Goal: Transaction & Acquisition: Purchase product/service

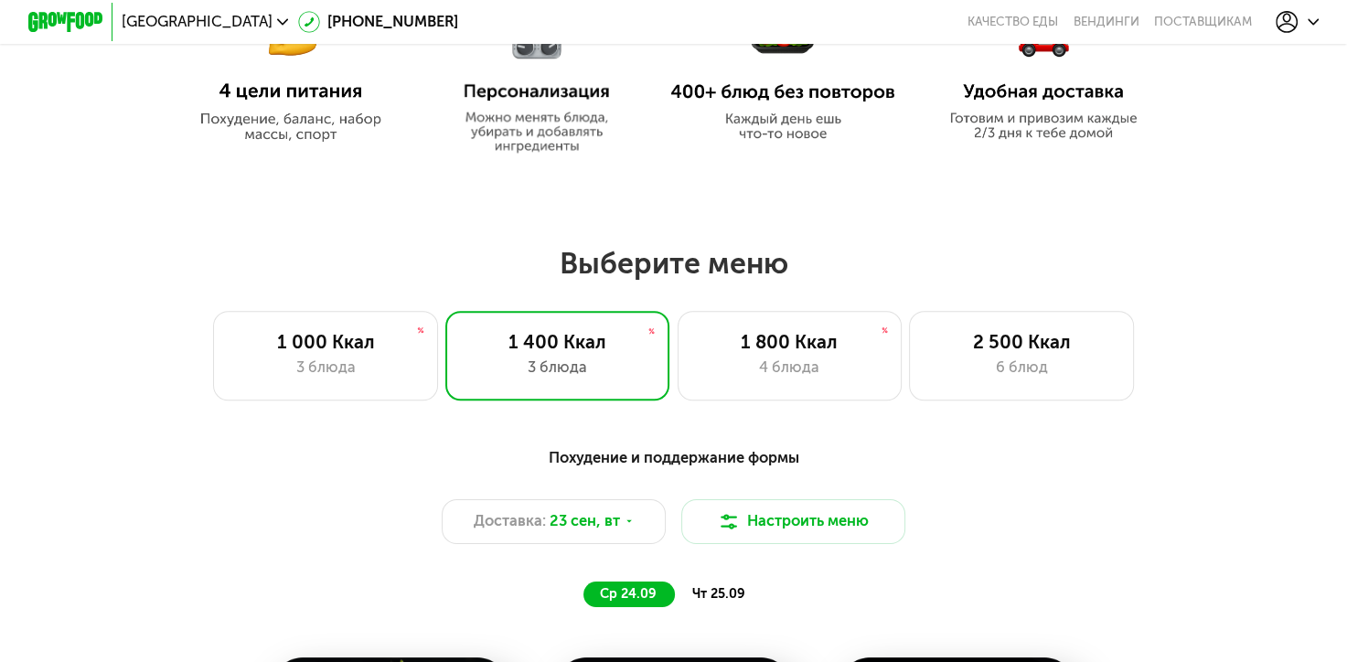
scroll to position [1006, 0]
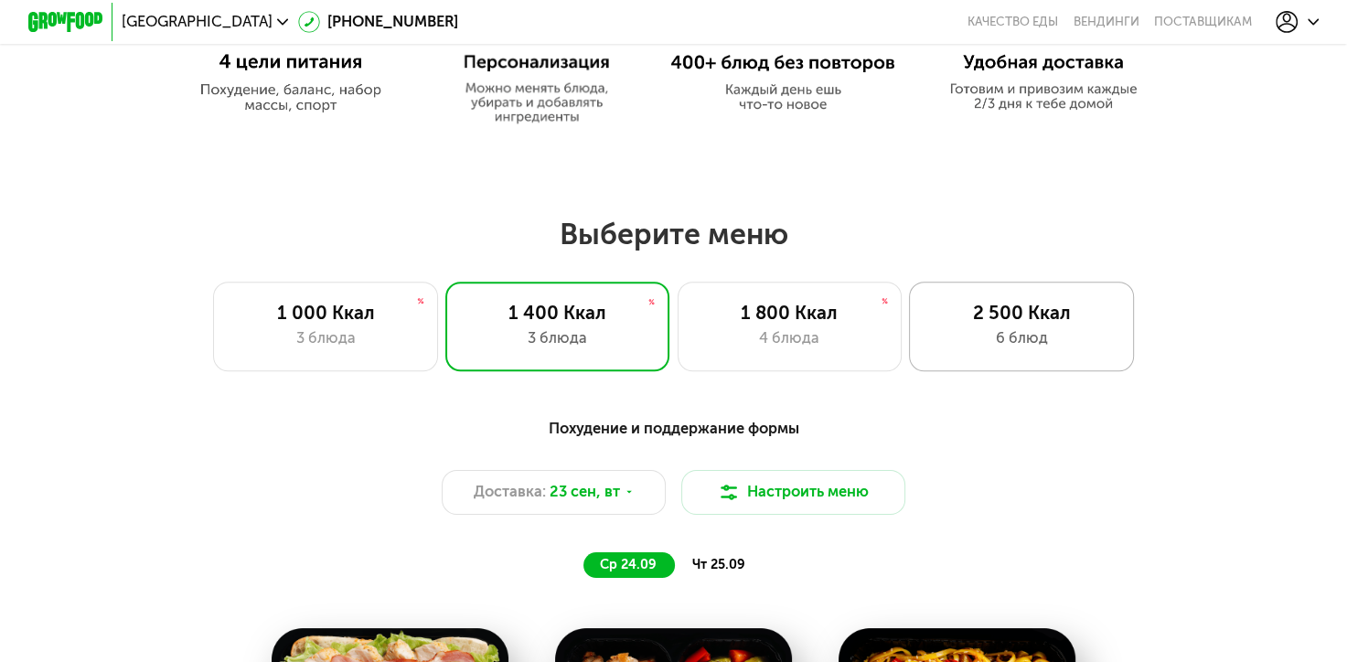
click at [1026, 339] on div "6 блюд" at bounding box center [1022, 338] width 186 height 23
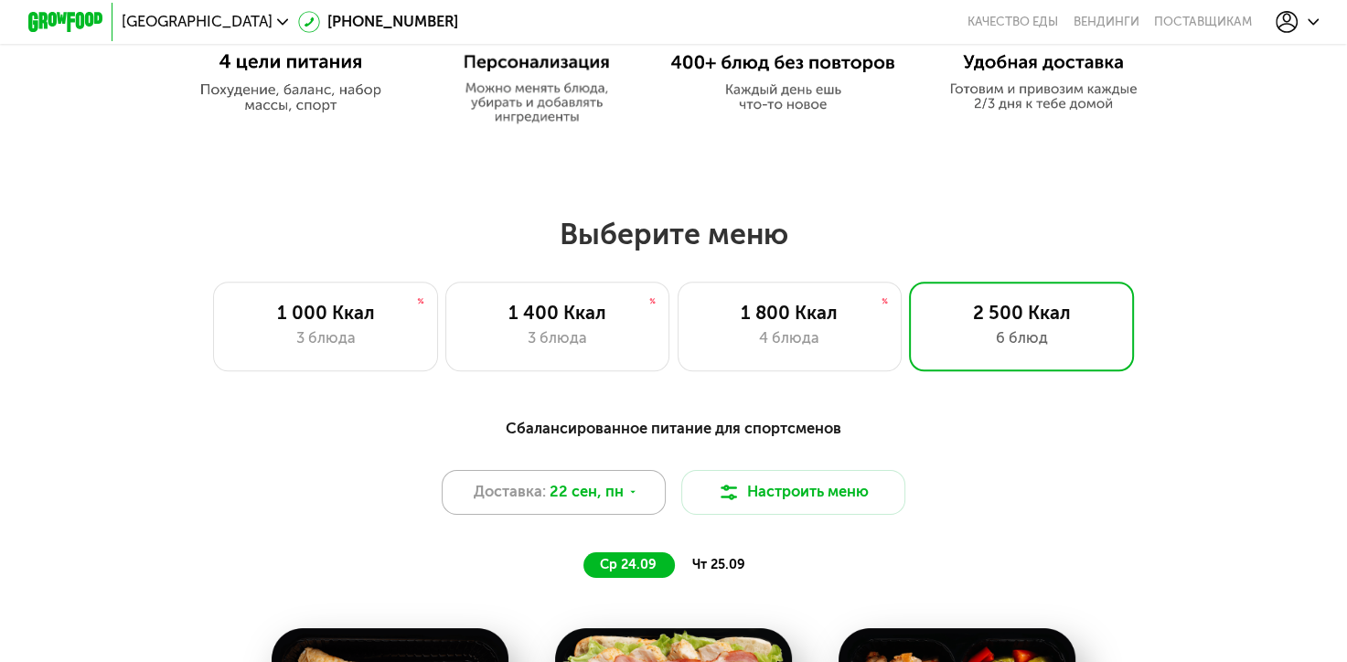
click at [630, 492] on div "Доставка: [DATE]" at bounding box center [554, 492] width 225 height 45
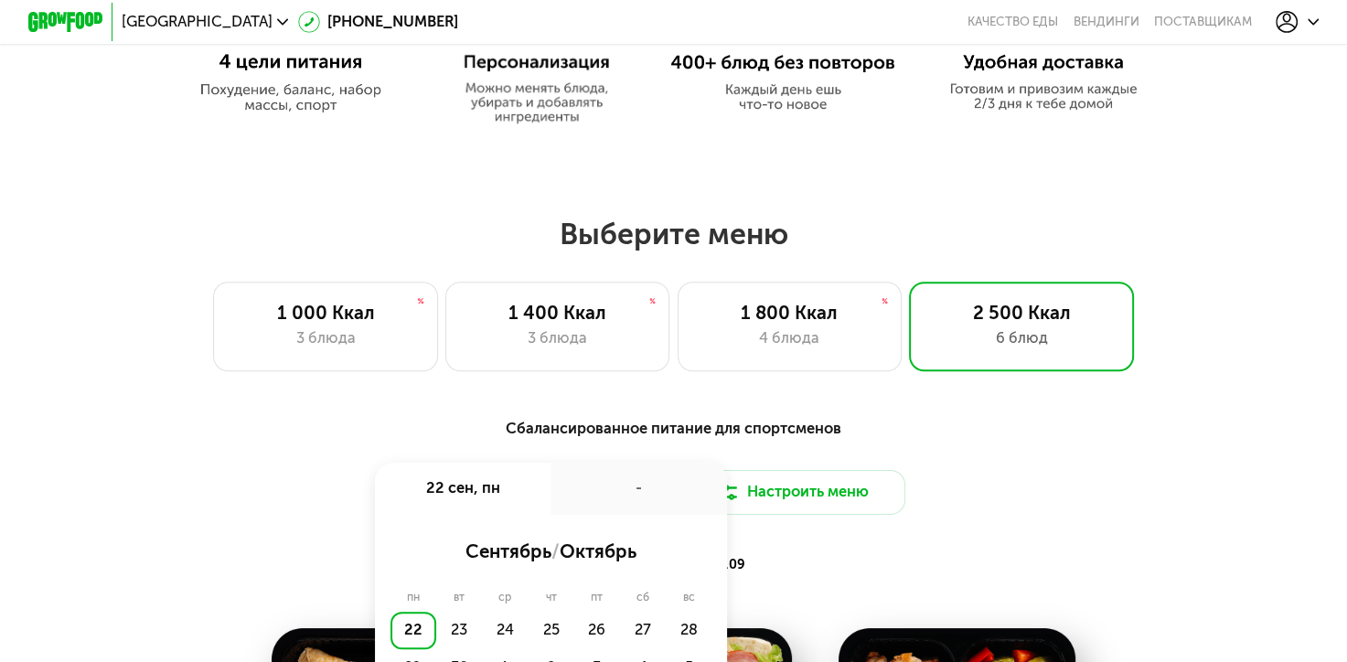
click at [603, 493] on div "-" at bounding box center [638, 489] width 176 height 52
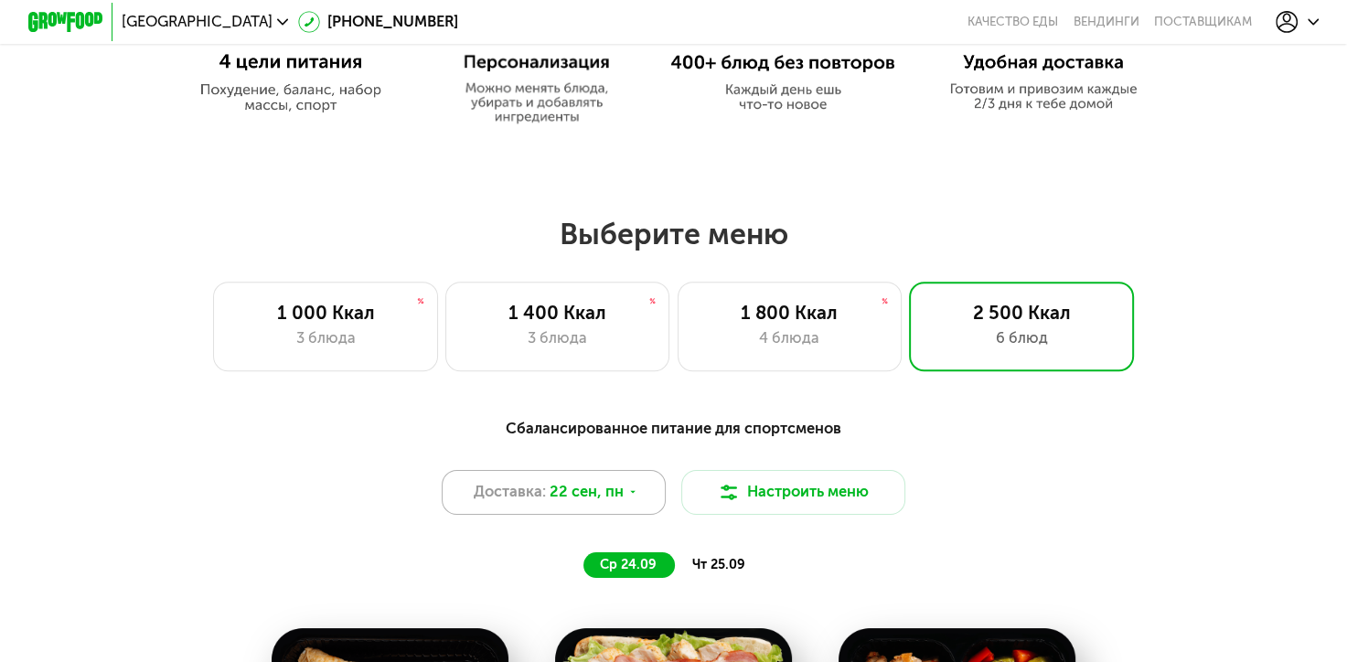
click at [639, 500] on div "Доставка: [DATE]" at bounding box center [554, 492] width 225 height 45
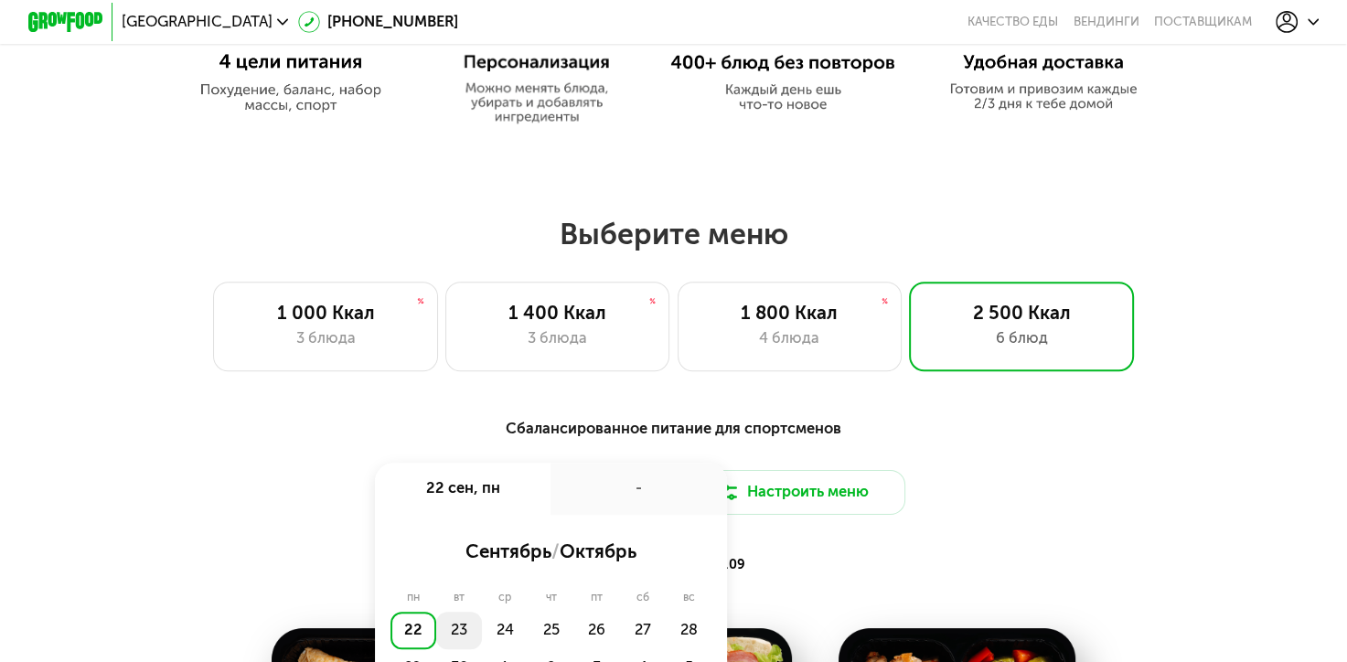
click at [453, 644] on div "23" at bounding box center [459, 630] width 46 height 37
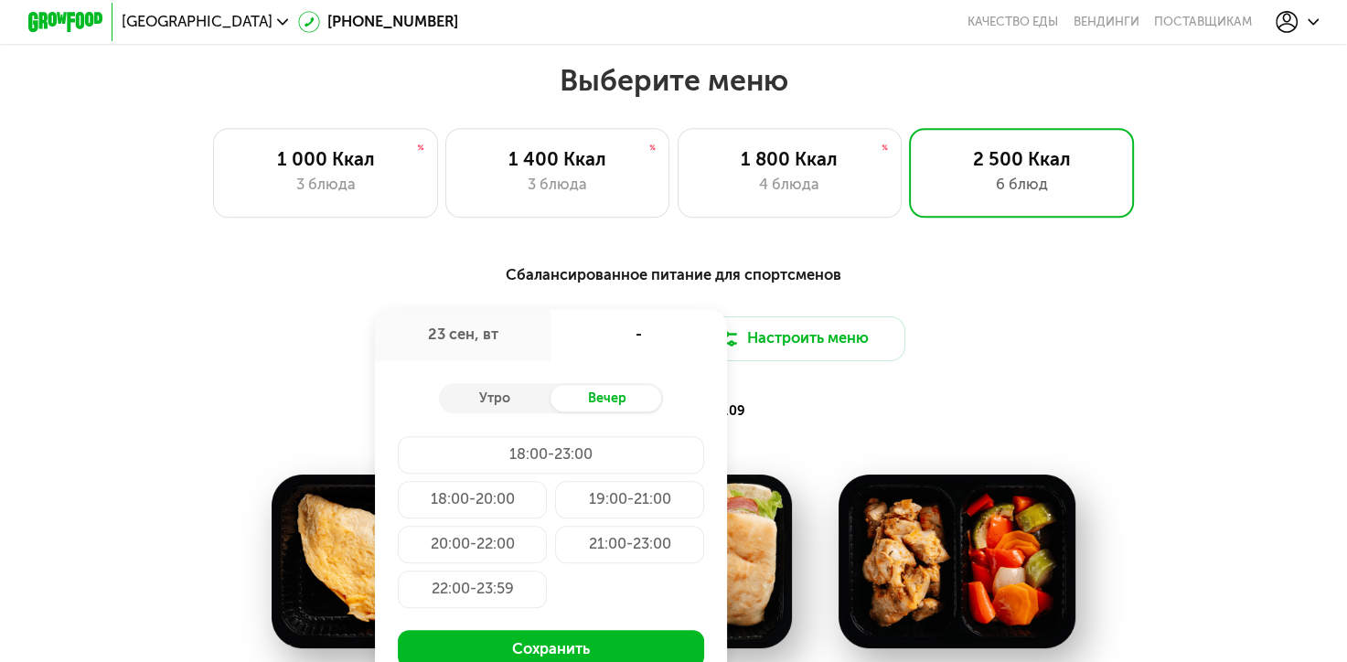
scroll to position [1188, 0]
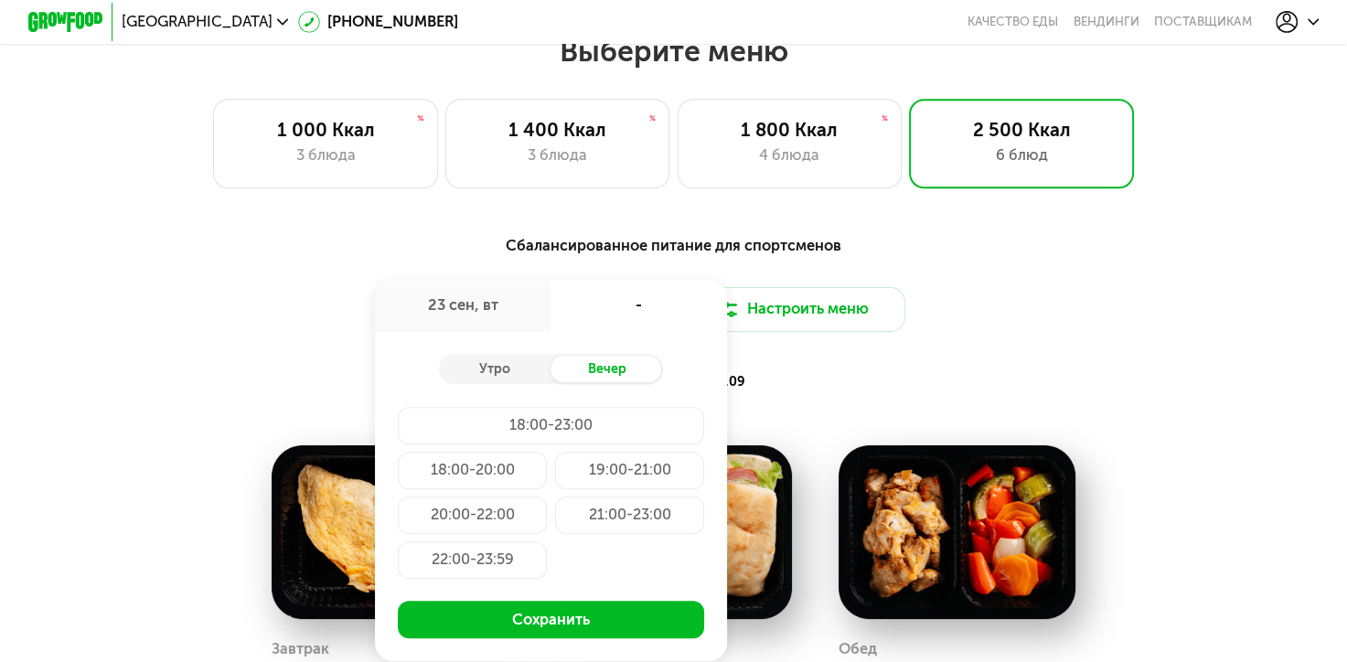
click at [1034, 395] on div "ср 24.09 чт 25.09" at bounding box center [673, 382] width 776 height 27
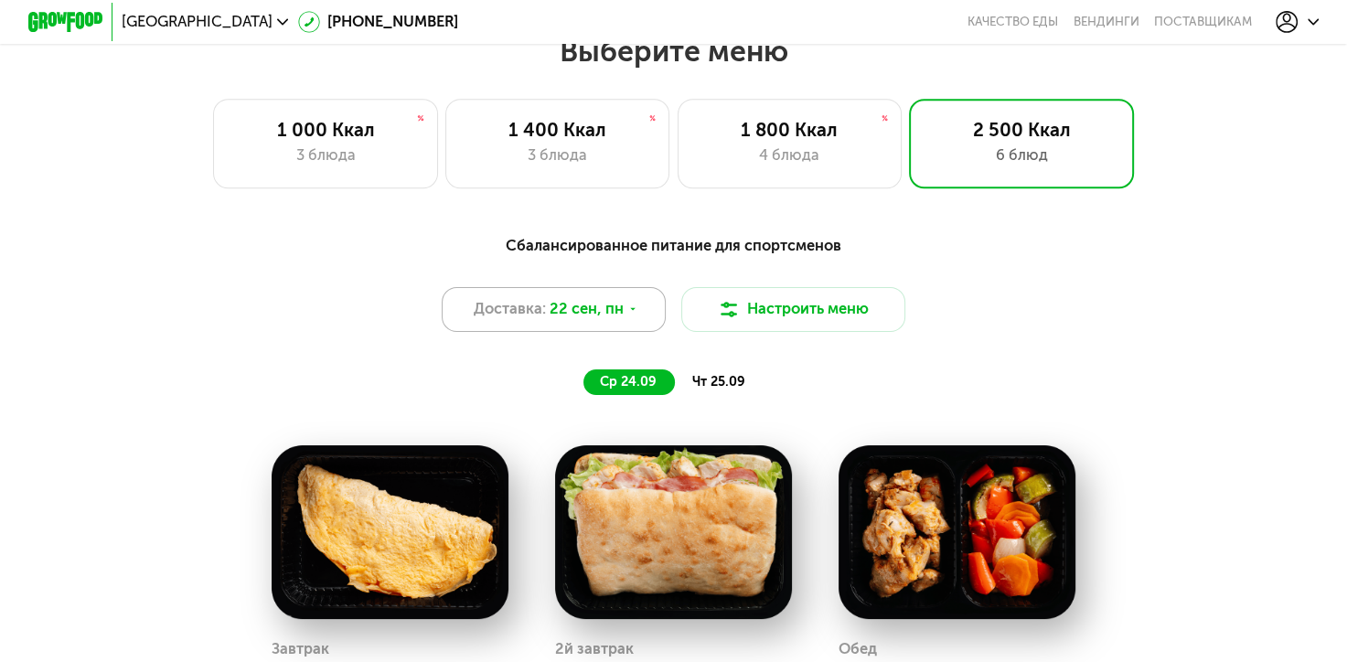
click at [627, 314] on icon at bounding box center [632, 309] width 11 height 11
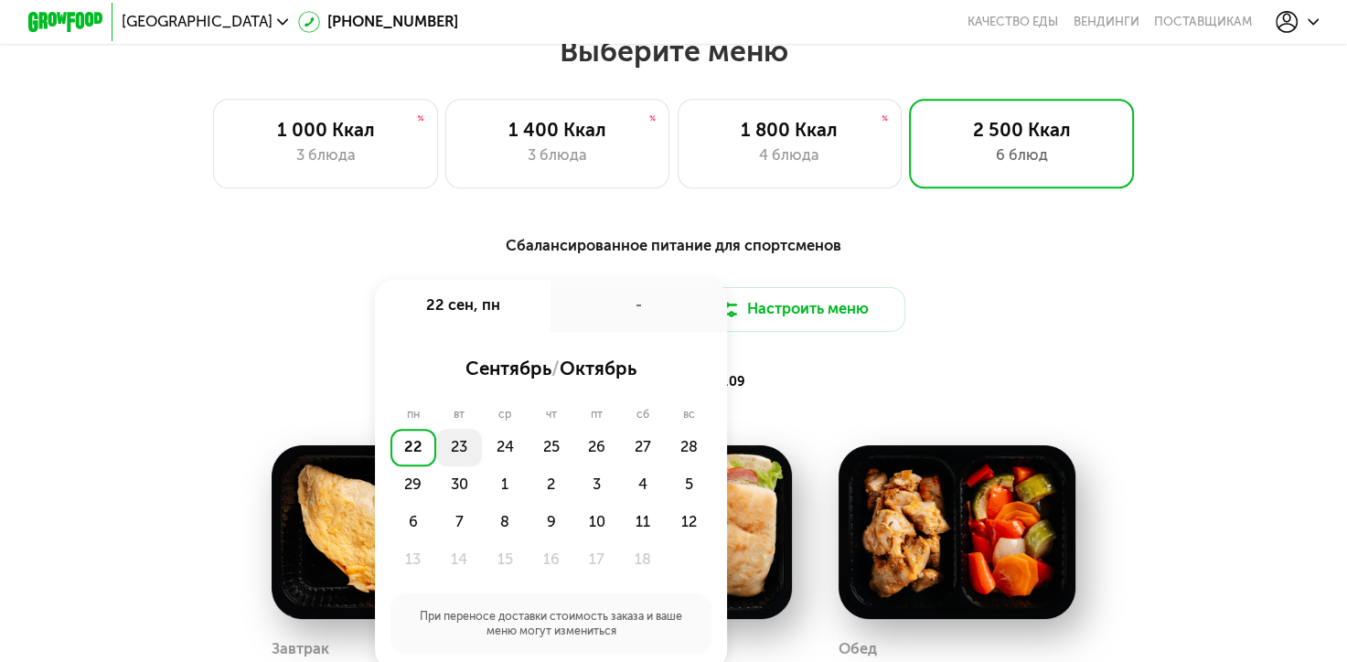
click at [453, 461] on div "23" at bounding box center [459, 447] width 46 height 37
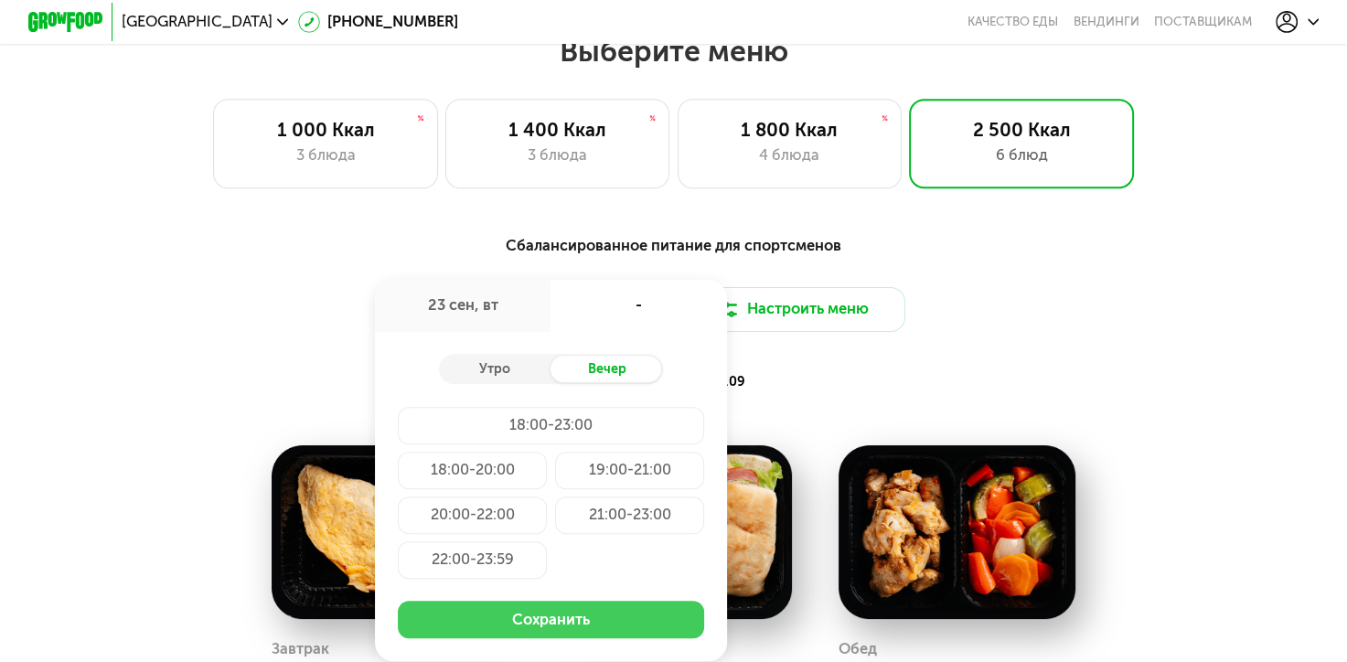
click at [565, 638] on button "Сохранить" at bounding box center [551, 619] width 307 height 37
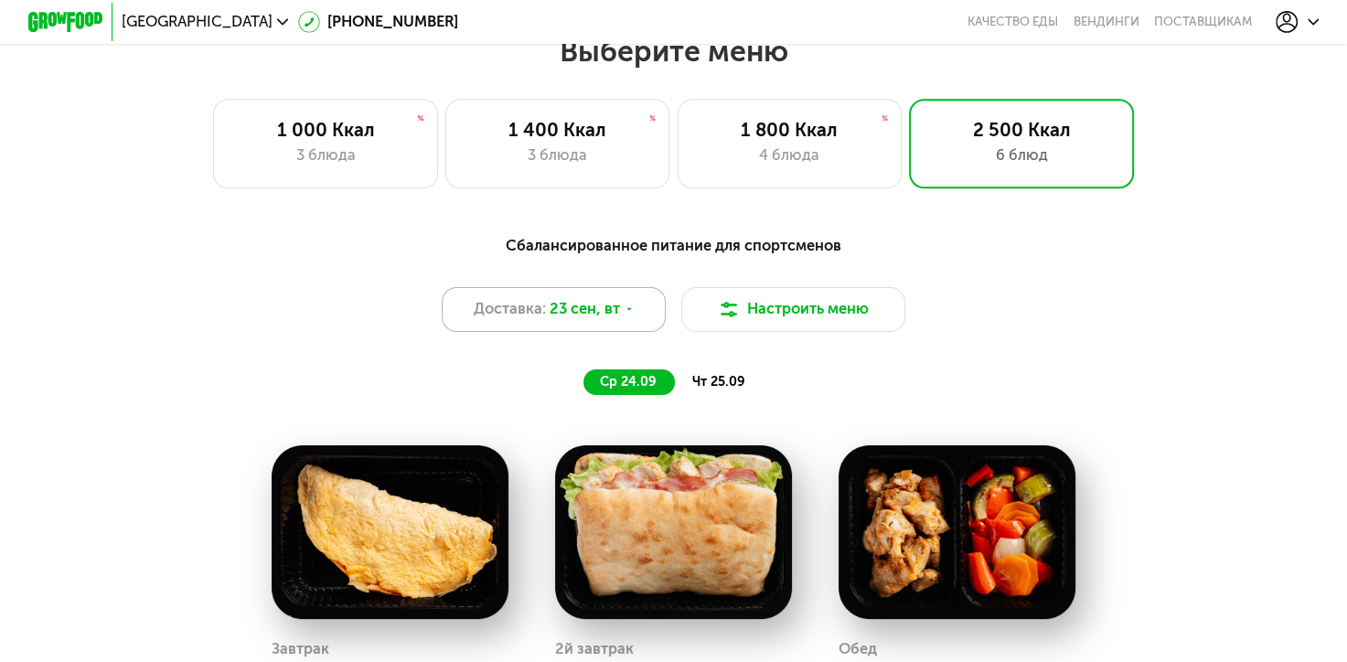
click at [633, 314] on icon at bounding box center [628, 309] width 11 height 11
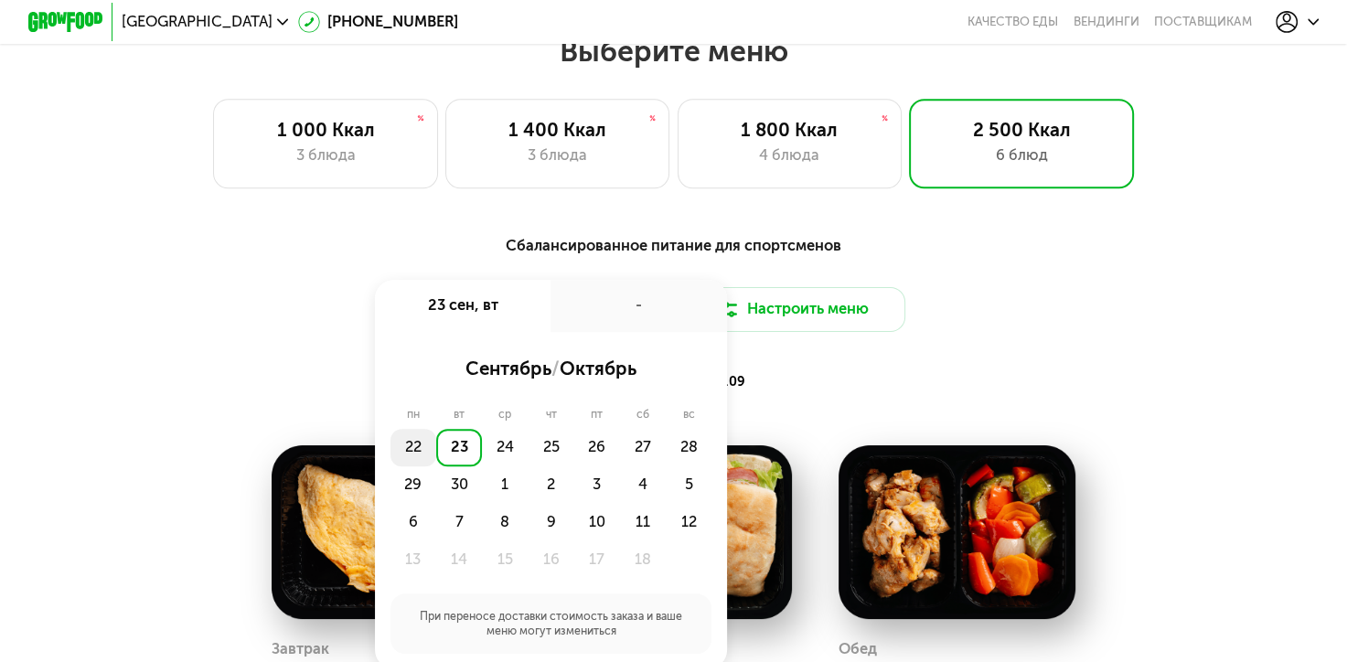
click at [406, 461] on div "22" at bounding box center [413, 447] width 46 height 37
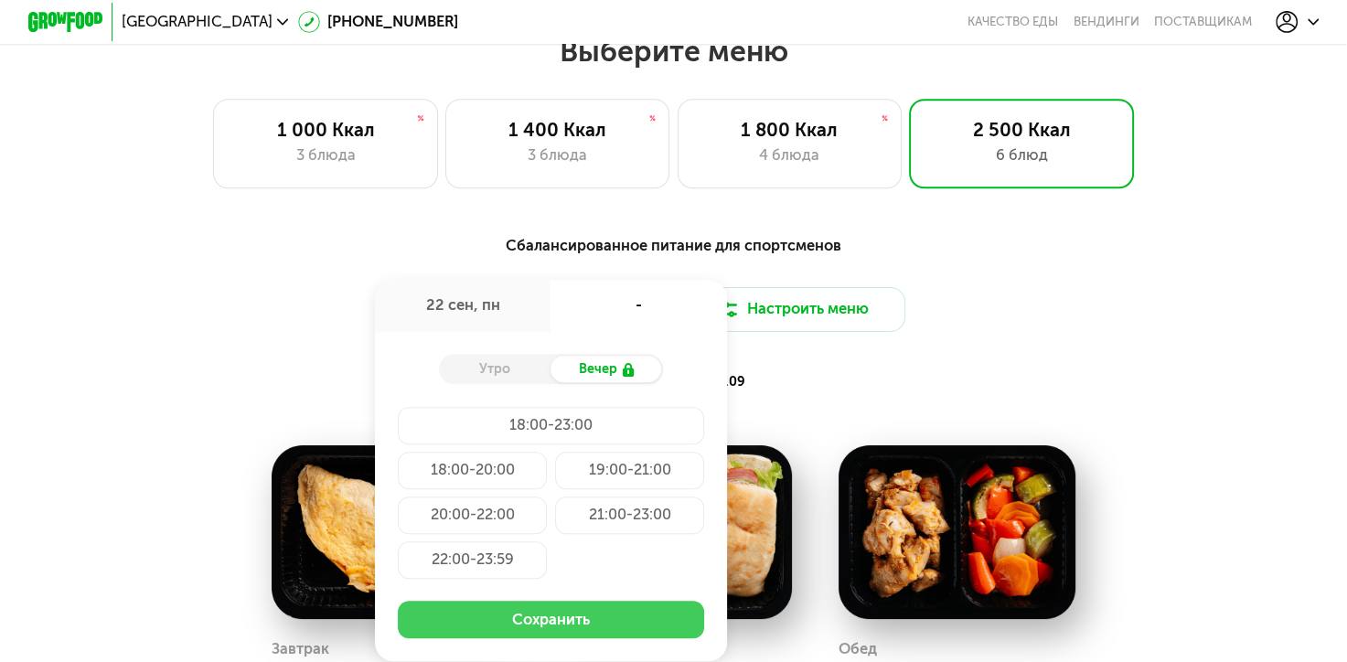
click at [549, 633] on button "Сохранить" at bounding box center [551, 619] width 307 height 37
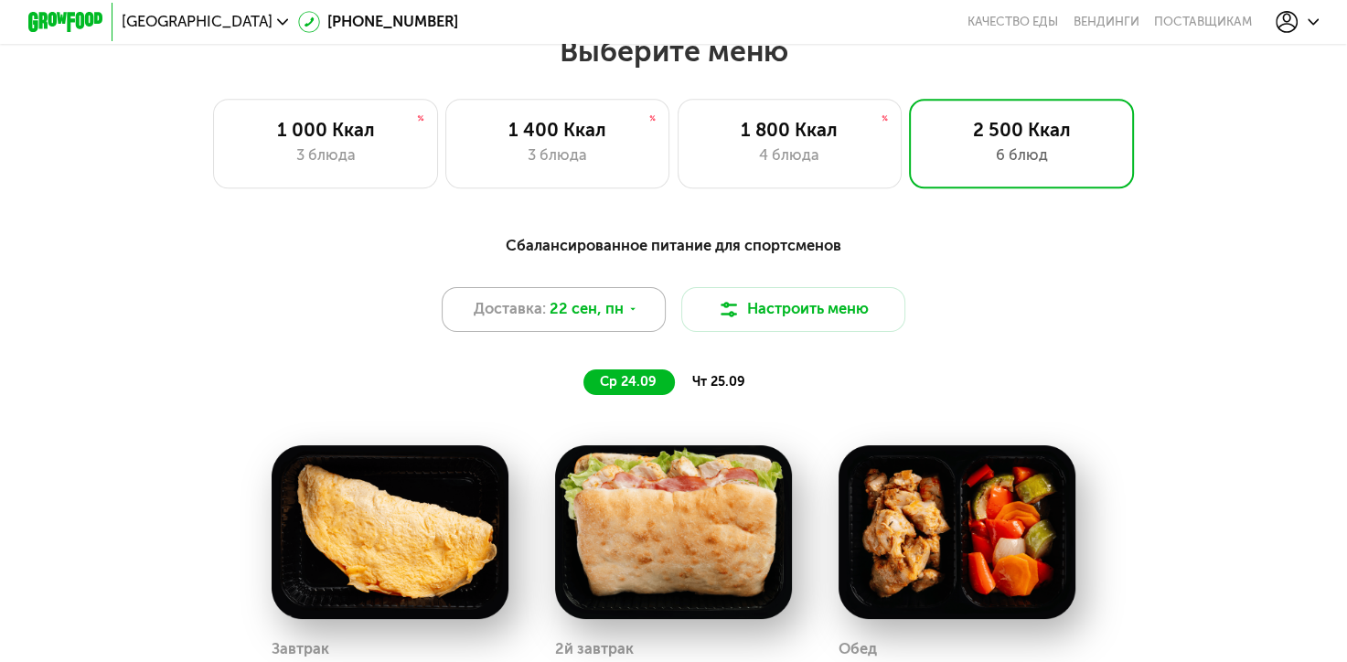
click at [624, 305] on div "Доставка: [DATE]" at bounding box center [554, 309] width 225 height 45
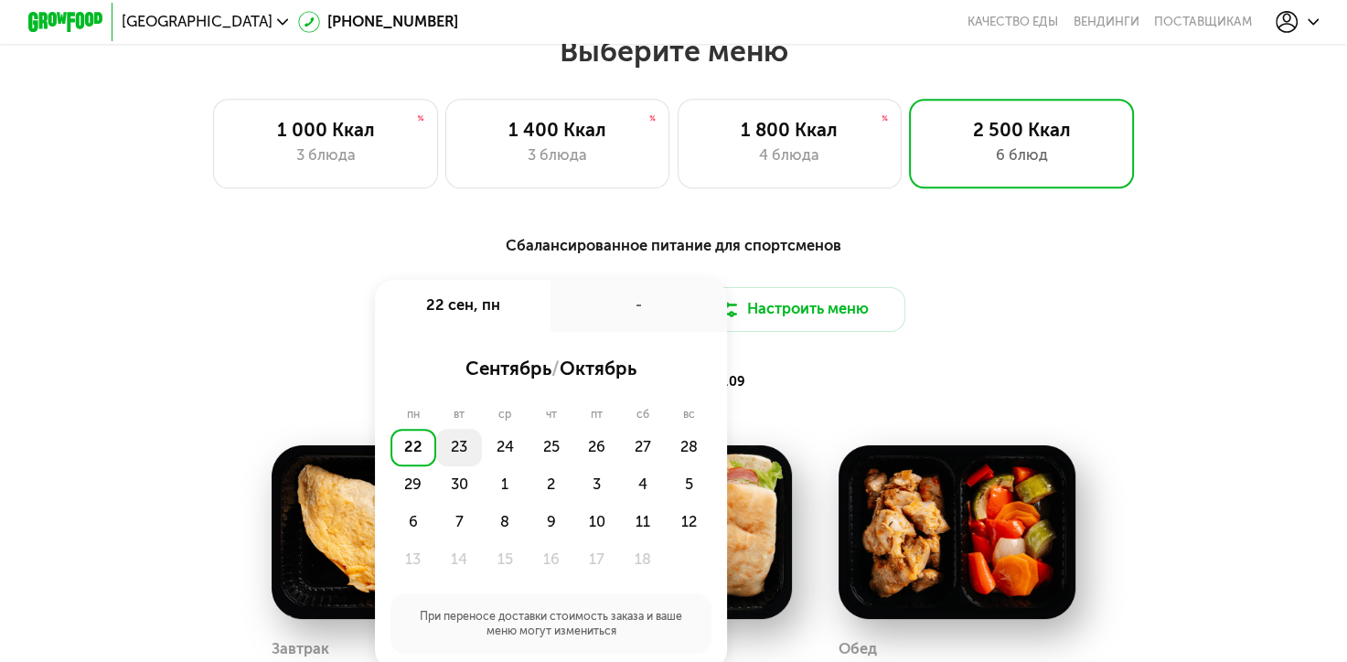
click at [447, 453] on div "23" at bounding box center [459, 447] width 46 height 37
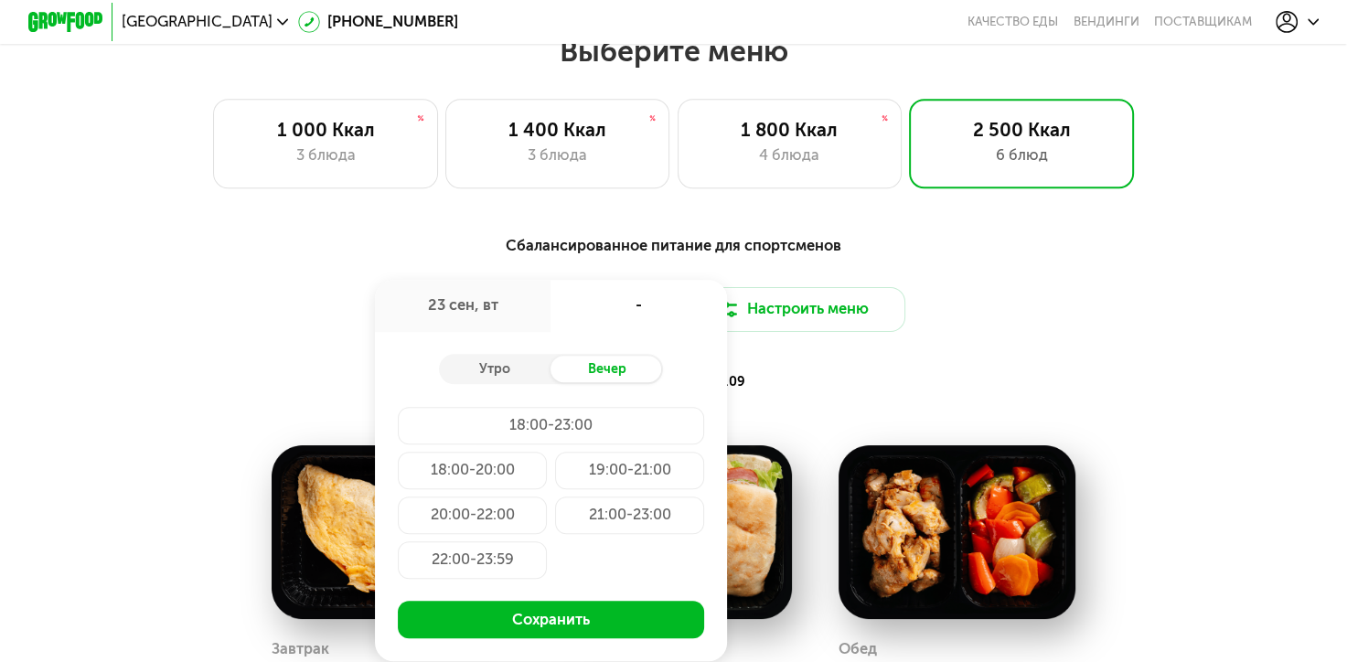
click at [473, 571] on div "22:00-23:59" at bounding box center [473, 559] width 150 height 37
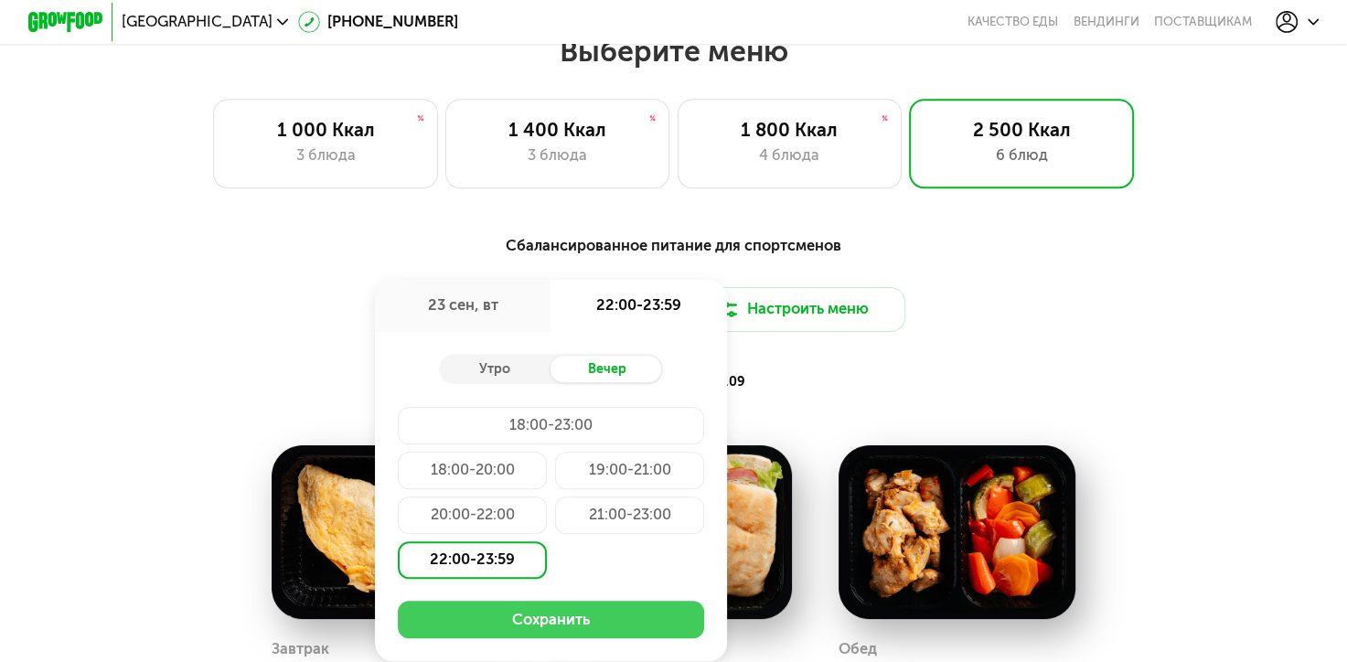
click at [575, 634] on button "Сохранить" at bounding box center [551, 619] width 307 height 37
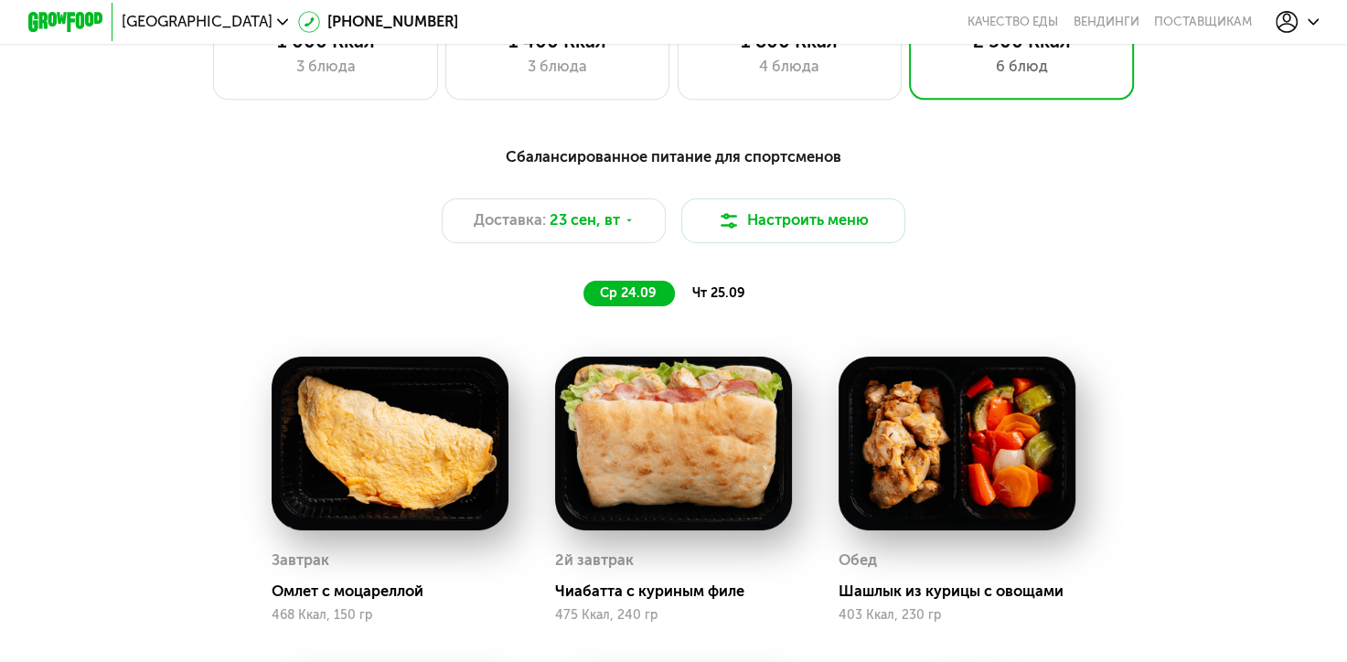
scroll to position [1280, 0]
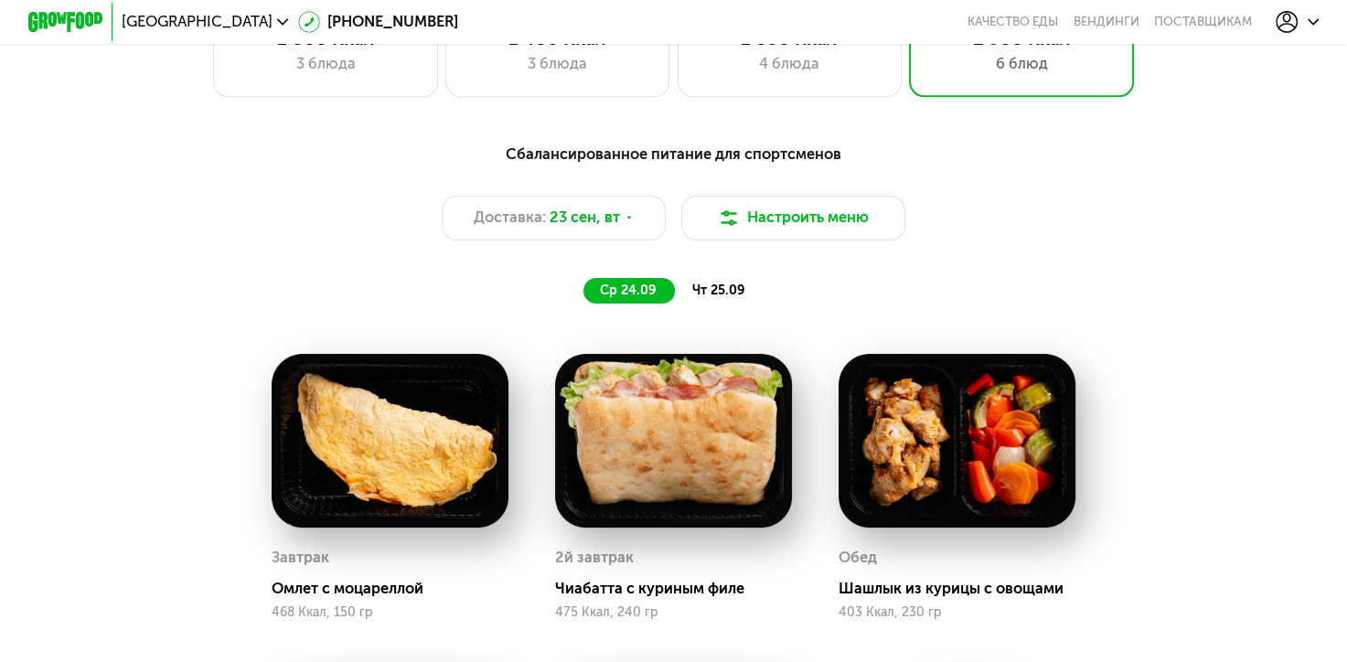
click at [717, 293] on span "чт 25.09" at bounding box center [718, 290] width 53 height 16
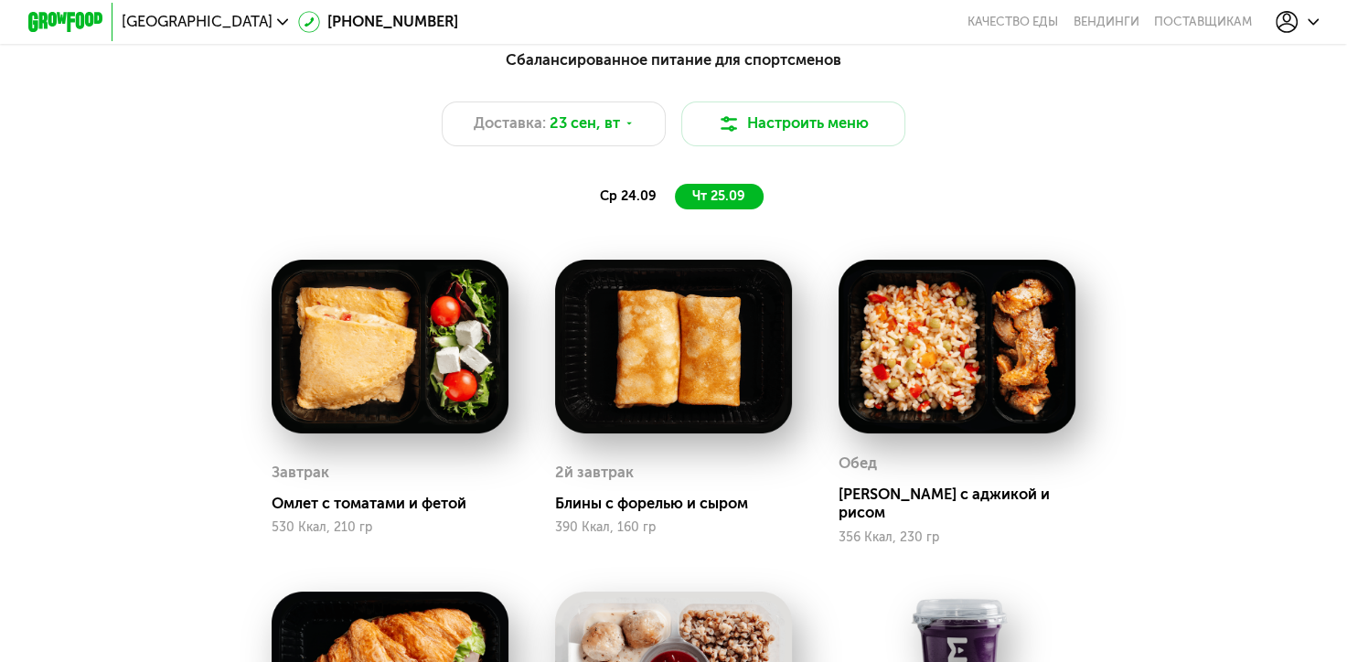
scroll to position [1097, 0]
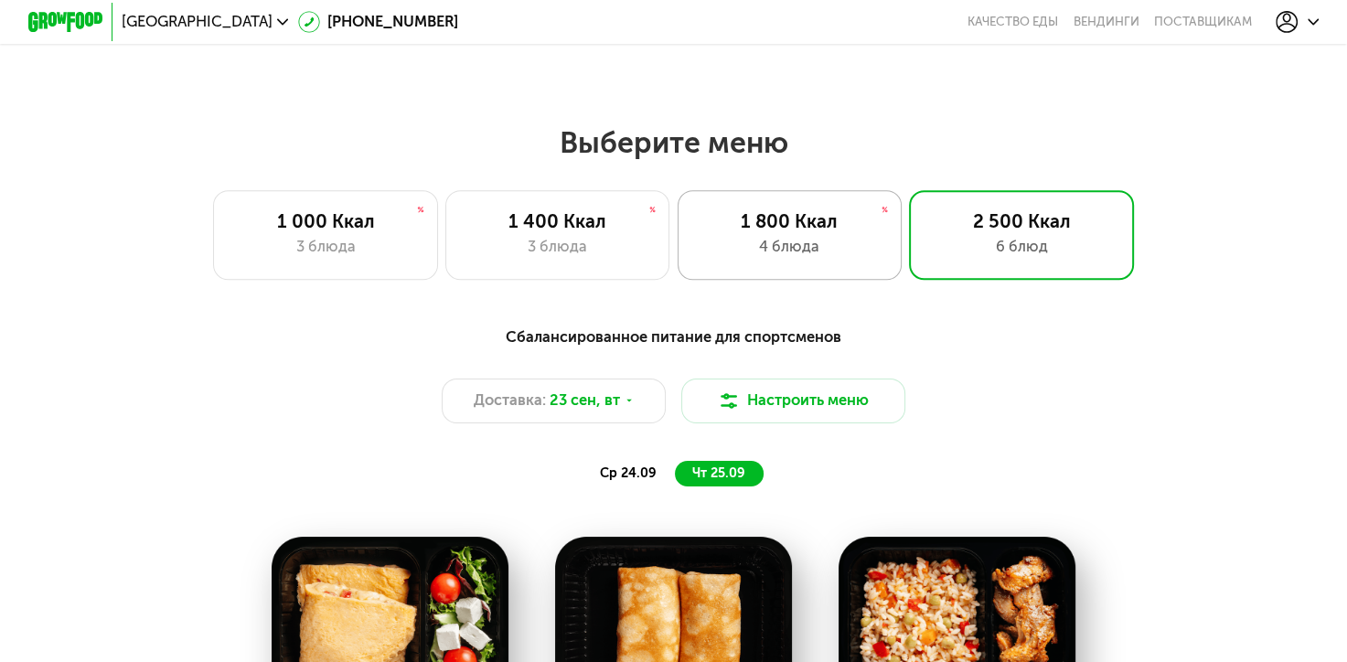
click at [810, 253] on div "4 блюда" at bounding box center [790, 247] width 186 height 23
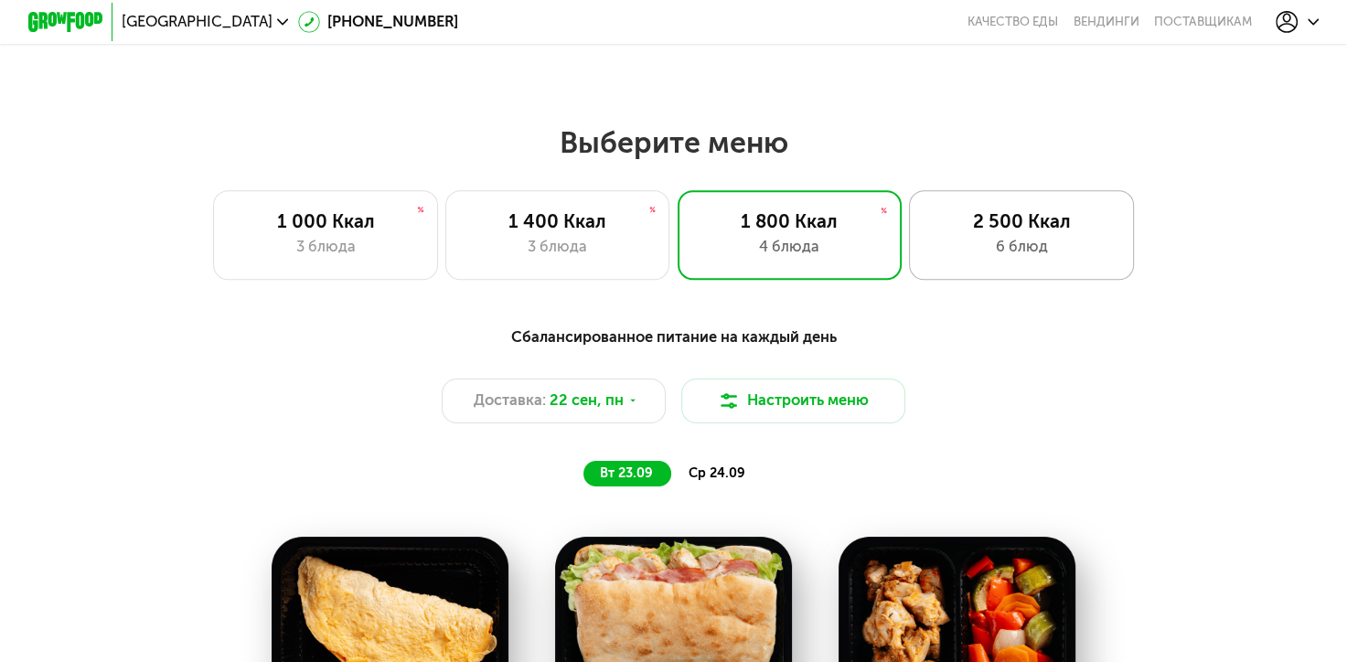
click at [1020, 242] on div "6 блюд" at bounding box center [1022, 247] width 186 height 23
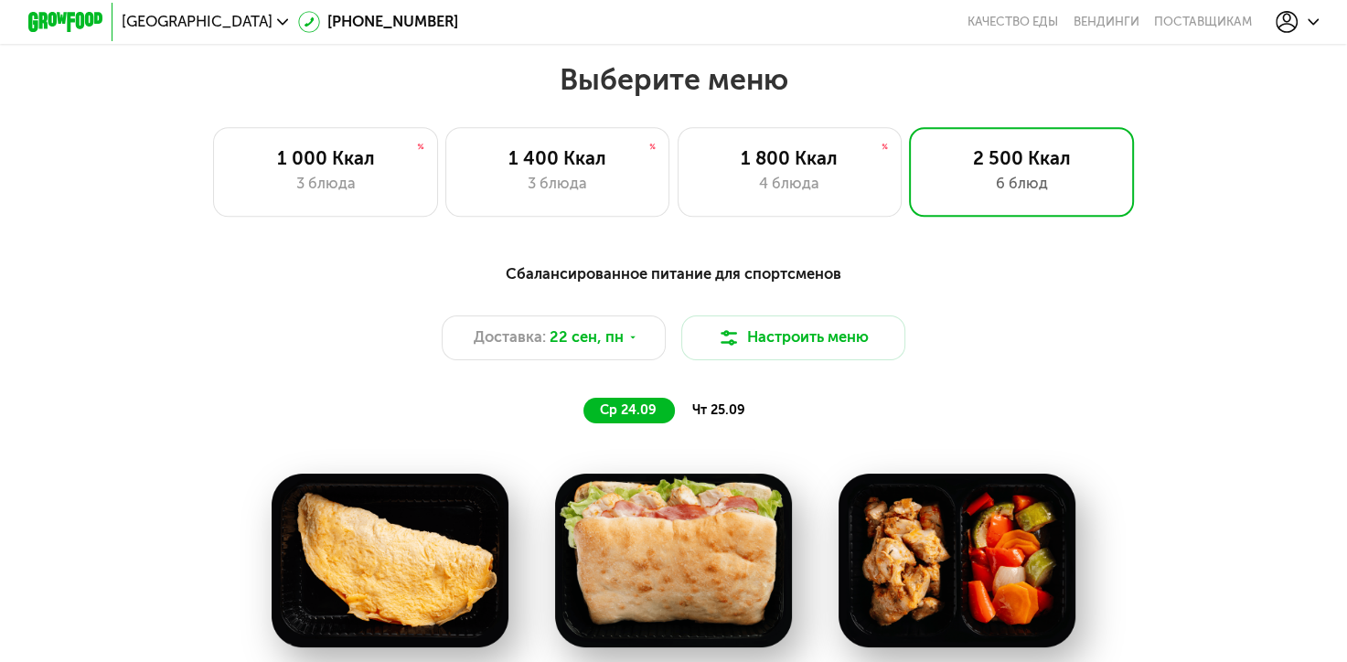
scroll to position [1280, 0]
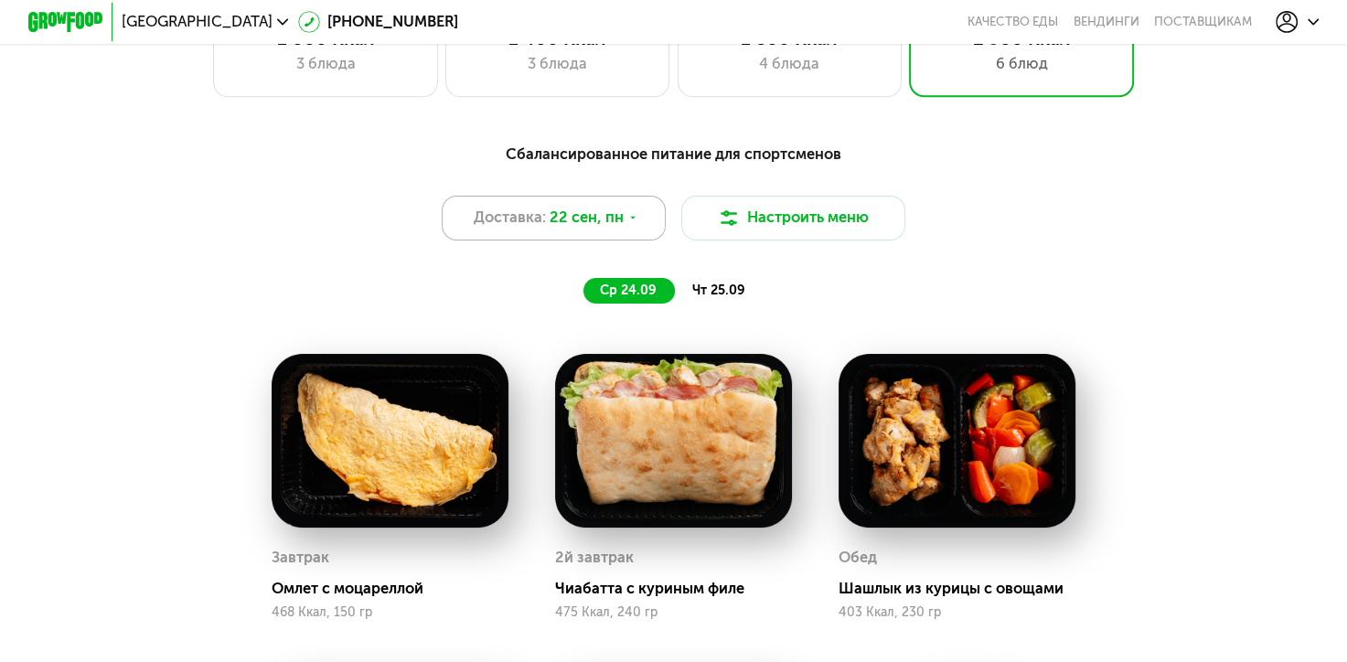
click at [633, 222] on icon at bounding box center [632, 217] width 11 height 11
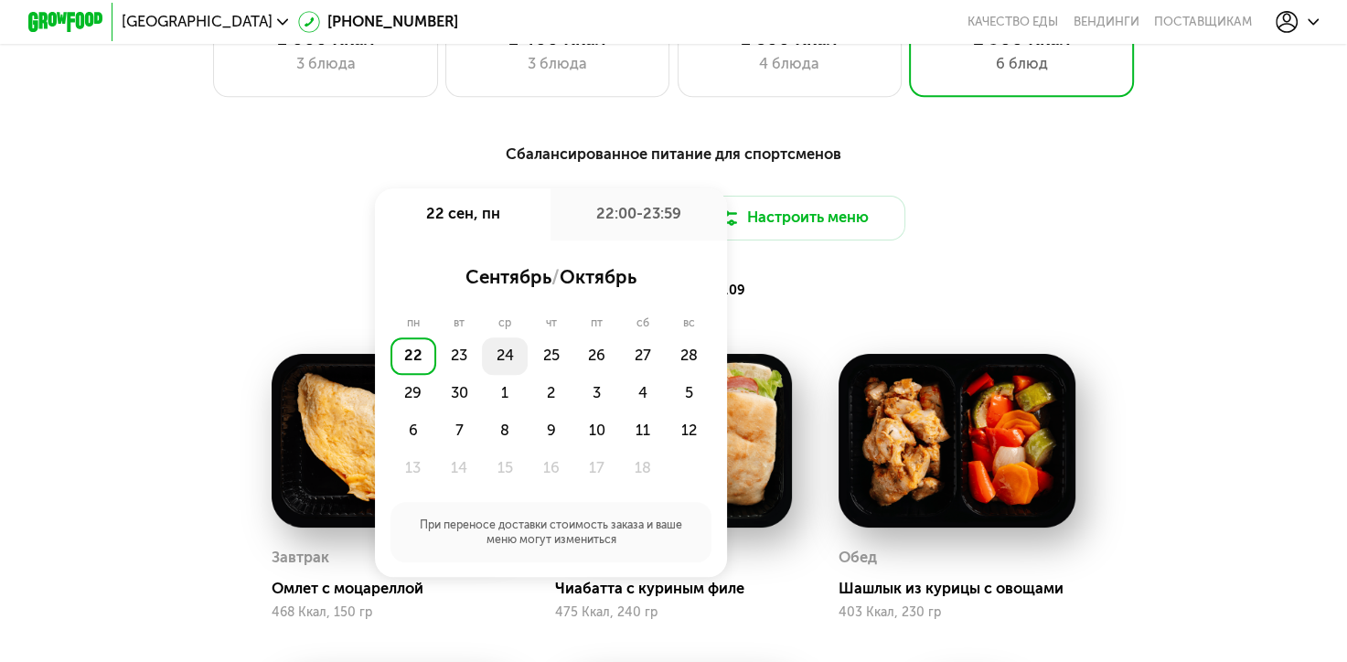
click at [490, 361] on div "24" at bounding box center [505, 355] width 46 height 37
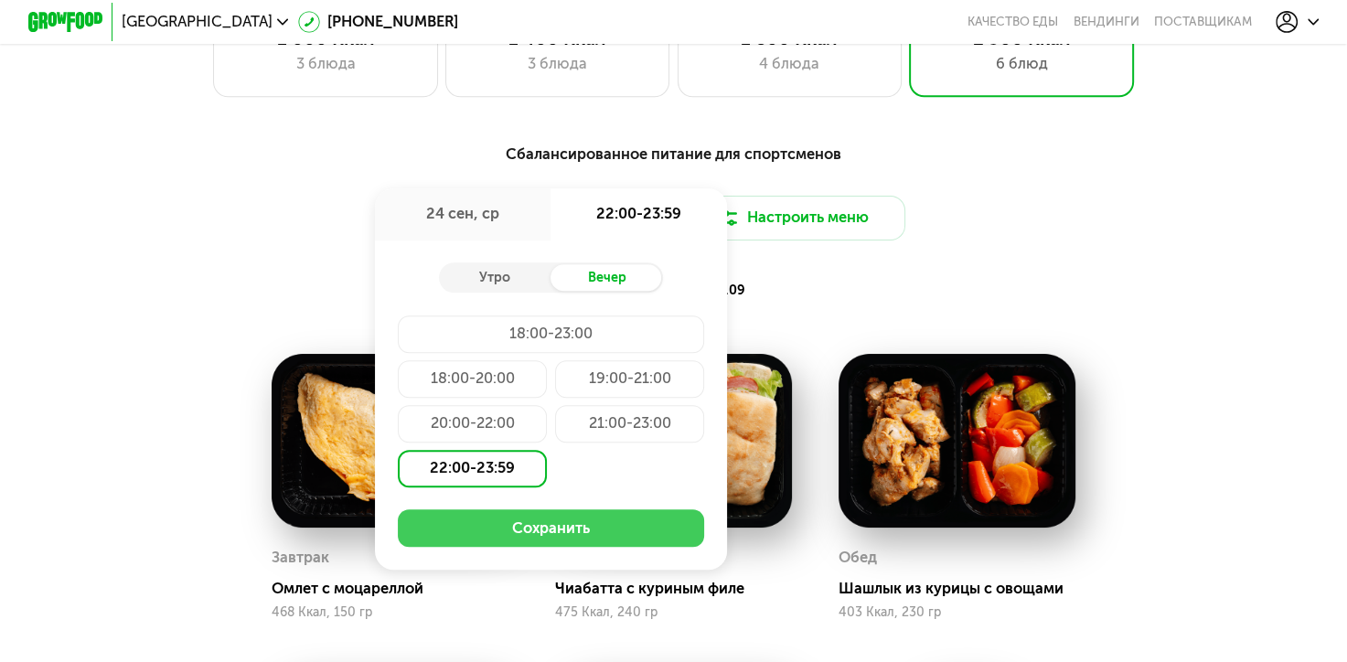
click at [523, 546] on button "Сохранить" at bounding box center [551, 527] width 307 height 37
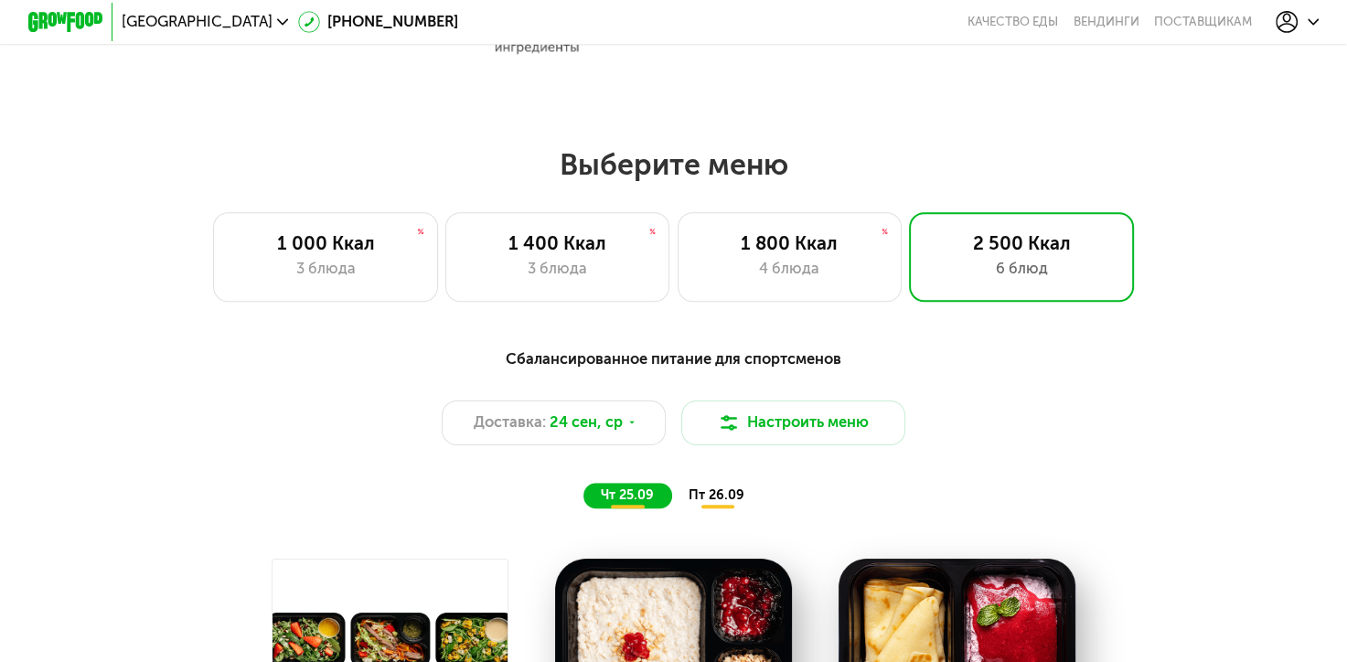
scroll to position [1188, 0]
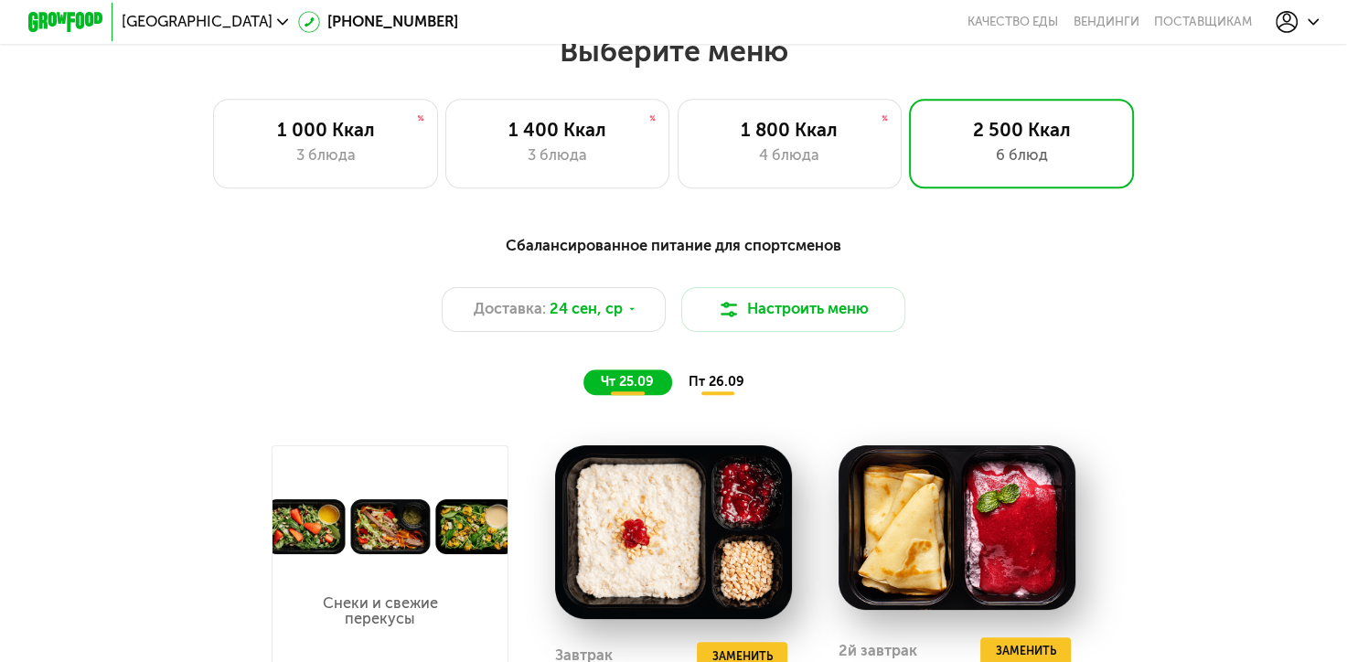
click at [706, 387] on span "пт 26.09" at bounding box center [716, 382] width 56 height 16
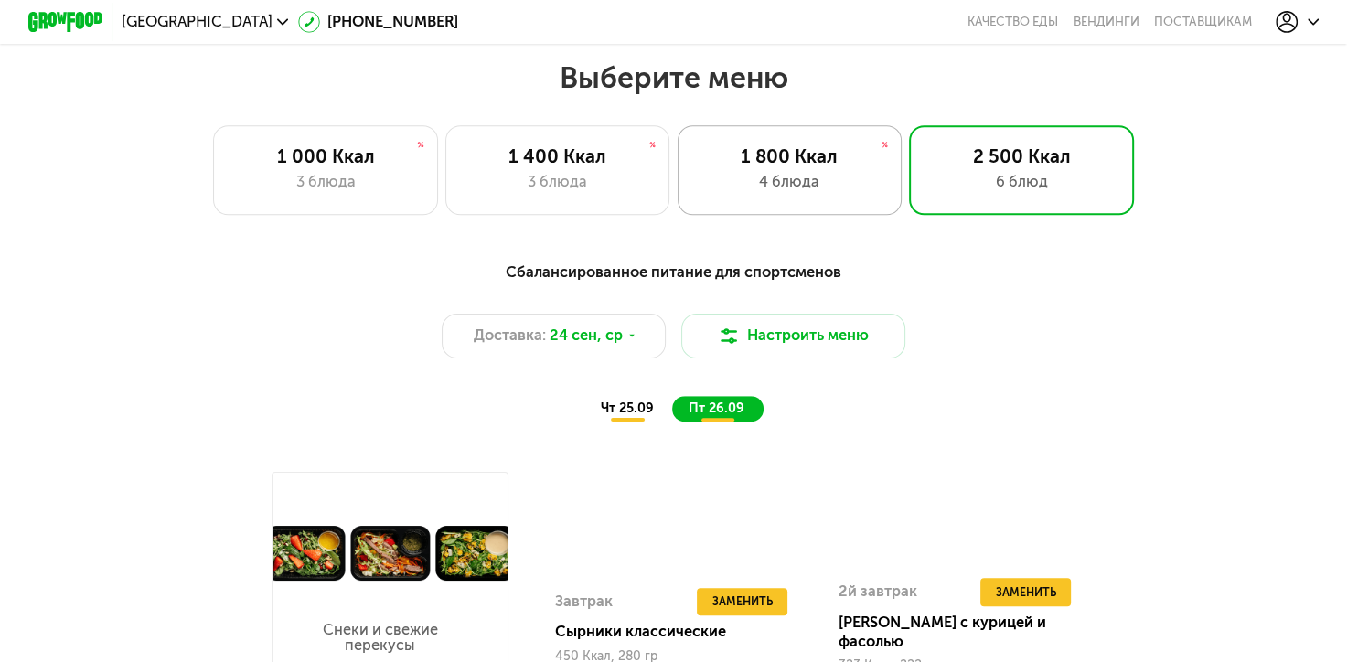
scroll to position [1097, 0]
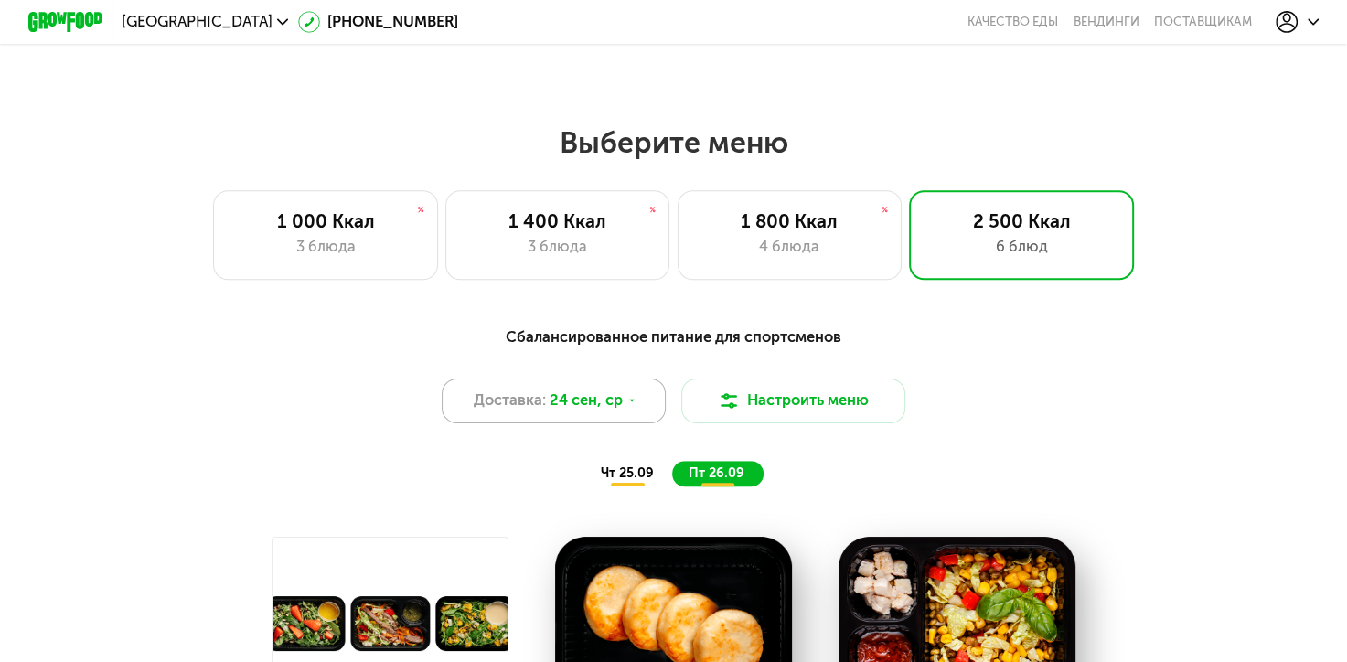
click at [628, 403] on icon at bounding box center [631, 400] width 11 height 11
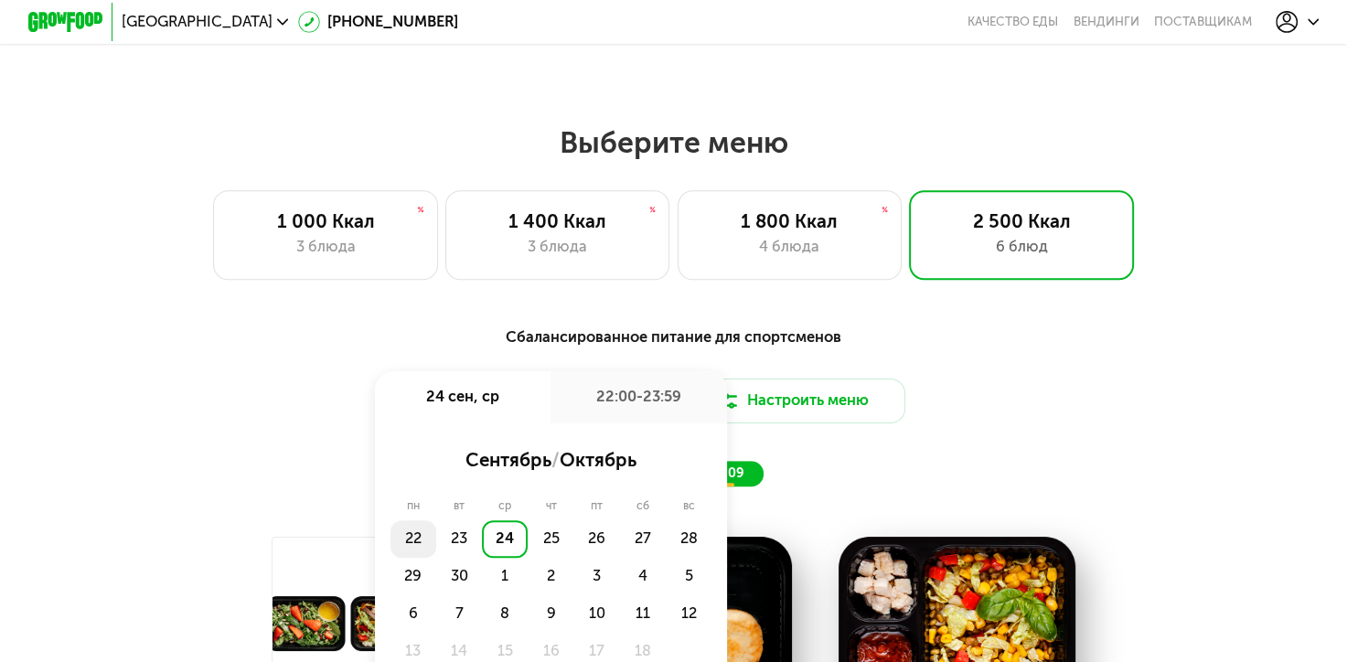
click at [406, 550] on div "22" at bounding box center [413, 538] width 46 height 37
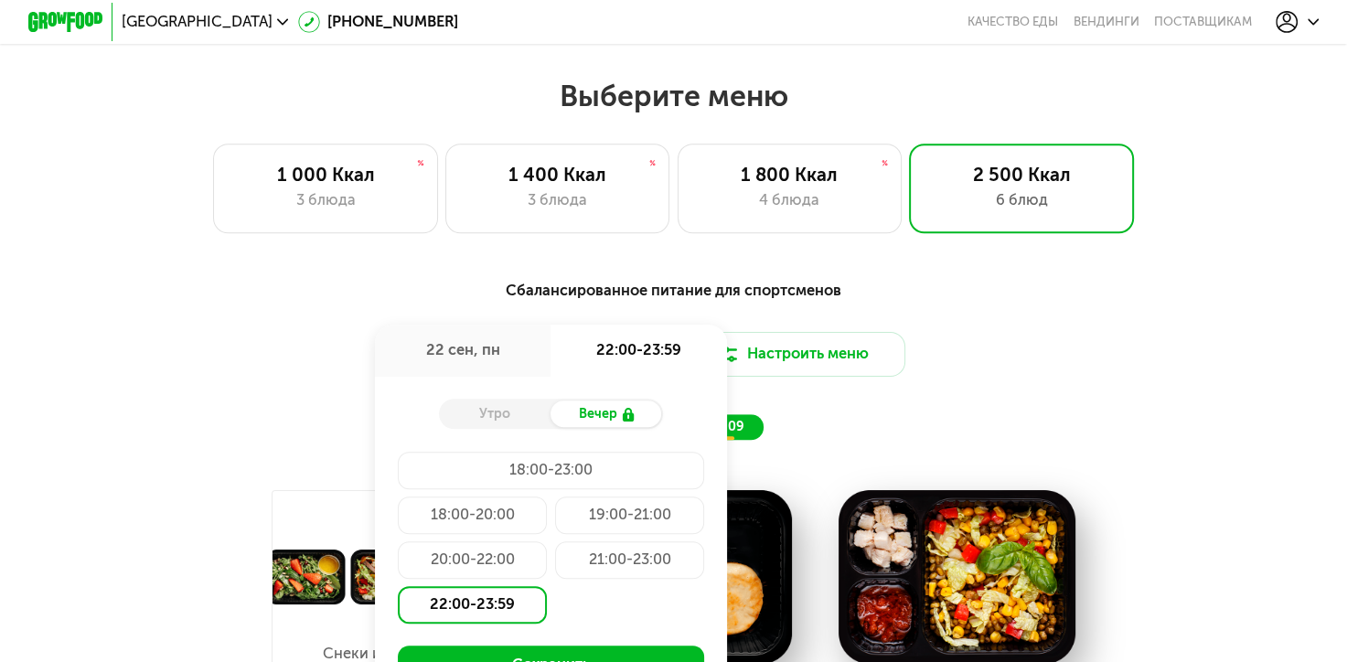
scroll to position [1188, 0]
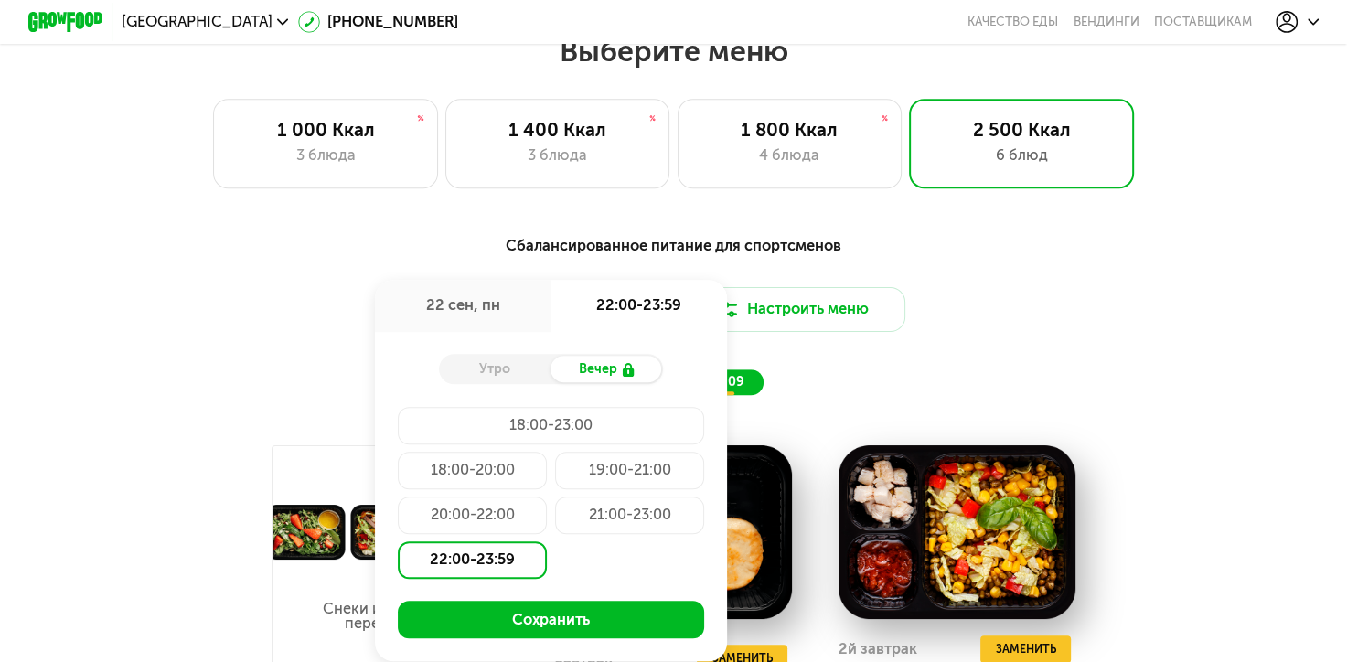
click at [426, 567] on div "22:00-23:59" at bounding box center [473, 559] width 150 height 37
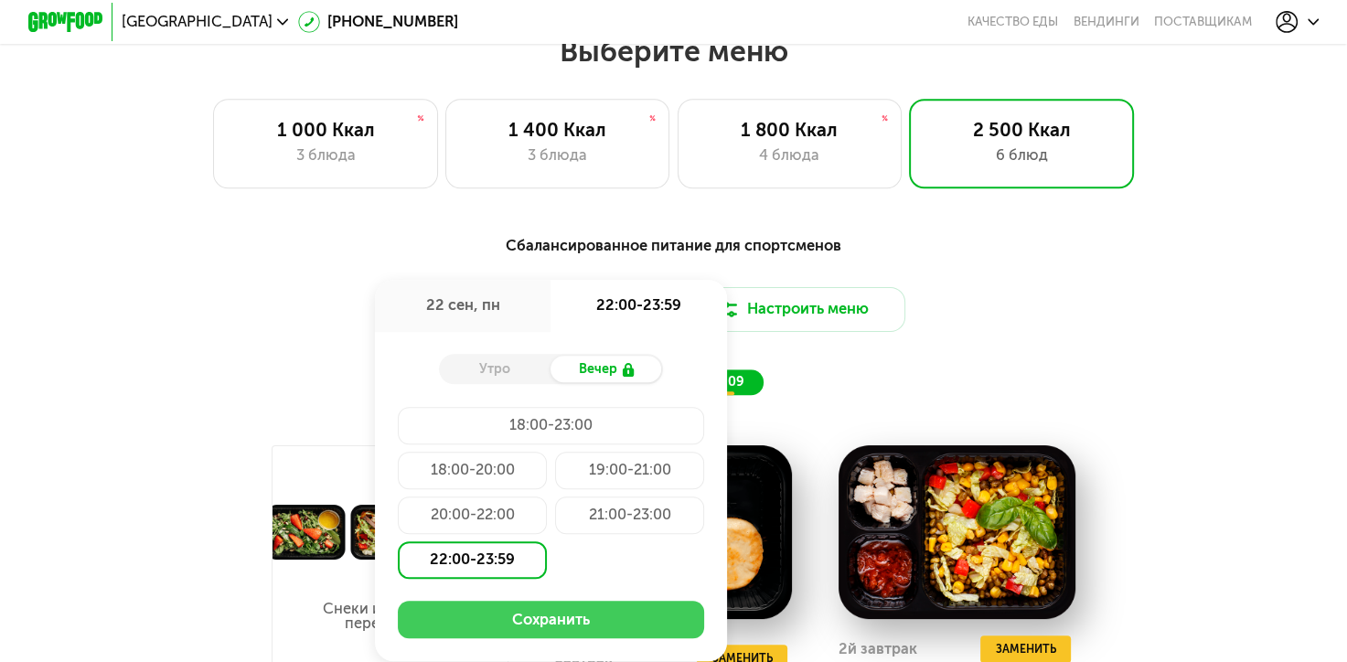
click at [559, 636] on button "Сохранить" at bounding box center [551, 619] width 307 height 37
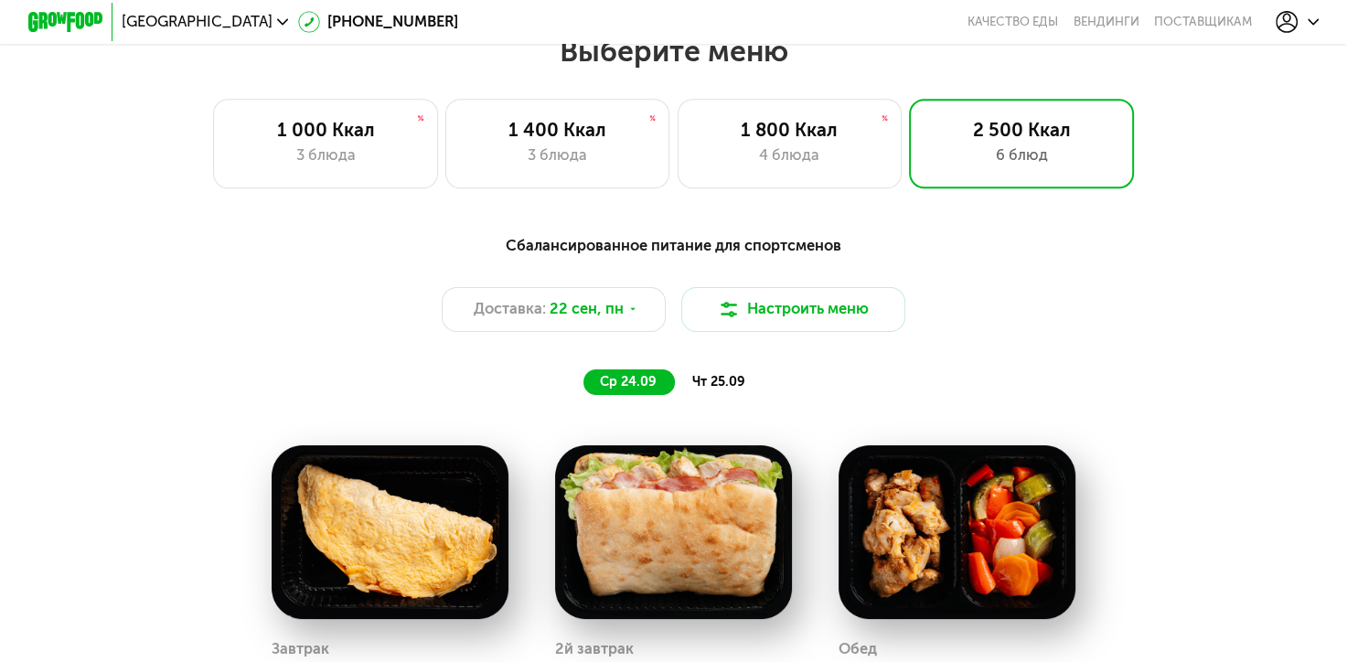
click at [722, 376] on div "Сбалансированное питание для спортсменов Доставка: [DATE] Настроить меню ср 24.…" at bounding box center [673, 315] width 1107 height 162
click at [720, 385] on span "чт 25.09" at bounding box center [718, 382] width 53 height 16
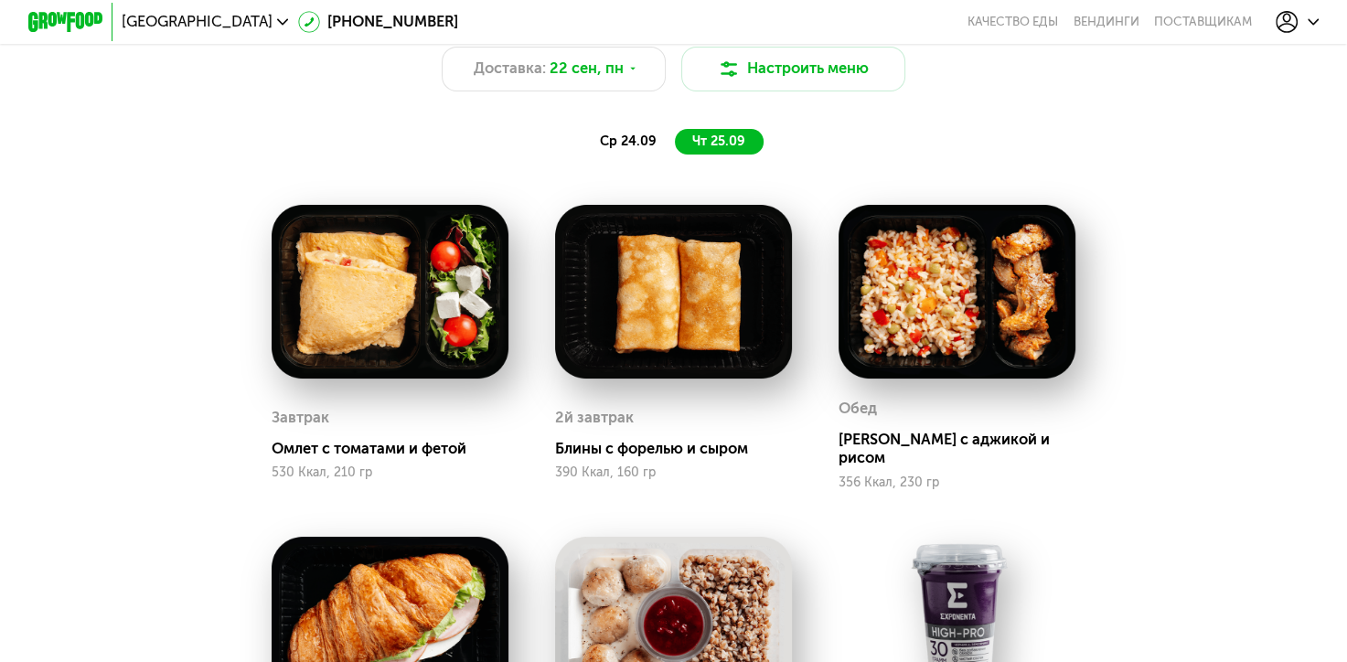
scroll to position [1371, 0]
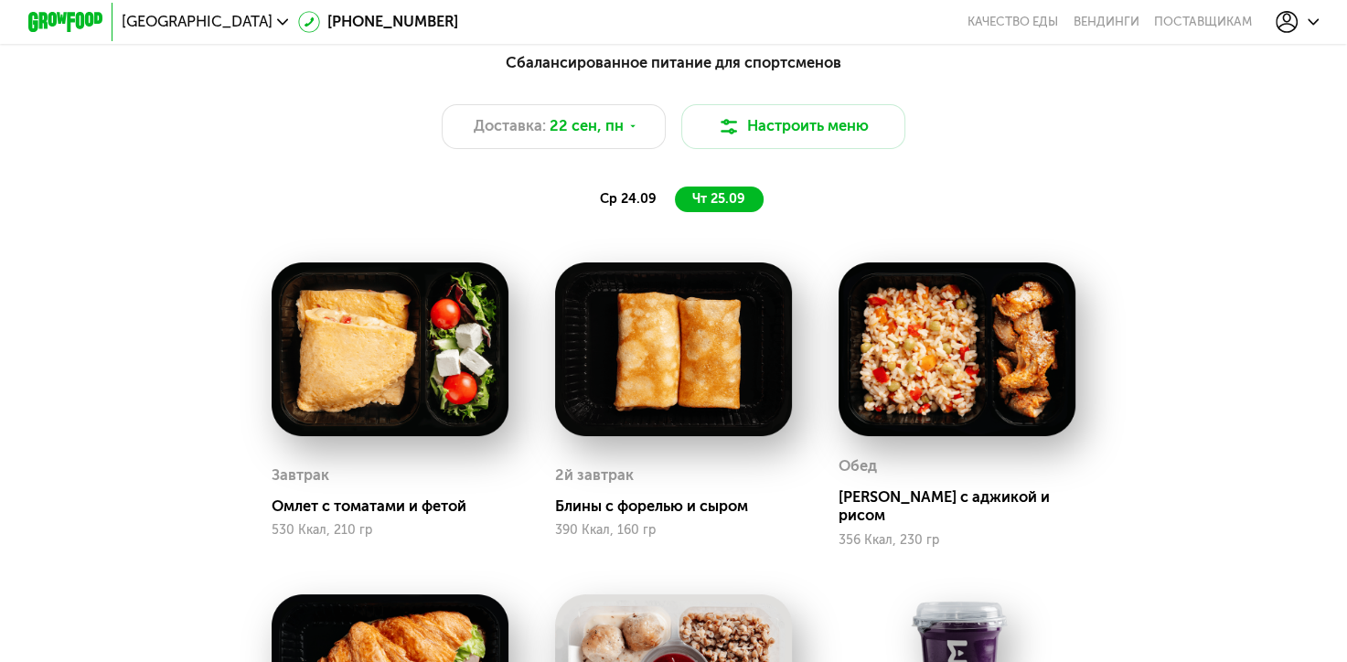
click at [612, 205] on span "ср 24.09" at bounding box center [628, 199] width 57 height 16
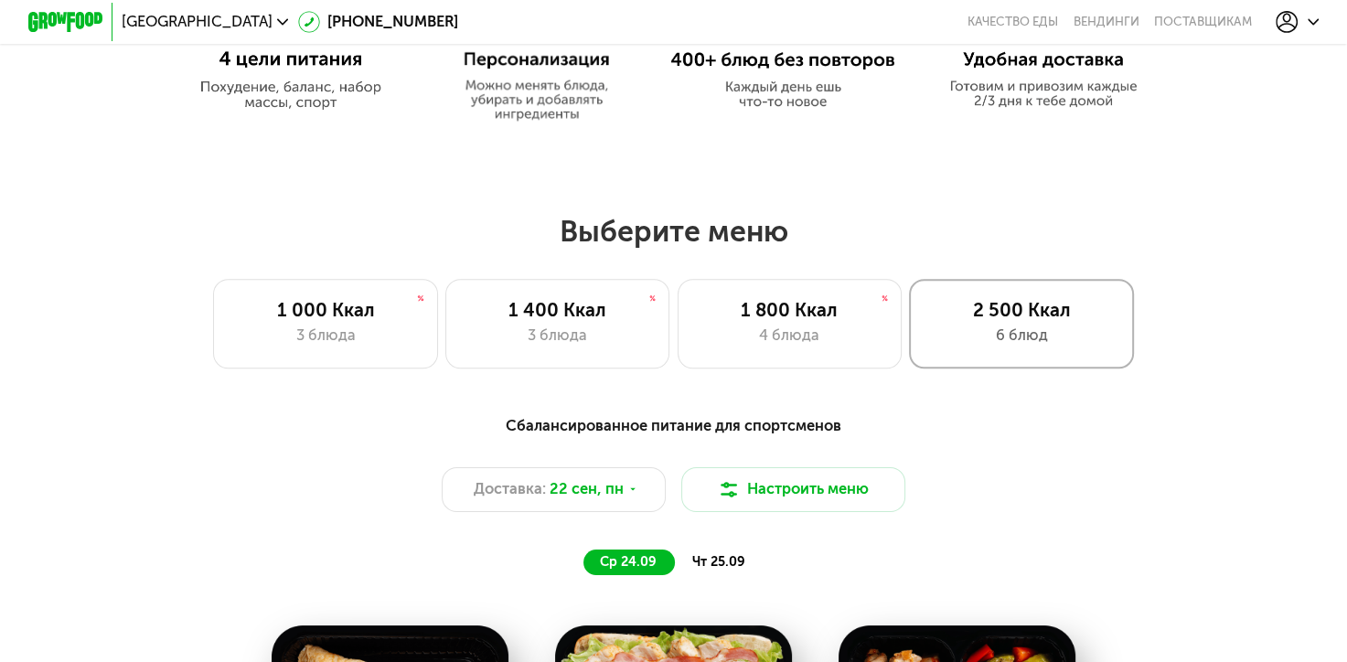
scroll to position [1006, 0]
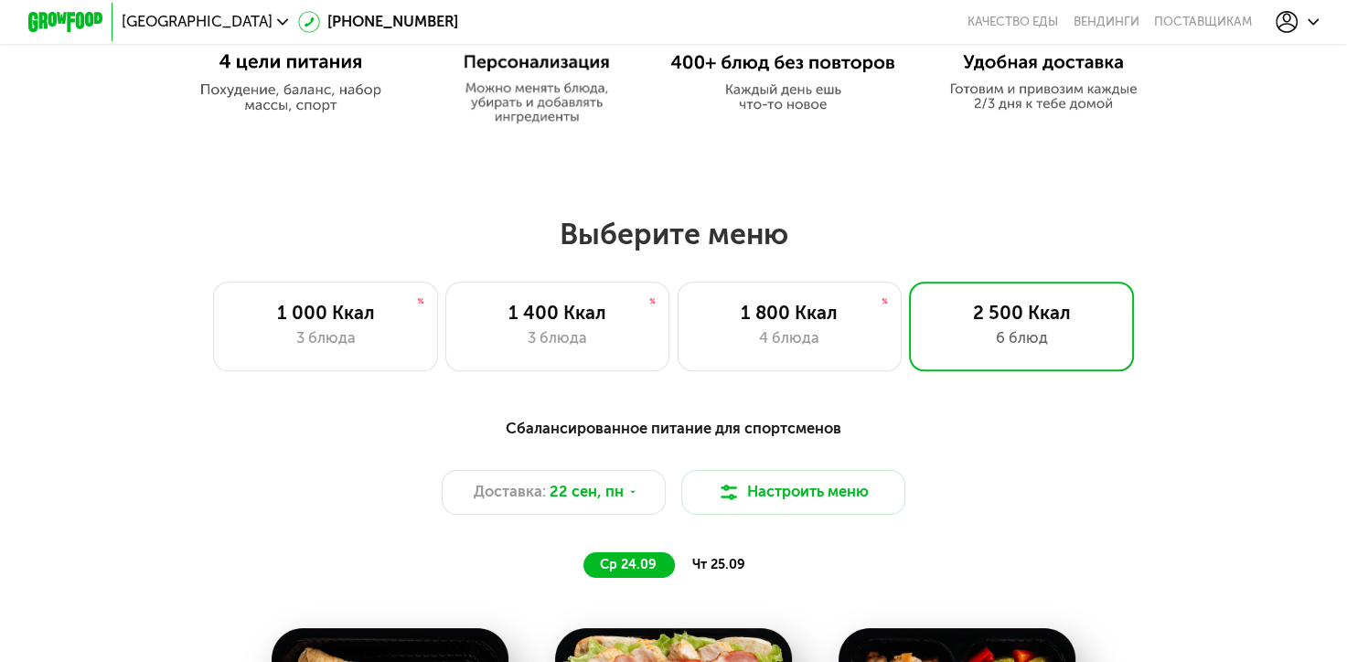
click at [699, 572] on span "чт 25.09" at bounding box center [718, 565] width 53 height 16
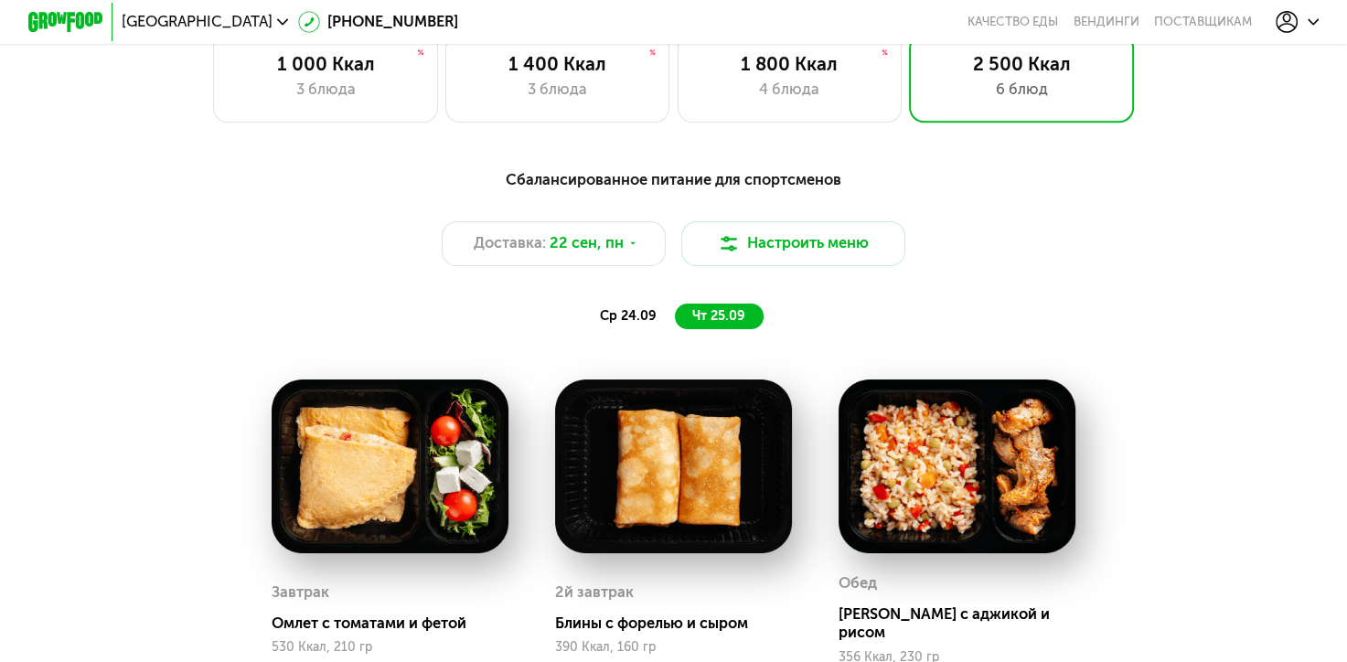
scroll to position [1280, 0]
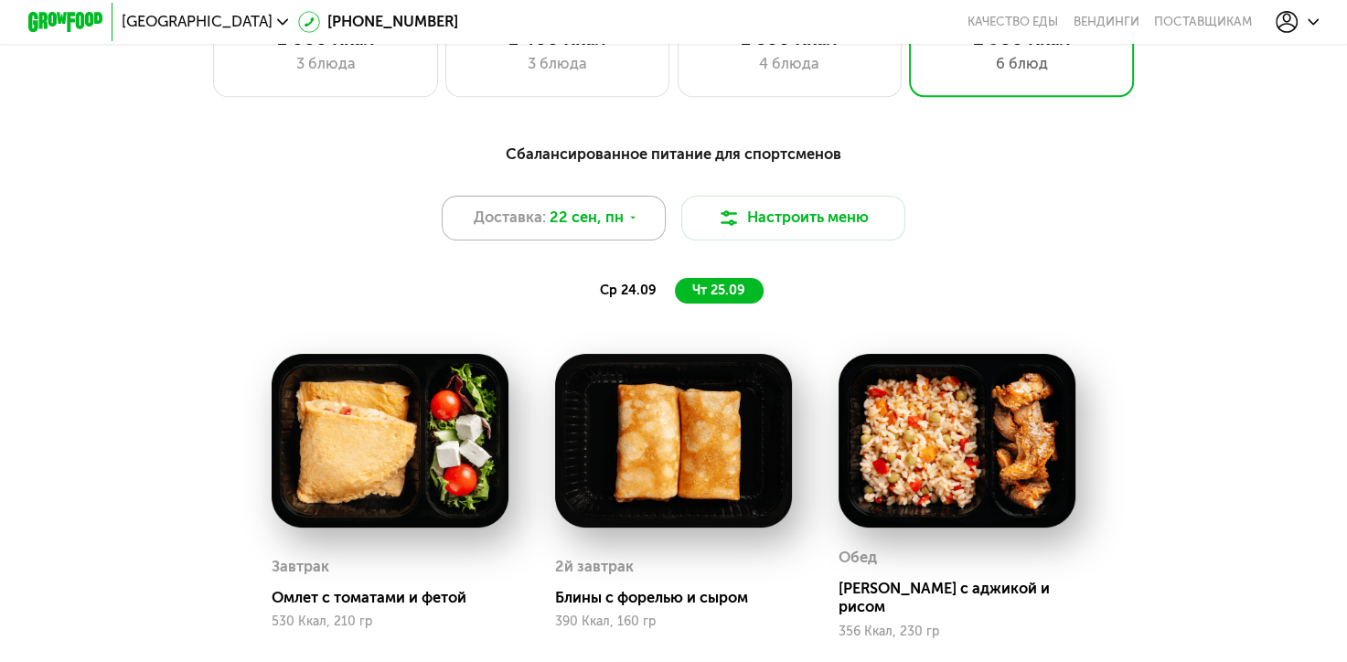
click at [640, 218] on div "Доставка: [DATE]" at bounding box center [554, 218] width 225 height 45
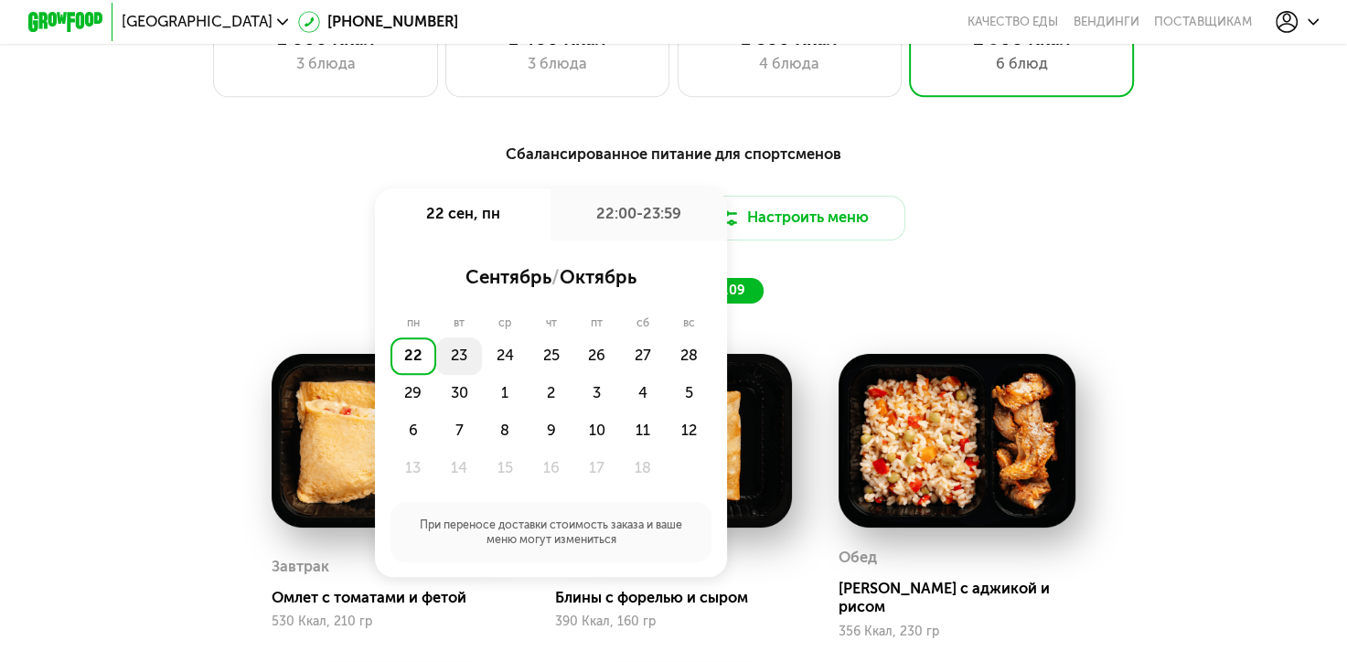
click at [448, 366] on div "23" at bounding box center [459, 355] width 46 height 37
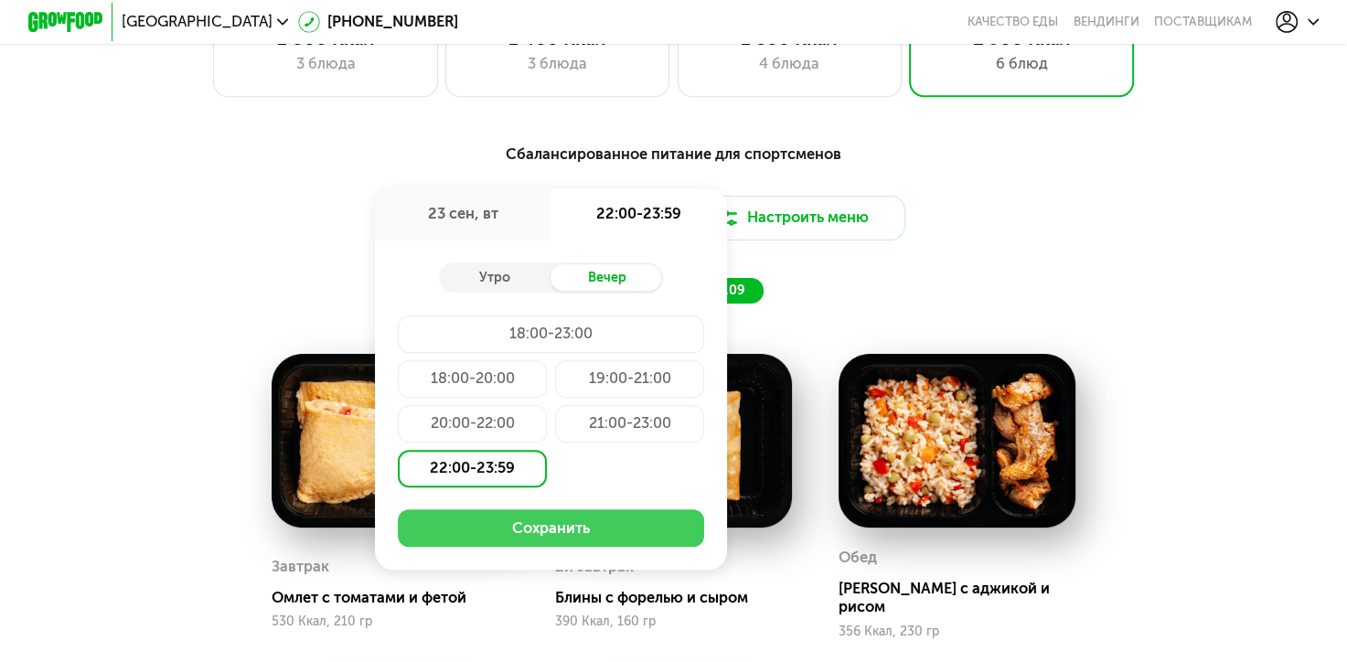
click at [534, 543] on button "Сохранить" at bounding box center [551, 527] width 307 height 37
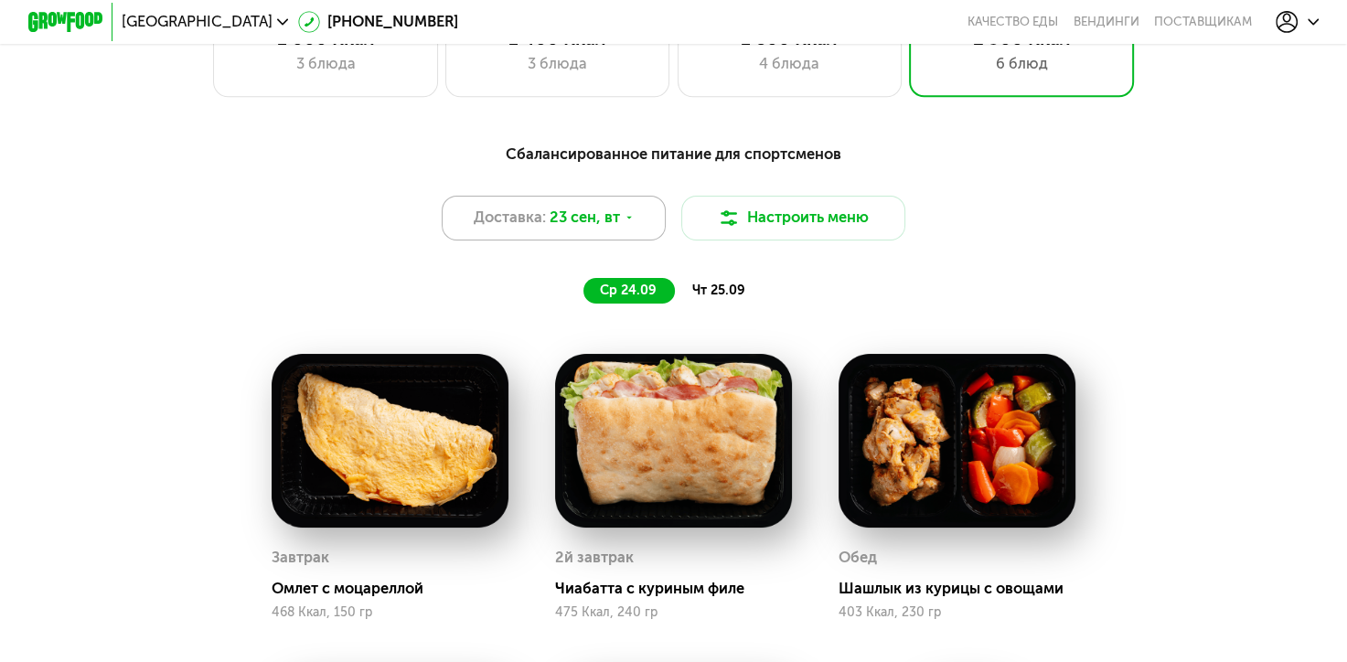
click at [637, 215] on div "Доставка: [DATE]" at bounding box center [554, 218] width 225 height 45
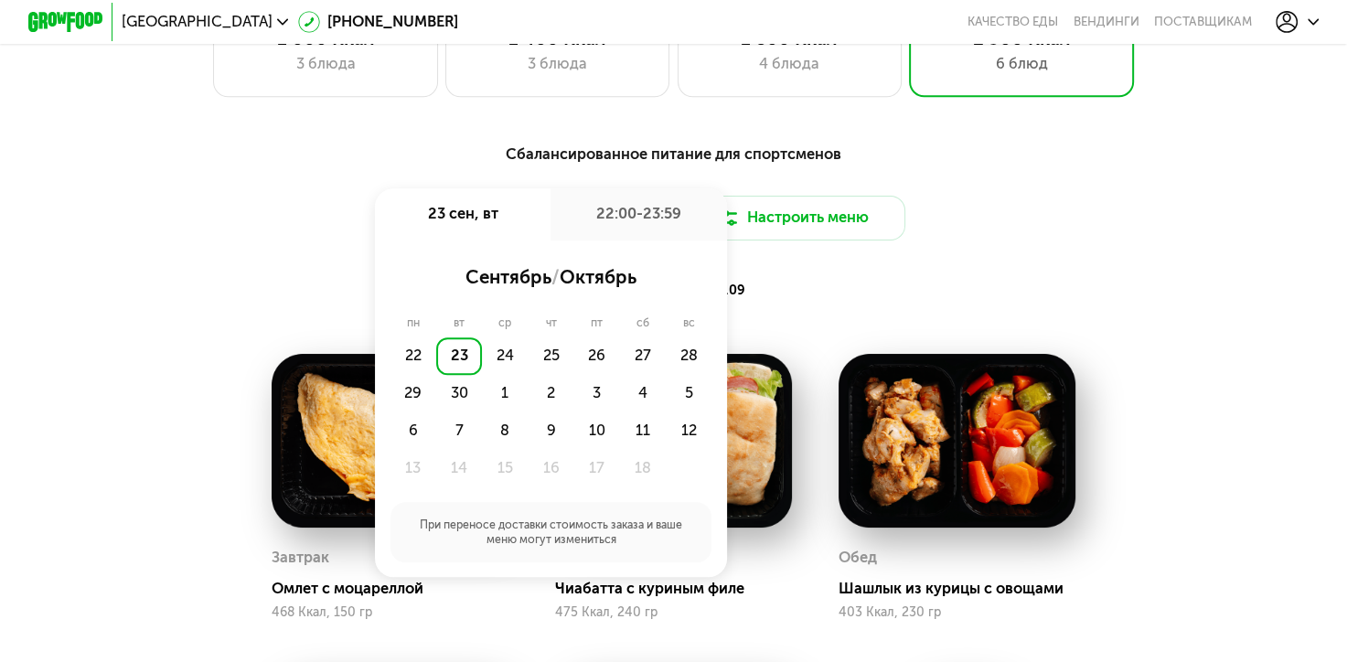
click at [457, 361] on div "23" at bounding box center [459, 355] width 46 height 37
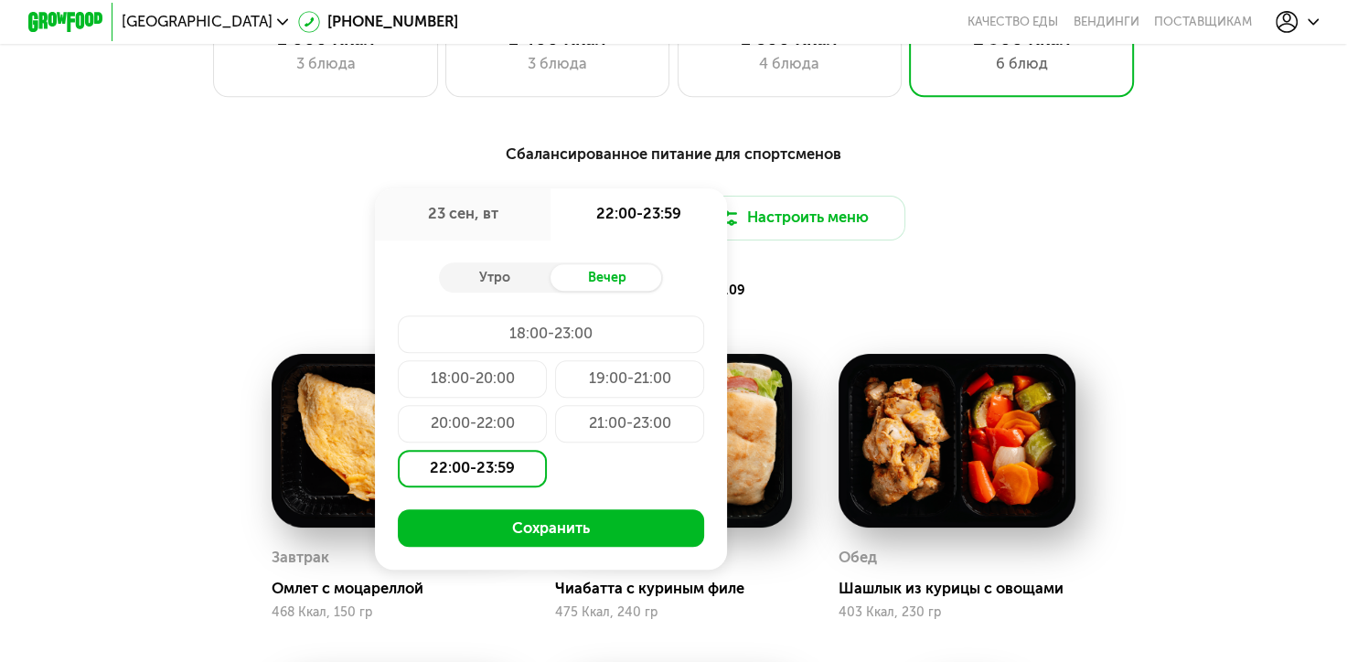
click at [475, 481] on div "22:00-23:59" at bounding box center [473, 468] width 150 height 37
click at [512, 541] on button "Сохранить" at bounding box center [551, 527] width 307 height 37
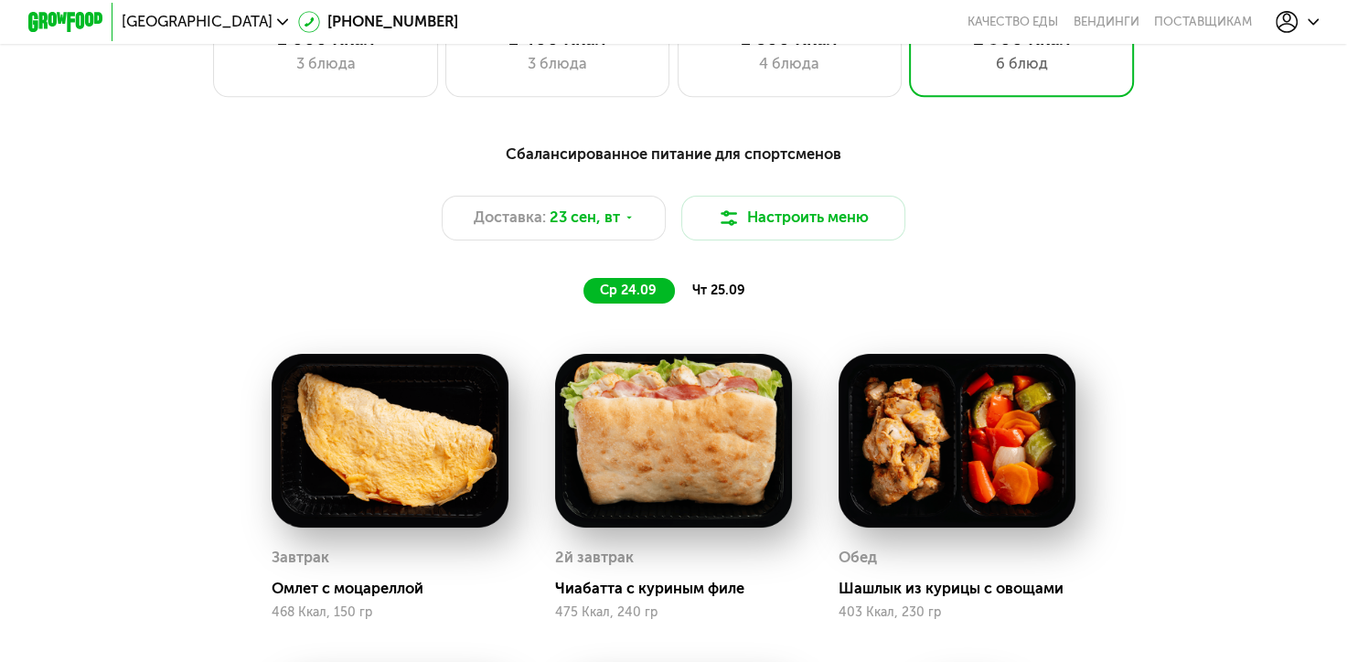
click at [720, 295] on span "чт 25.09" at bounding box center [718, 290] width 53 height 16
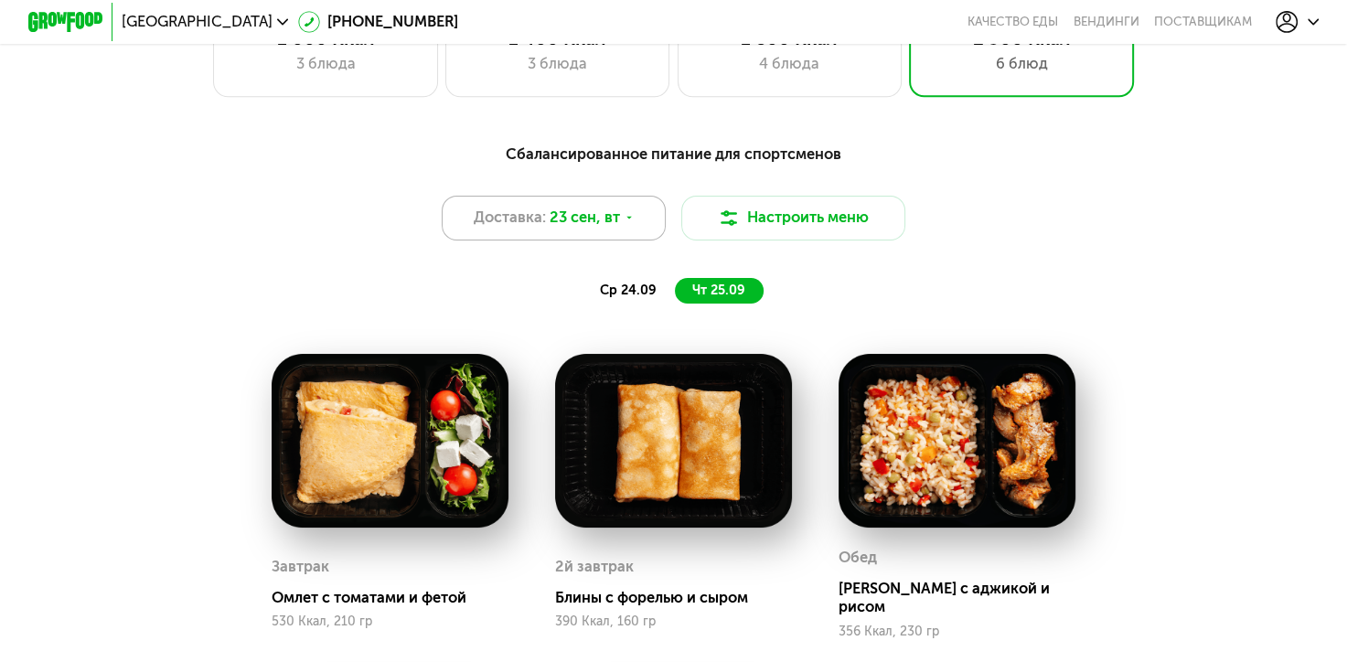
click at [624, 223] on icon at bounding box center [628, 217] width 11 height 11
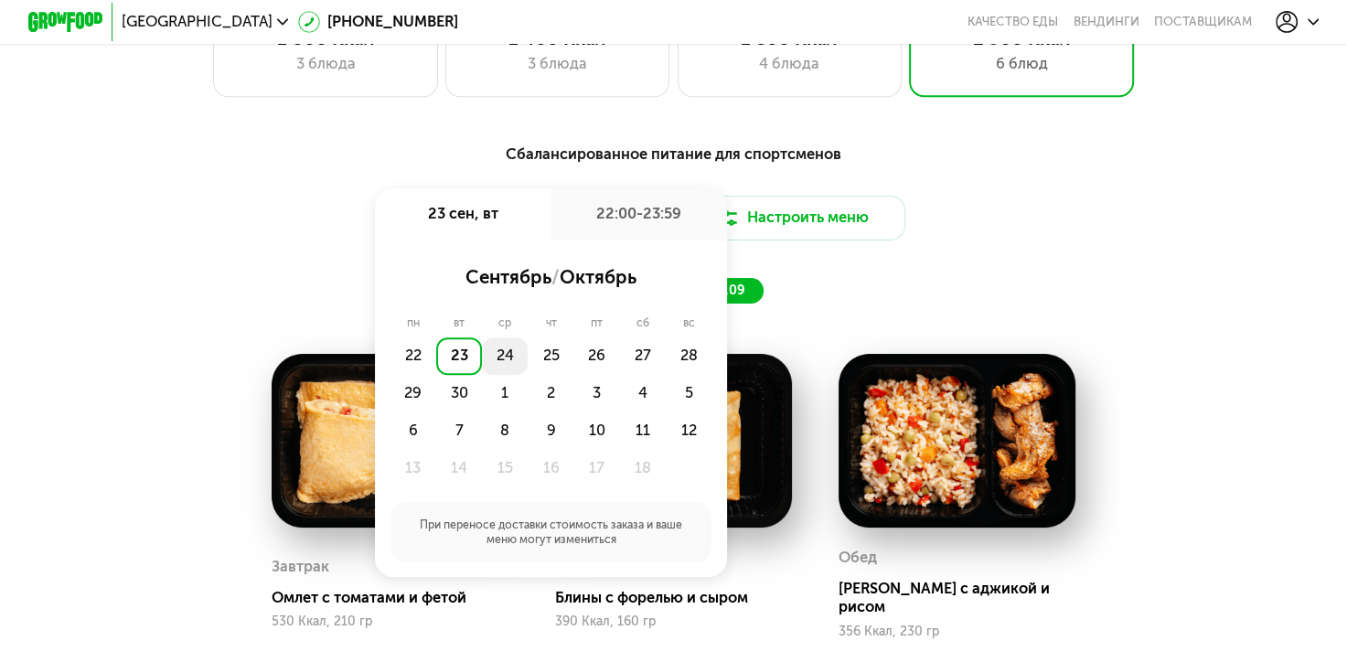
click at [505, 373] on div "24" at bounding box center [505, 355] width 46 height 37
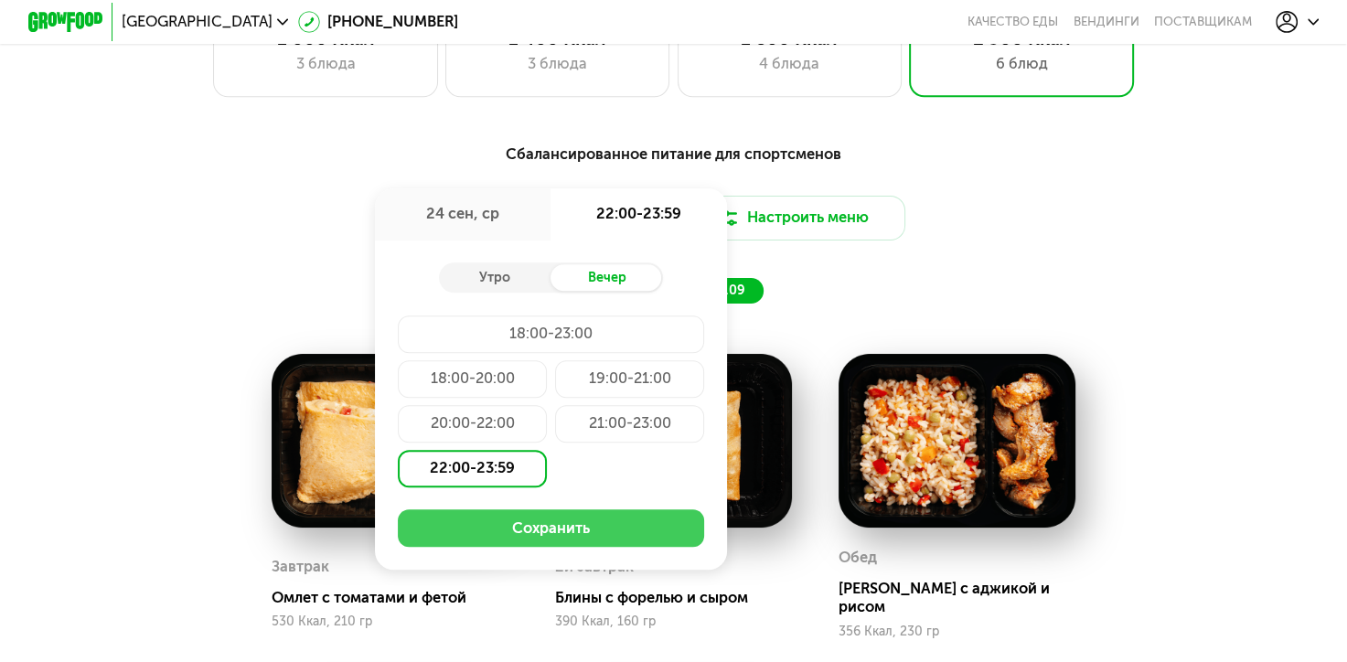
click at [530, 538] on button "Сохранить" at bounding box center [551, 527] width 307 height 37
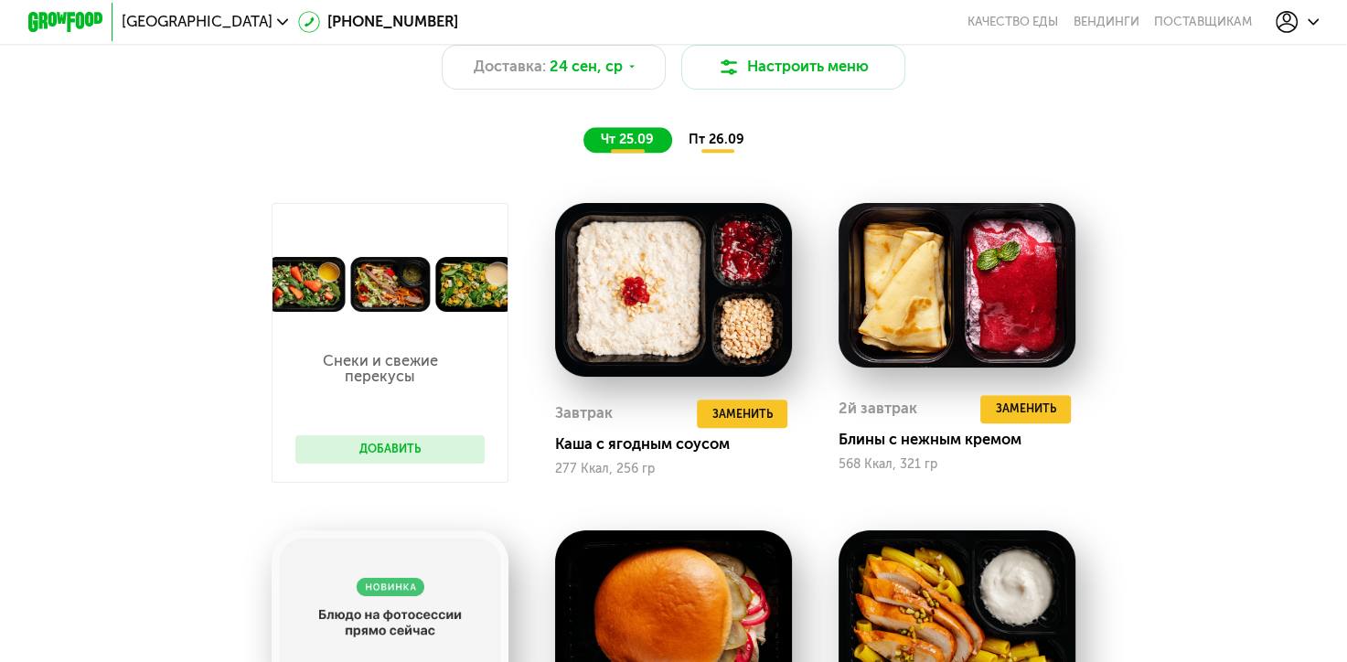
scroll to position [1463, 0]
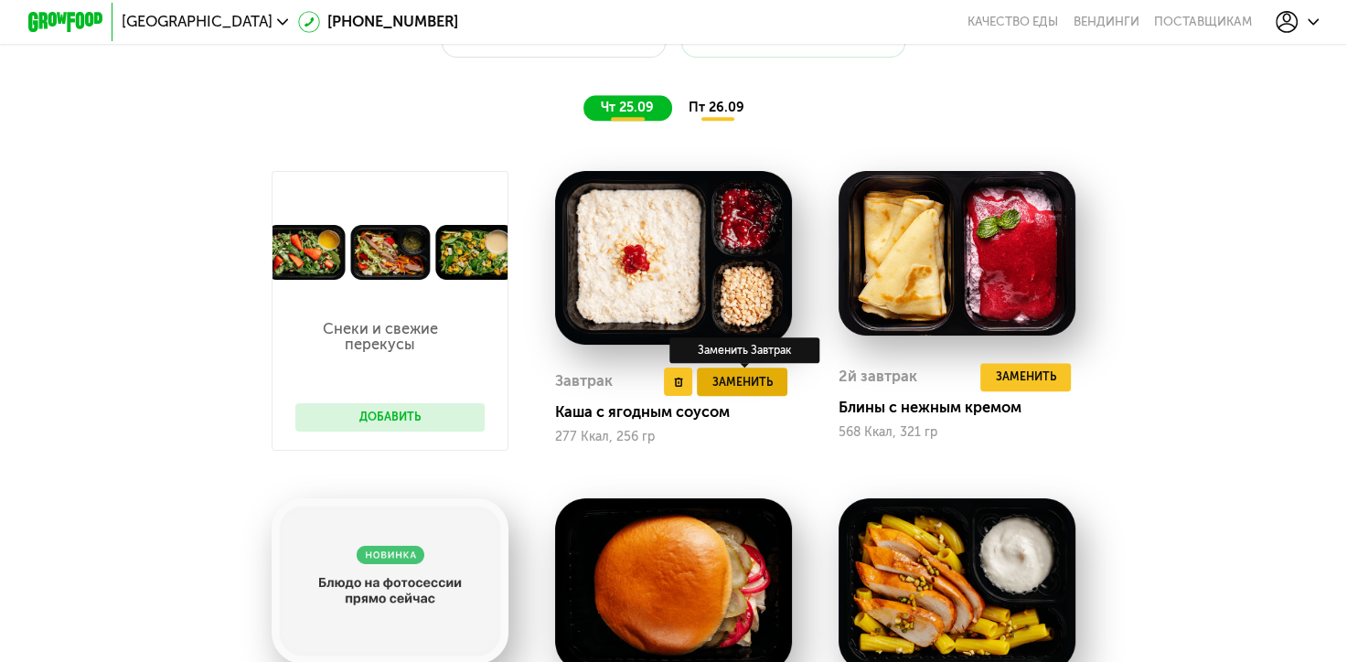
click at [739, 391] on span "Заменить" at bounding box center [742, 382] width 60 height 18
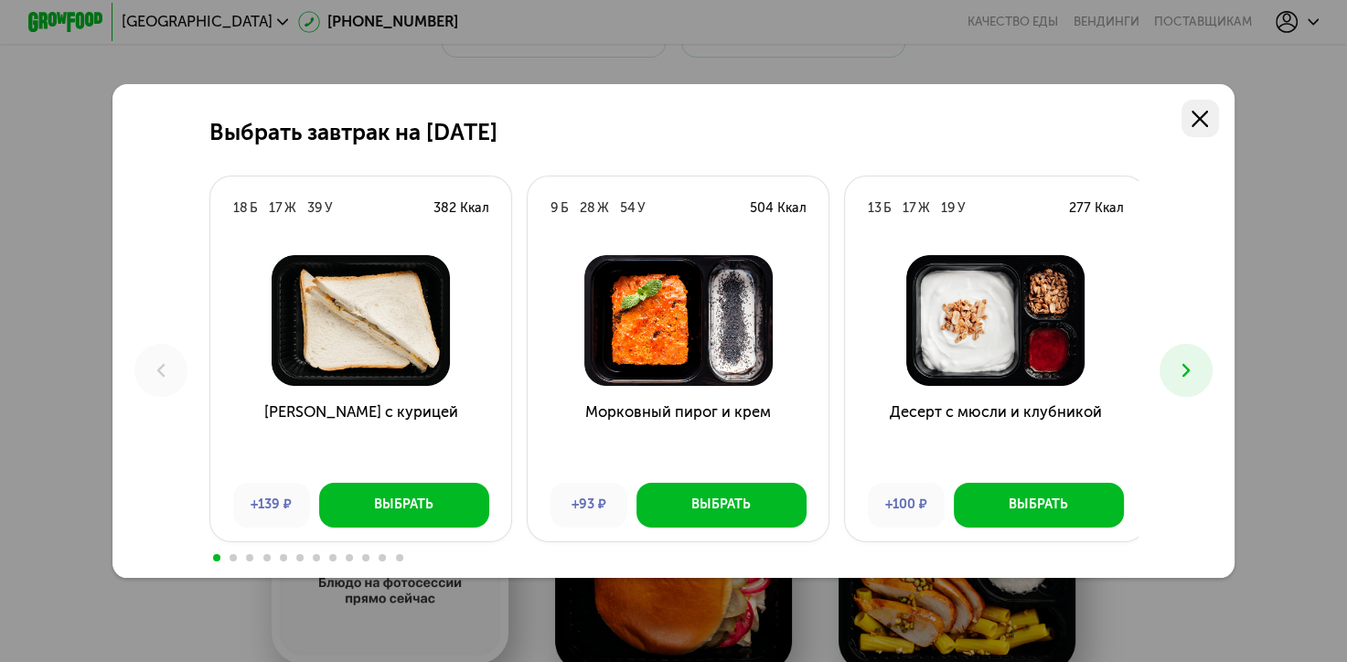
click at [1207, 117] on use at bounding box center [1199, 119] width 16 height 16
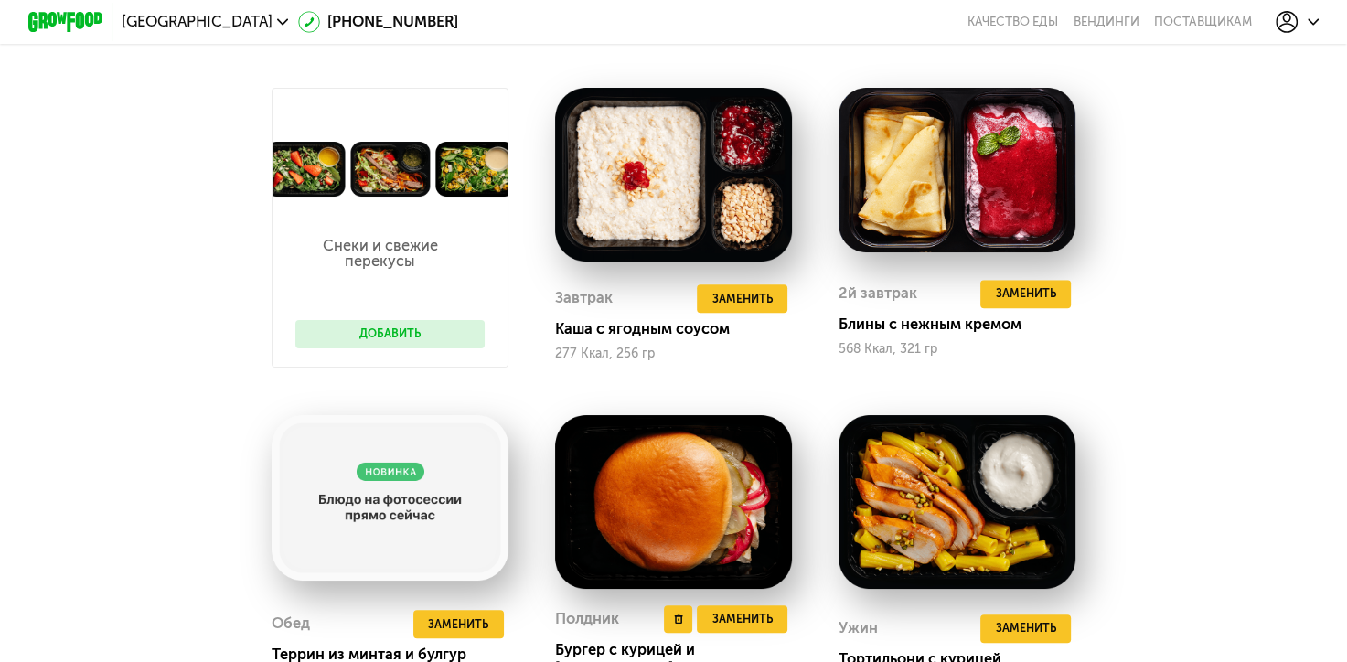
scroll to position [1646, 0]
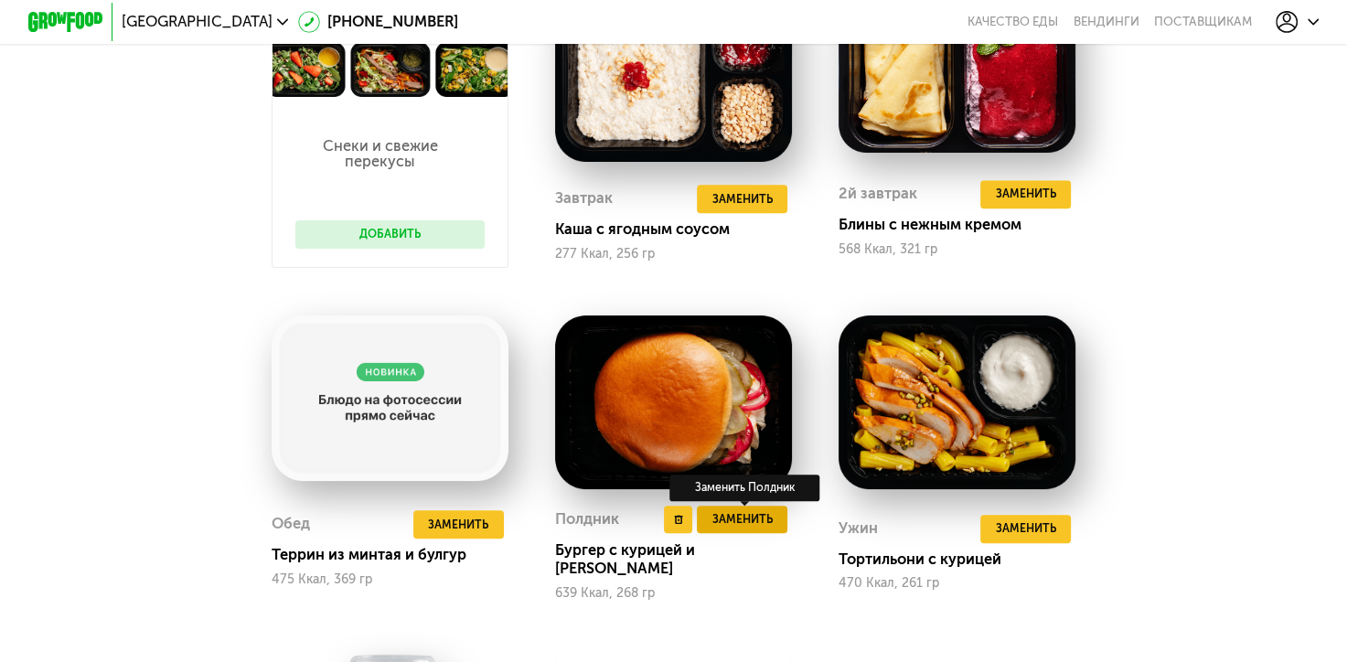
click at [735, 528] on span "Заменить" at bounding box center [742, 519] width 60 height 18
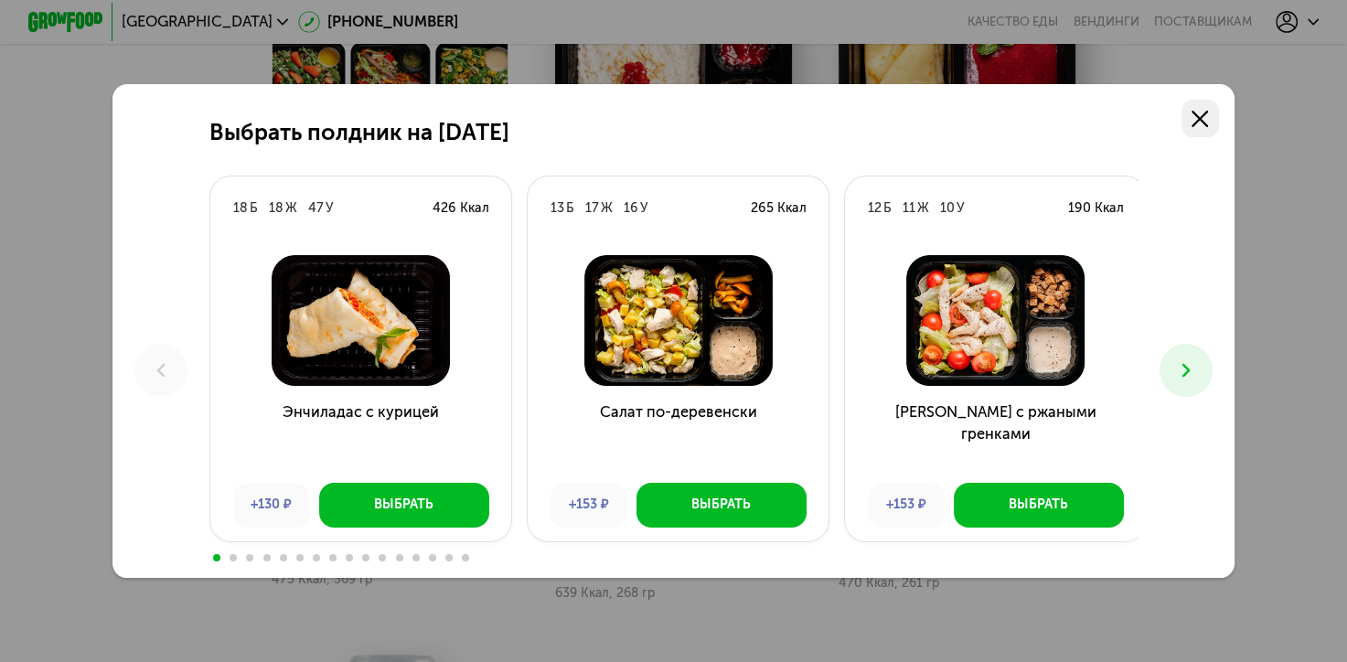
click at [1206, 112] on icon at bounding box center [1199, 119] width 16 height 16
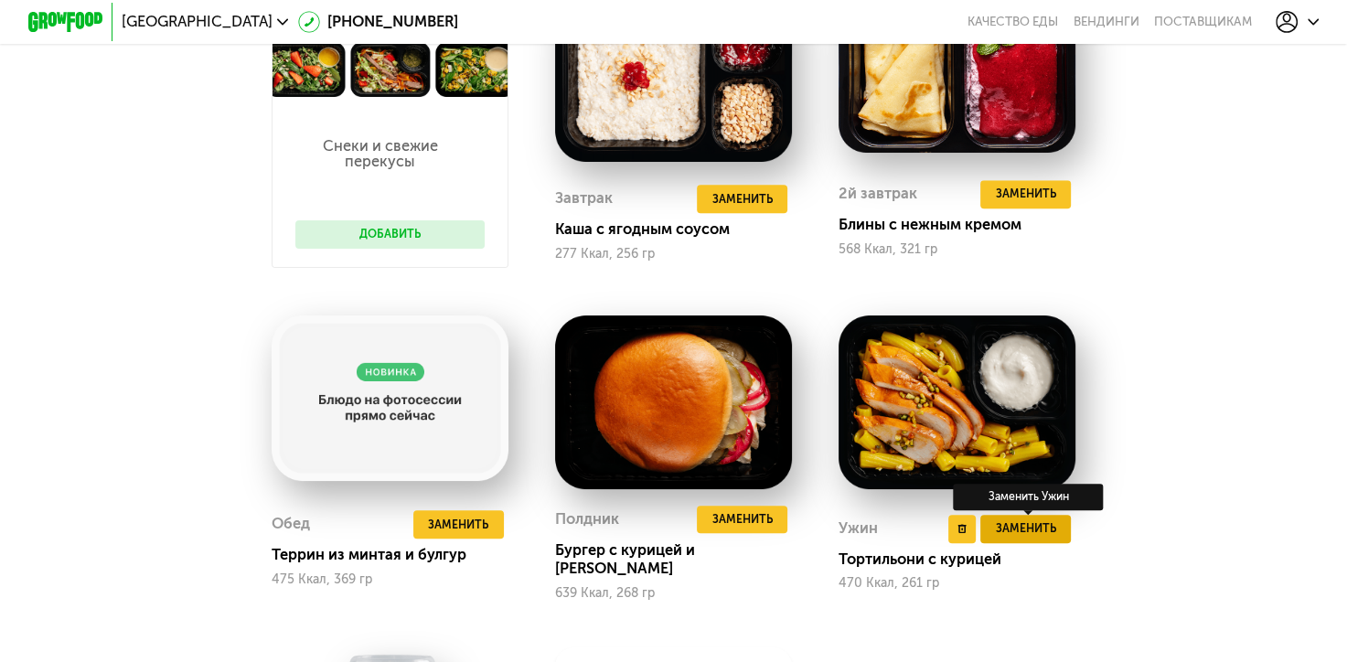
click at [1039, 538] on span "Заменить" at bounding box center [1026, 528] width 60 height 18
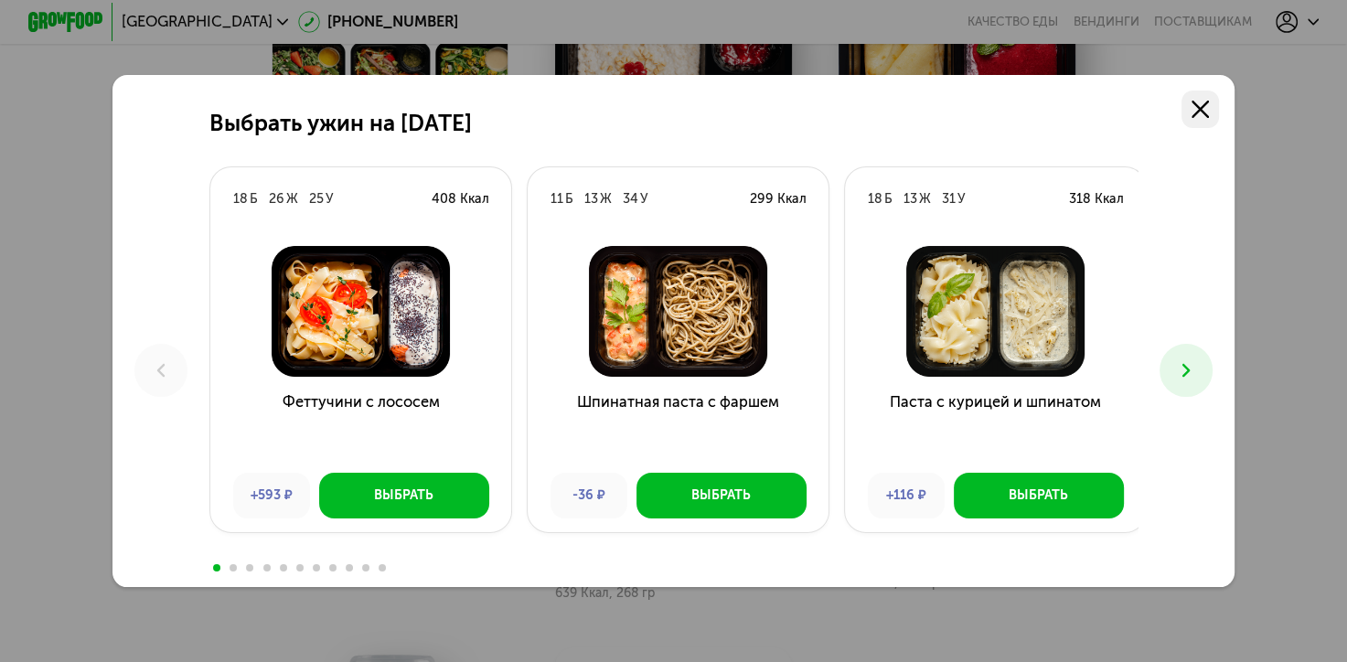
click at [1206, 102] on icon at bounding box center [1199, 109] width 16 height 16
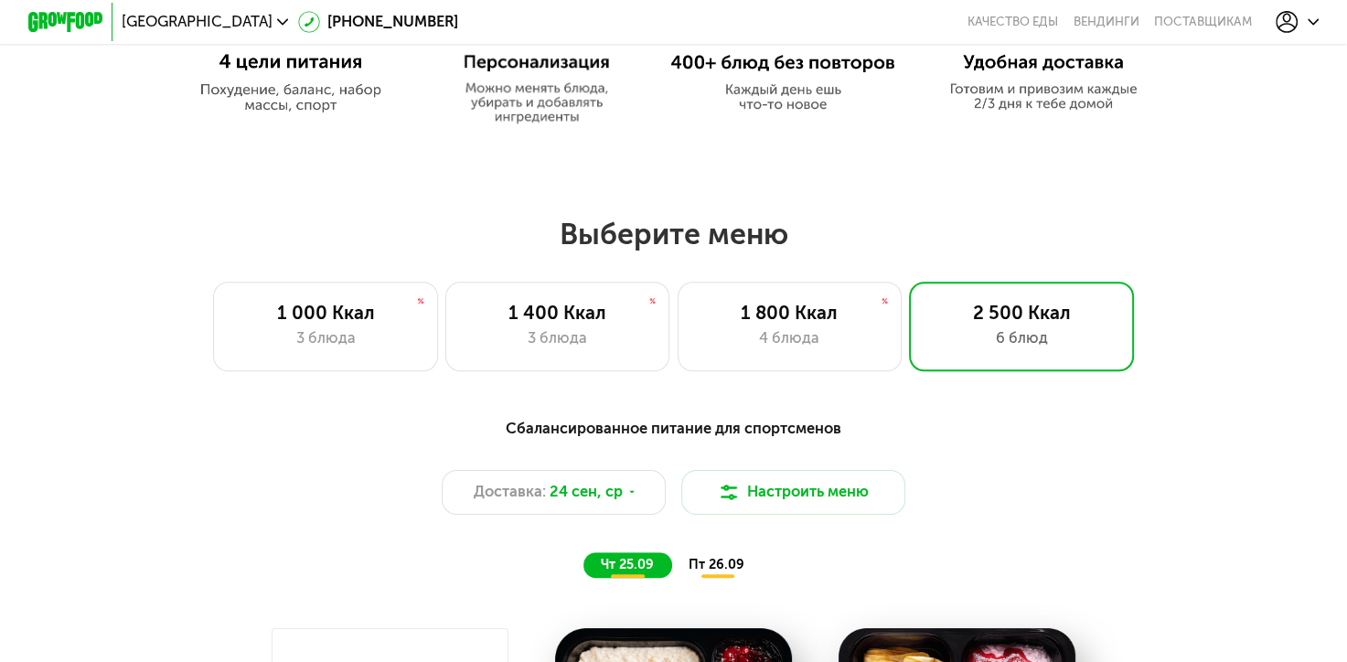
scroll to position [1188, 0]
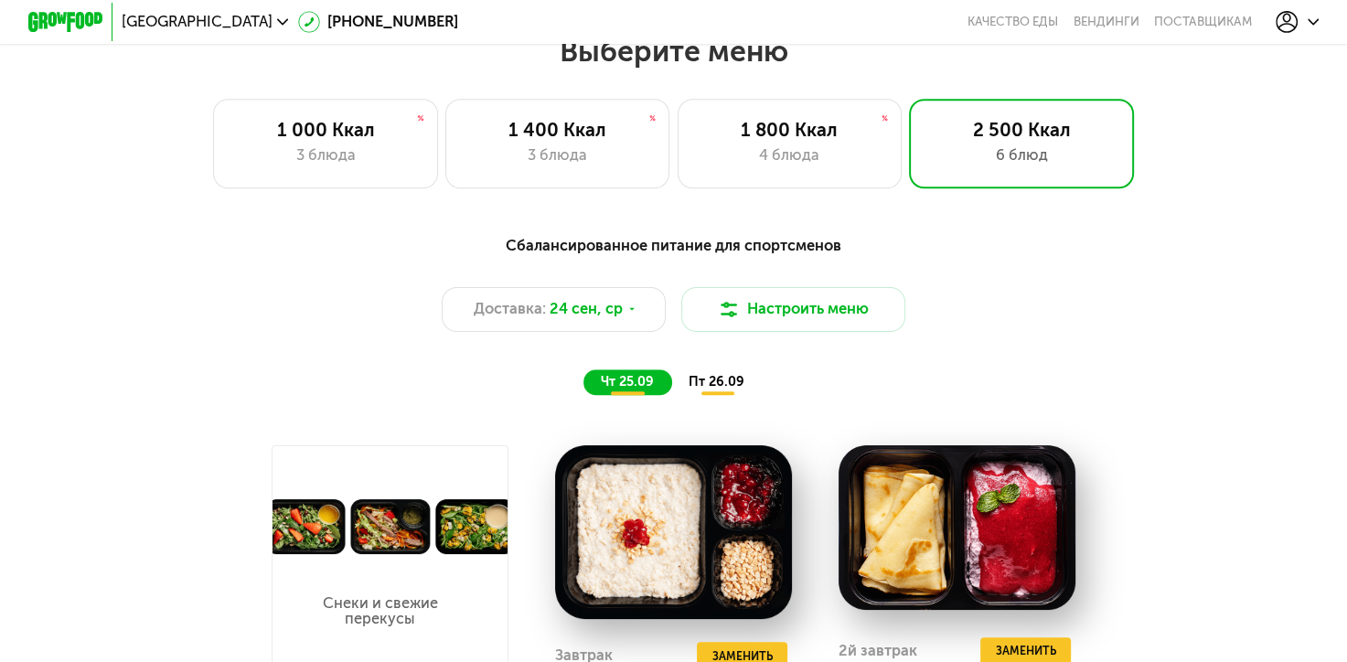
click at [610, 389] on span "чт 25.09" at bounding box center [627, 382] width 53 height 16
click at [728, 396] on div "пт 26.09" at bounding box center [717, 382] width 91 height 27
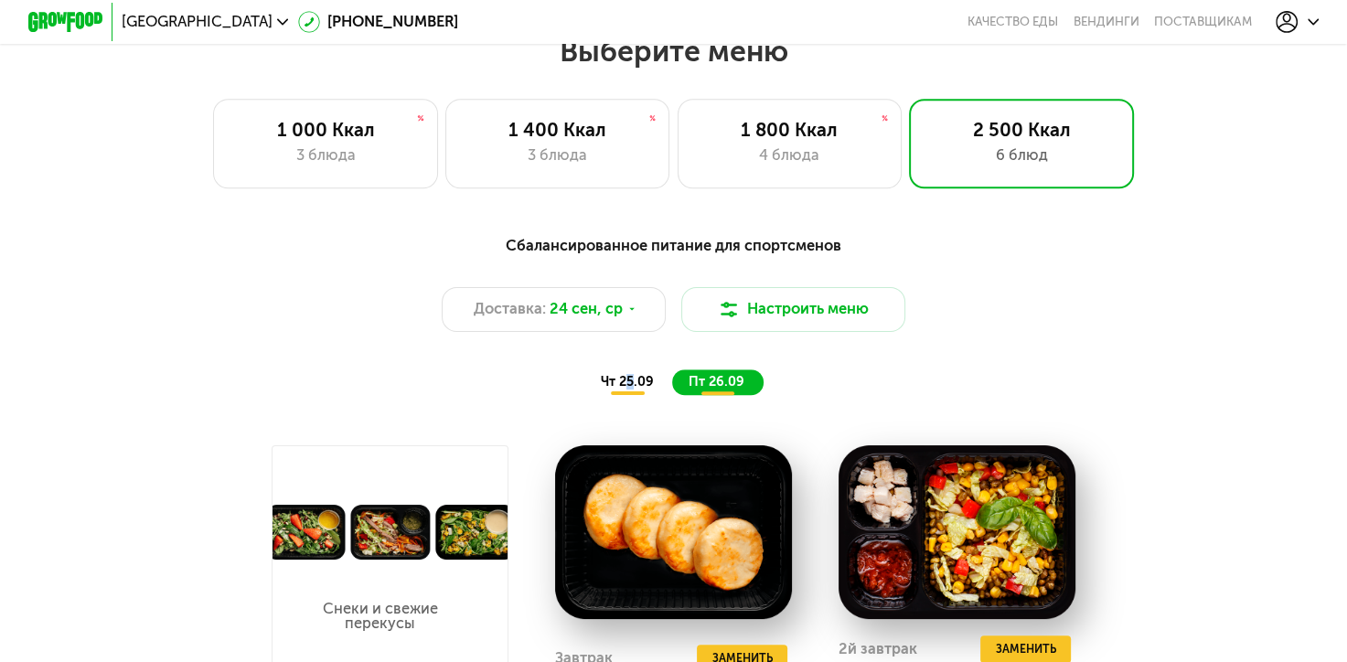
click at [629, 389] on span "чт 25.09" at bounding box center [627, 382] width 53 height 16
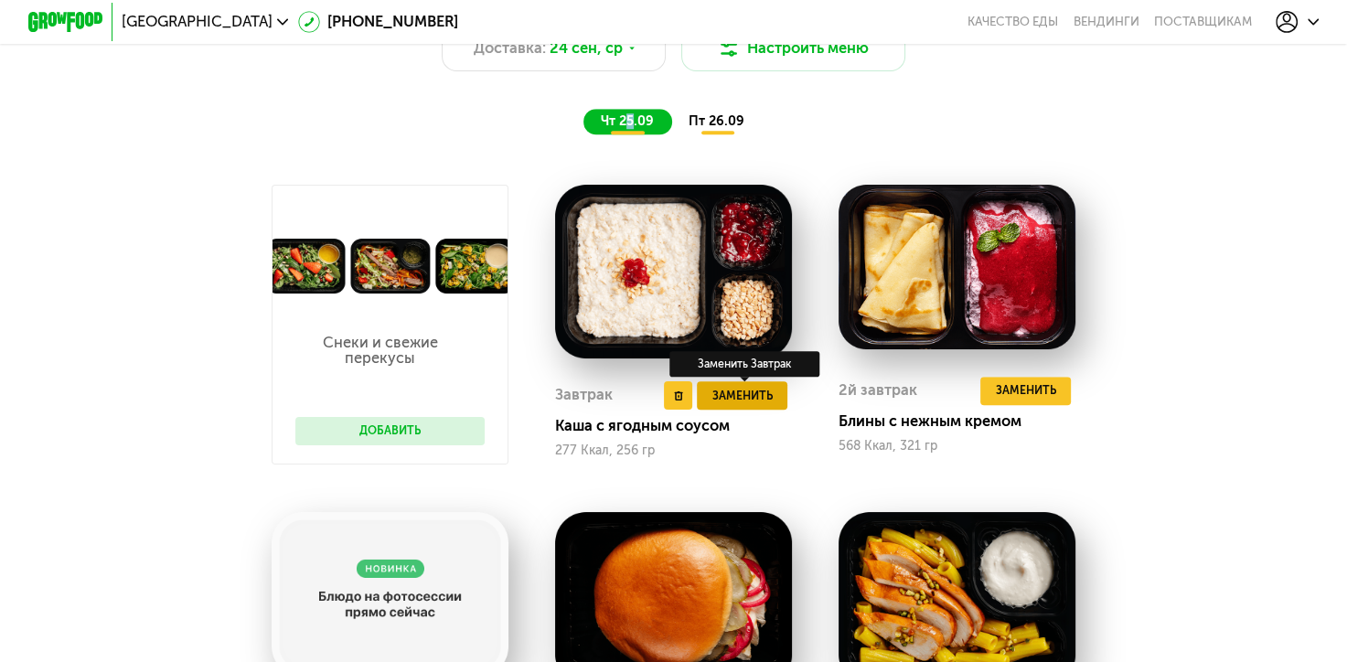
scroll to position [1463, 0]
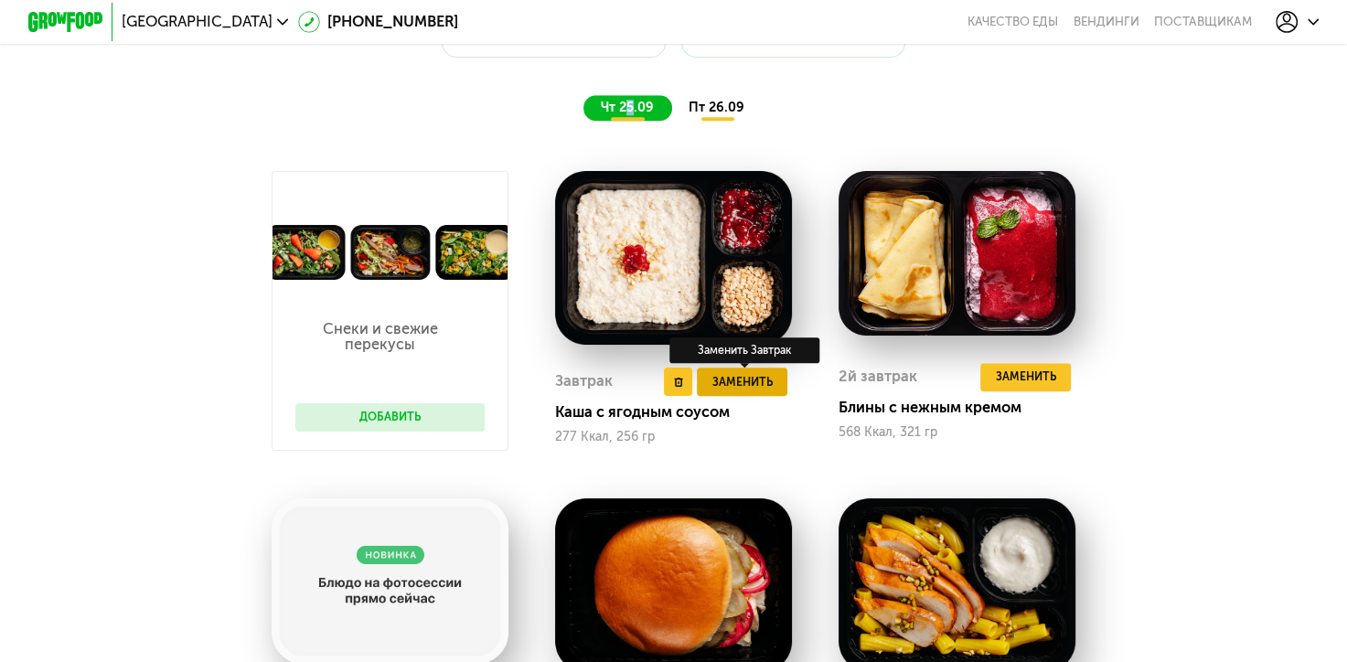
click at [749, 391] on span "Заменить" at bounding box center [742, 382] width 60 height 18
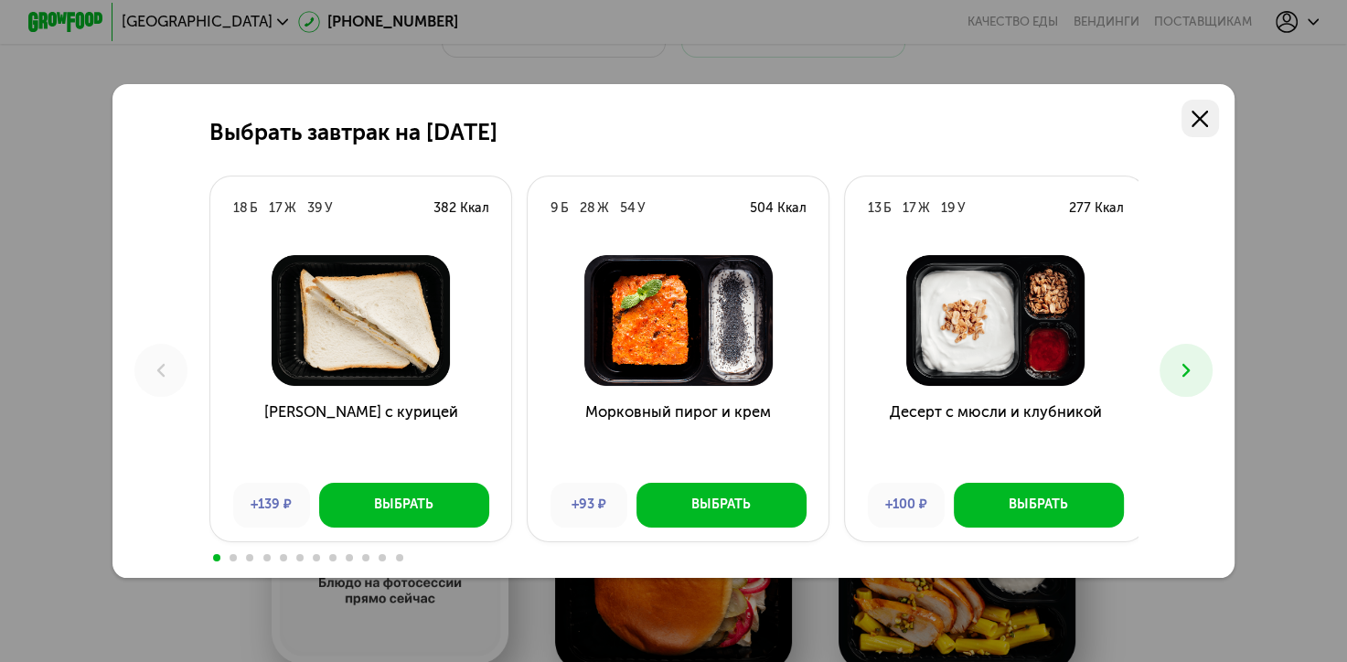
click at [1218, 113] on link at bounding box center [1199, 118] width 37 height 37
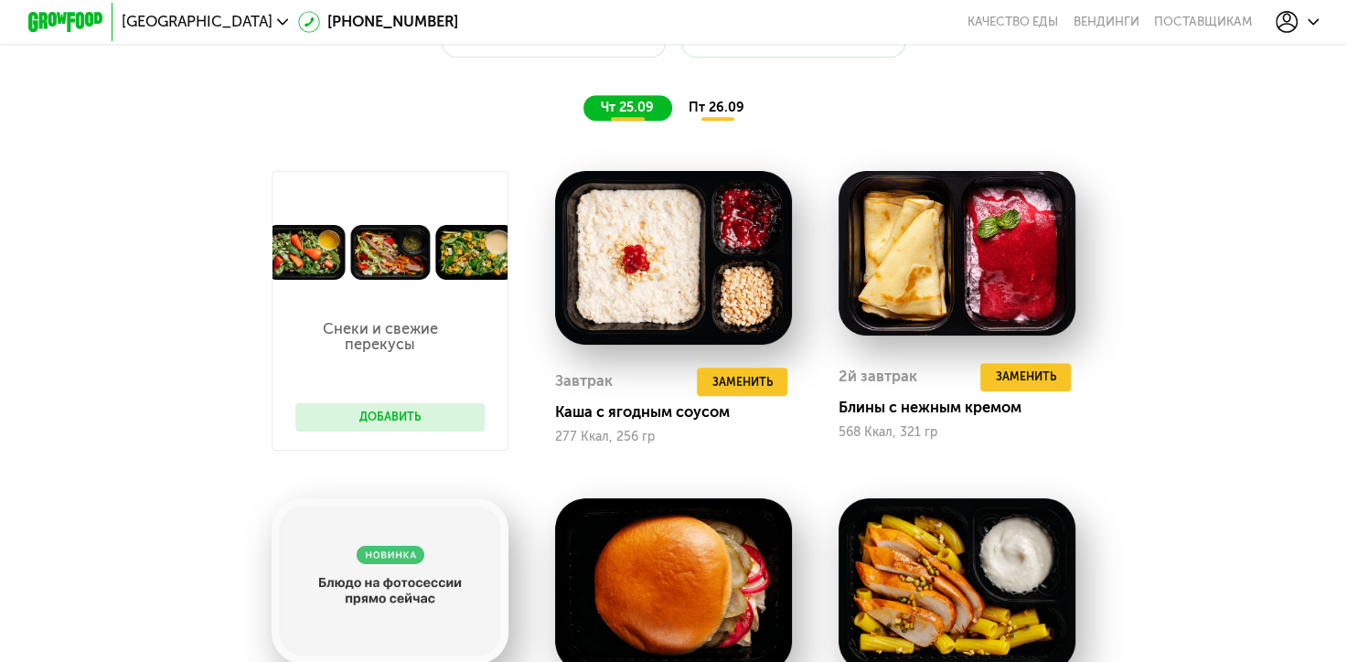
click at [703, 122] on div "пт 26.09" at bounding box center [717, 108] width 91 height 27
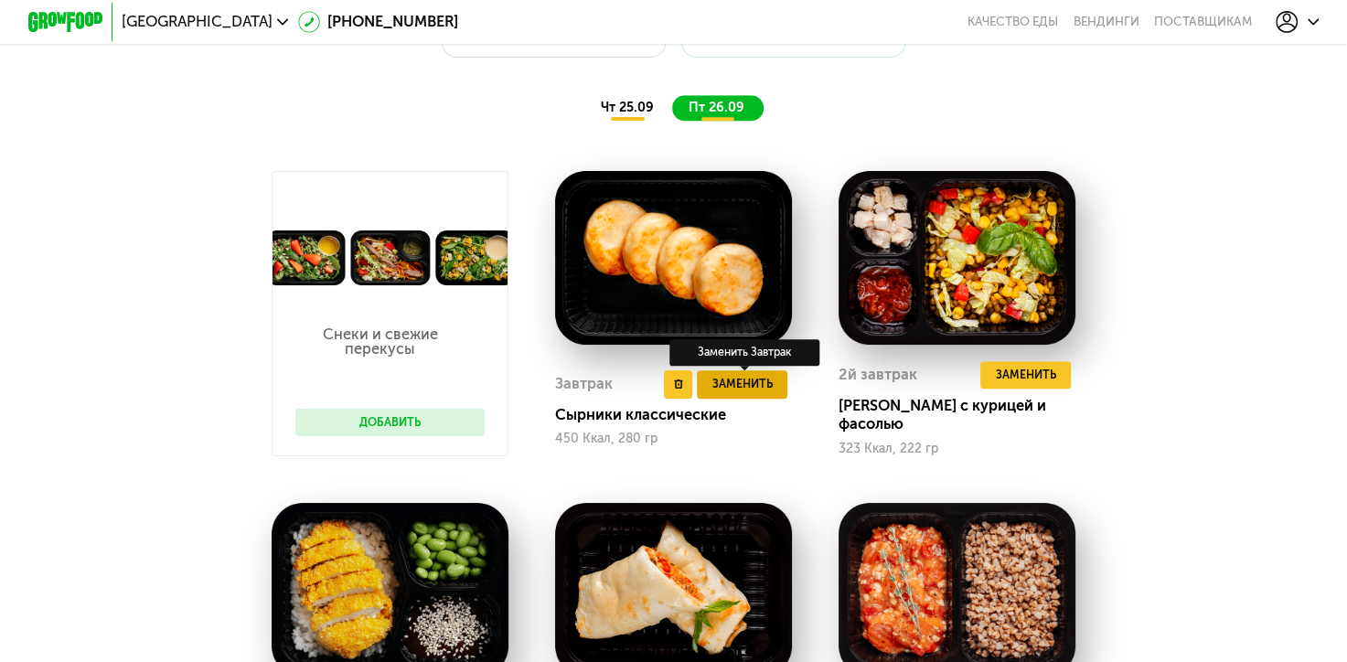
click at [728, 393] on span "Заменить" at bounding box center [742, 384] width 60 height 18
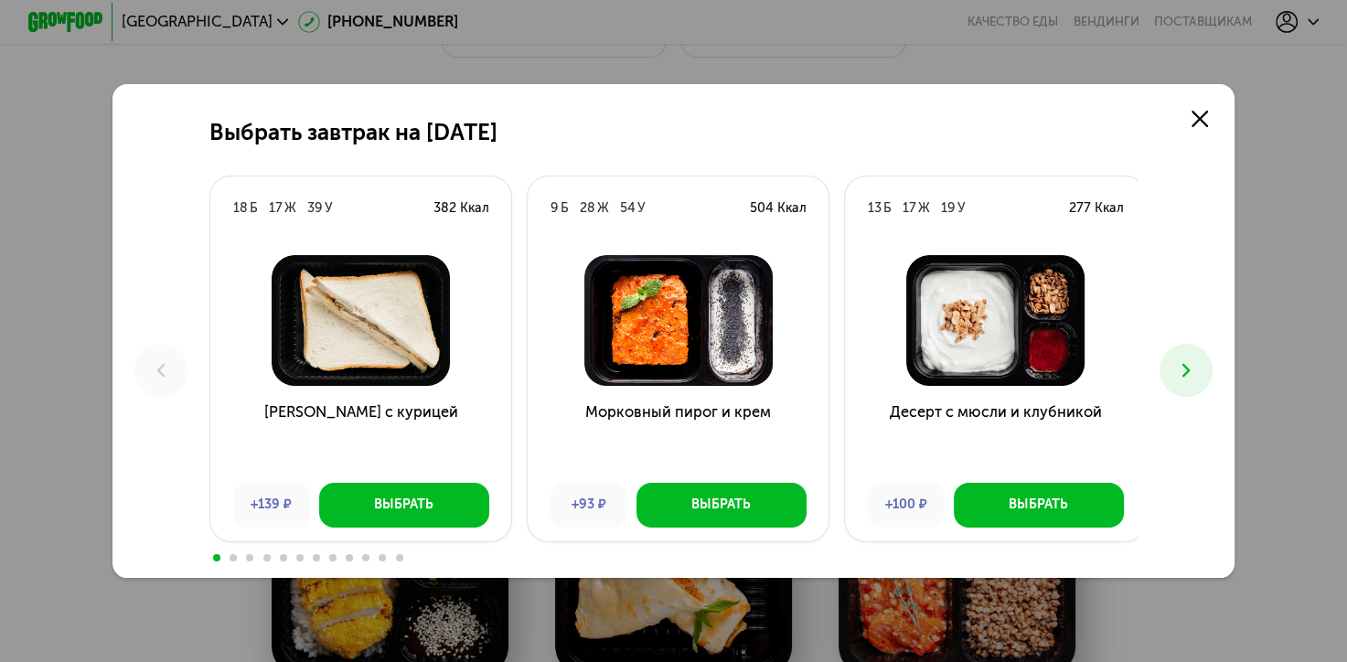
click at [1183, 383] on button at bounding box center [1185, 370] width 52 height 52
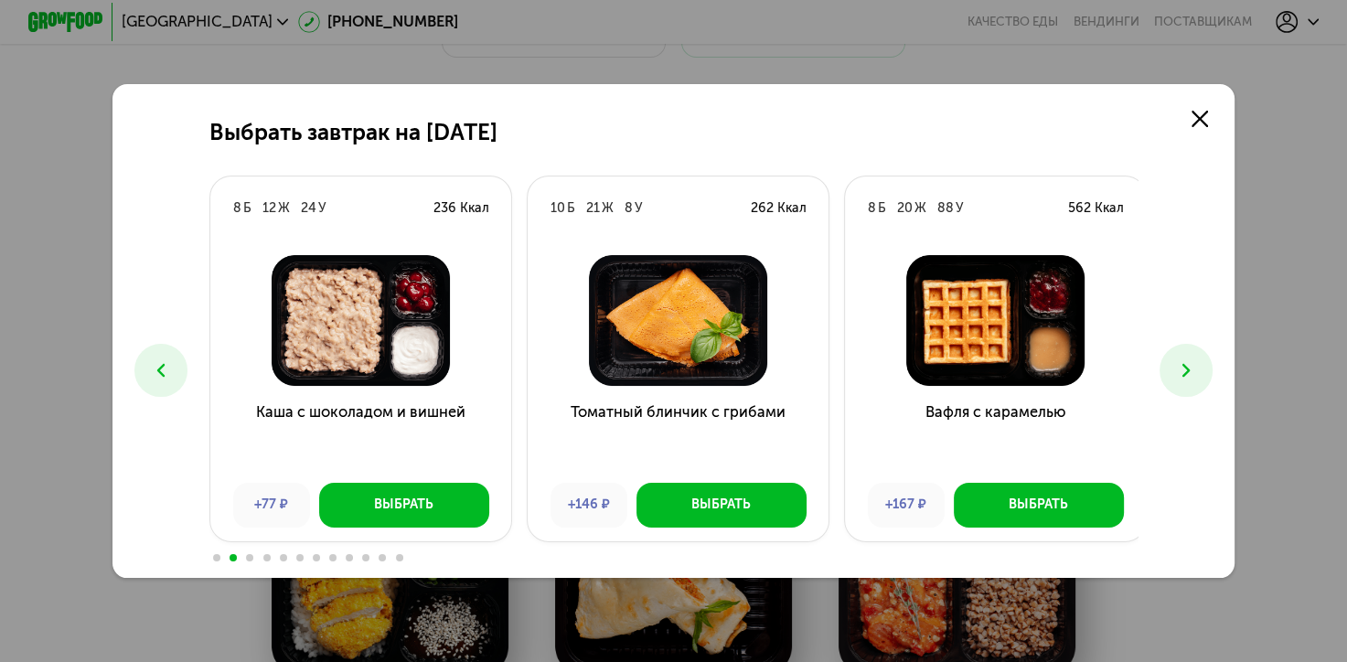
click at [1192, 365] on icon at bounding box center [1186, 370] width 23 height 23
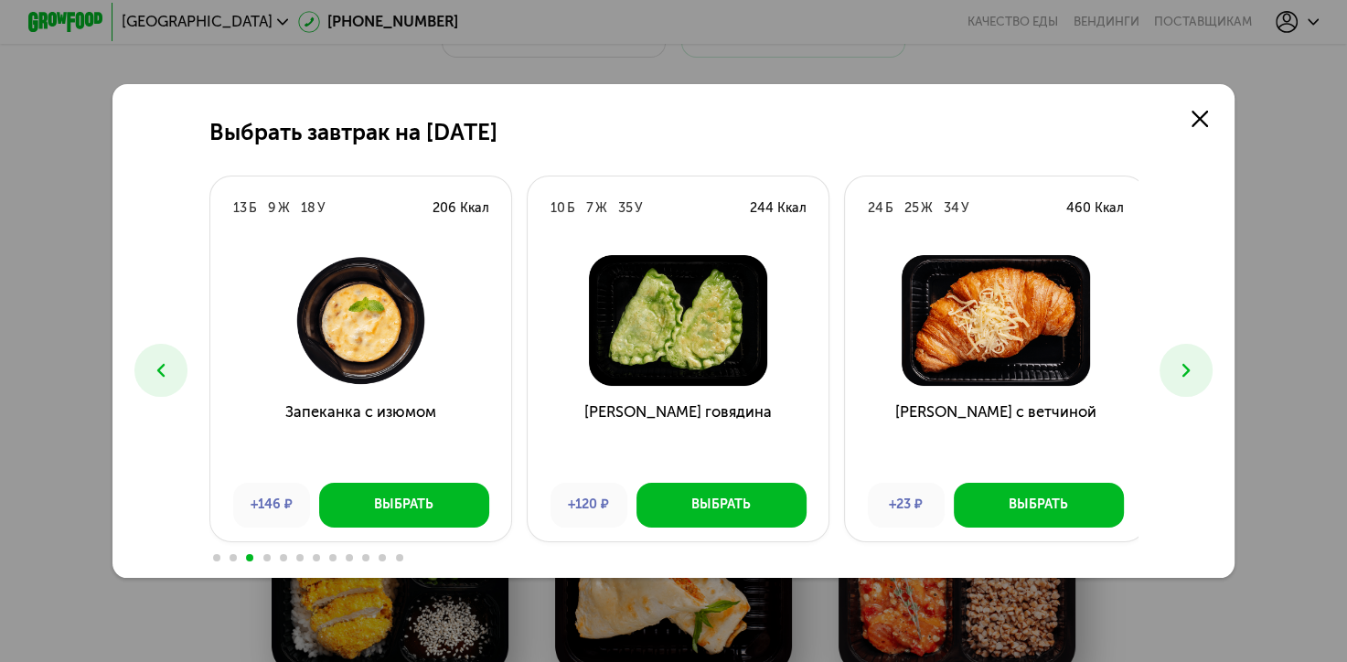
click at [1192, 364] on icon at bounding box center [1186, 370] width 23 height 23
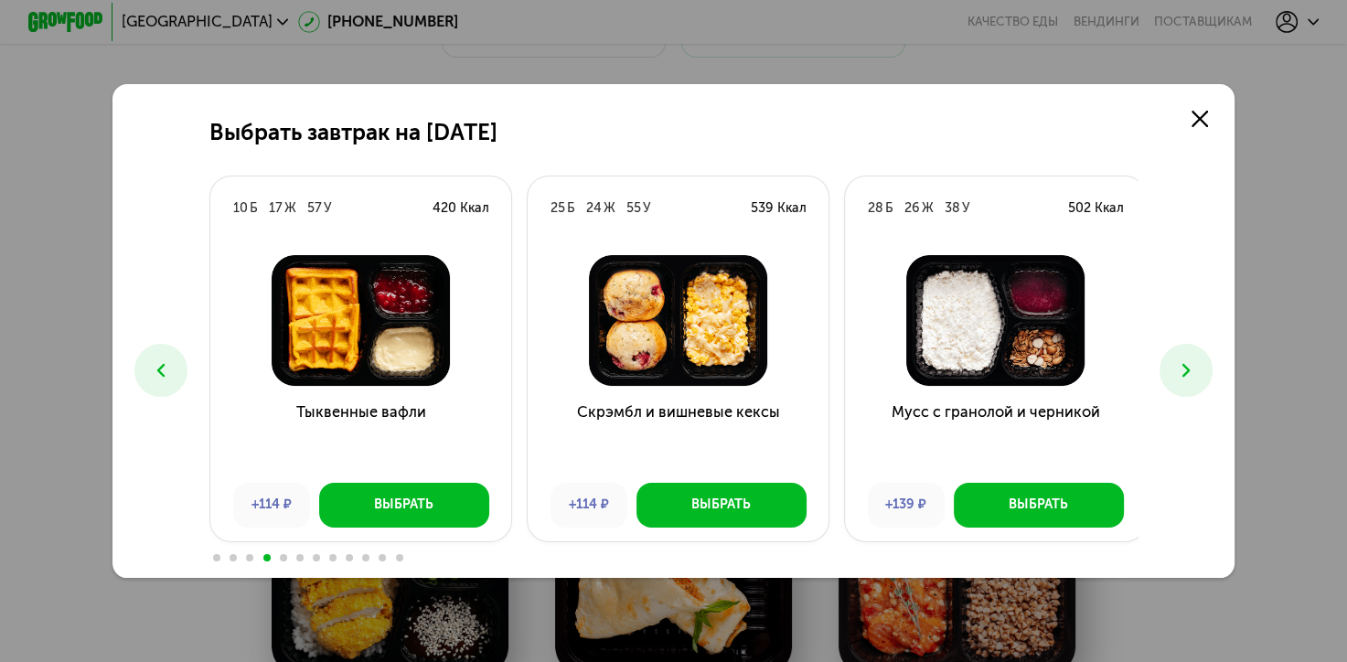
click at [1192, 362] on icon at bounding box center [1186, 370] width 23 height 23
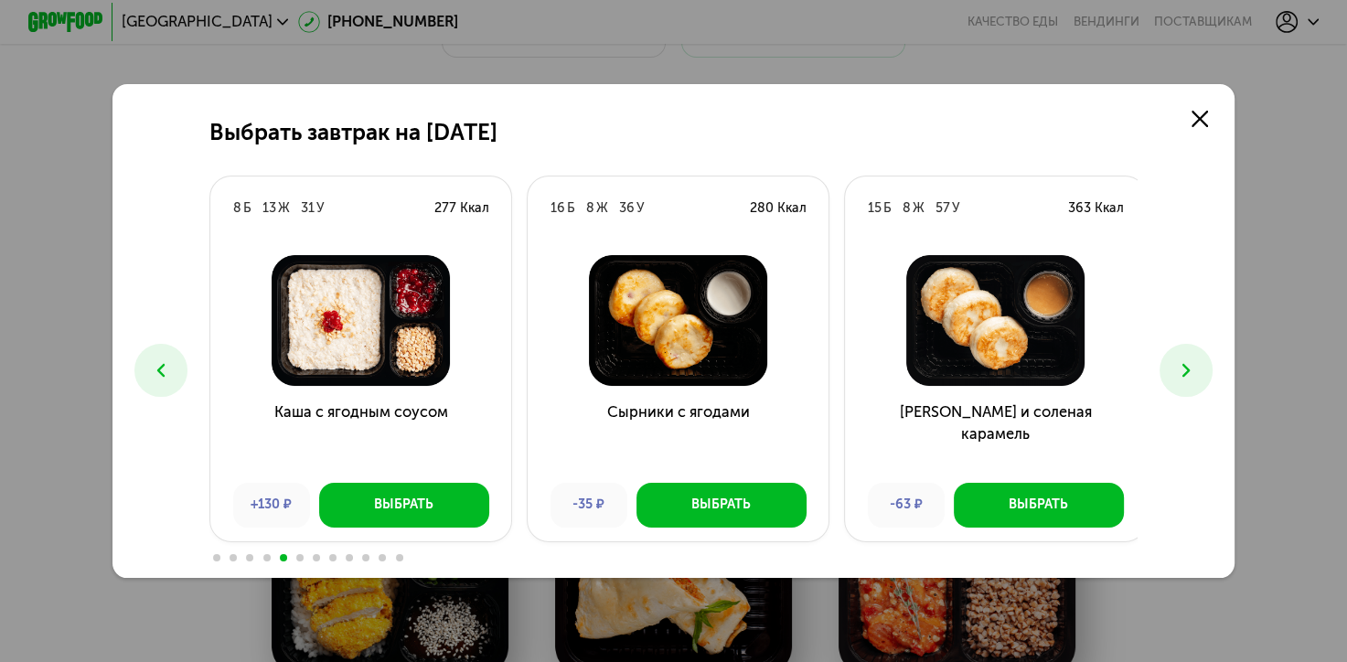
click at [1194, 359] on icon at bounding box center [1186, 370] width 23 height 23
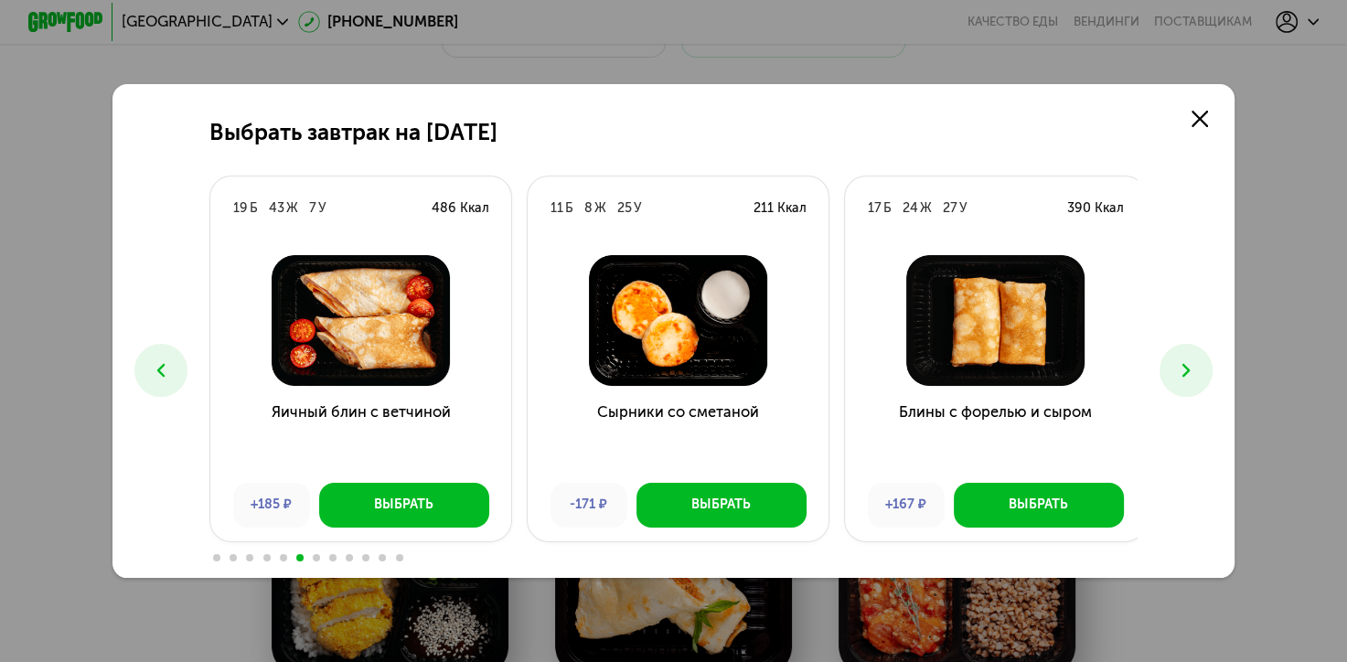
click at [1194, 359] on icon at bounding box center [1186, 370] width 23 height 23
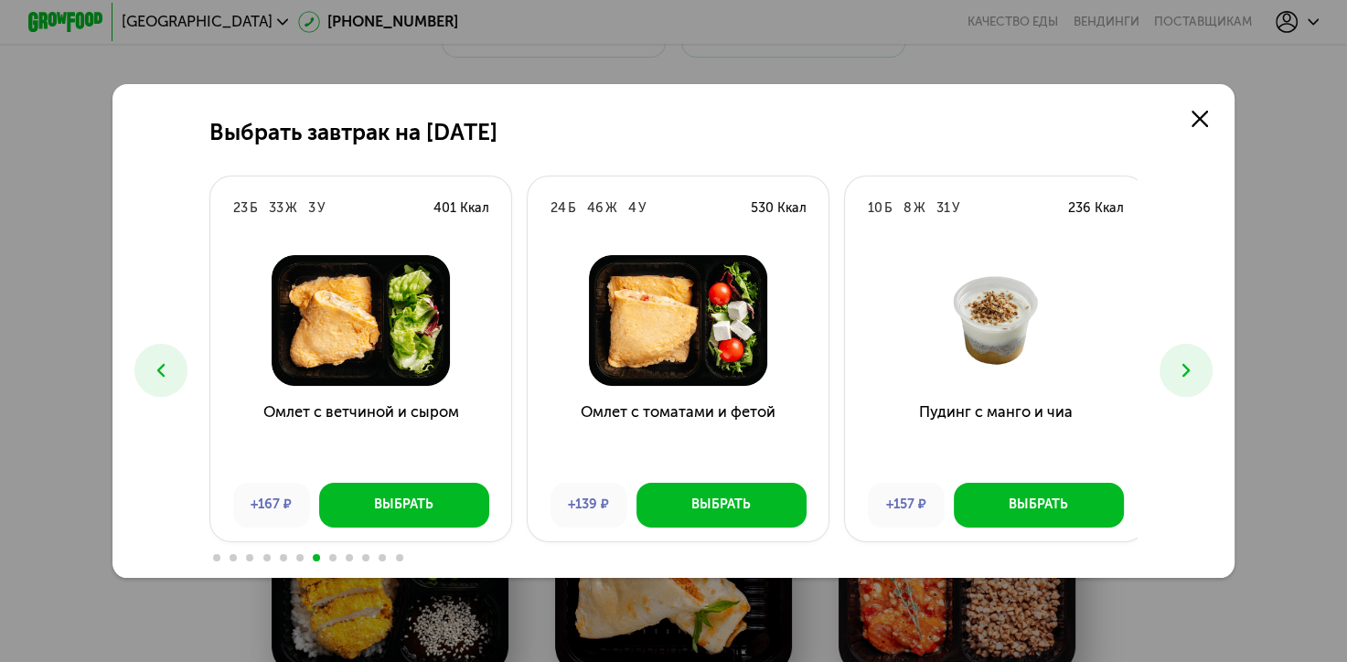
click at [1195, 358] on button at bounding box center [1185, 370] width 52 height 52
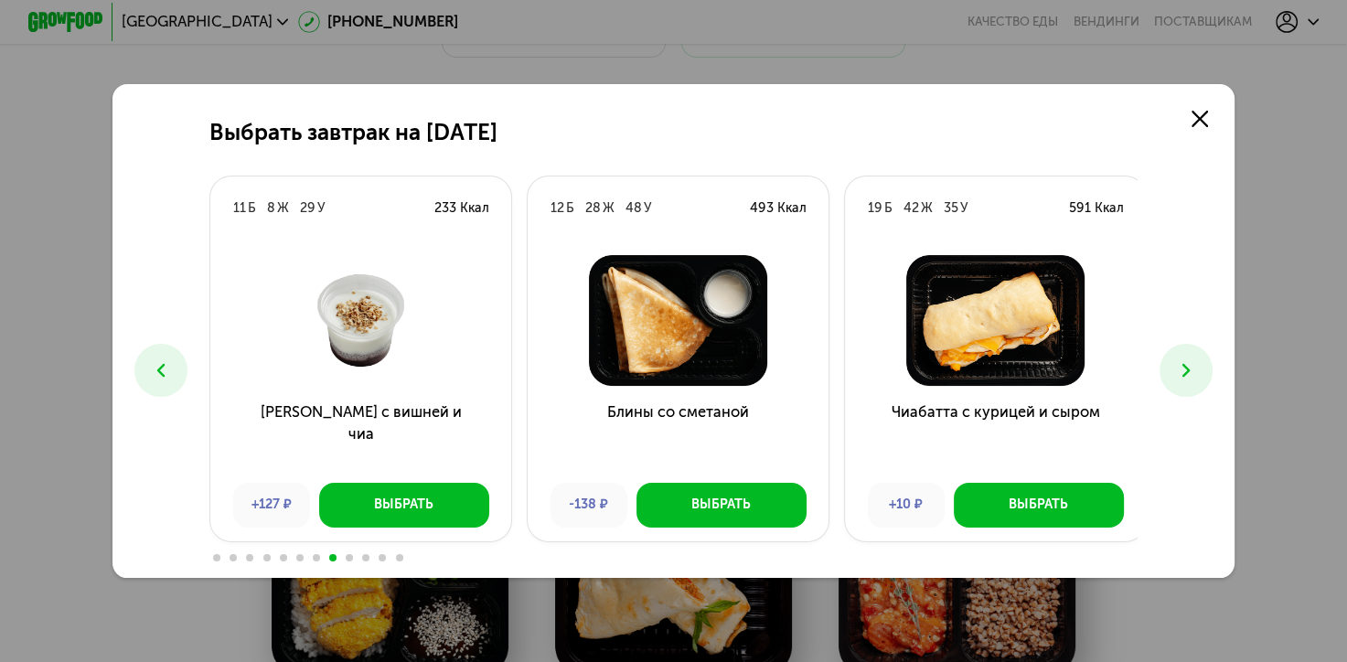
click at [1195, 358] on button at bounding box center [1185, 370] width 52 height 52
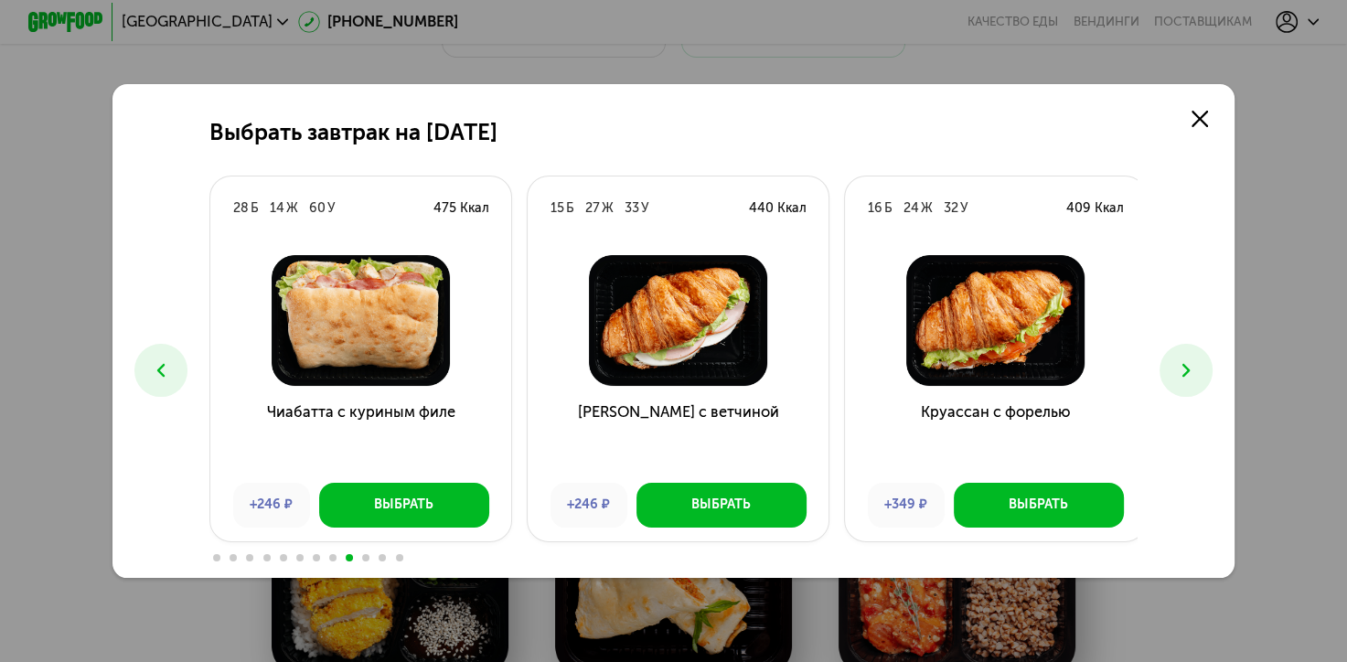
click at [1195, 358] on button at bounding box center [1185, 370] width 52 height 52
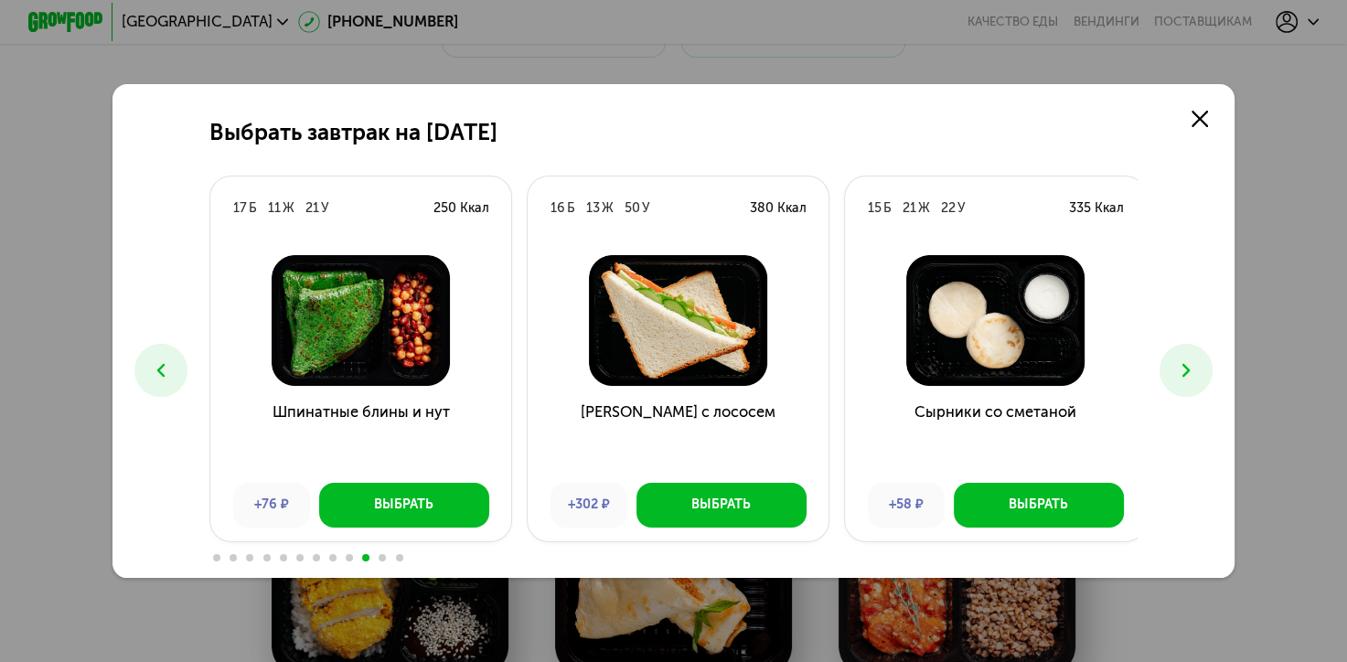
click at [1195, 358] on button at bounding box center [1185, 370] width 52 height 52
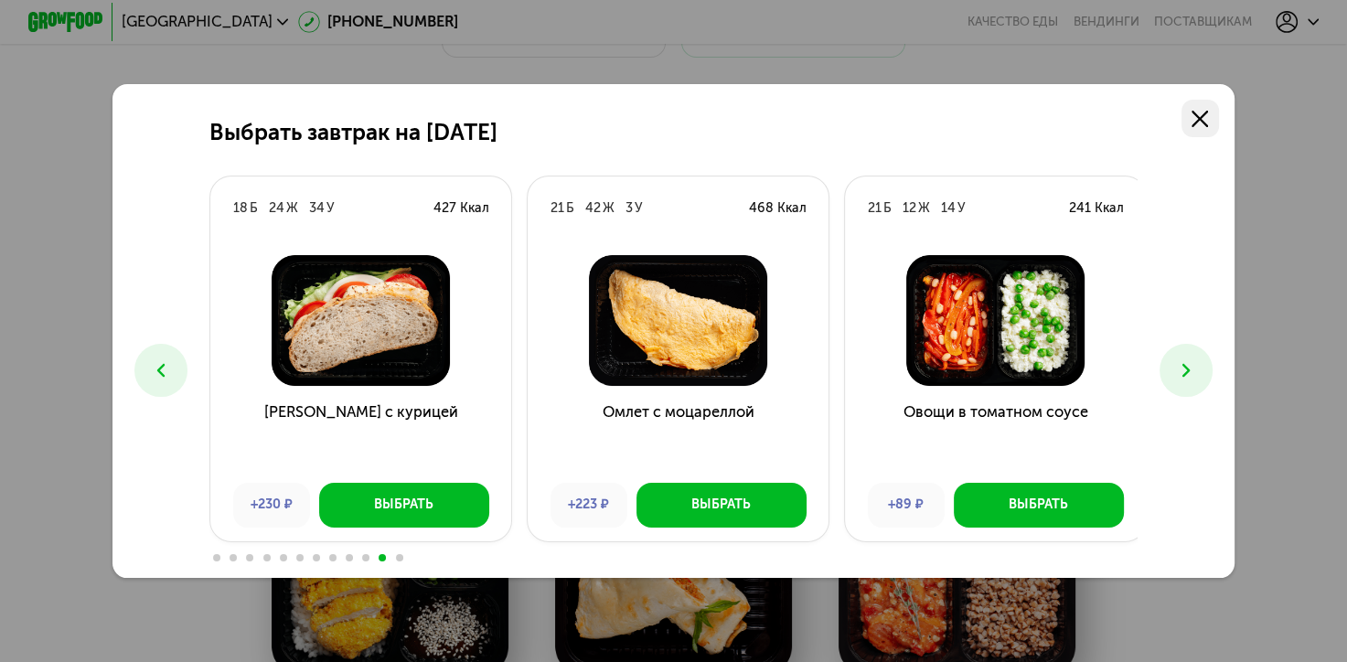
click at [1198, 120] on icon at bounding box center [1199, 119] width 16 height 16
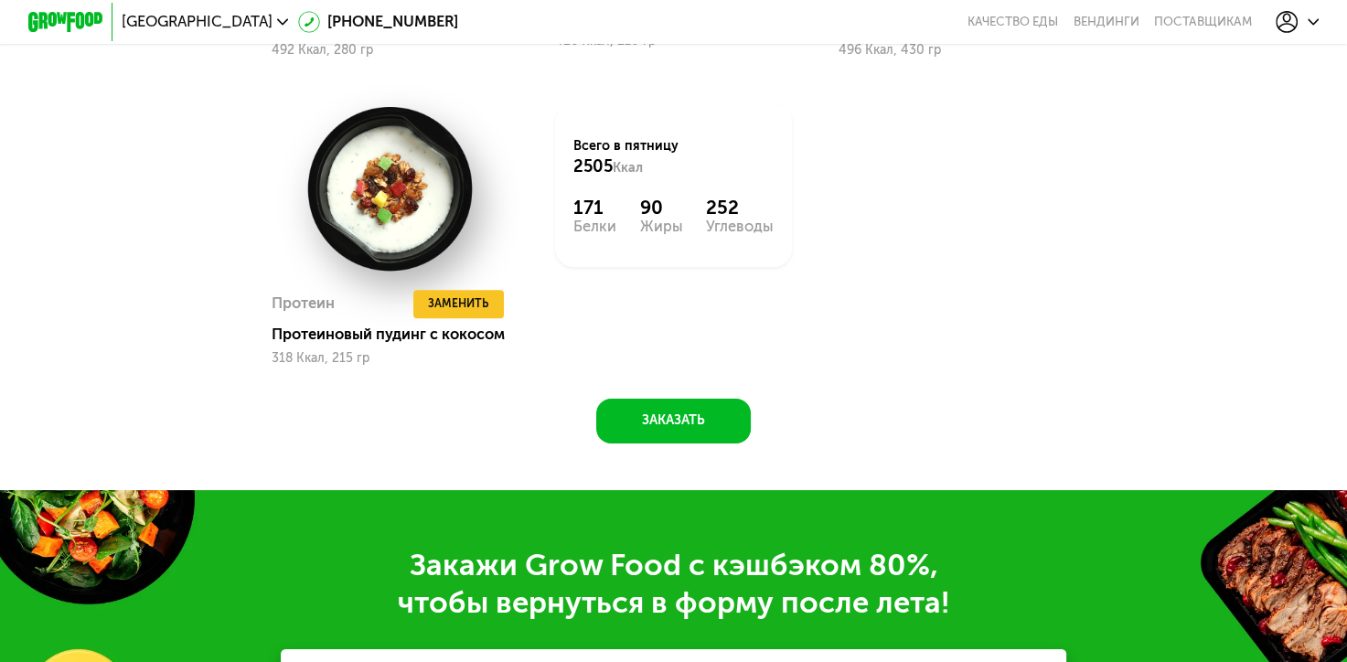
scroll to position [2194, 0]
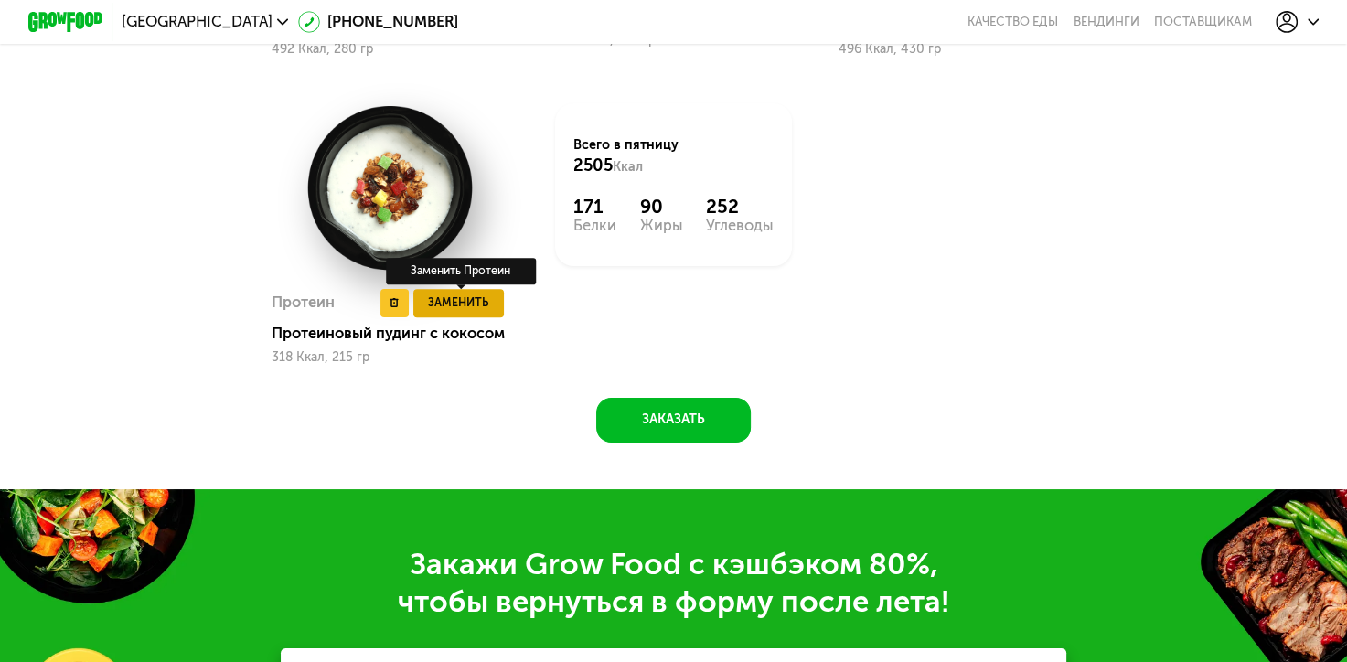
click at [428, 296] on span "Заменить" at bounding box center [458, 302] width 60 height 18
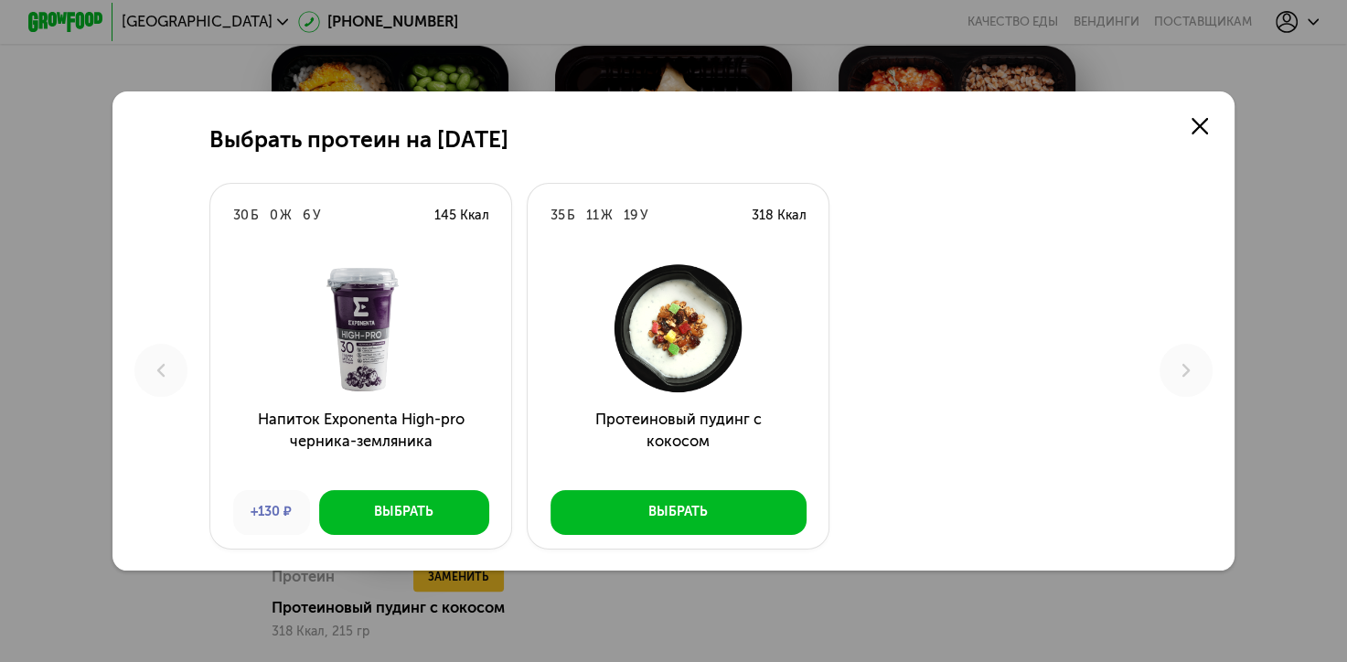
scroll to position [1828, 0]
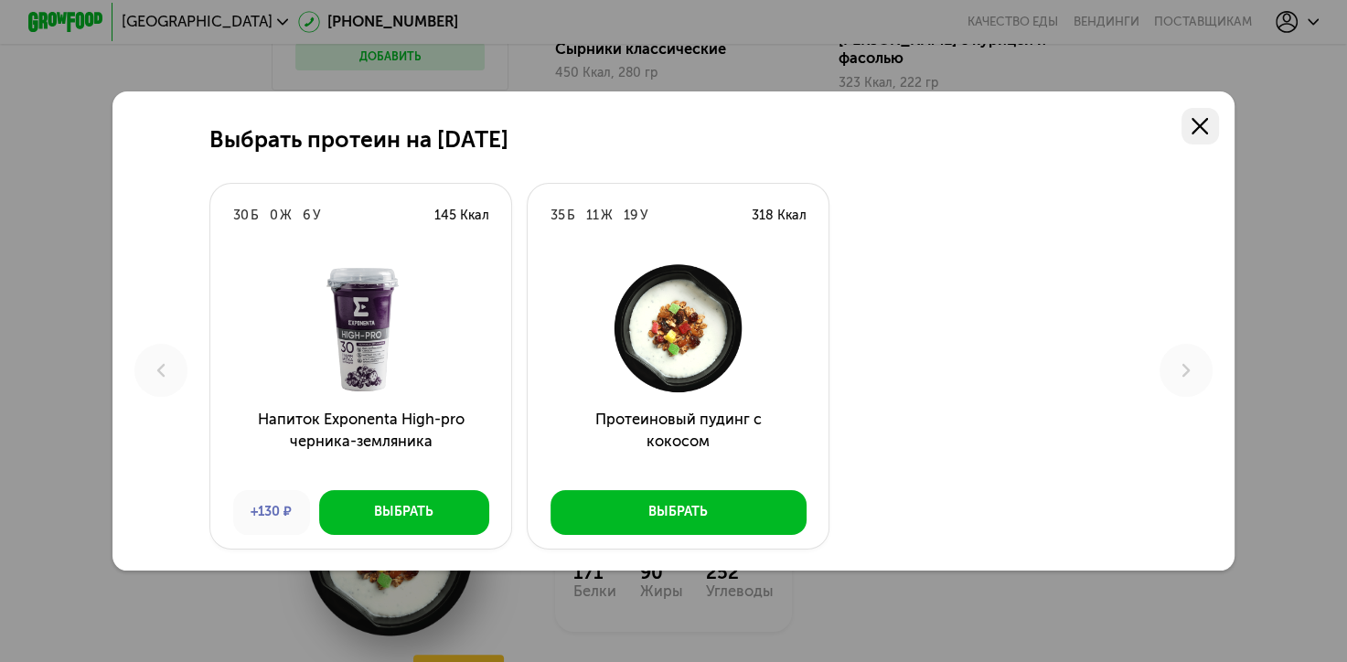
click at [1195, 127] on link at bounding box center [1199, 126] width 37 height 37
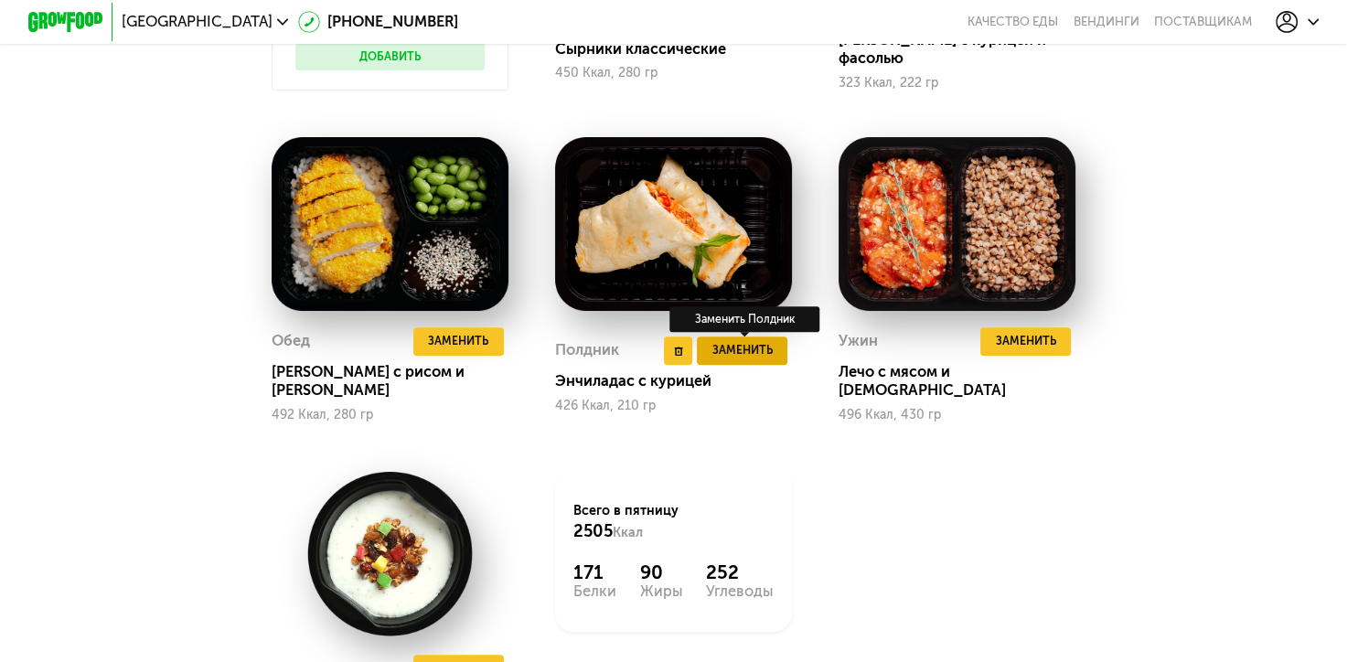
click at [736, 346] on span "Заменить" at bounding box center [742, 350] width 60 height 18
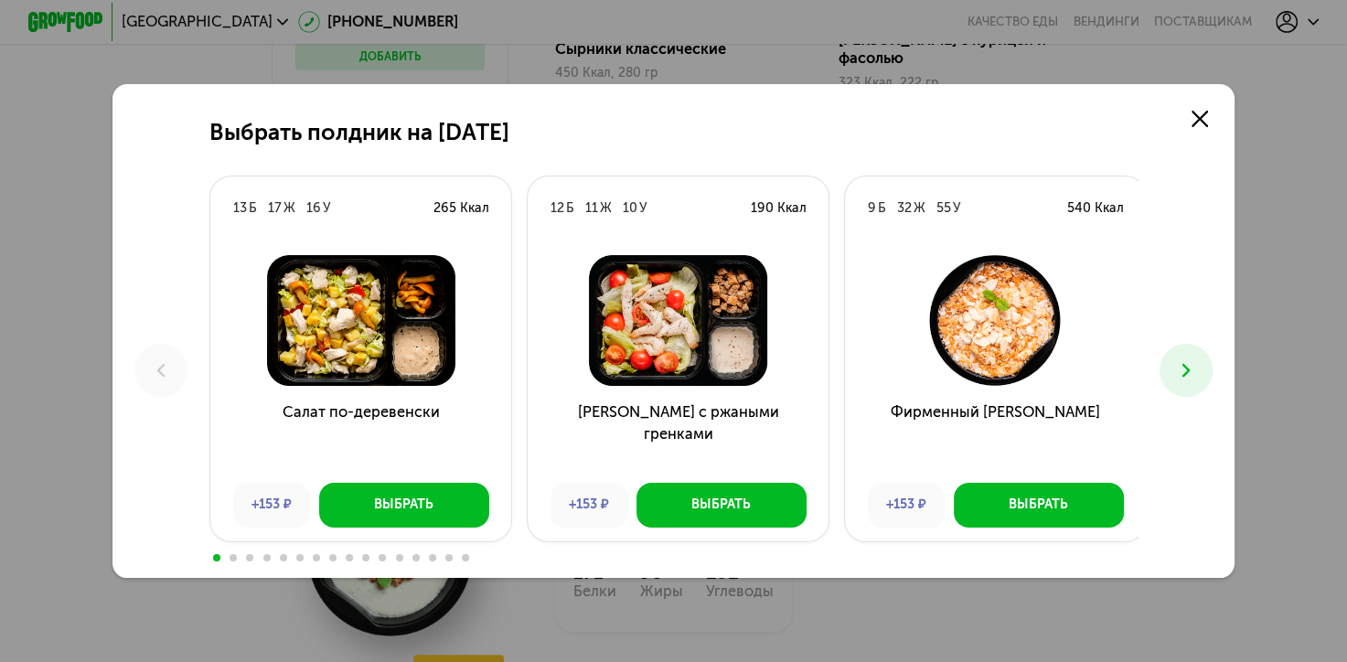
click at [1179, 362] on icon at bounding box center [1186, 370] width 23 height 23
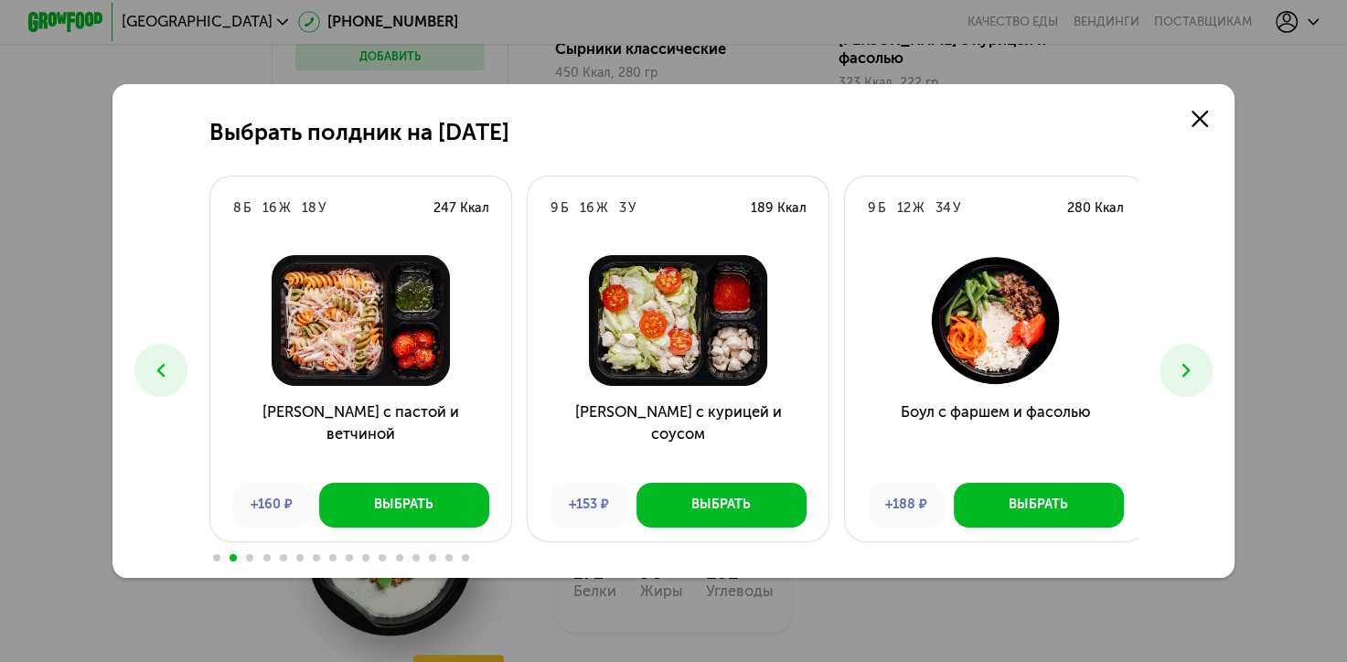
click at [1179, 362] on icon at bounding box center [1186, 370] width 23 height 23
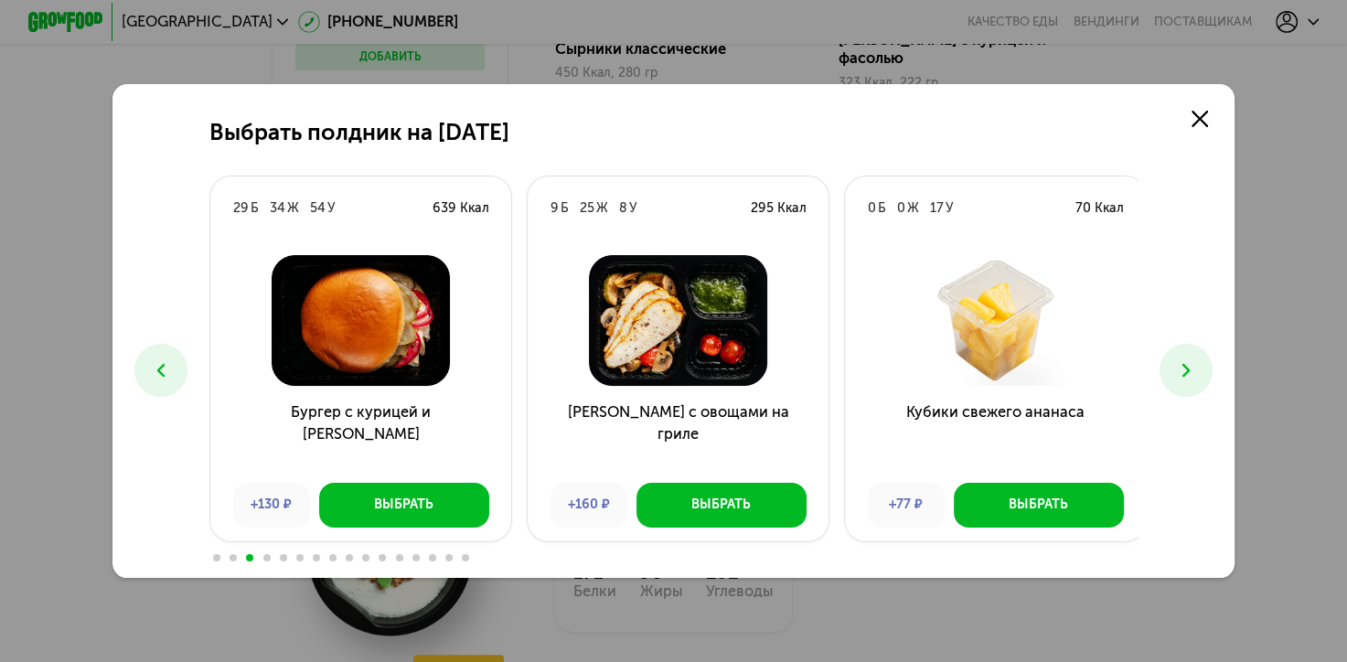
click at [1179, 362] on icon at bounding box center [1186, 370] width 23 height 23
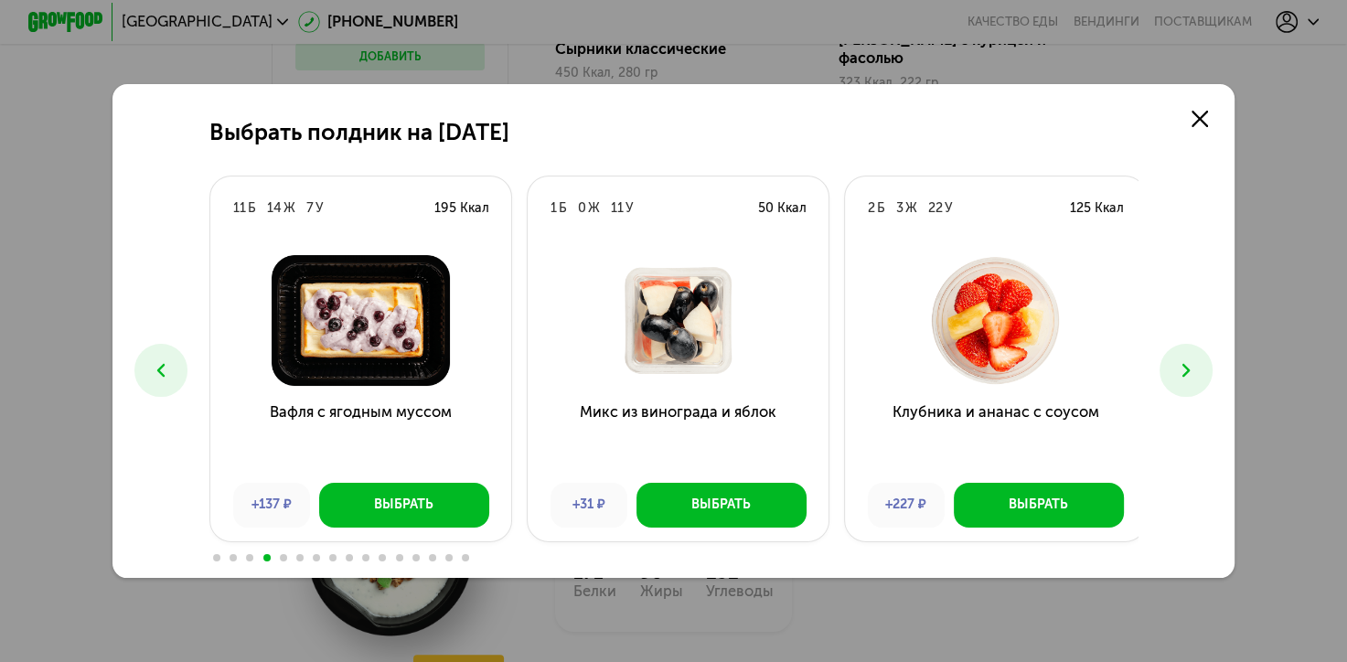
click at [1178, 361] on icon at bounding box center [1186, 370] width 23 height 23
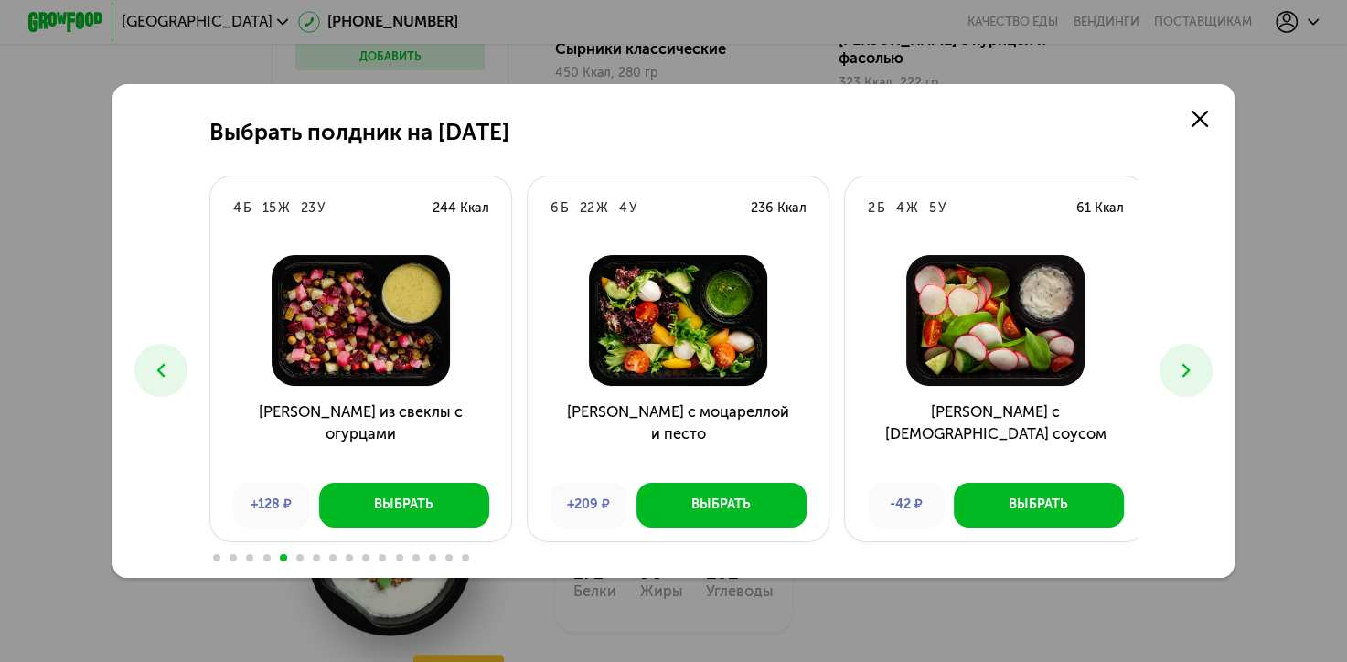
click at [1178, 361] on icon at bounding box center [1186, 370] width 23 height 23
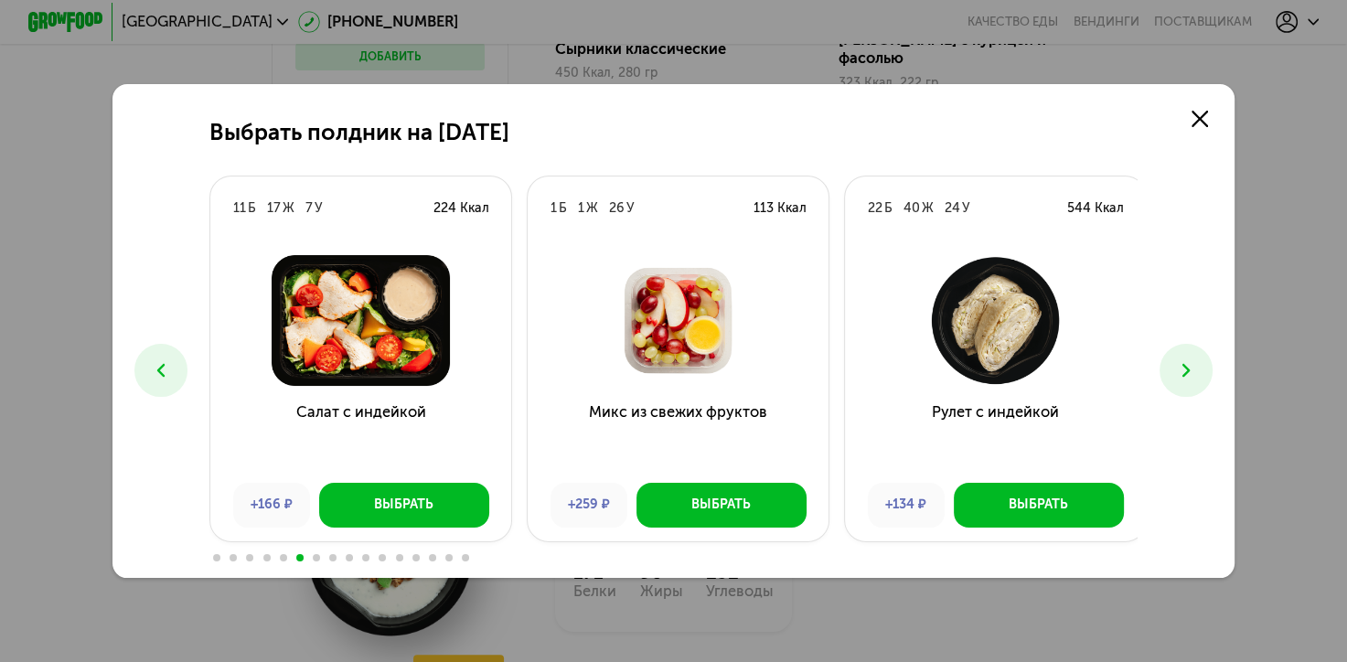
click at [1178, 361] on icon at bounding box center [1186, 370] width 23 height 23
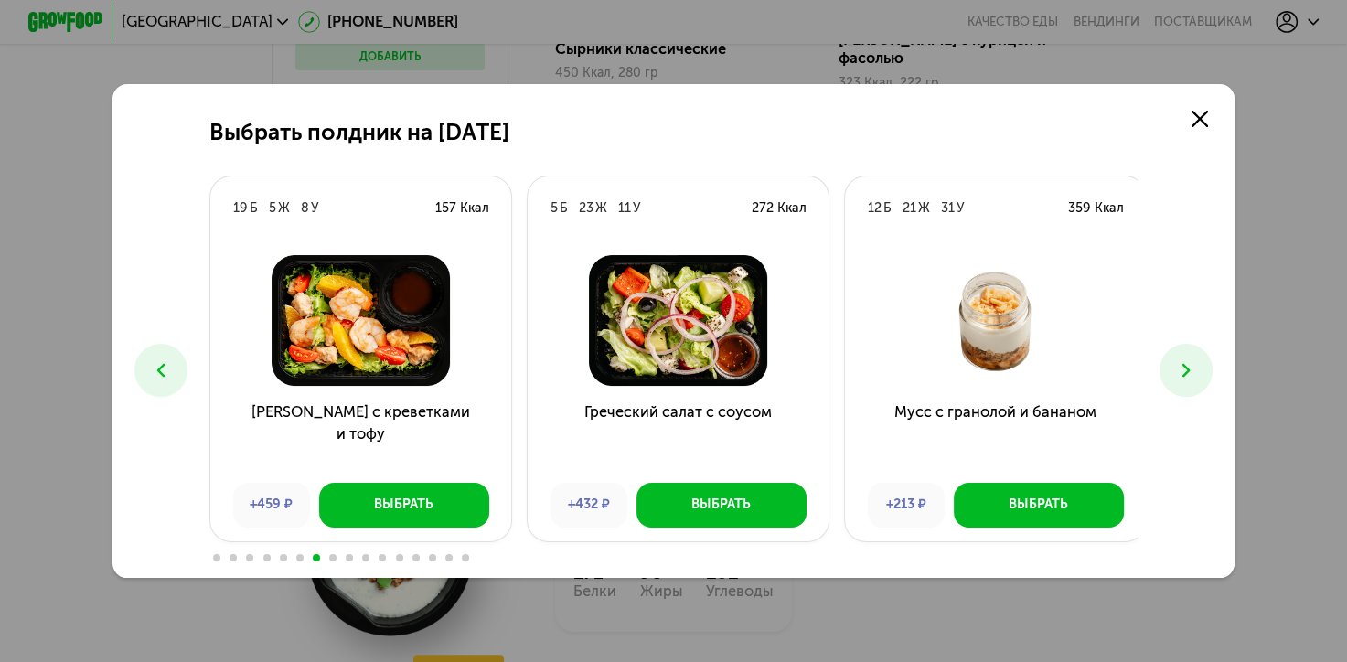
click at [1179, 360] on icon at bounding box center [1186, 370] width 23 height 23
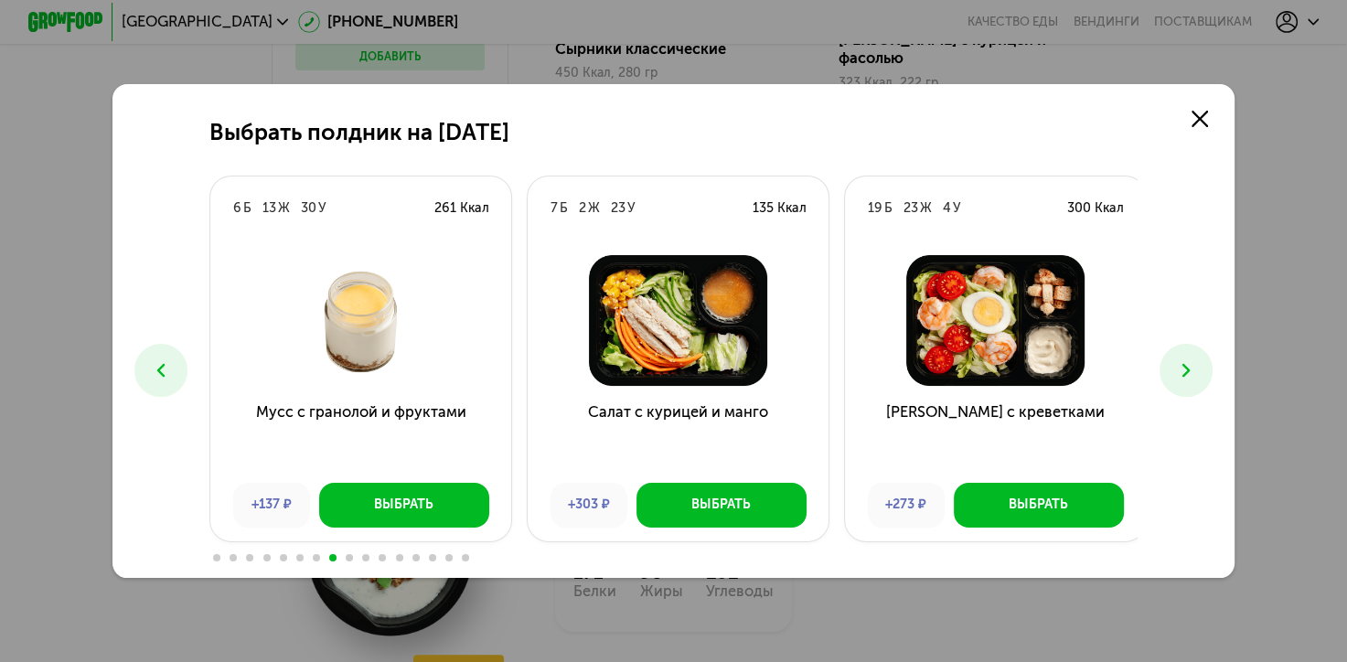
click at [1179, 360] on icon at bounding box center [1186, 370] width 23 height 23
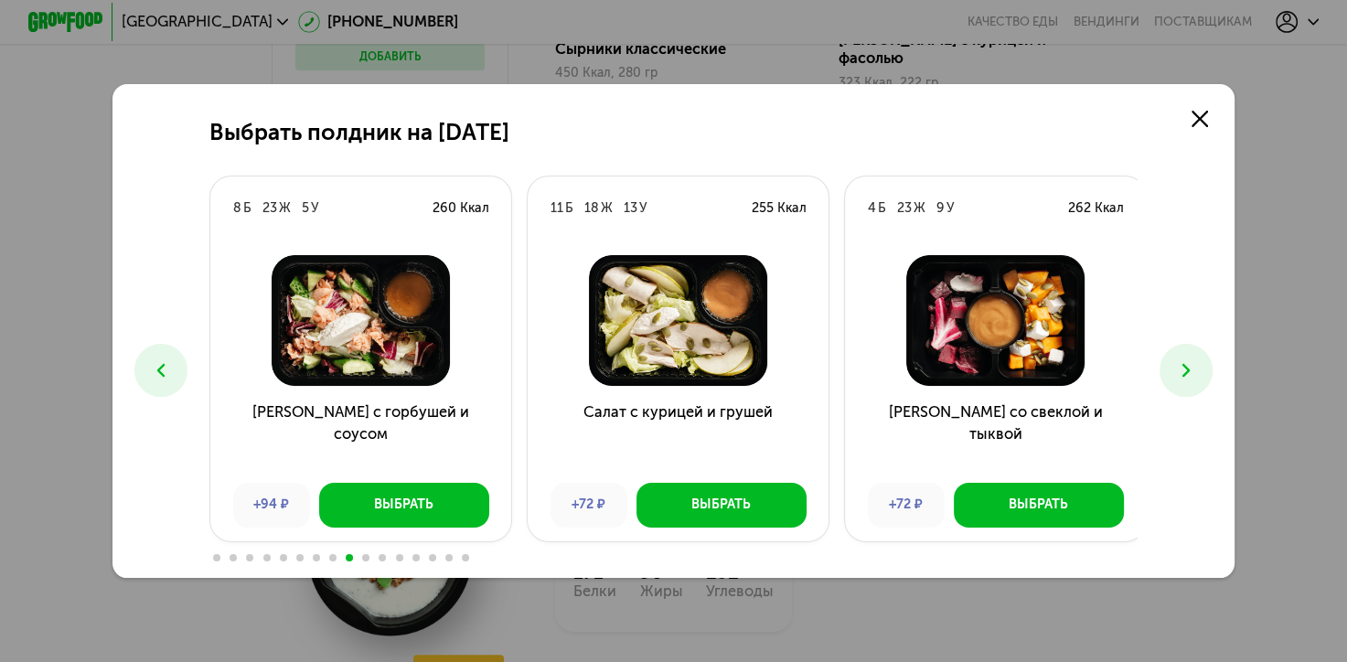
click at [1178, 360] on icon at bounding box center [1186, 370] width 23 height 23
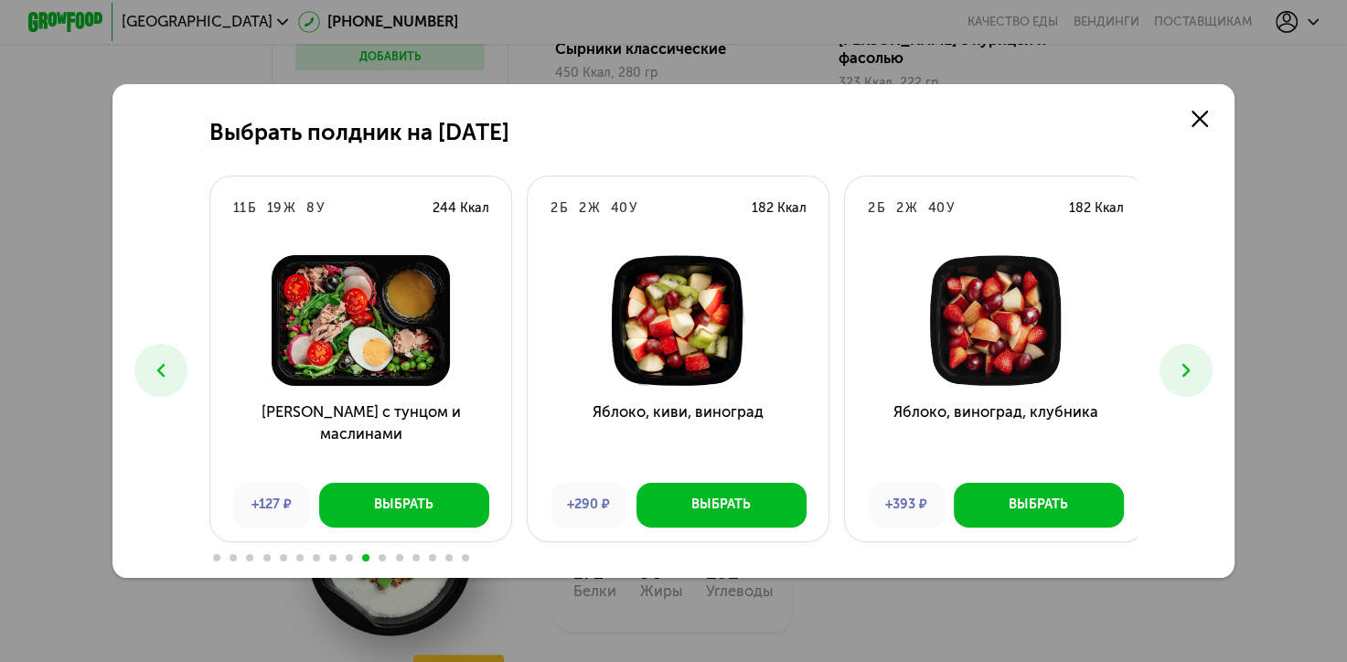
click at [1179, 358] on button at bounding box center [1185, 370] width 52 height 52
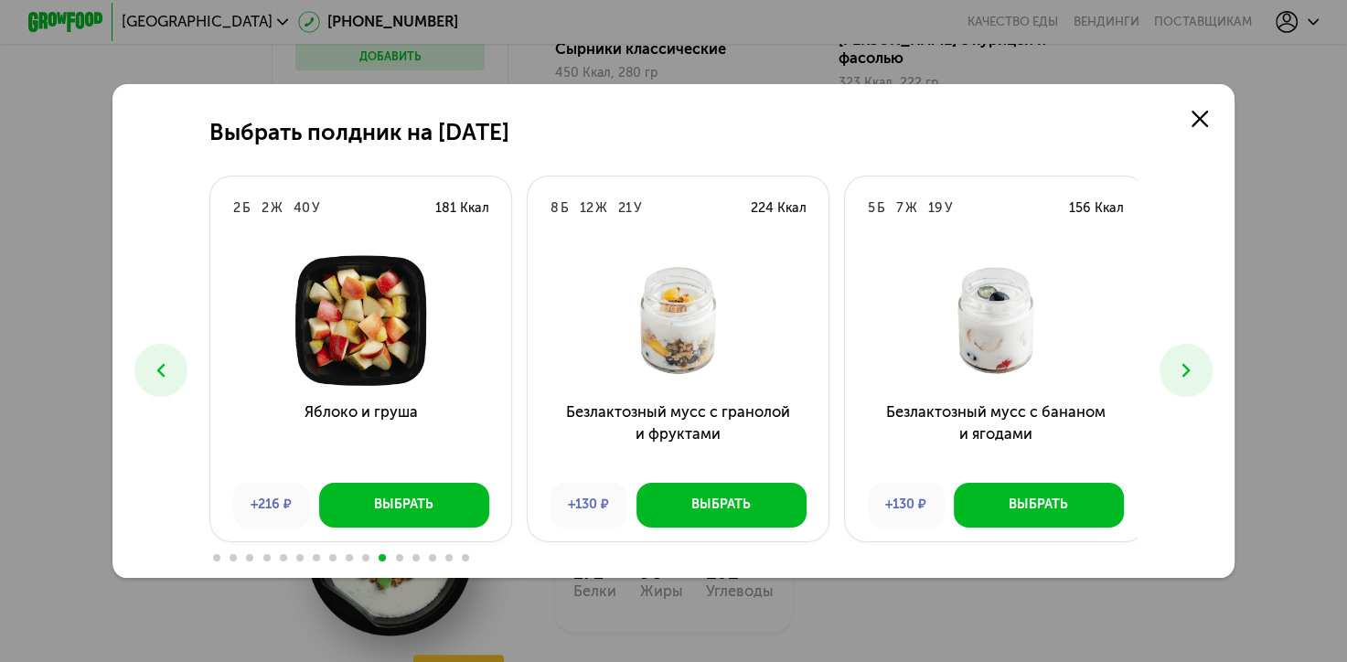
click at [1180, 357] on button at bounding box center [1185, 370] width 52 height 52
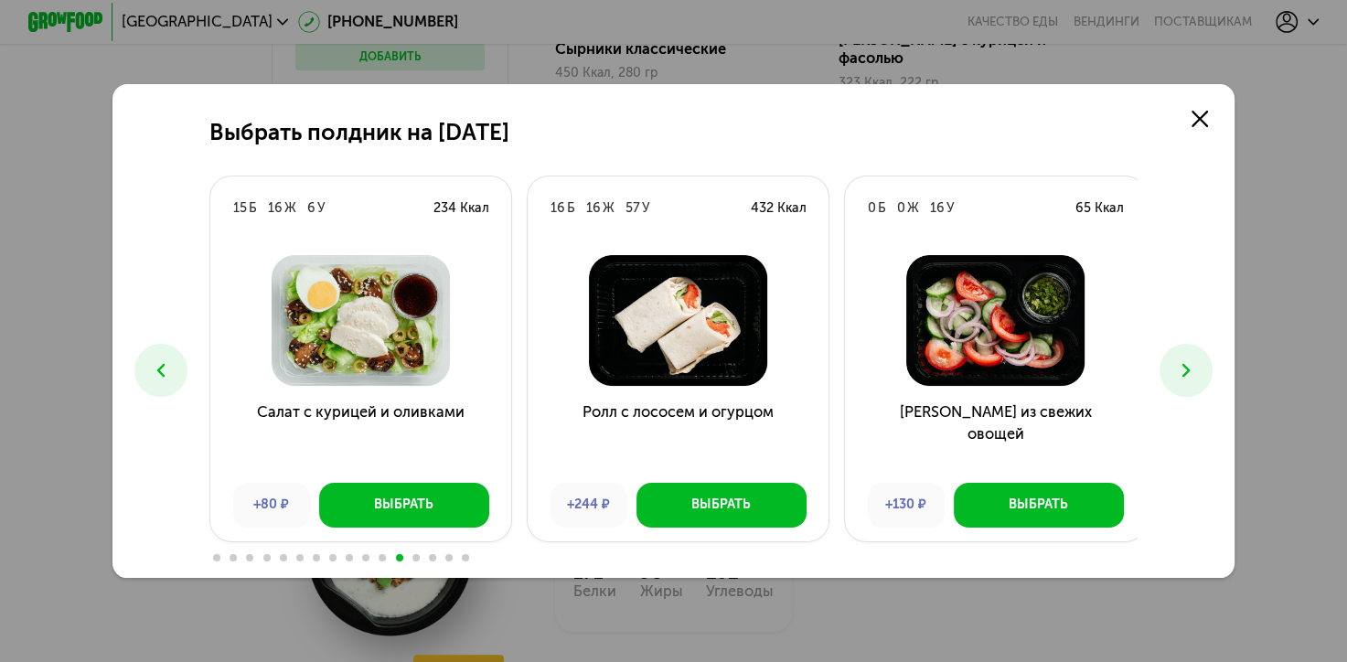
click at [1180, 357] on button at bounding box center [1185, 370] width 52 height 52
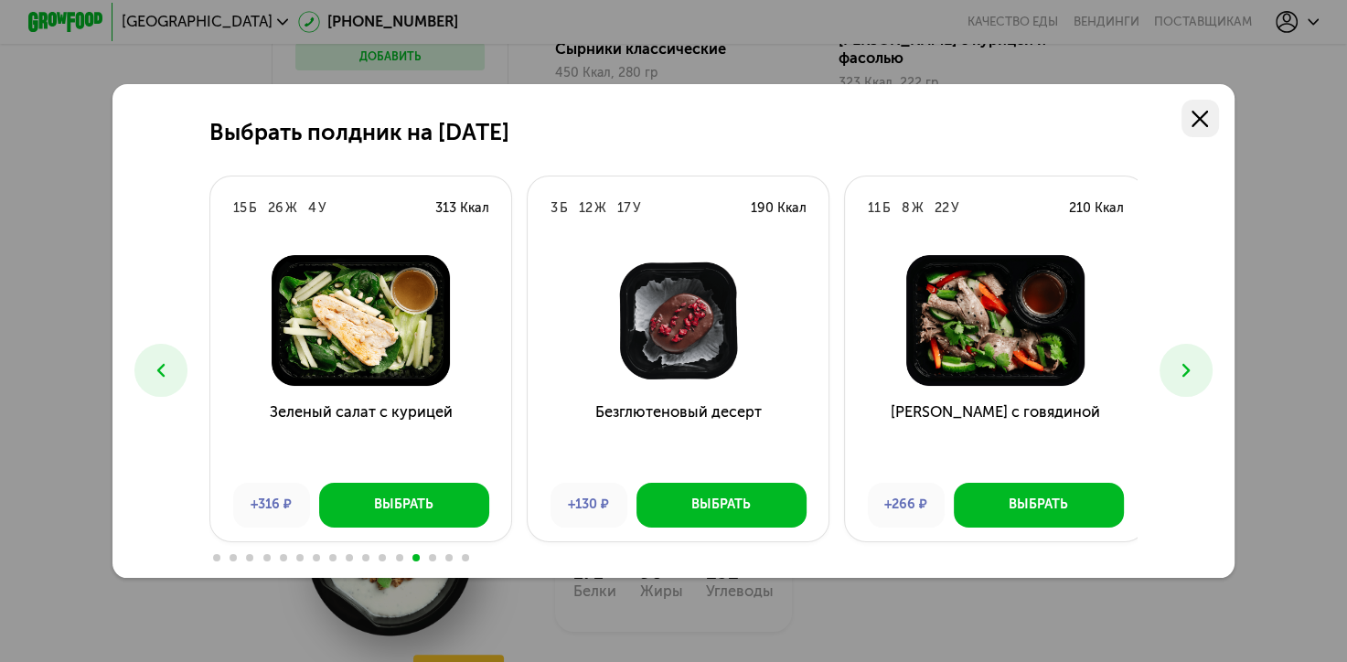
click at [1203, 114] on use at bounding box center [1199, 119] width 16 height 16
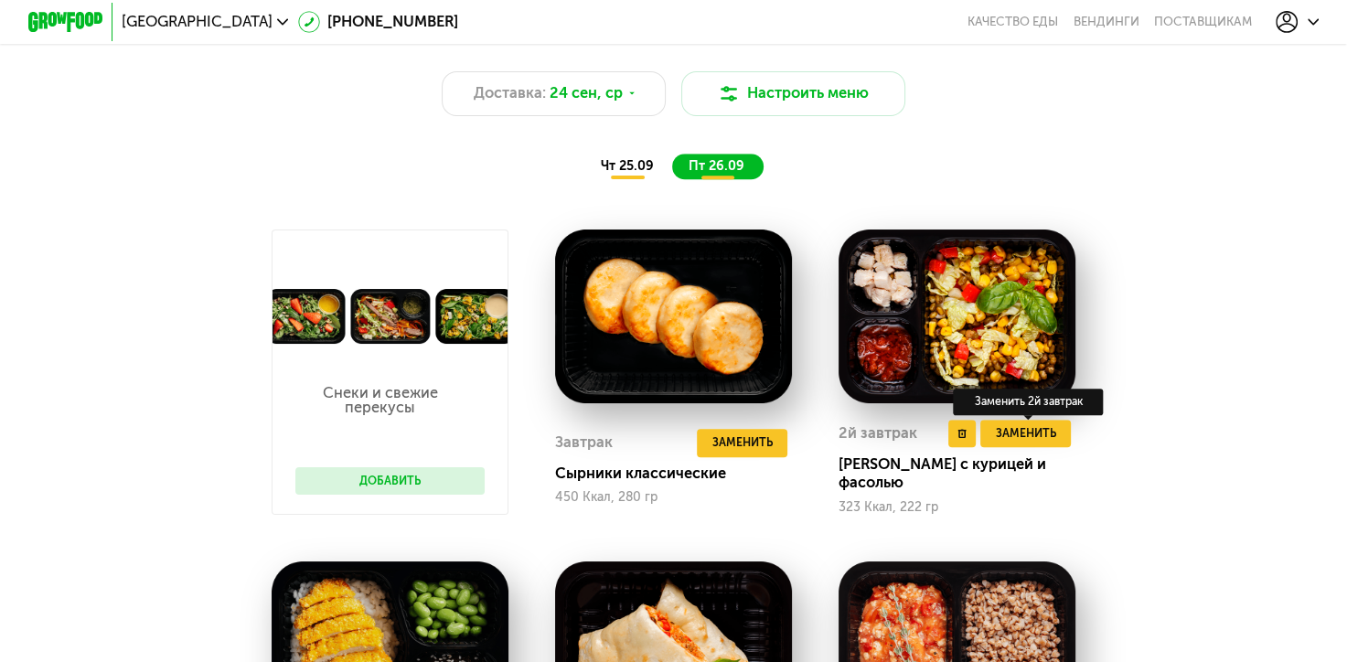
scroll to position [1371, 0]
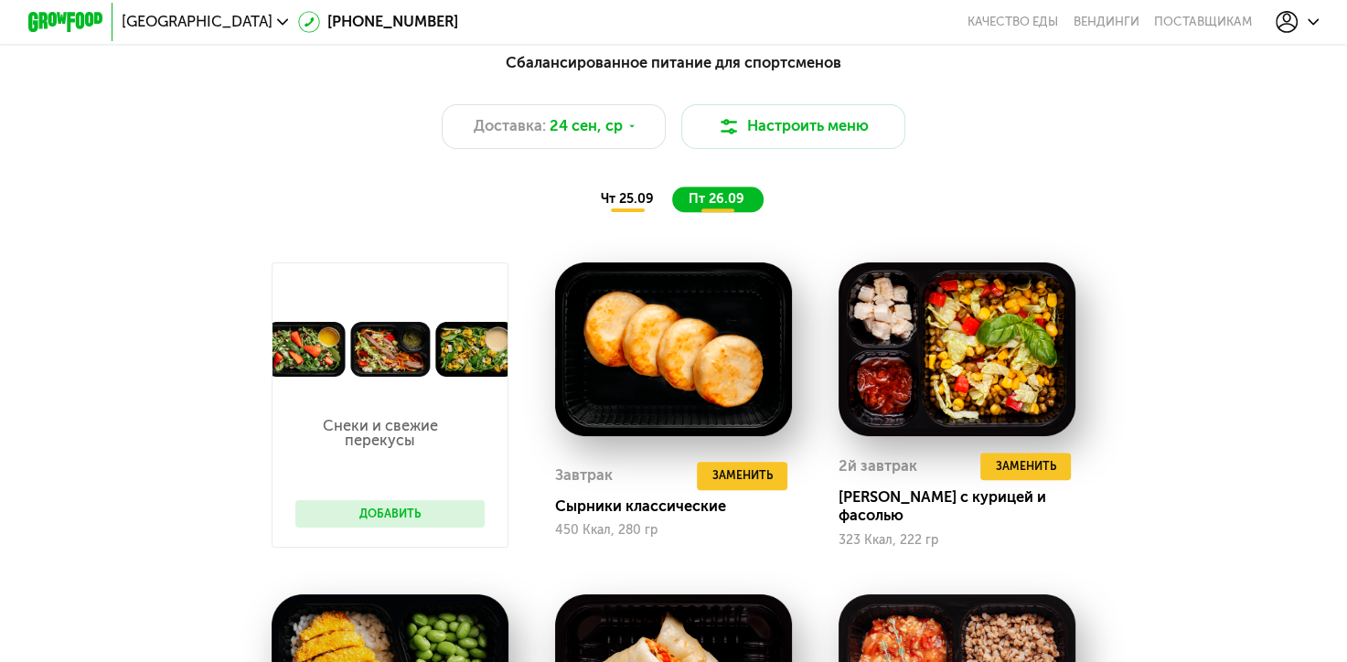
click at [613, 205] on span "чт 25.09" at bounding box center [627, 199] width 53 height 16
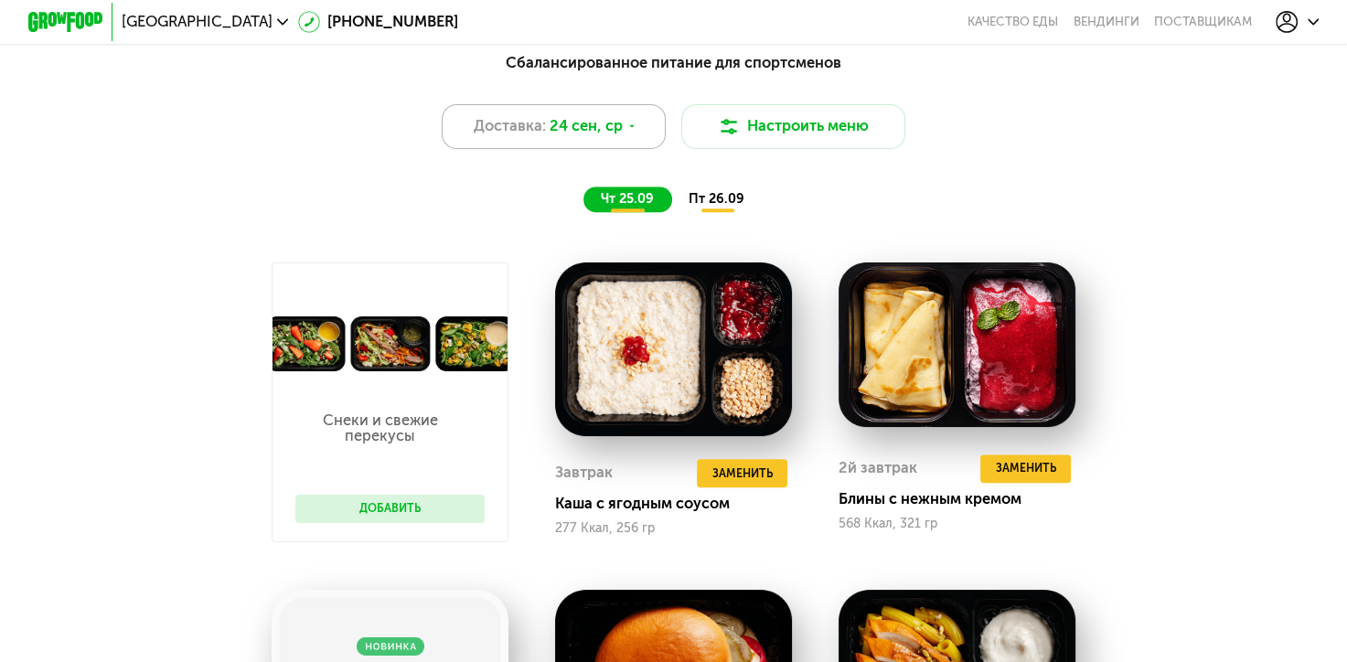
click at [631, 122] on div "Доставка: [DATE]" at bounding box center [554, 126] width 225 height 45
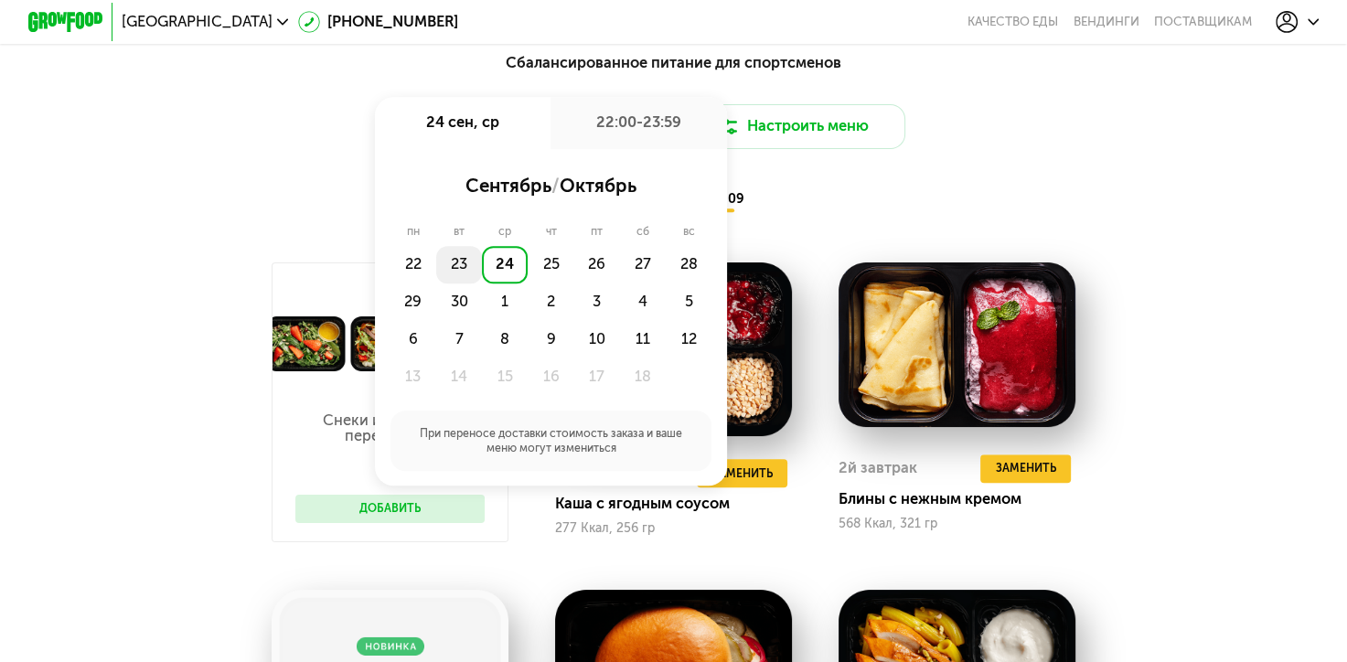
click at [455, 269] on div "23" at bounding box center [459, 264] width 46 height 37
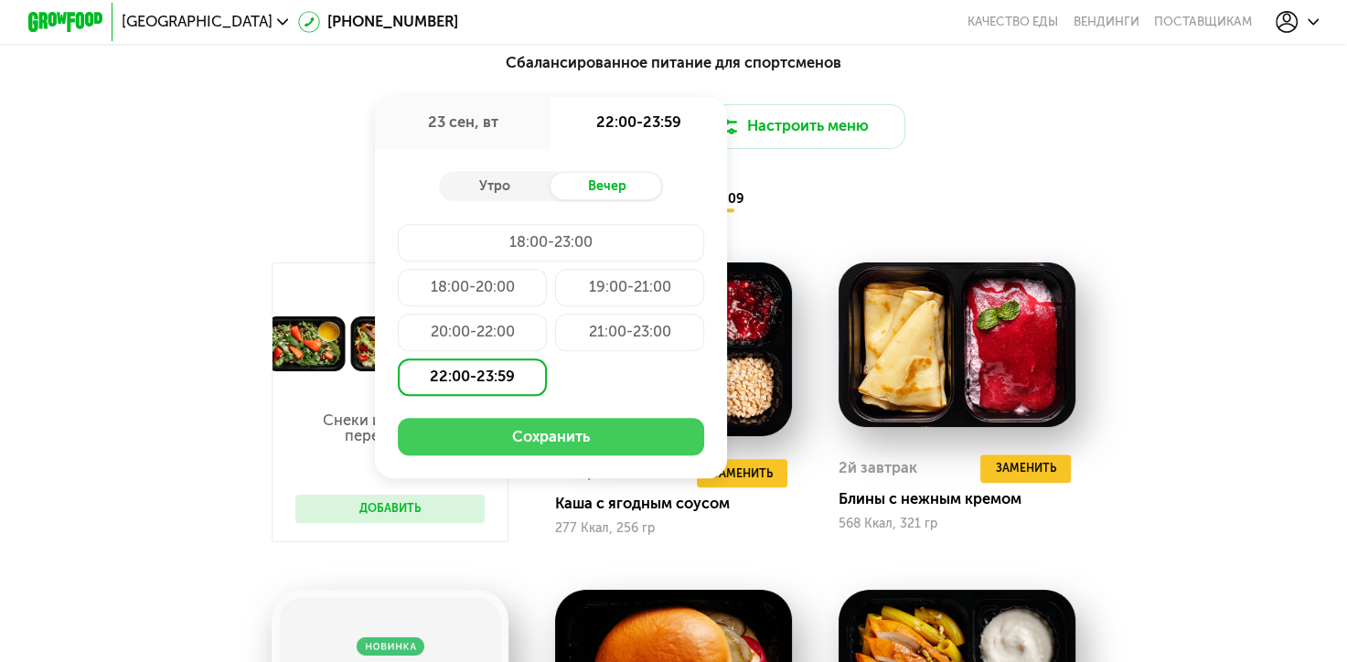
click at [581, 440] on button "Сохранить" at bounding box center [551, 436] width 307 height 37
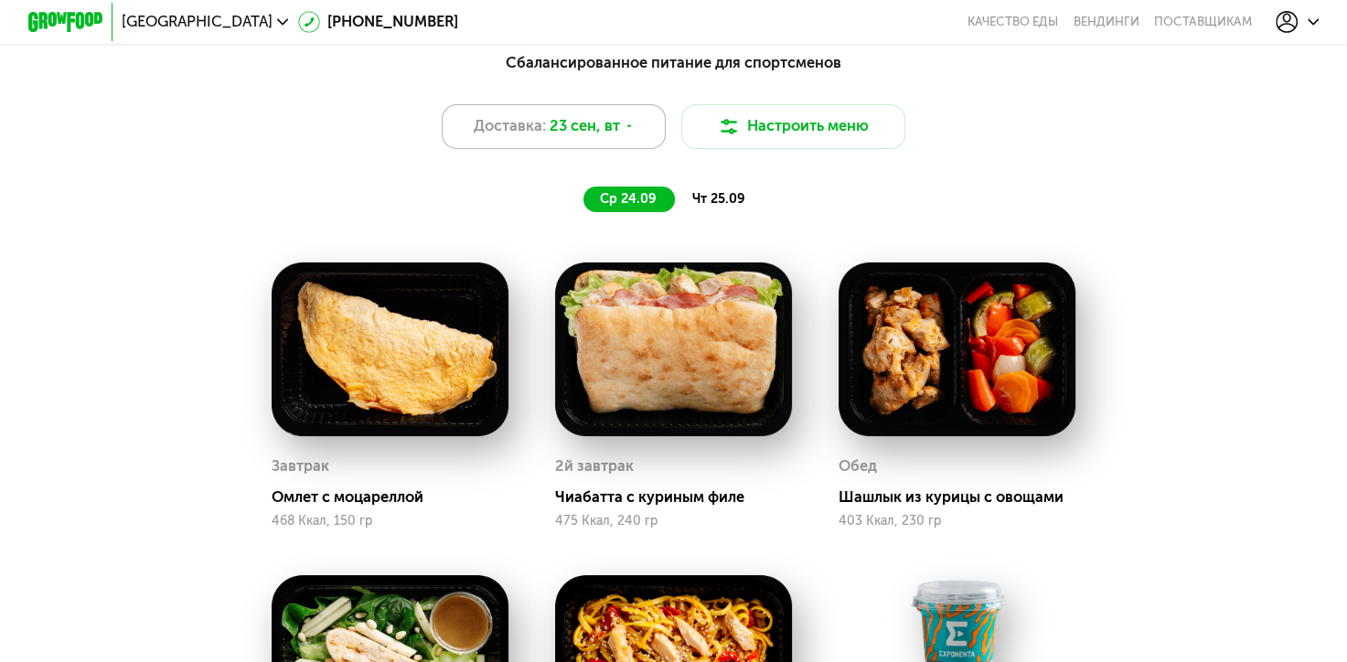
click at [617, 138] on span "23 сен, вт" at bounding box center [584, 126] width 70 height 23
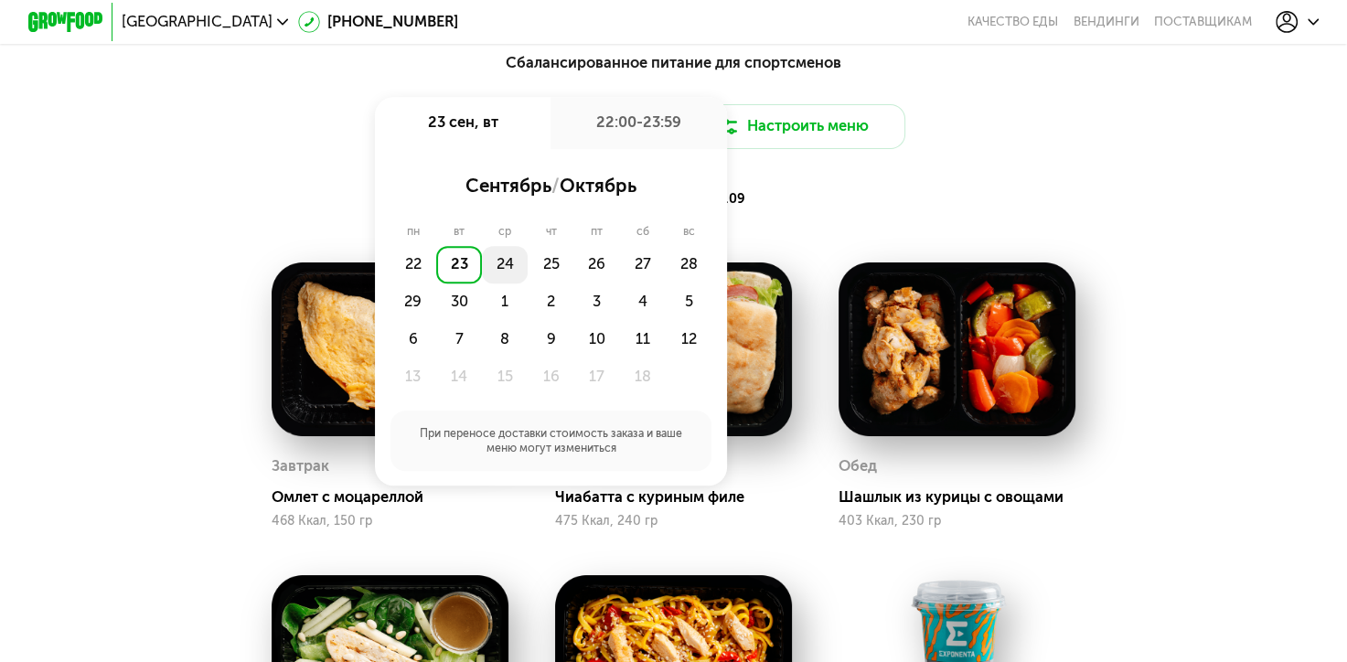
click at [509, 277] on div "24" at bounding box center [505, 264] width 46 height 37
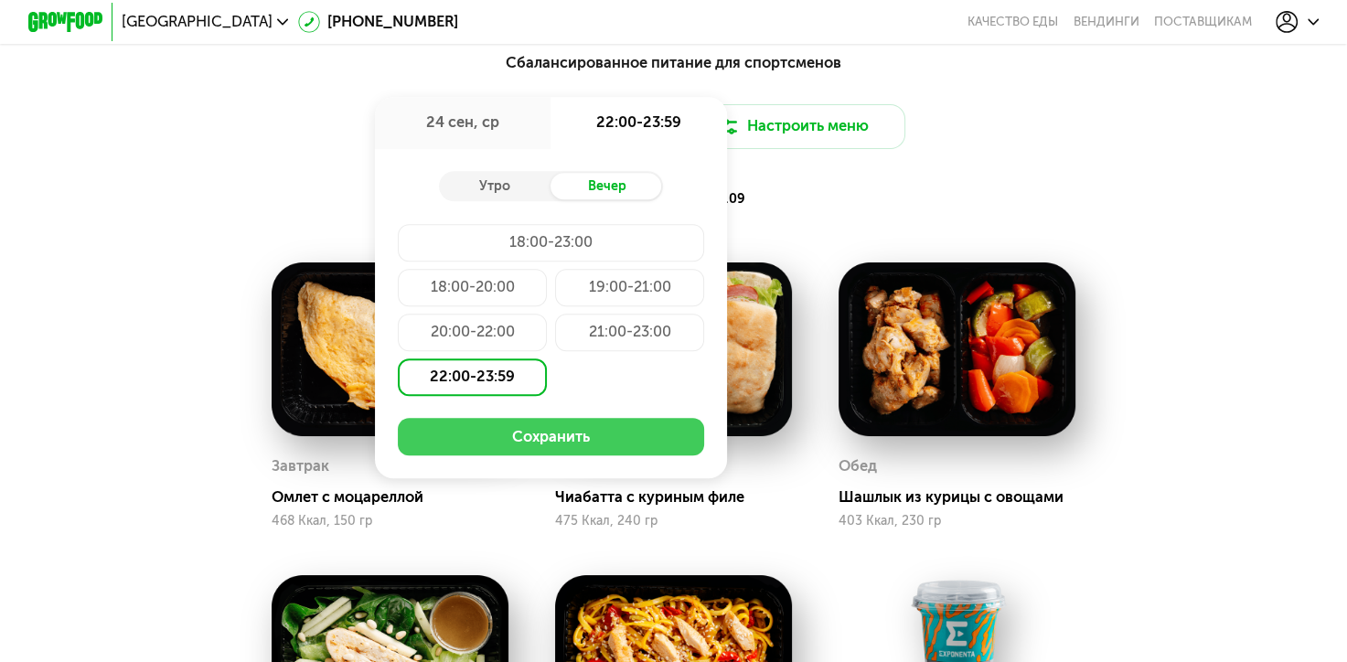
click at [516, 445] on button "Сохранить" at bounding box center [551, 436] width 307 height 37
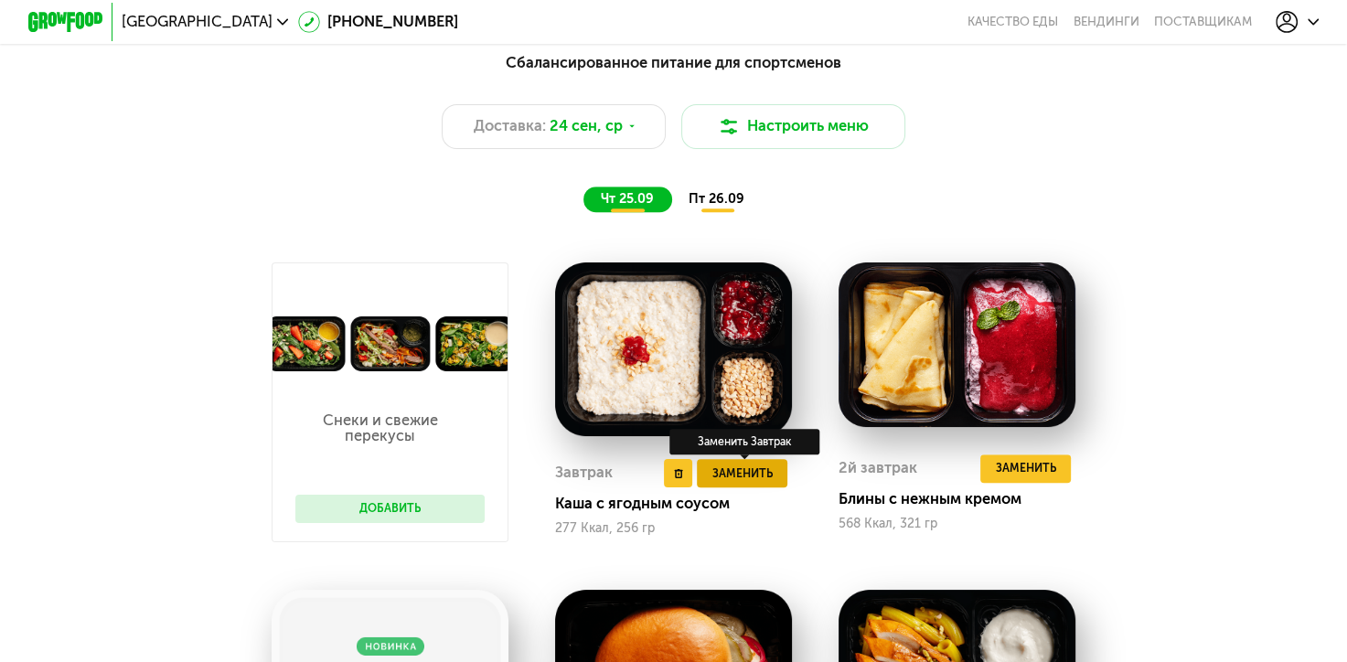
click at [751, 476] on span "Заменить" at bounding box center [742, 473] width 60 height 18
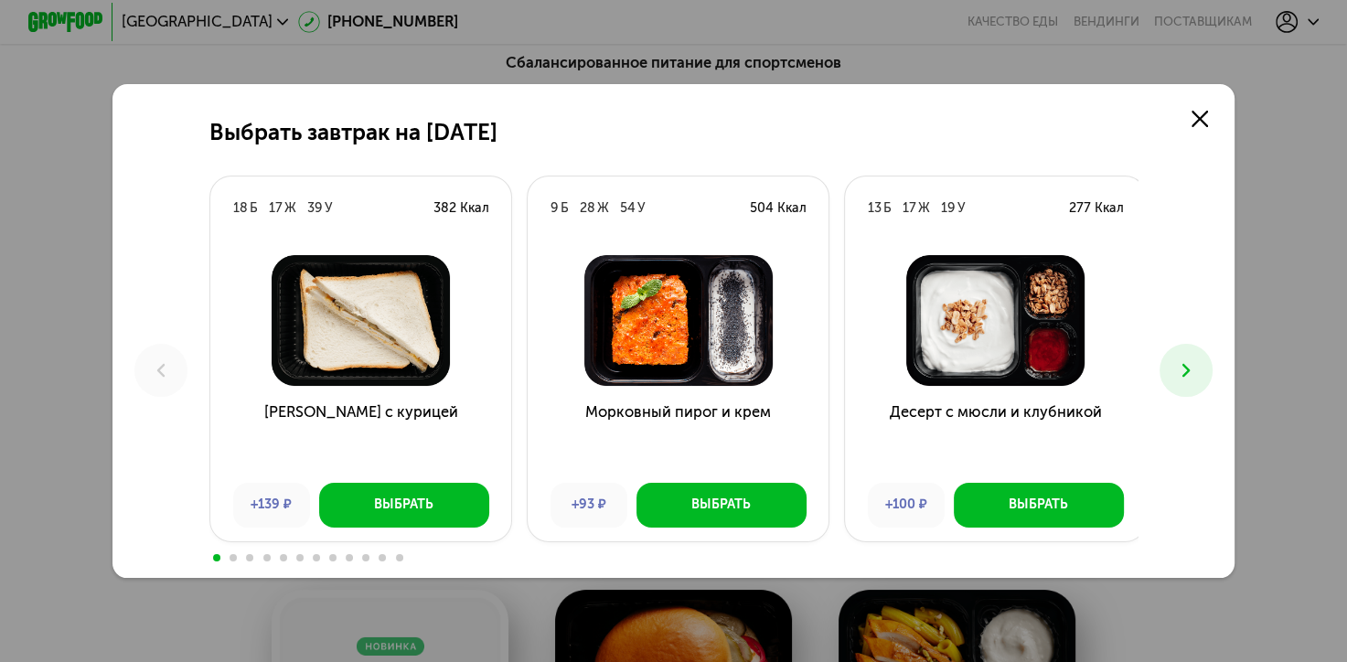
click at [1223, 361] on div "Выбрать завтрак на [DATE] Б 17 Ж 39 У 382 Ккал Сэндвич с курицей +139 ₽ Выбрать…" at bounding box center [673, 331] width 1123 height 494
click at [1203, 365] on button at bounding box center [1185, 370] width 52 height 52
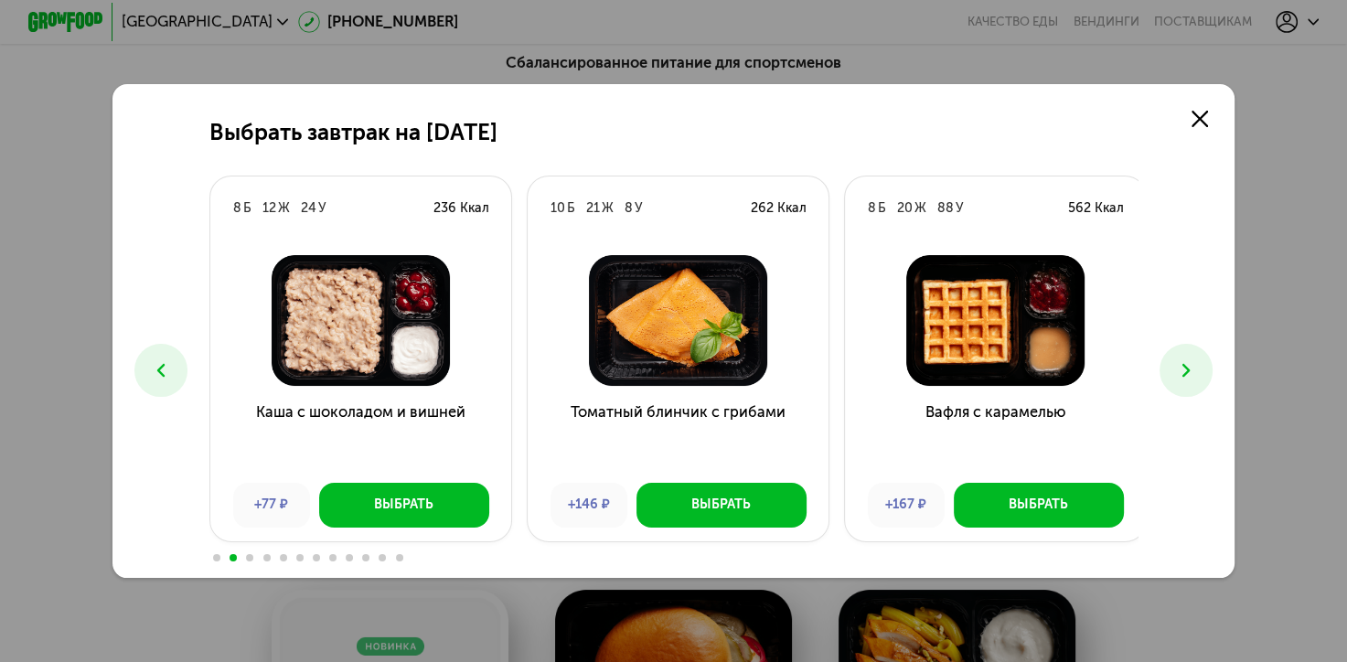
click at [1203, 365] on button at bounding box center [1185, 370] width 52 height 52
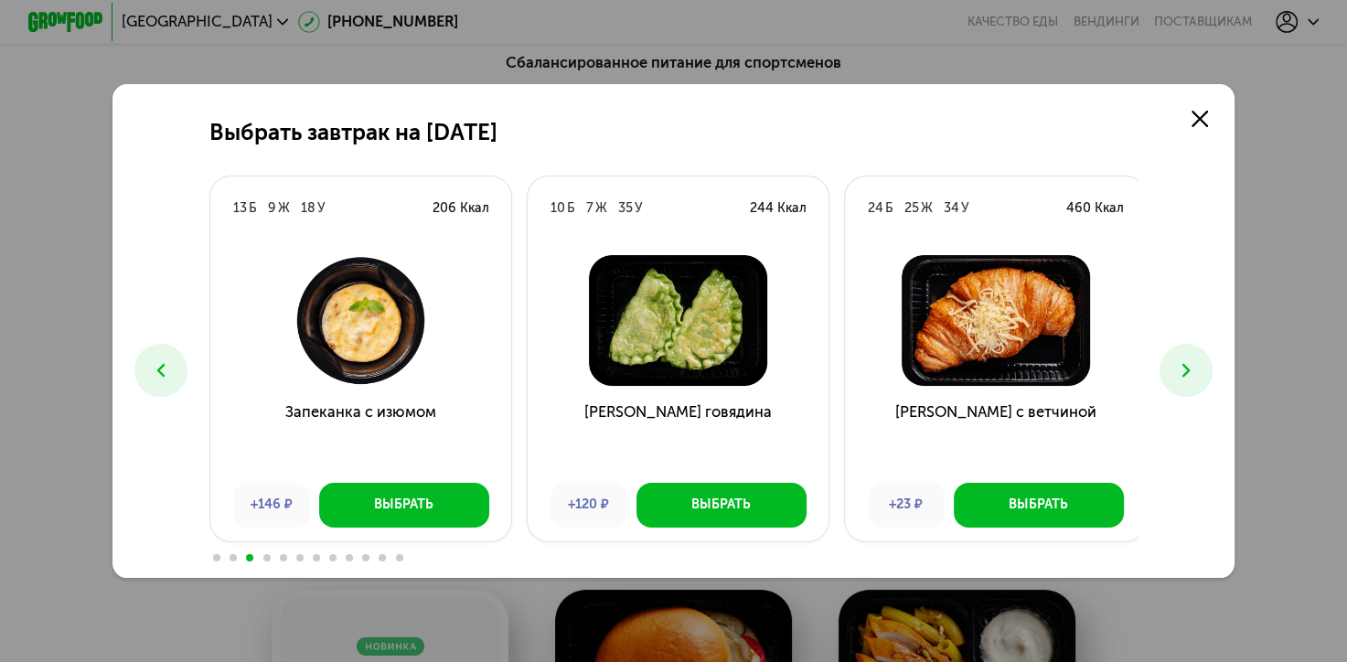
click at [1203, 365] on button at bounding box center [1185, 370] width 52 height 52
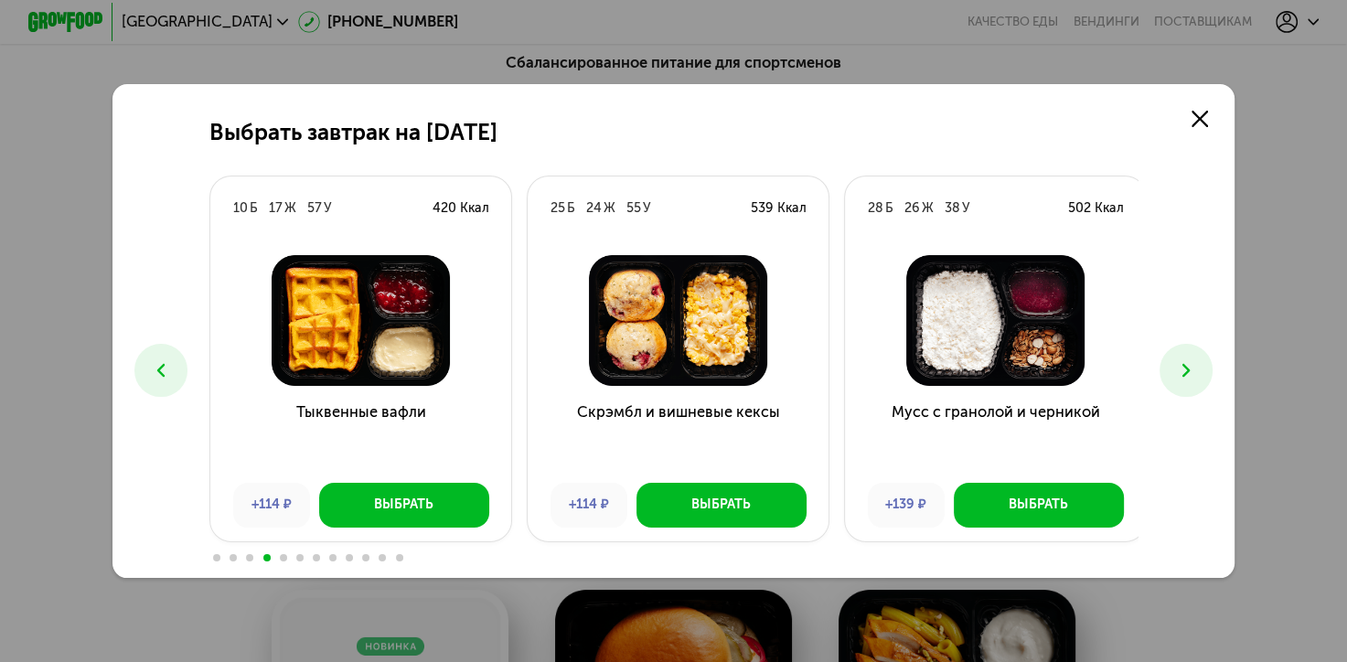
click at [1203, 365] on button at bounding box center [1185, 370] width 52 height 52
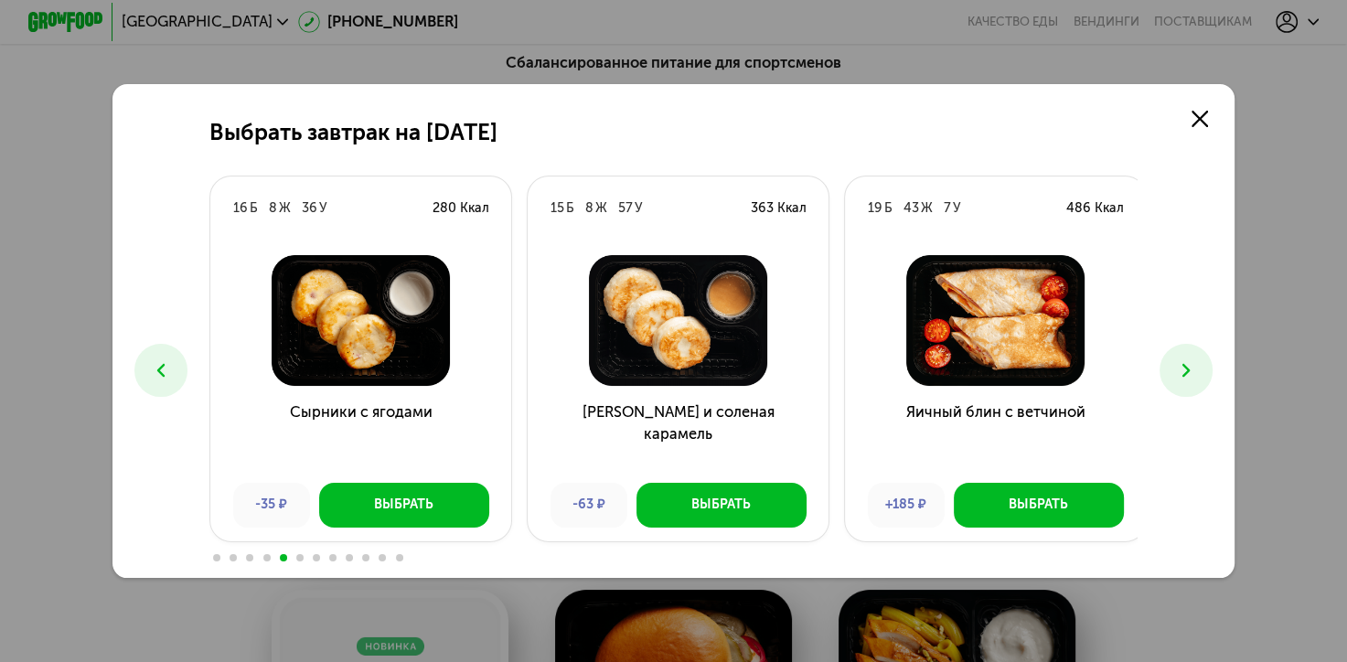
click at [1203, 365] on button at bounding box center [1185, 370] width 52 height 52
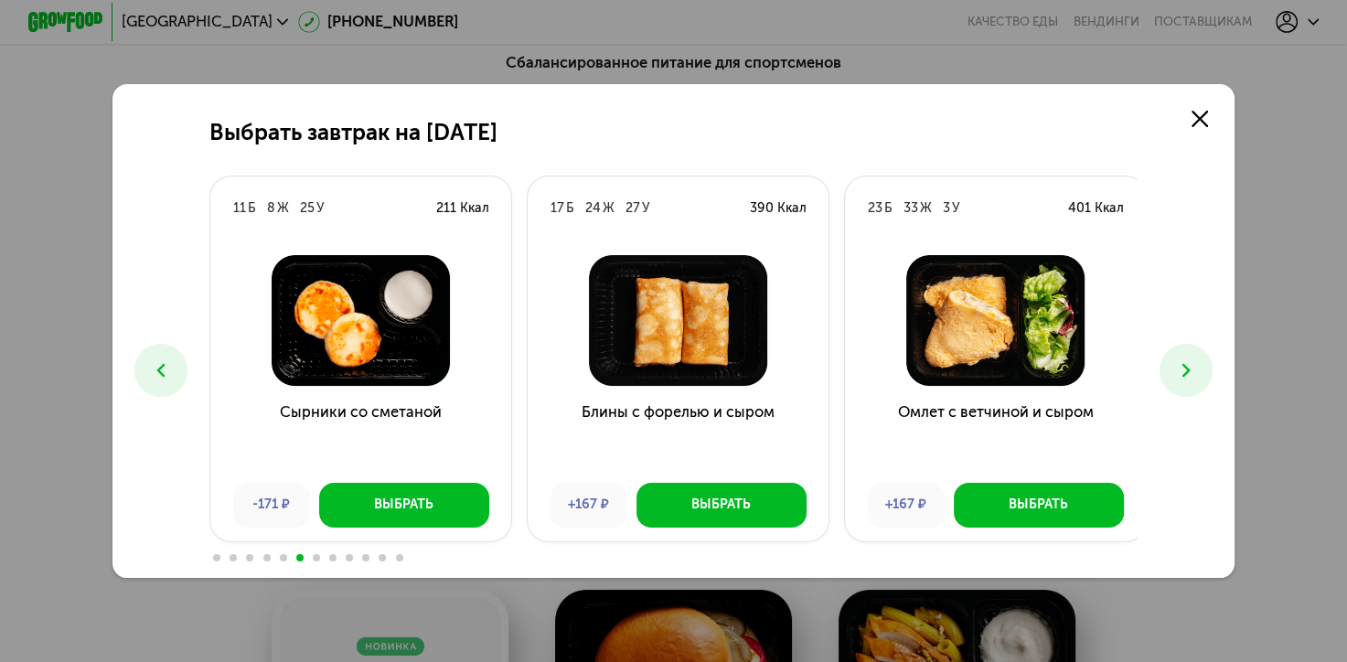
click at [1203, 365] on button at bounding box center [1185, 370] width 52 height 52
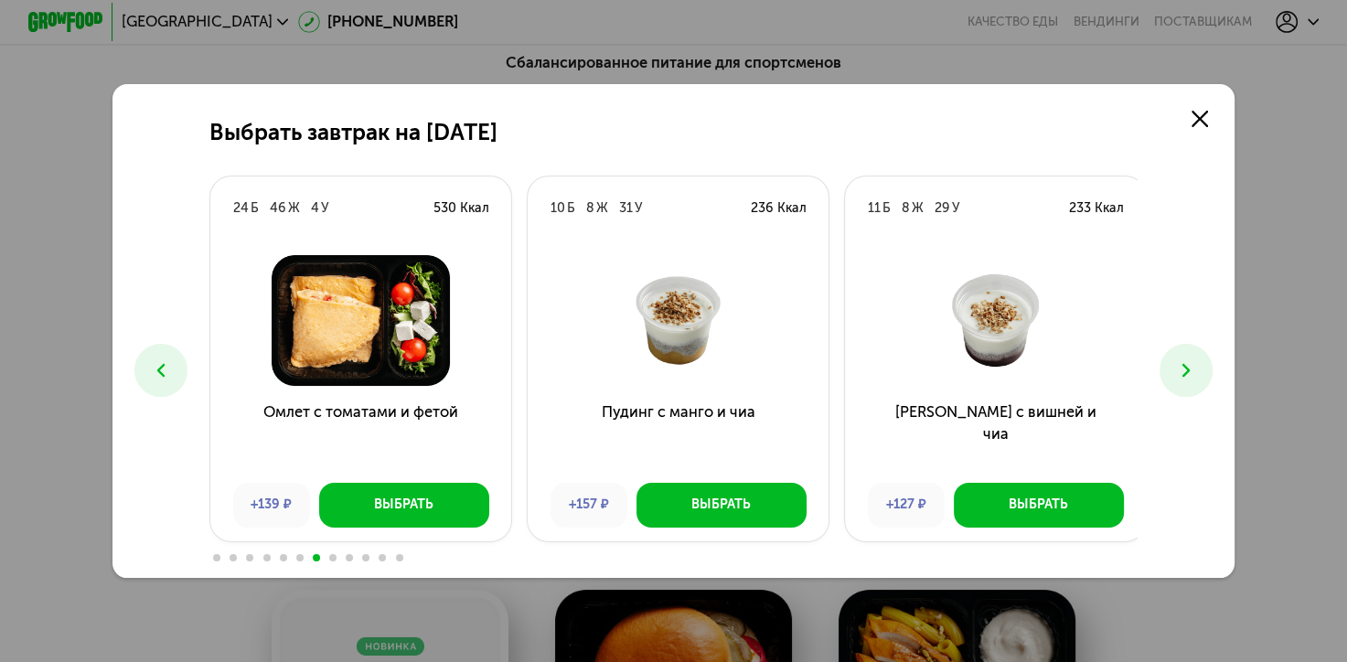
click at [1203, 365] on button at bounding box center [1185, 370] width 52 height 52
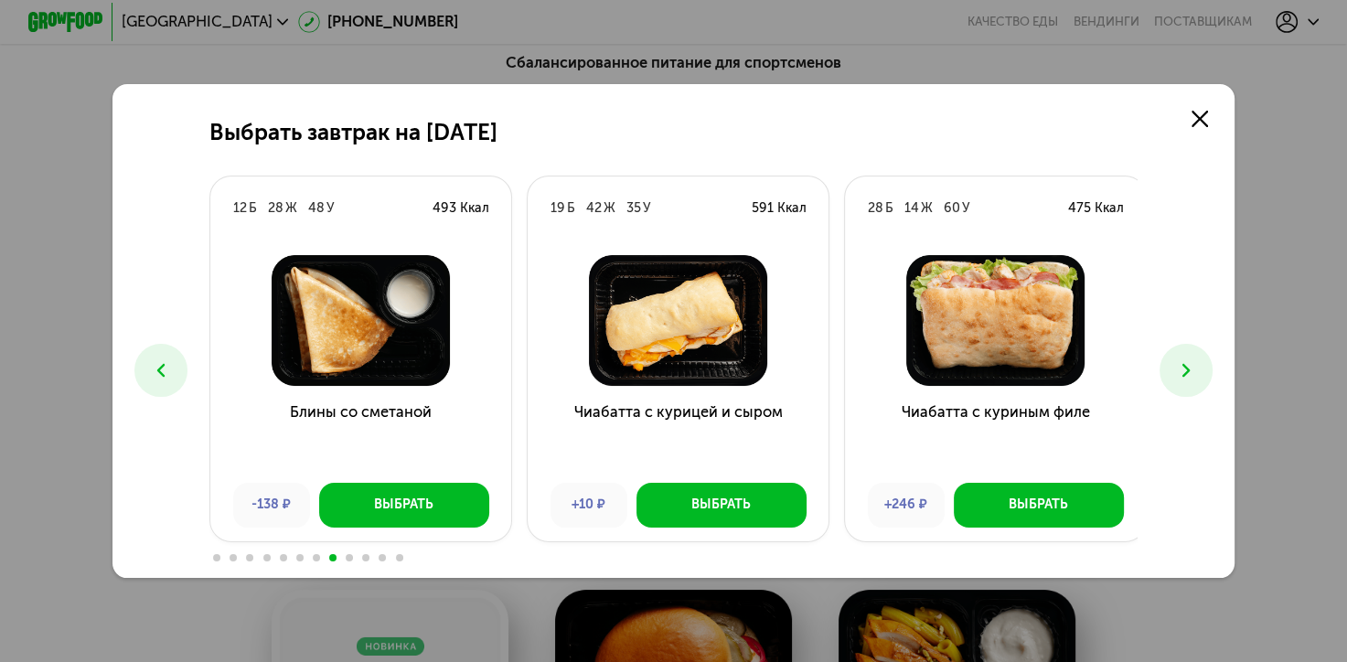
click at [1203, 365] on button at bounding box center [1185, 370] width 52 height 52
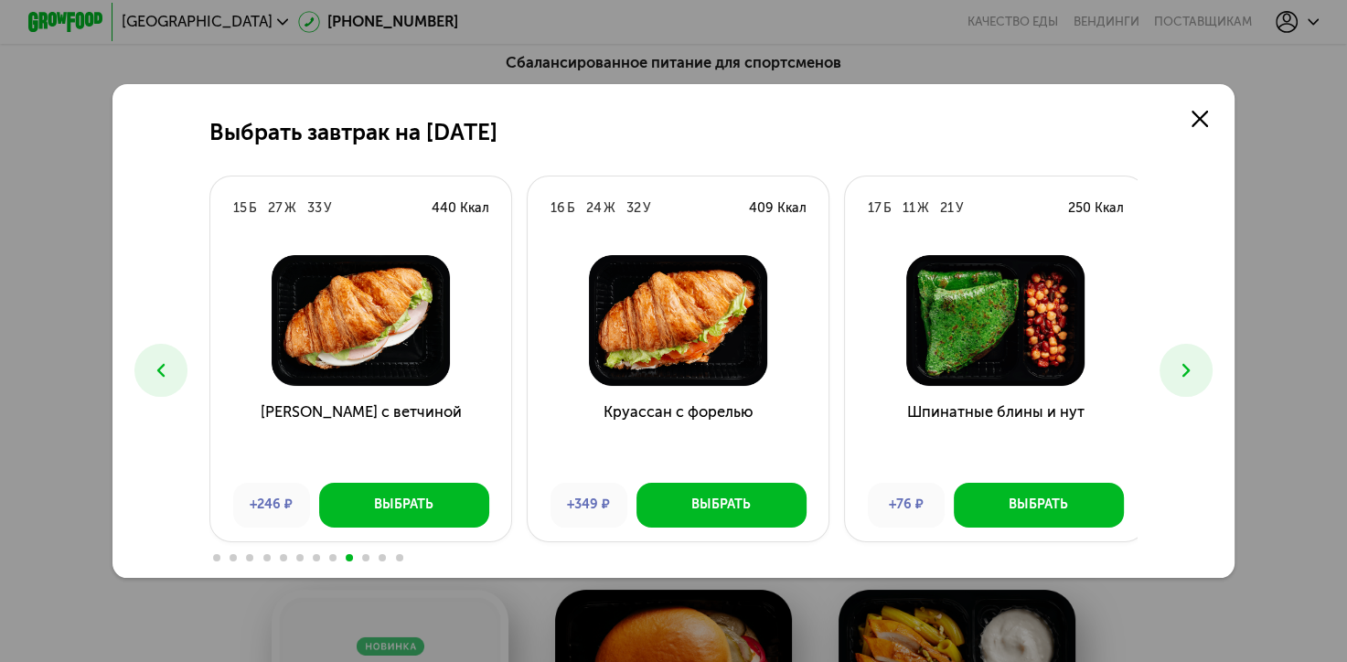
click at [1203, 365] on button at bounding box center [1185, 370] width 52 height 52
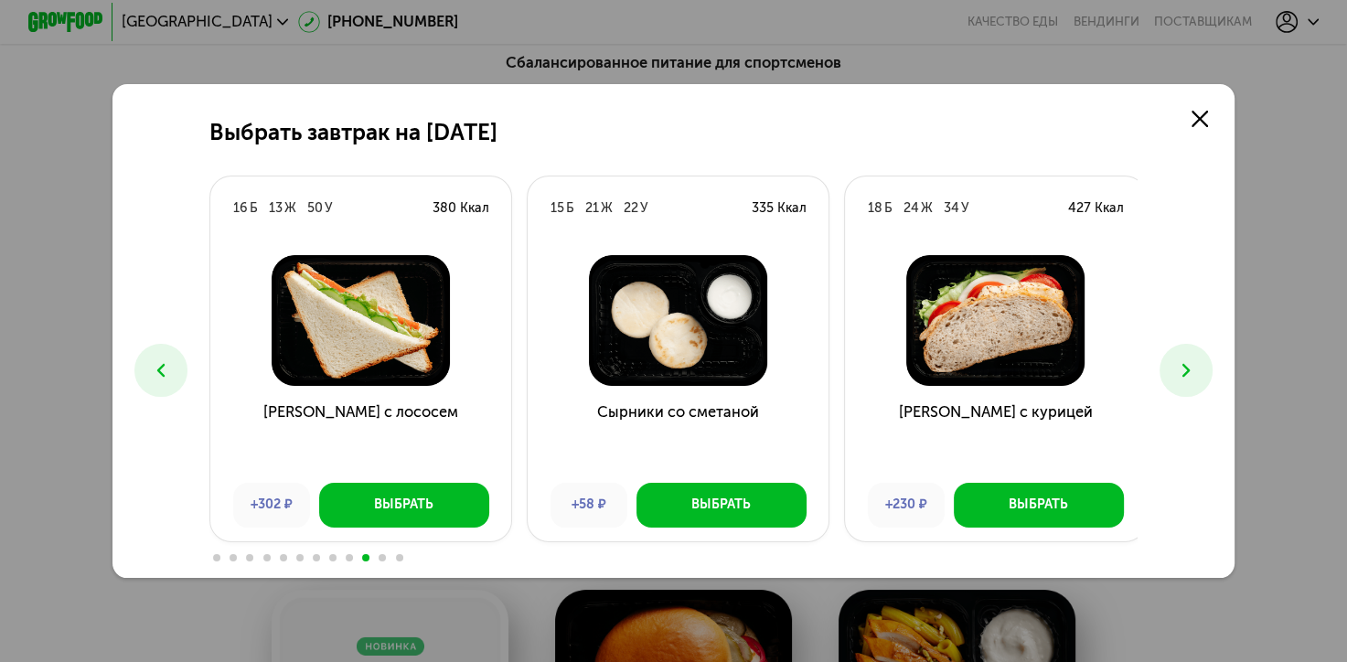
click at [1203, 365] on button at bounding box center [1185, 370] width 52 height 52
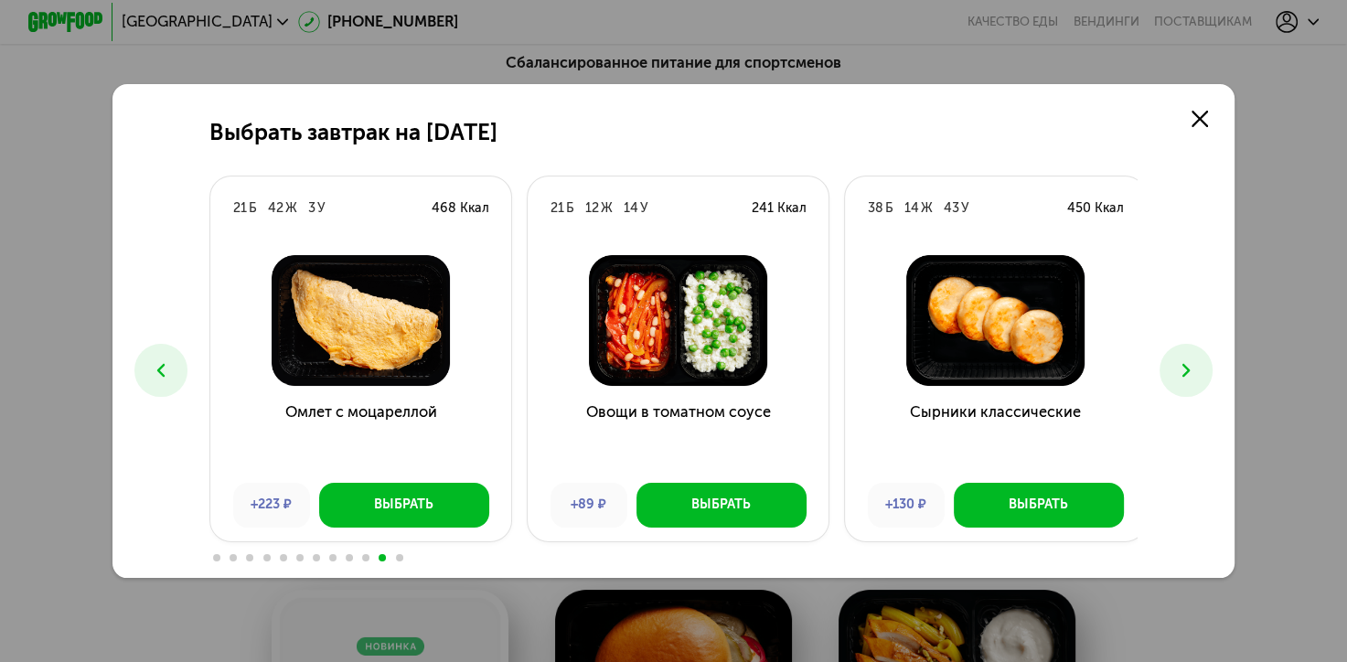
click at [1203, 365] on button at bounding box center [1185, 370] width 52 height 52
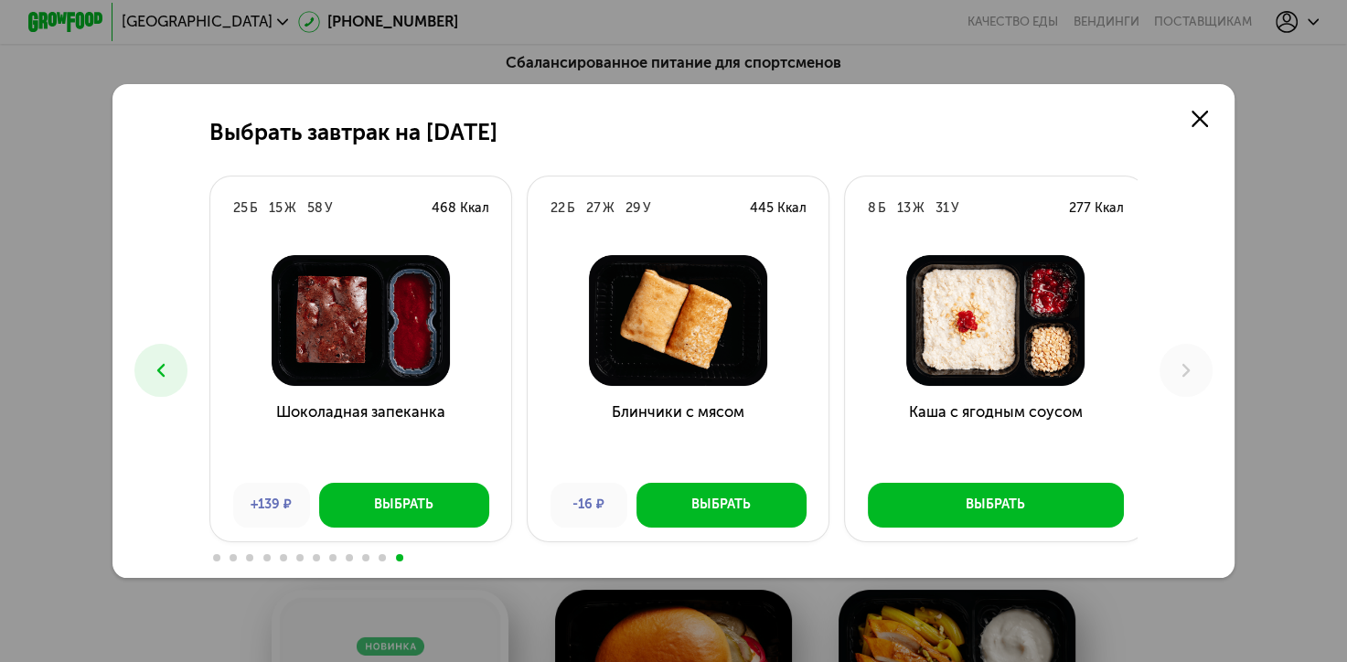
click at [135, 332] on div "Выбрать завтрак на [DATE] Б 17 Ж 39 У 382 Ккал Сэндвич с курицей +139 ₽ Выбрать…" at bounding box center [673, 331] width 1123 height 494
click at [152, 369] on icon at bounding box center [161, 370] width 23 height 23
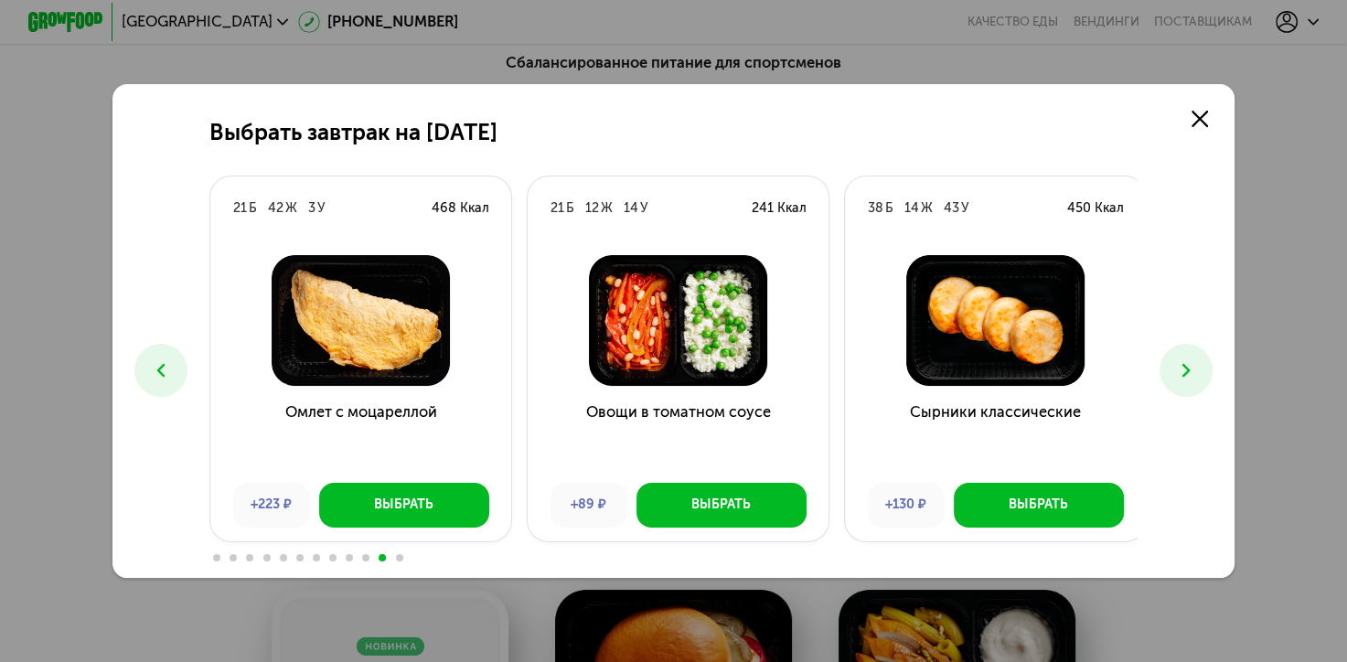
click at [157, 369] on use at bounding box center [161, 371] width 8 height 14
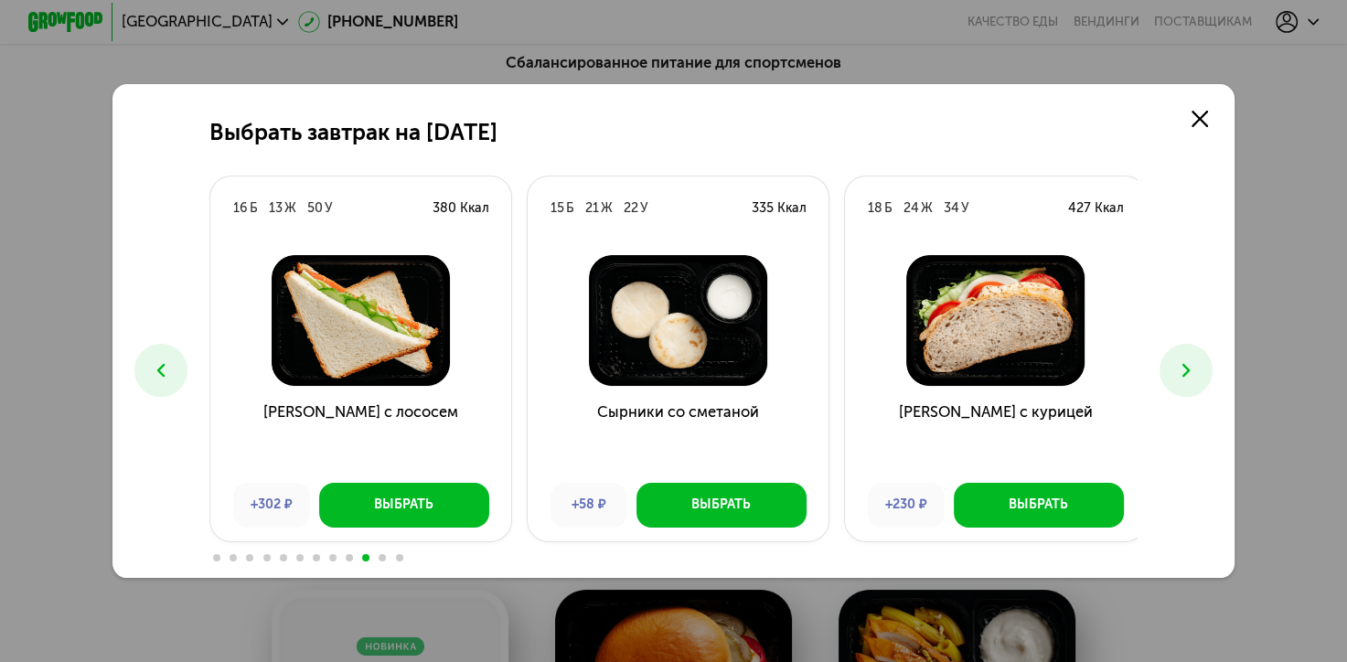
click at [152, 368] on icon at bounding box center [161, 370] width 23 height 23
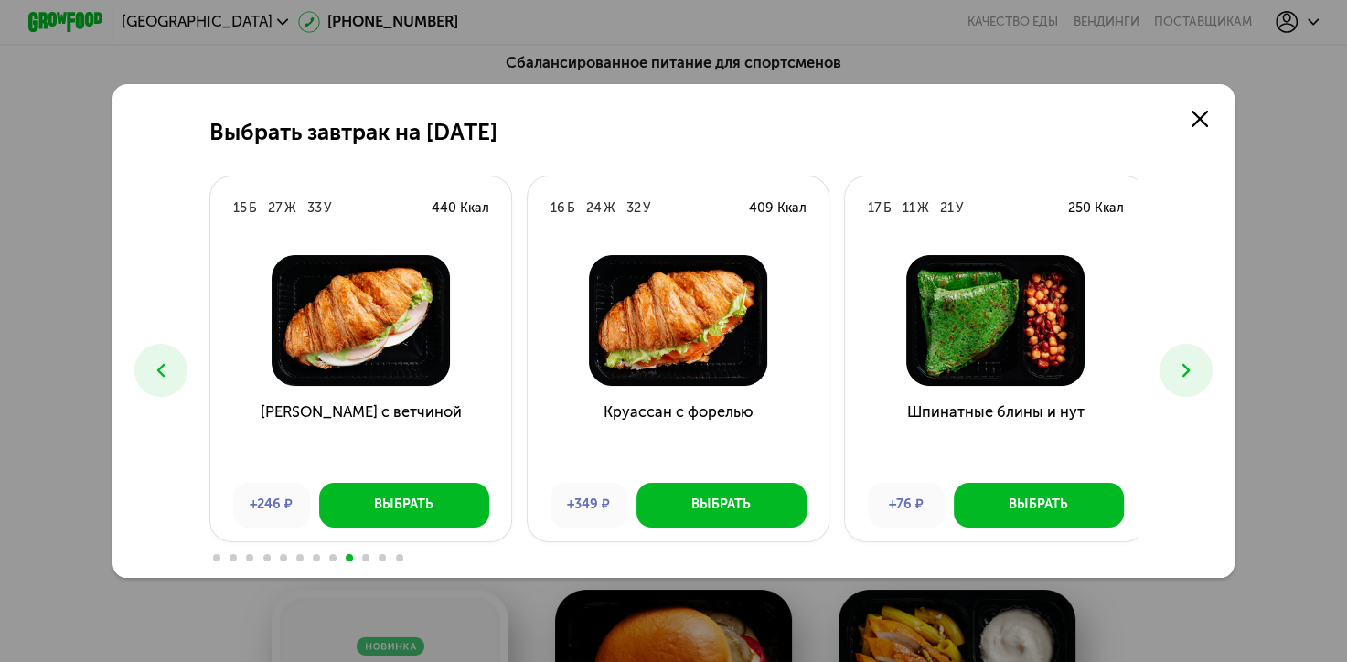
click at [152, 368] on icon at bounding box center [161, 370] width 23 height 23
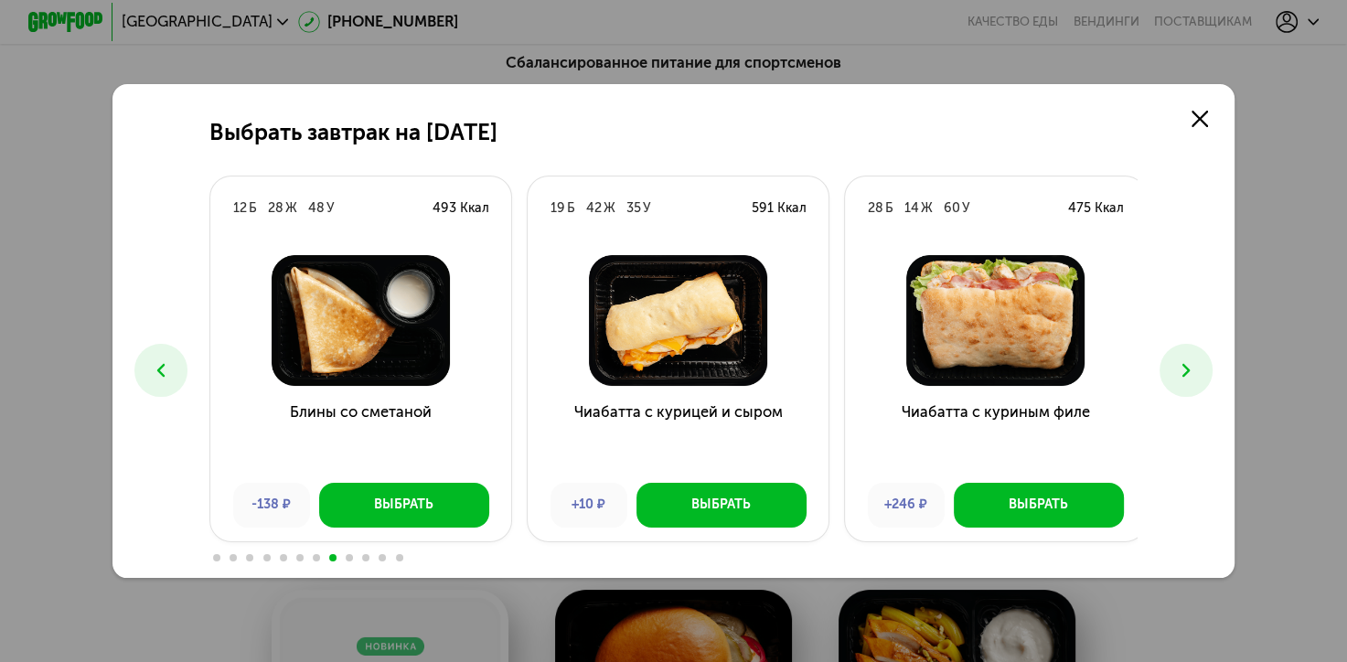
click at [157, 370] on use at bounding box center [161, 371] width 8 height 14
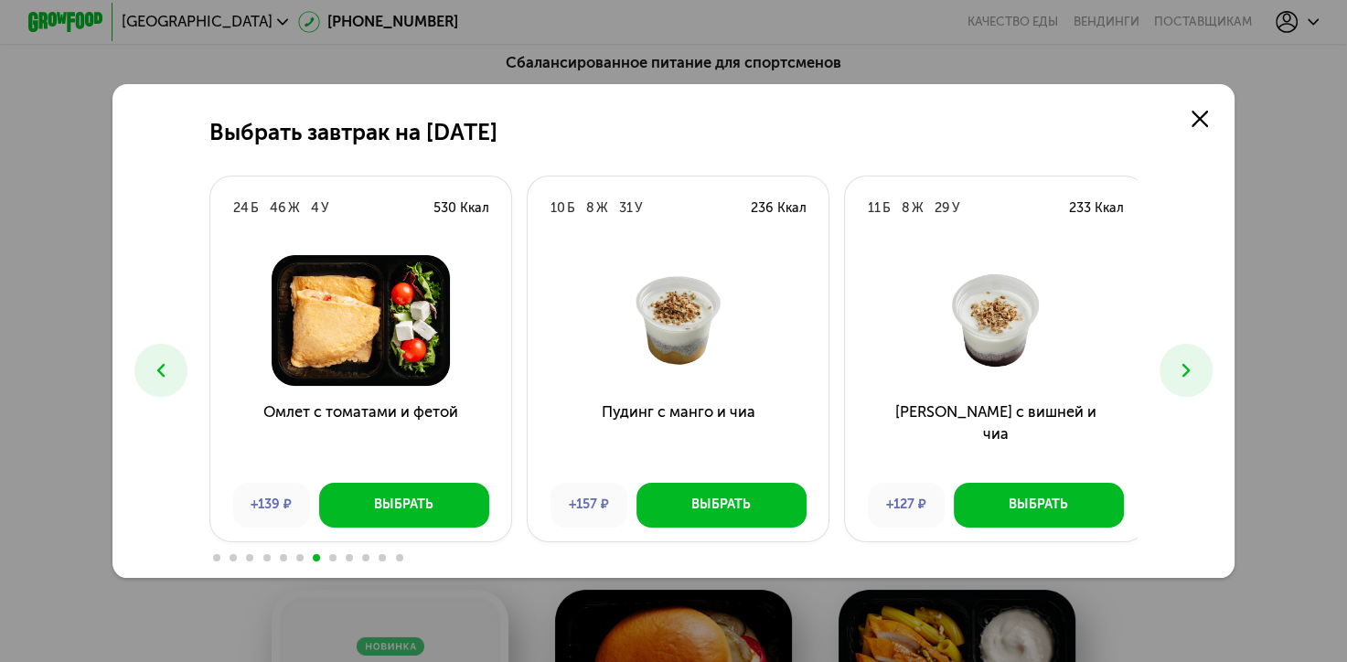
click at [157, 369] on use at bounding box center [161, 371] width 8 height 14
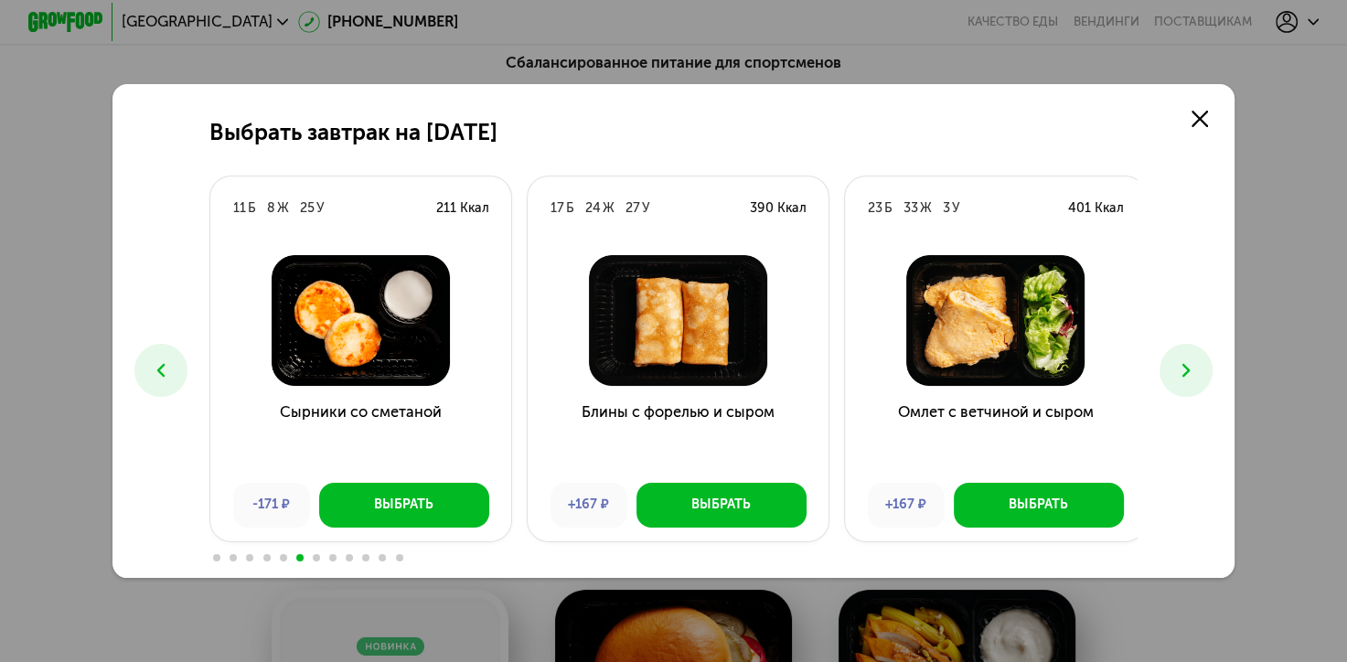
click at [157, 370] on use at bounding box center [161, 371] width 8 height 14
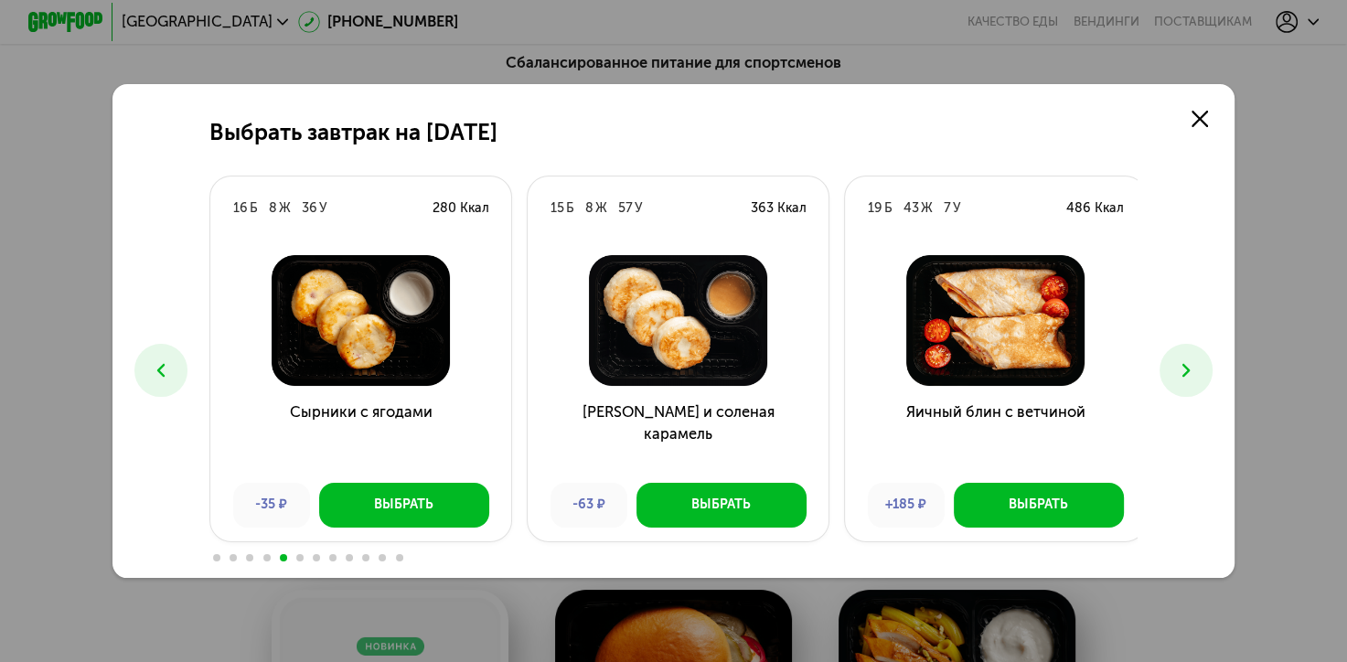
click at [157, 370] on use at bounding box center [161, 371] width 8 height 14
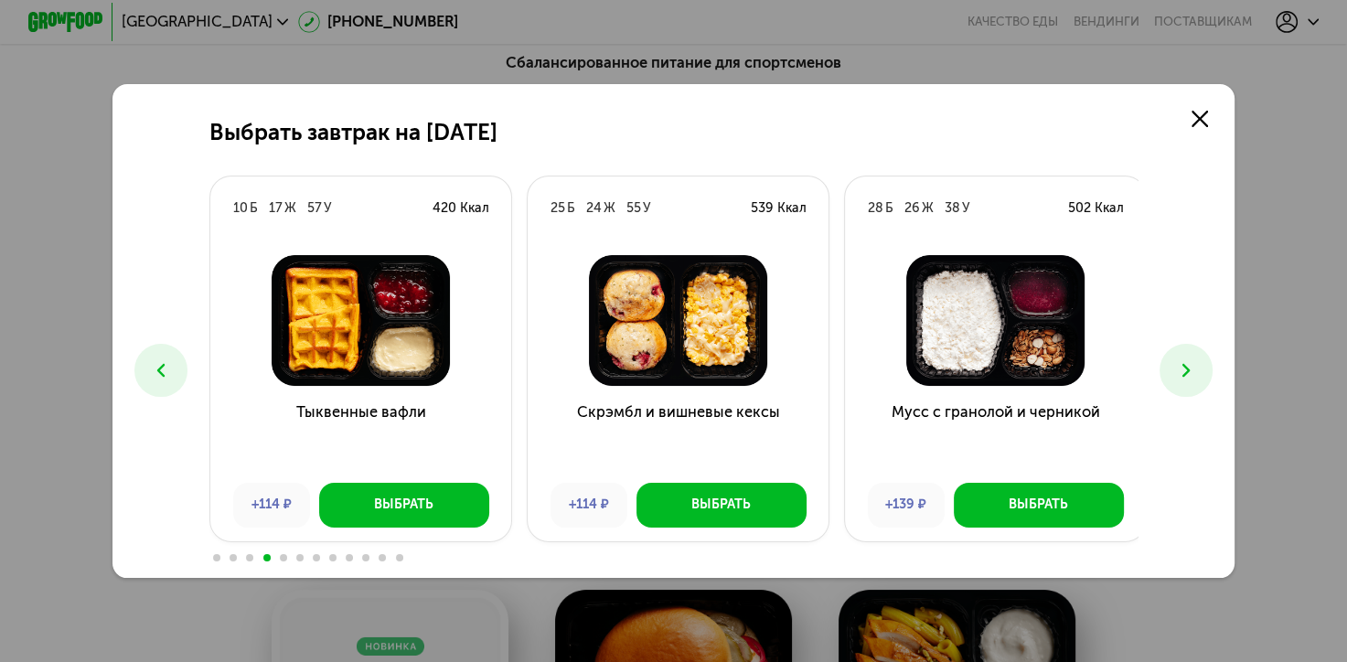
click at [157, 370] on use at bounding box center [161, 371] width 8 height 14
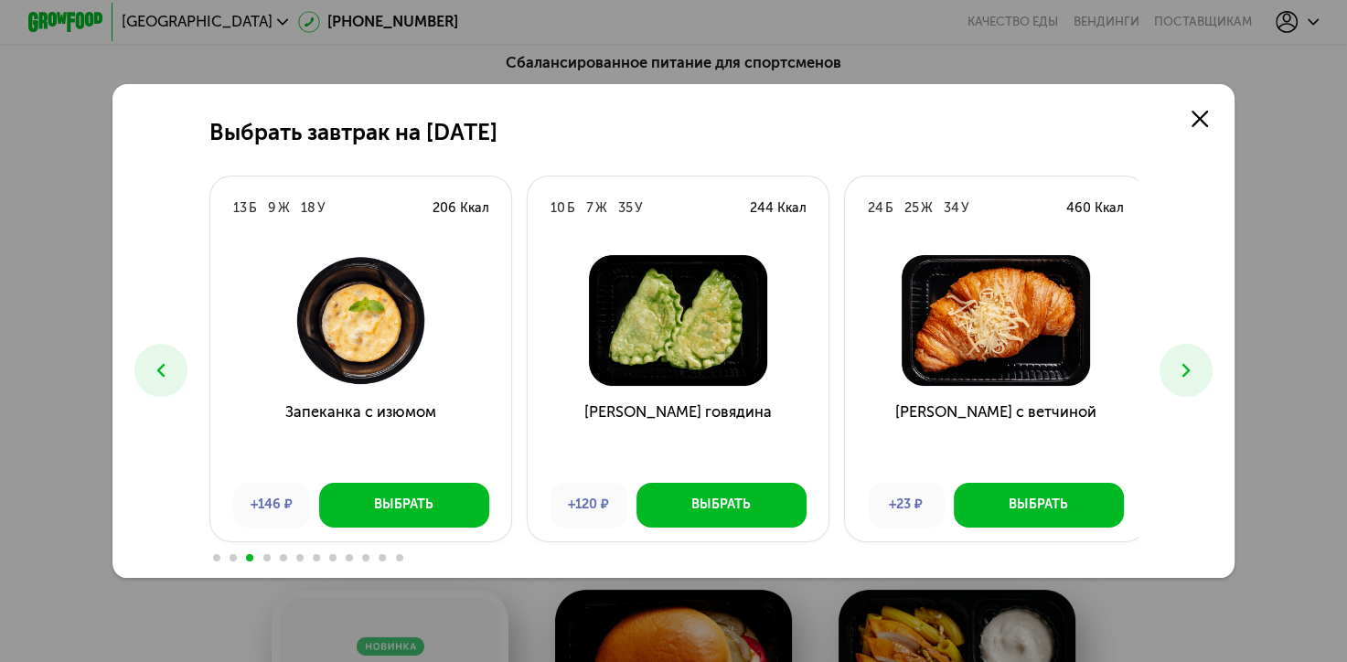
click at [157, 370] on use at bounding box center [161, 371] width 8 height 14
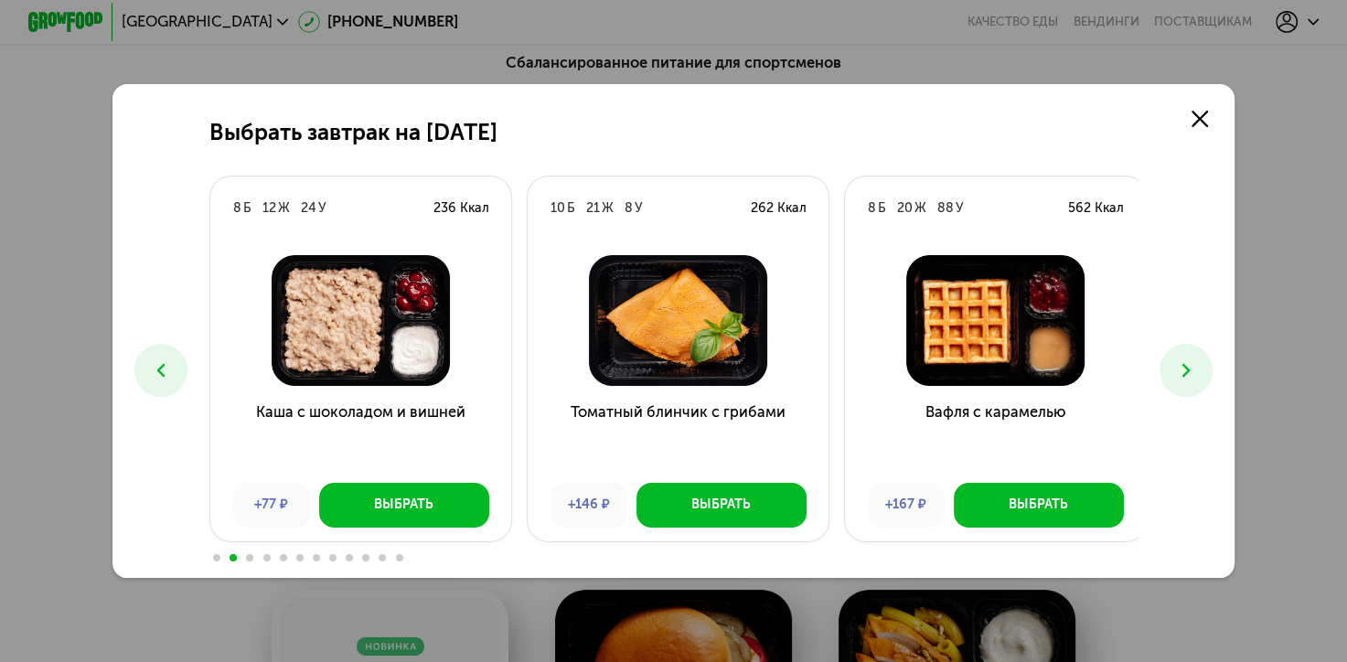
click at [152, 373] on icon at bounding box center [161, 370] width 23 height 23
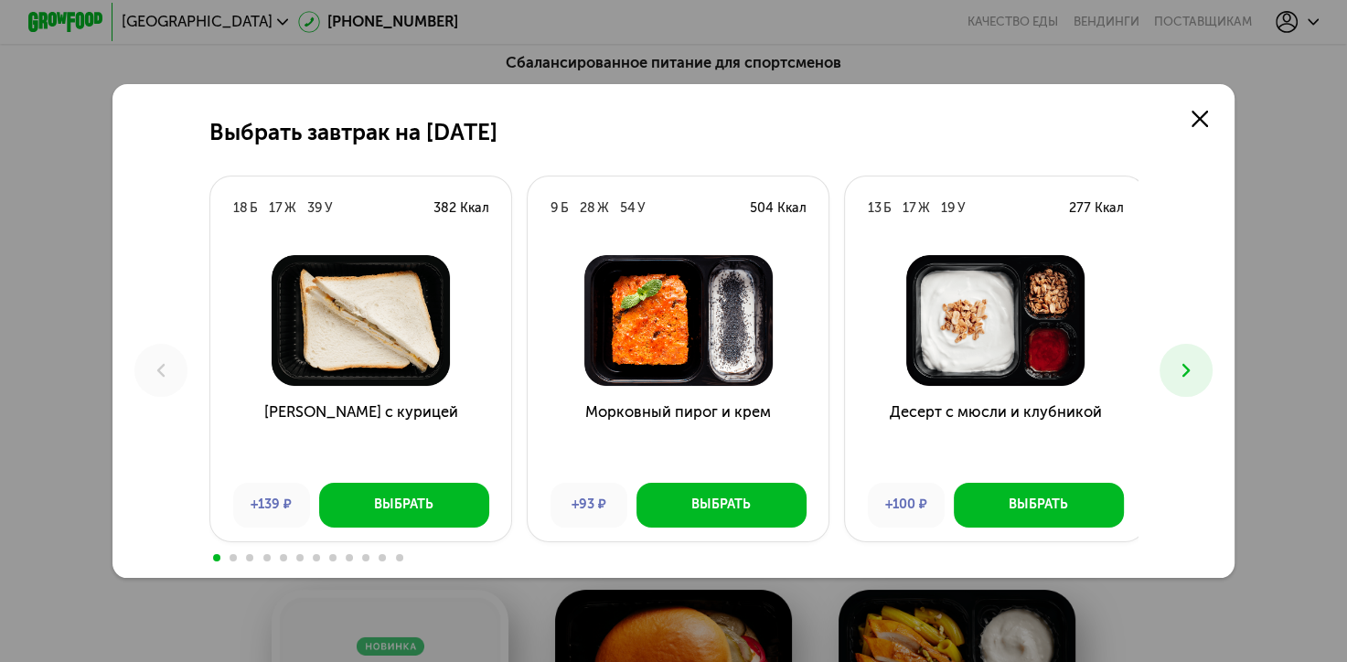
click at [1198, 368] on icon at bounding box center [1186, 370] width 23 height 23
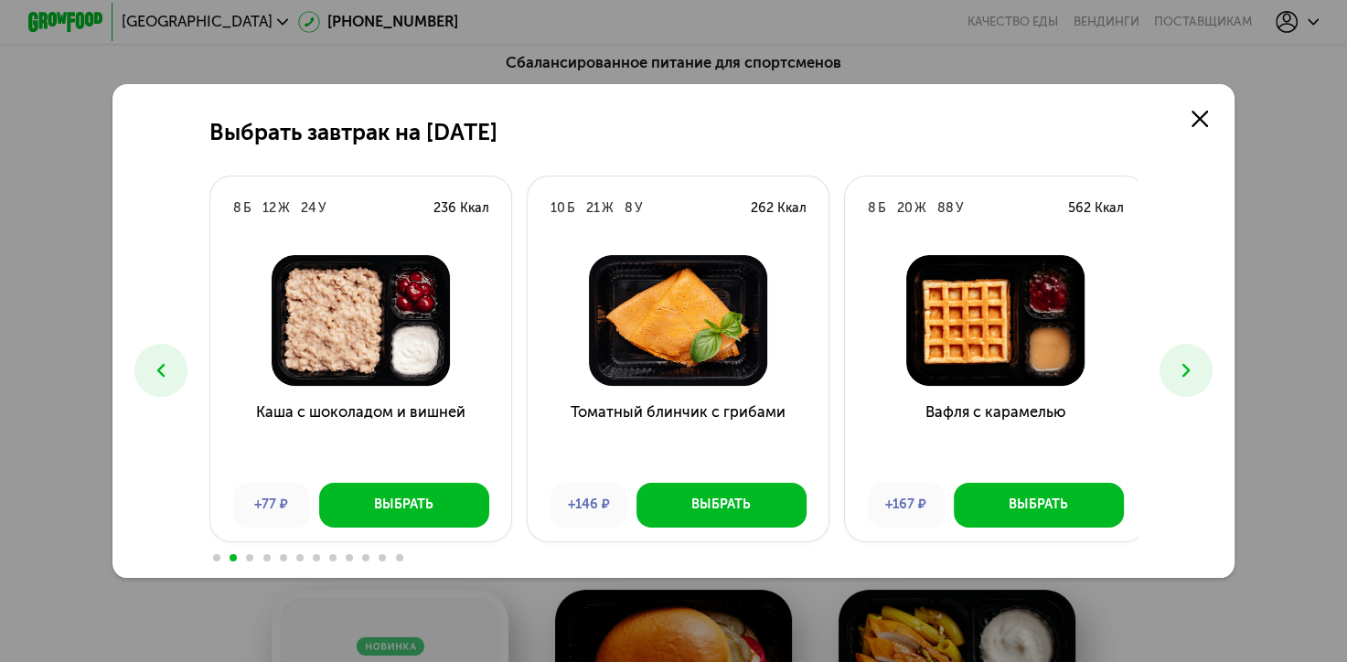
drag, startPoint x: 1225, startPoint y: 99, endPoint x: 1224, endPoint y: 113, distance: 14.7
click at [1225, 97] on div "Выбрать завтрак на [DATE] Б 17 Ж 39 У 382 Ккал Сэндвич с курицей +139 ₽ Выбрать…" at bounding box center [673, 331] width 1123 height 494
click at [1198, 369] on icon at bounding box center [1186, 370] width 23 height 23
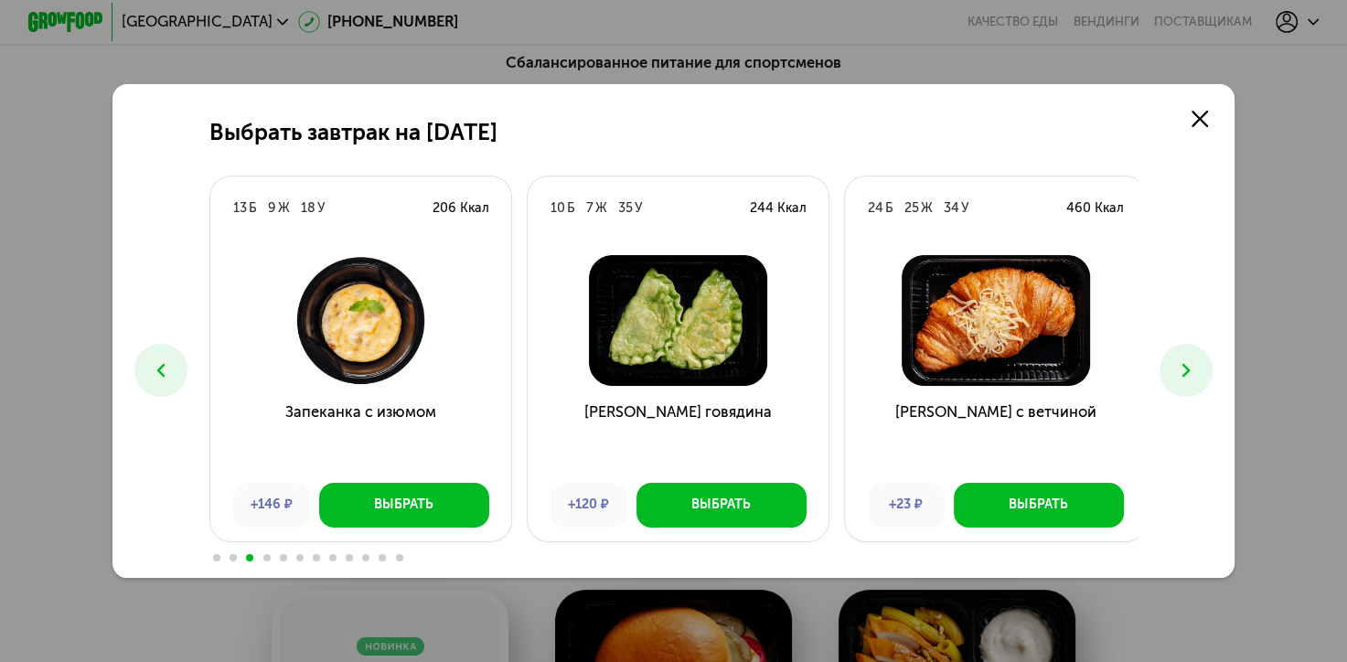
click at [1197, 371] on icon at bounding box center [1186, 370] width 23 height 23
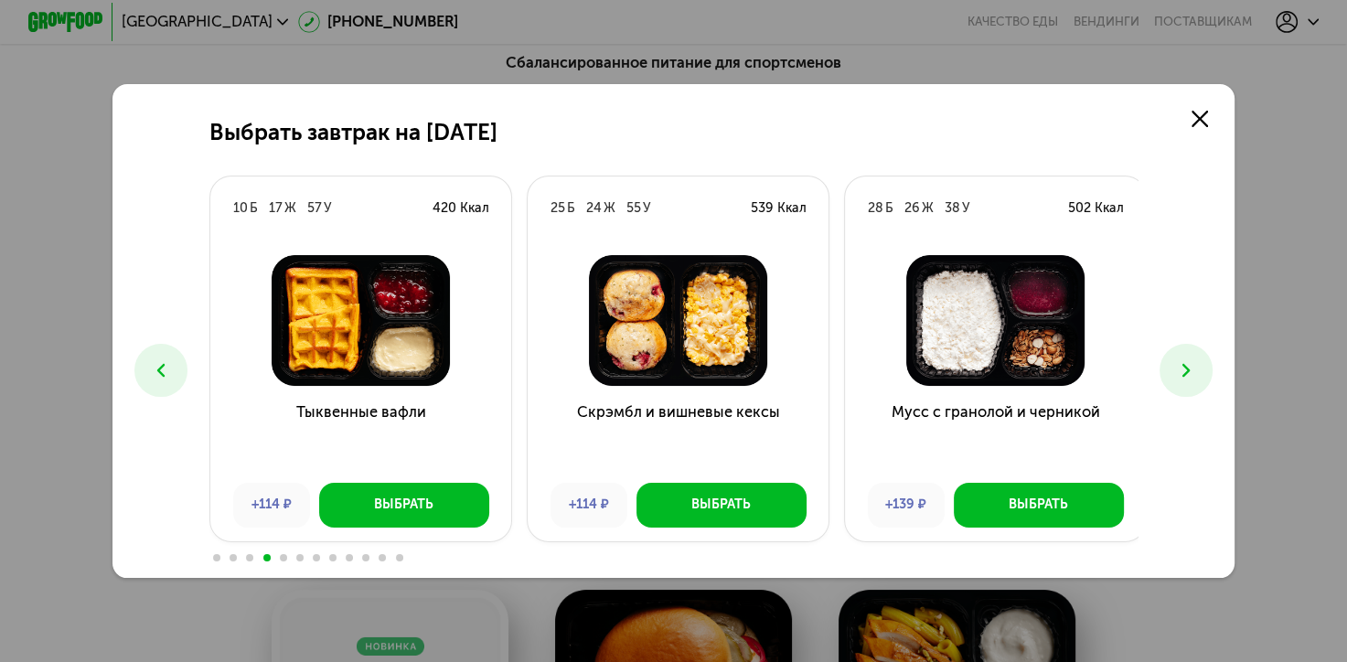
click at [1197, 371] on icon at bounding box center [1186, 370] width 23 height 23
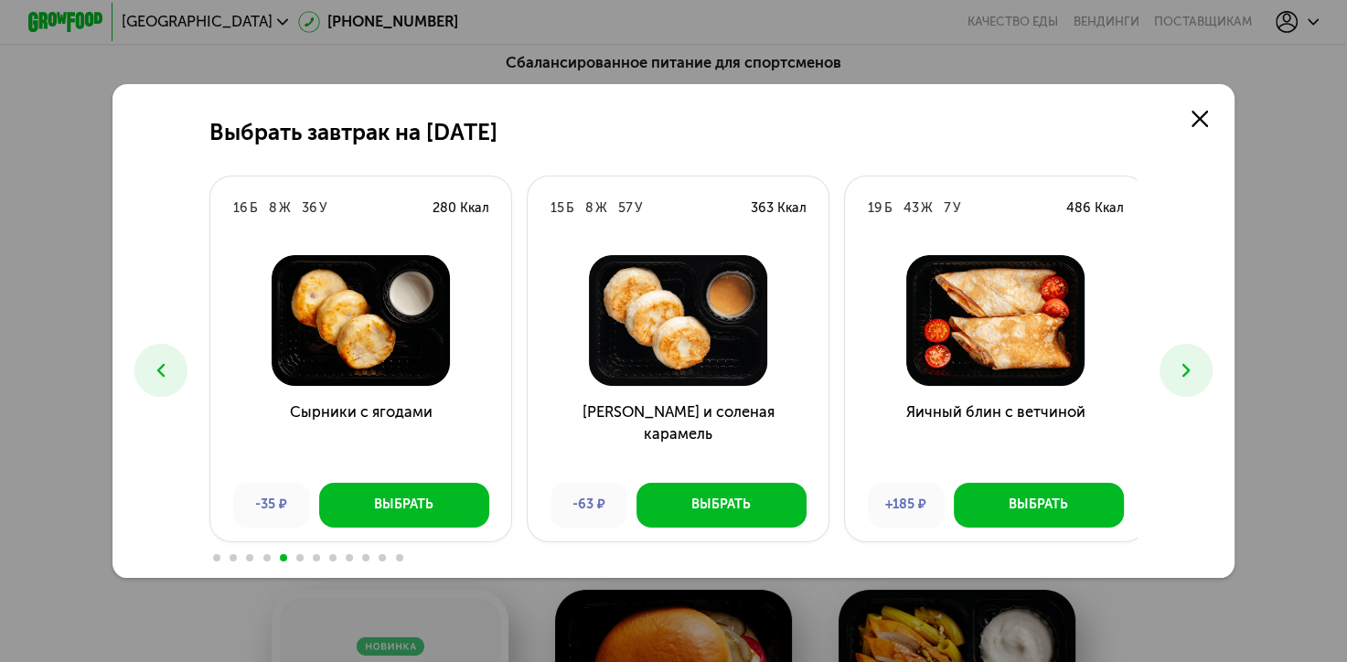
click at [1197, 371] on icon at bounding box center [1186, 370] width 23 height 23
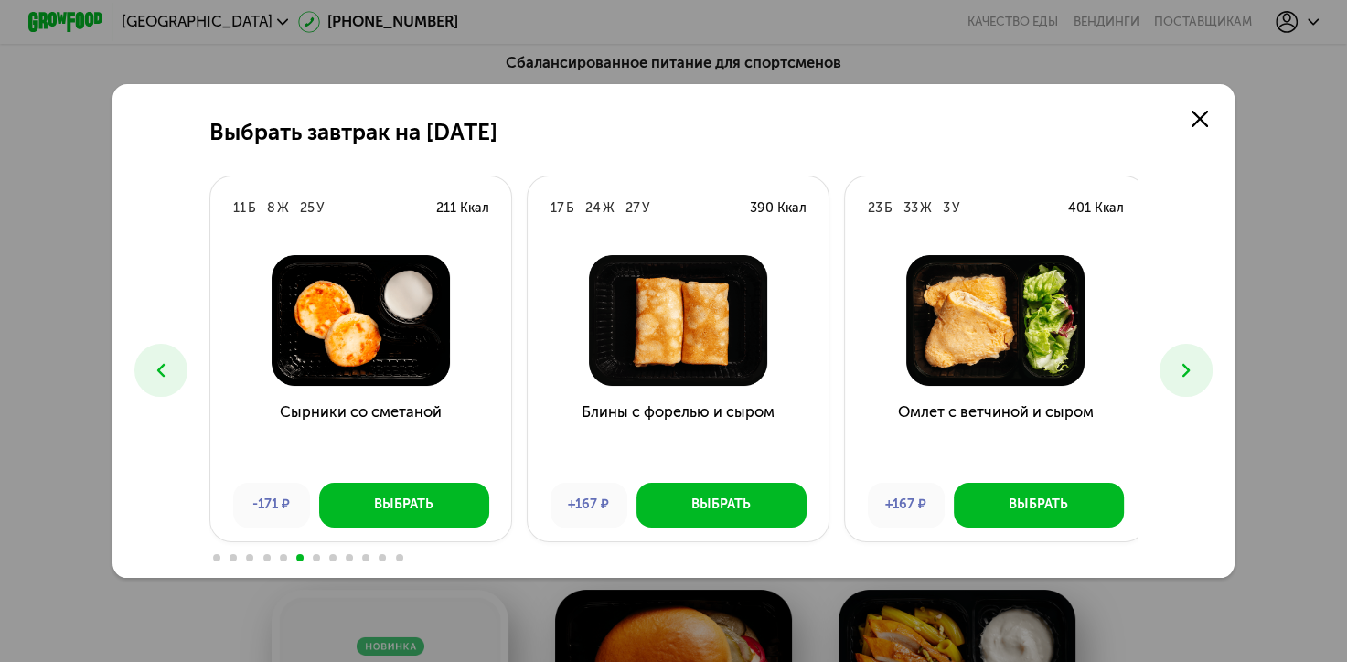
click at [1197, 371] on icon at bounding box center [1186, 370] width 23 height 23
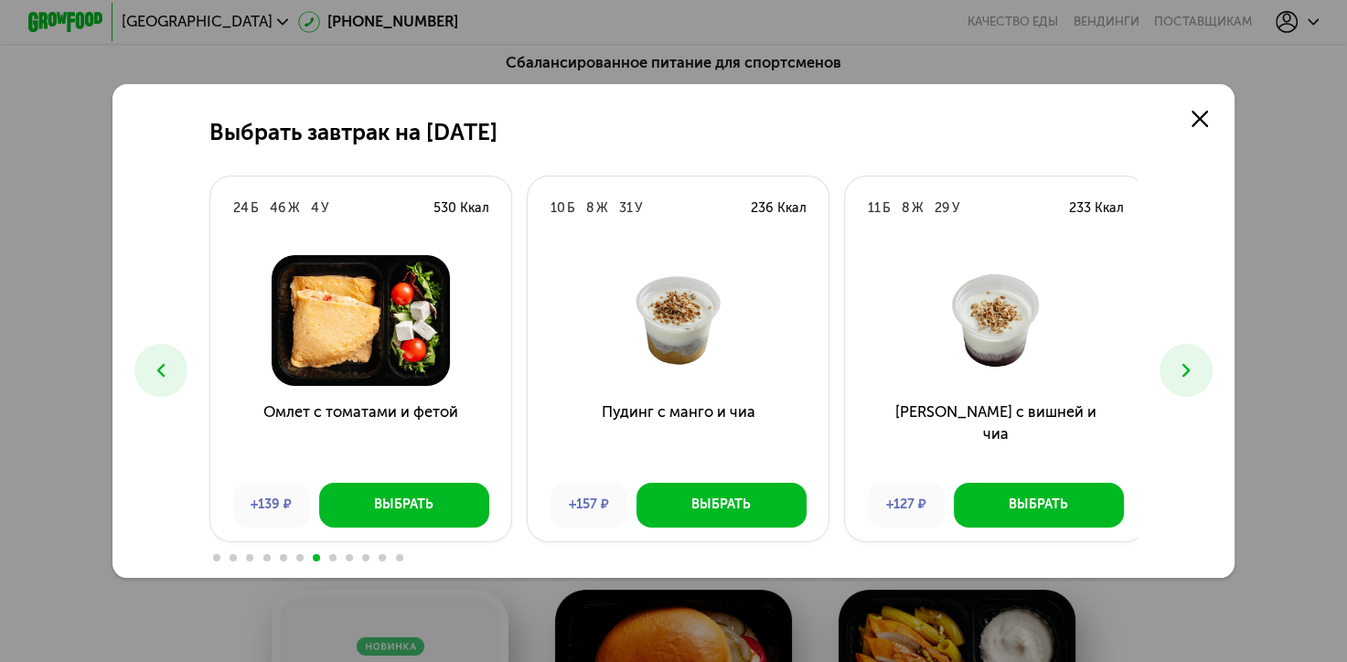
click at [1197, 371] on icon at bounding box center [1186, 370] width 23 height 23
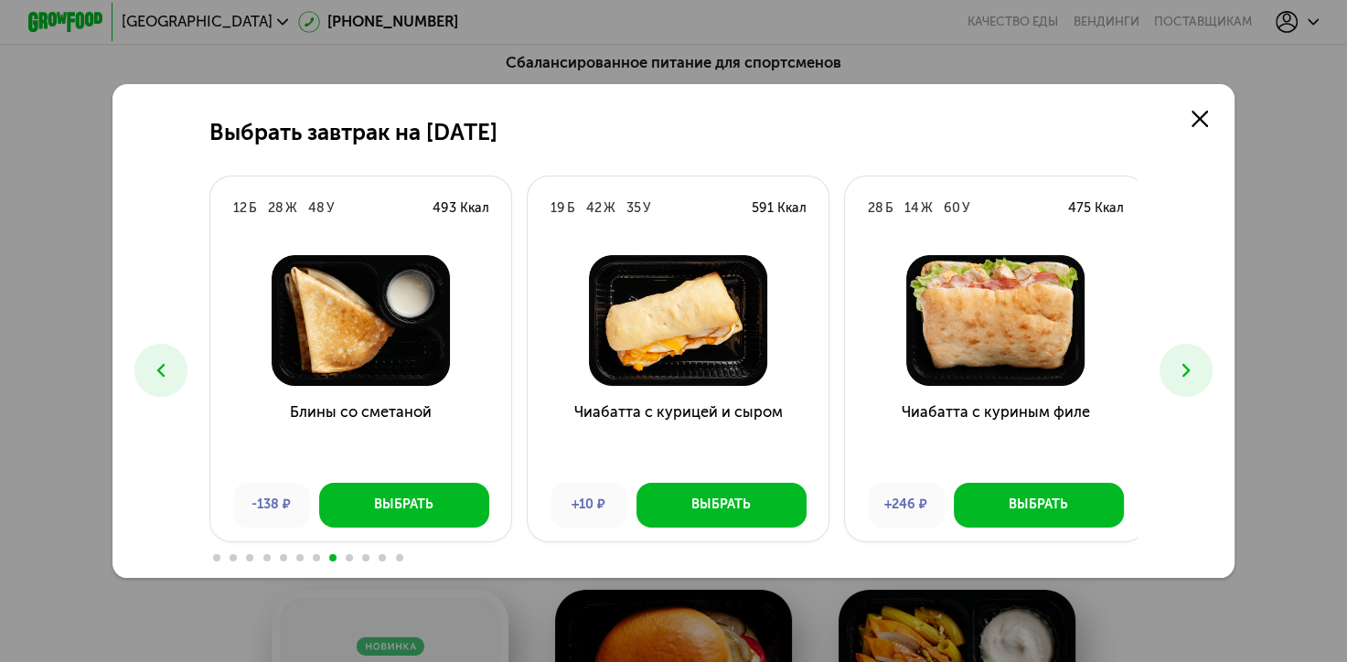
click at [1197, 371] on icon at bounding box center [1186, 370] width 23 height 23
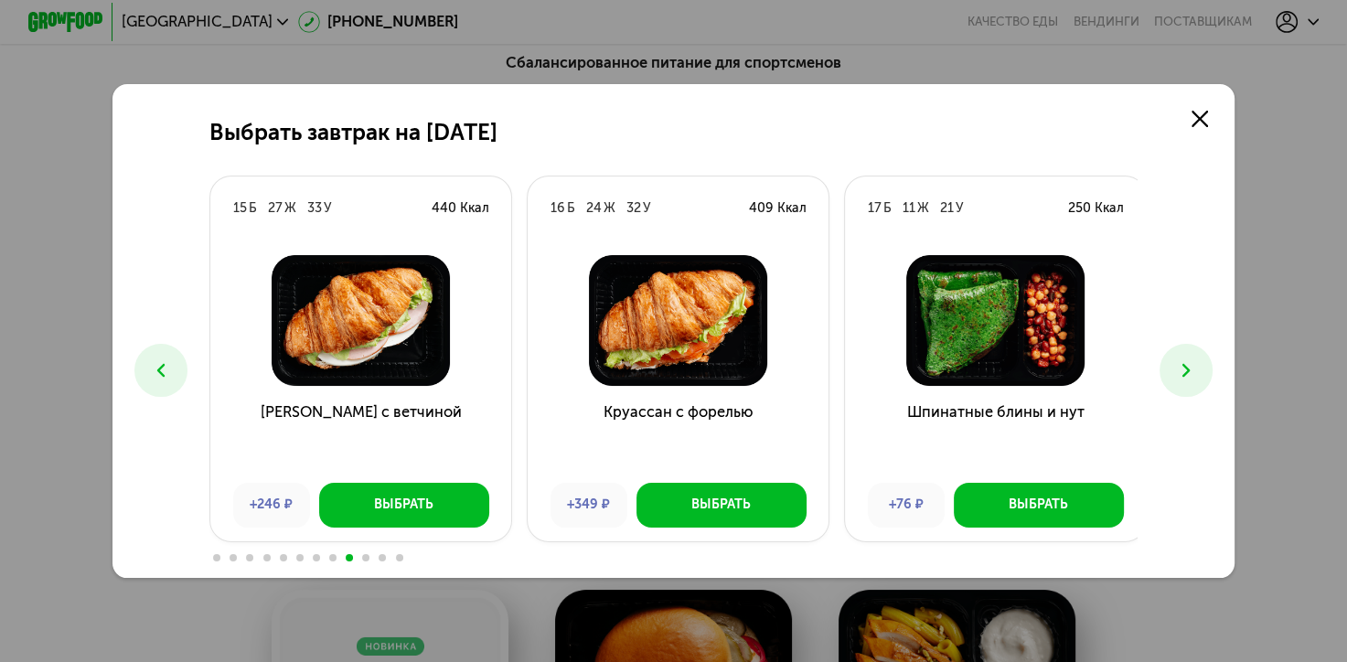
click at [1192, 374] on icon at bounding box center [1186, 370] width 23 height 23
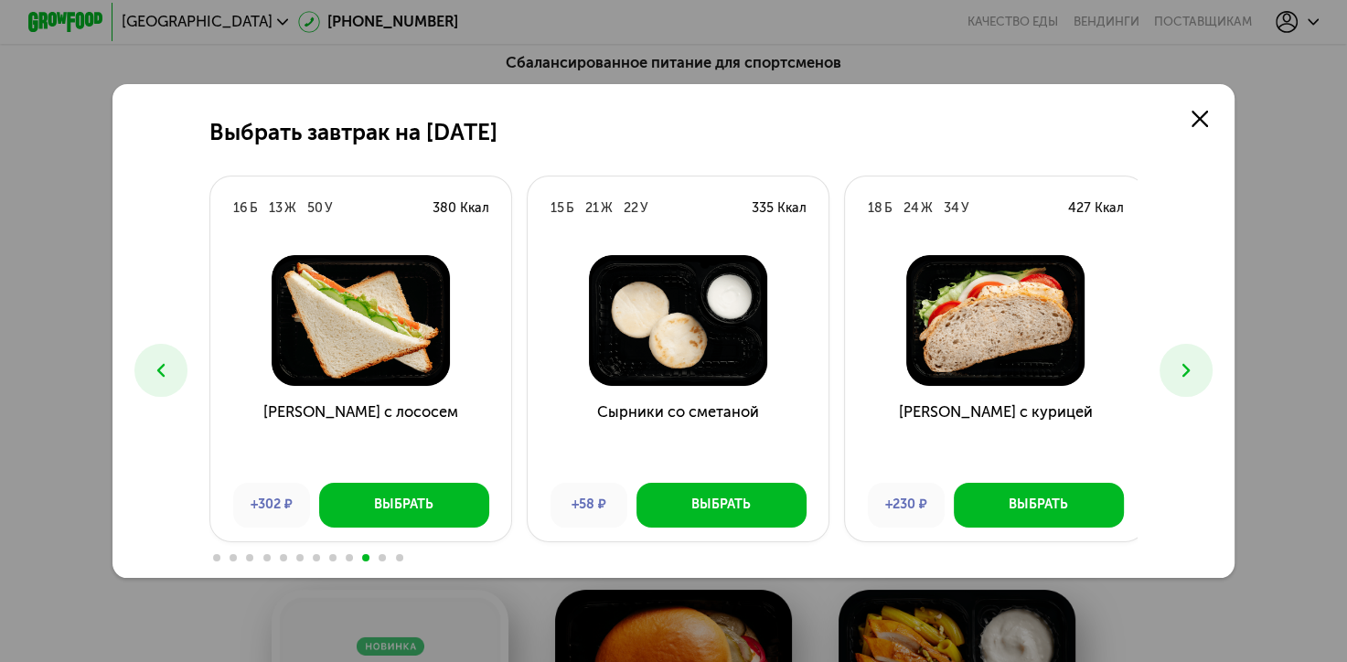
click at [1192, 374] on icon at bounding box center [1186, 370] width 23 height 23
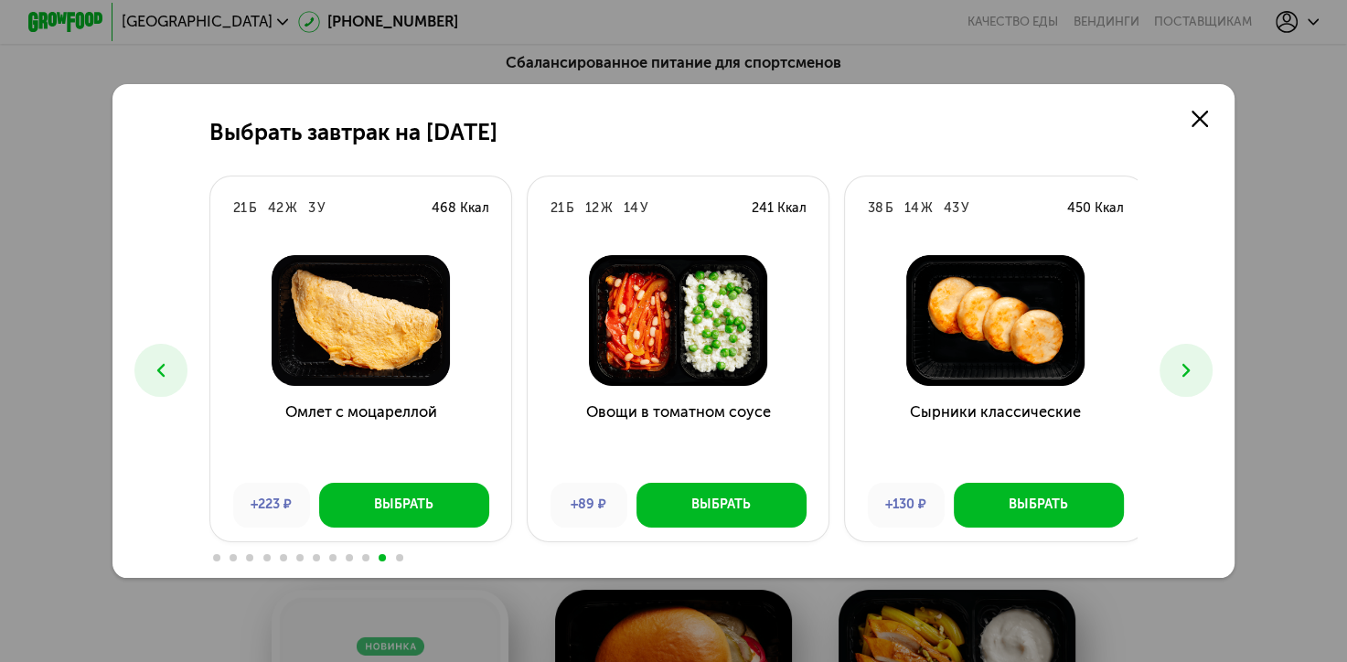
click at [1192, 374] on icon at bounding box center [1186, 370] width 23 height 23
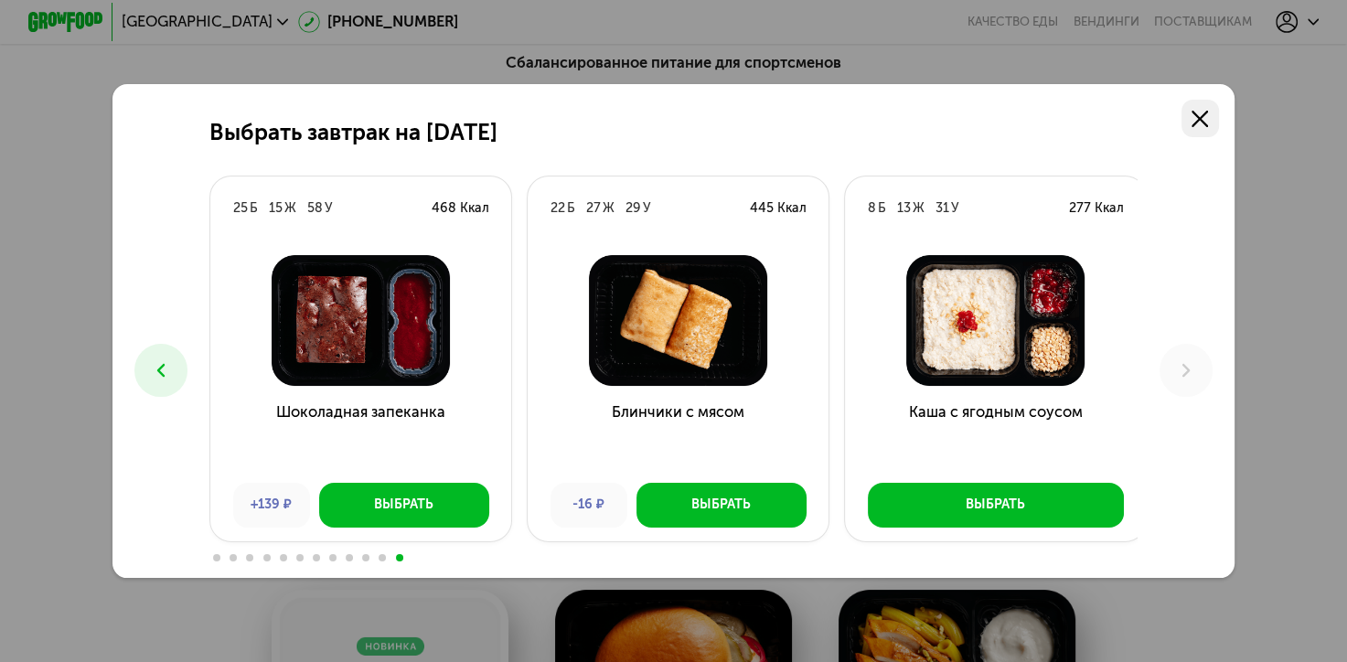
click at [1207, 106] on link at bounding box center [1199, 118] width 37 height 37
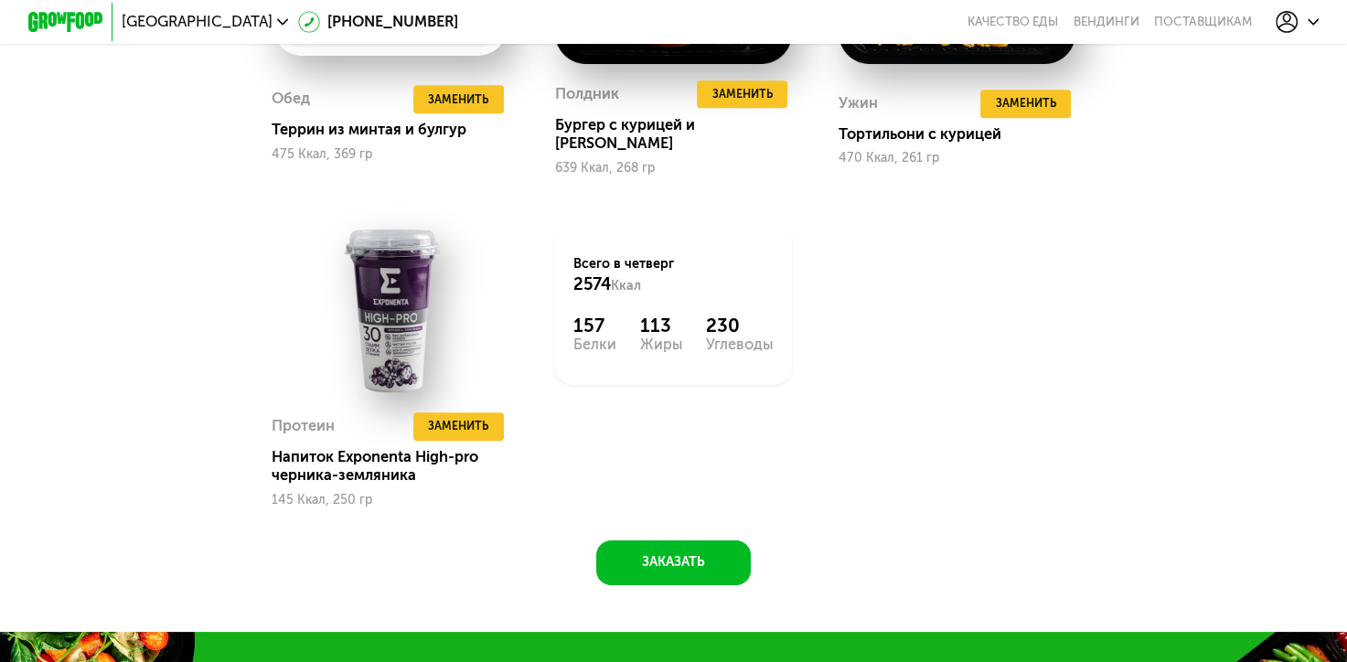
scroll to position [1737, 0]
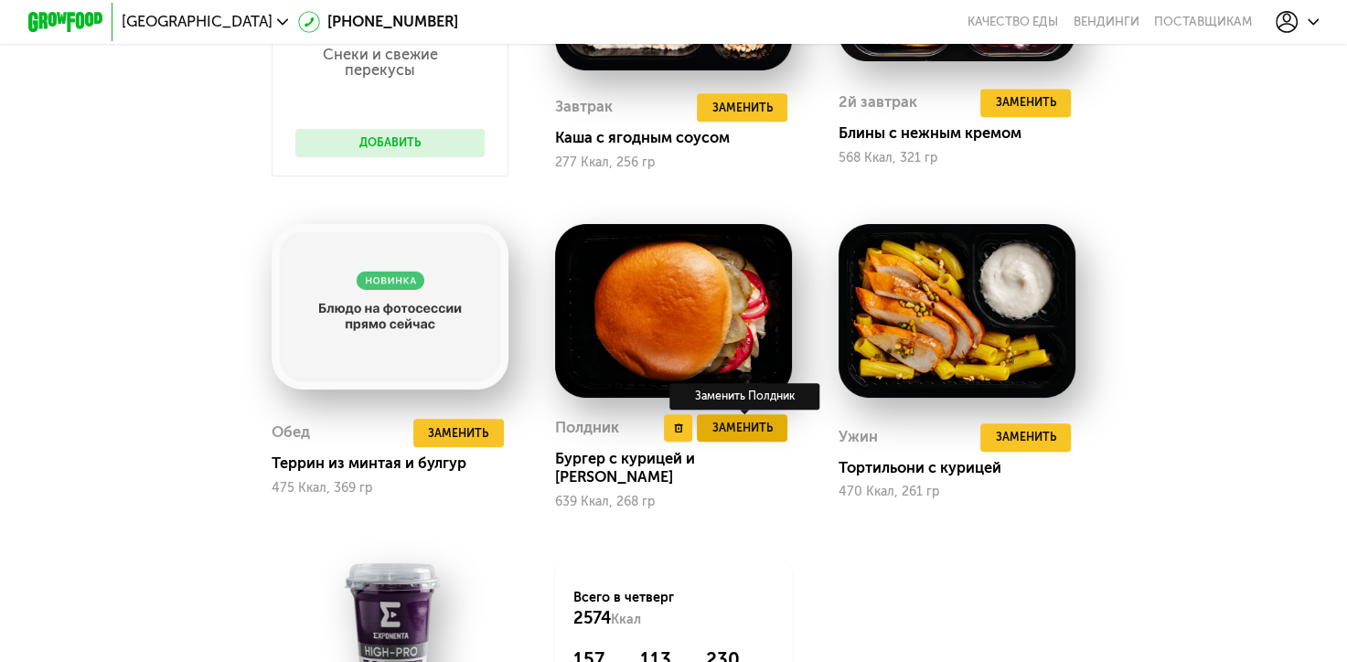
click at [719, 437] on span "Заменить" at bounding box center [742, 428] width 60 height 18
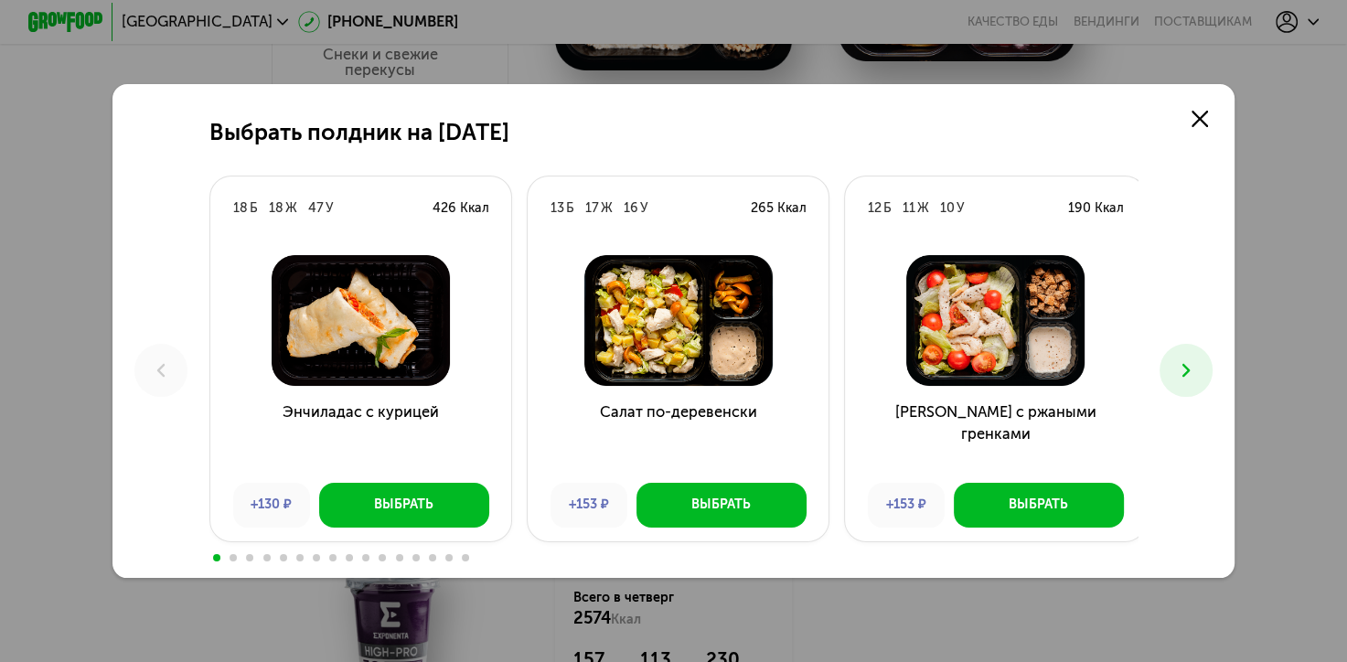
click at [1196, 370] on icon at bounding box center [1186, 370] width 23 height 23
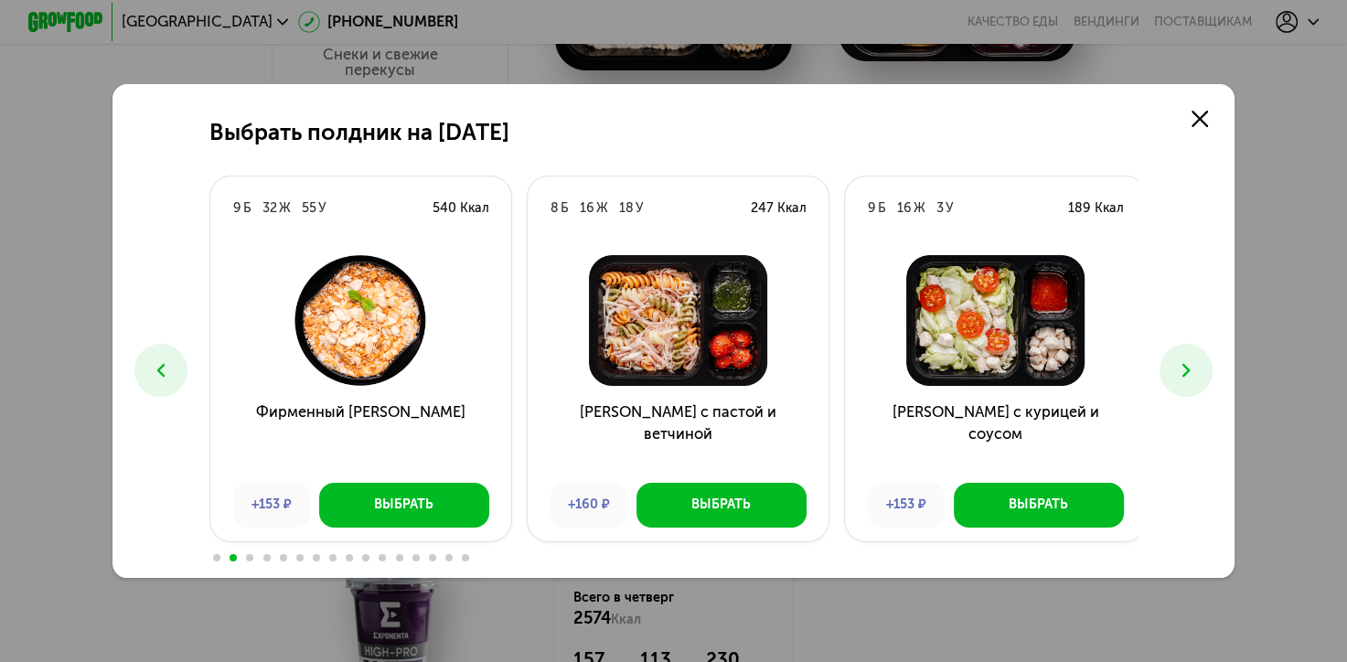
click at [1201, 357] on button at bounding box center [1185, 370] width 52 height 52
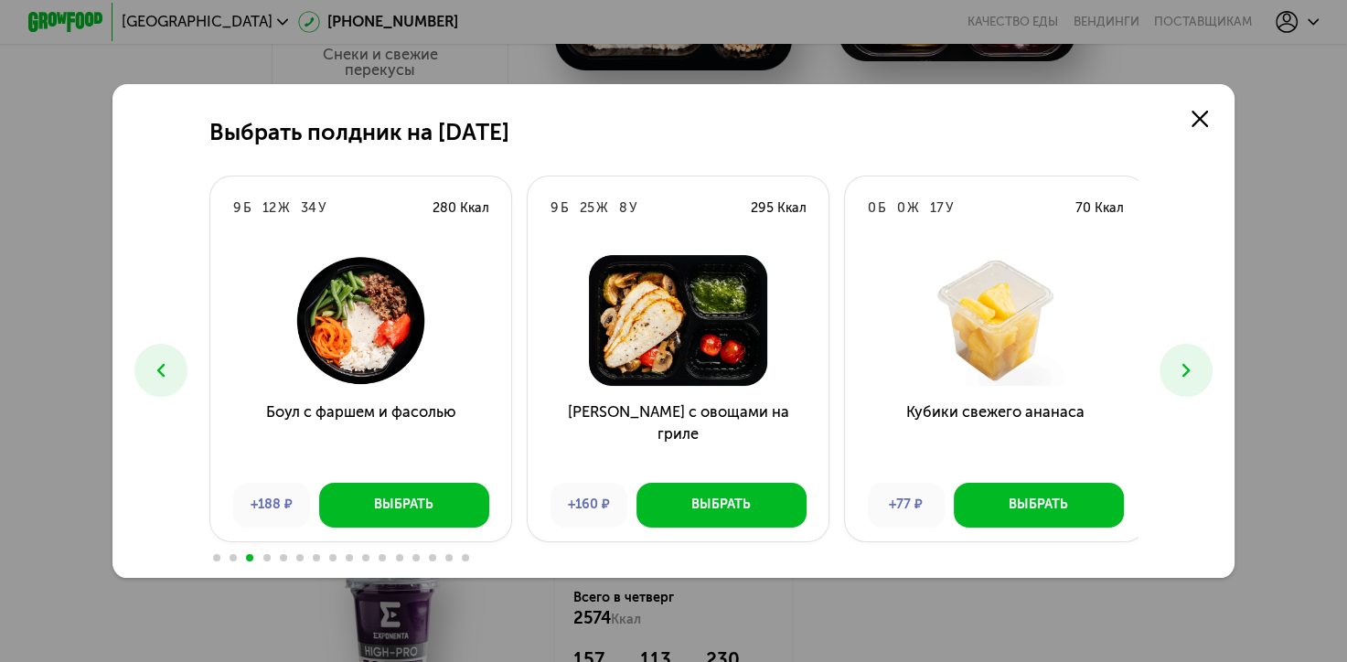
click at [1208, 346] on div "Выбрать полдник на [DATE] Б 18 Ж 47 У 426 Ккал Энчиладас с курицей +130 ₽ Выбра…" at bounding box center [673, 331] width 1123 height 494
click at [1181, 388] on button at bounding box center [1185, 370] width 52 height 52
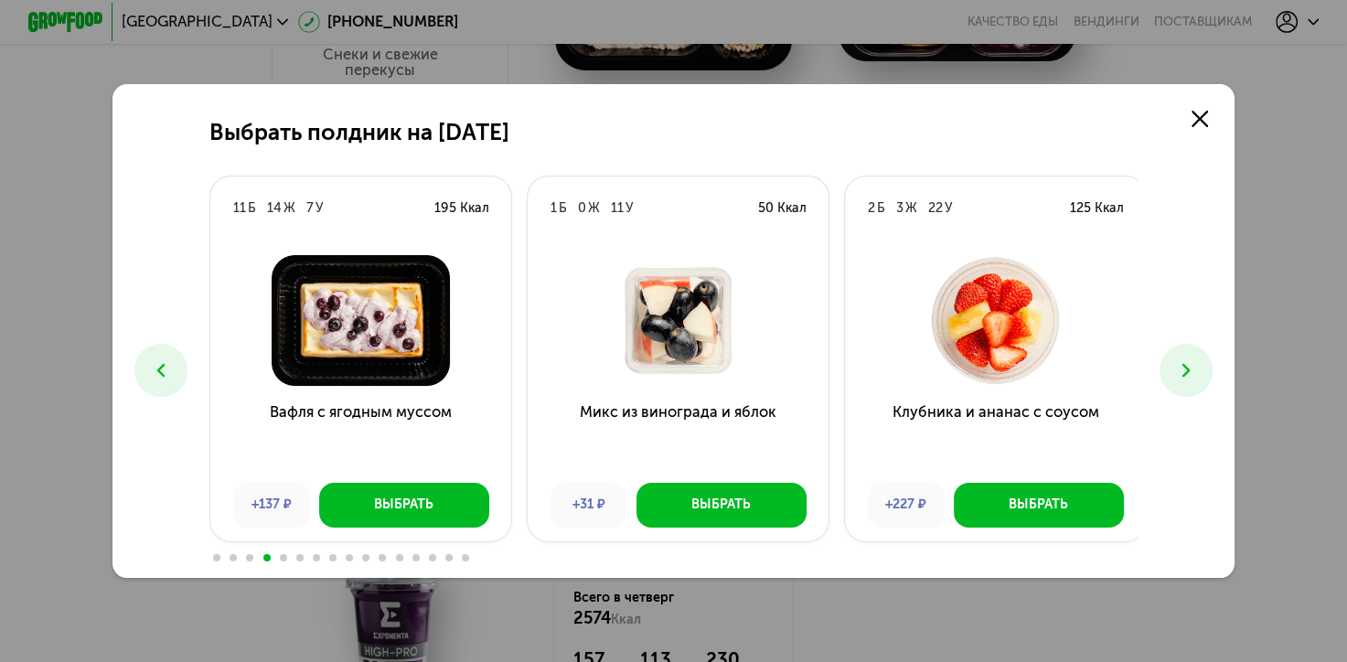
click at [1189, 374] on use at bounding box center [1186, 371] width 8 height 14
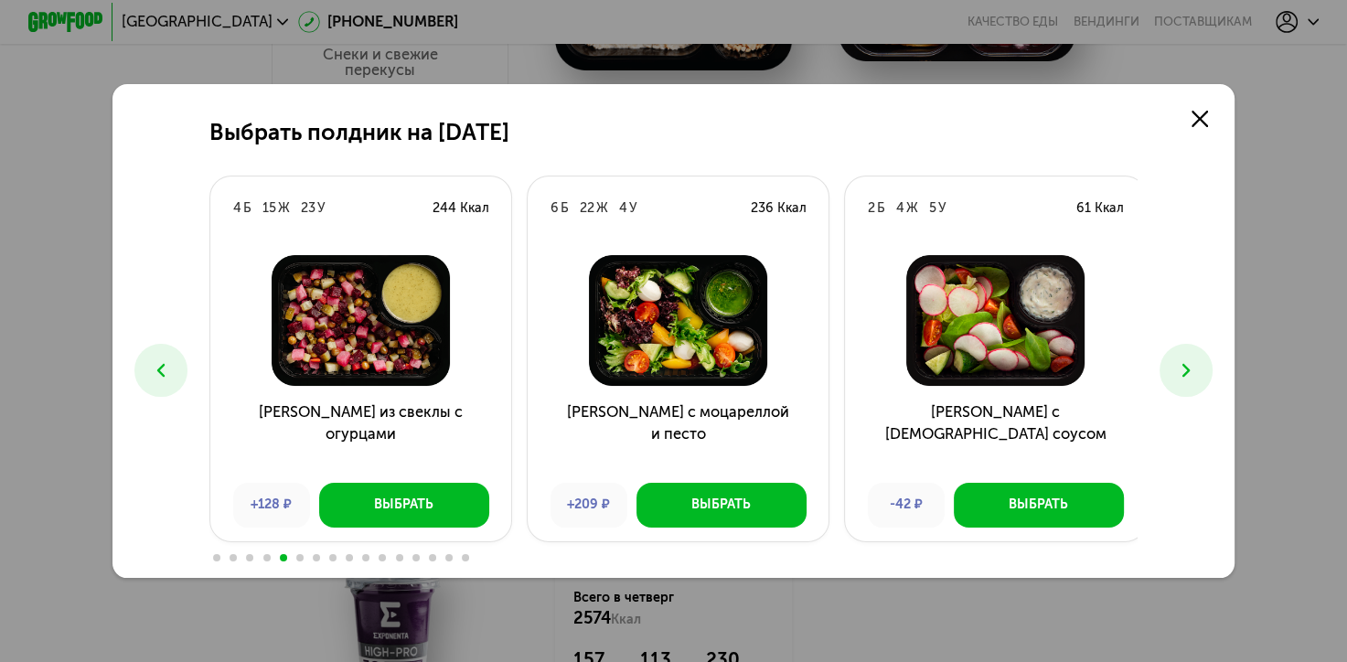
click at [1190, 370] on use at bounding box center [1186, 371] width 8 height 14
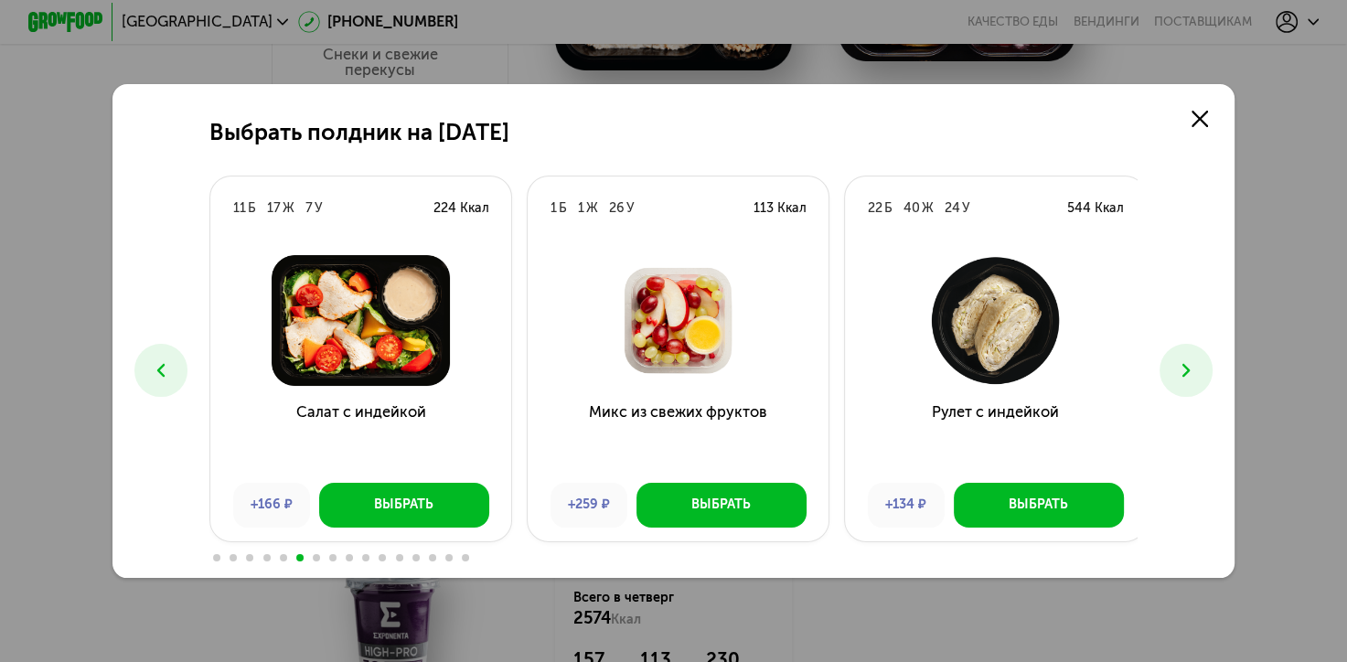
click at [166, 369] on icon at bounding box center [161, 370] width 23 height 23
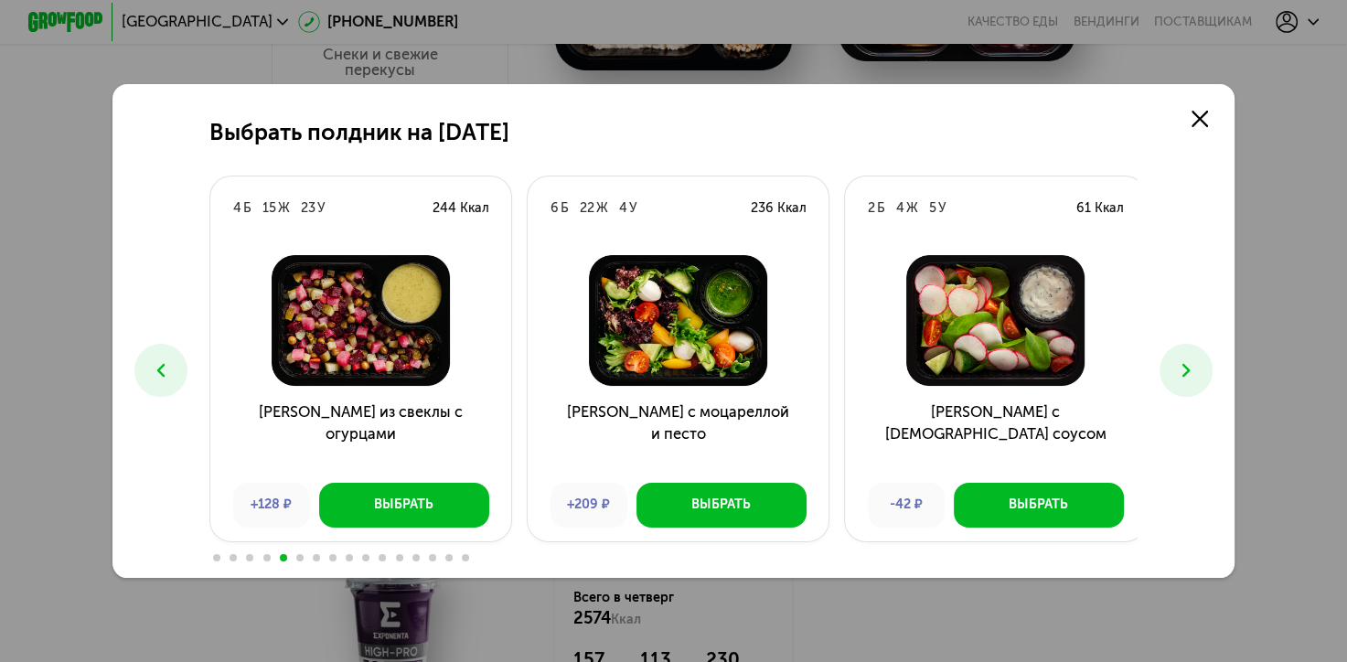
click at [1192, 361] on icon at bounding box center [1186, 370] width 23 height 23
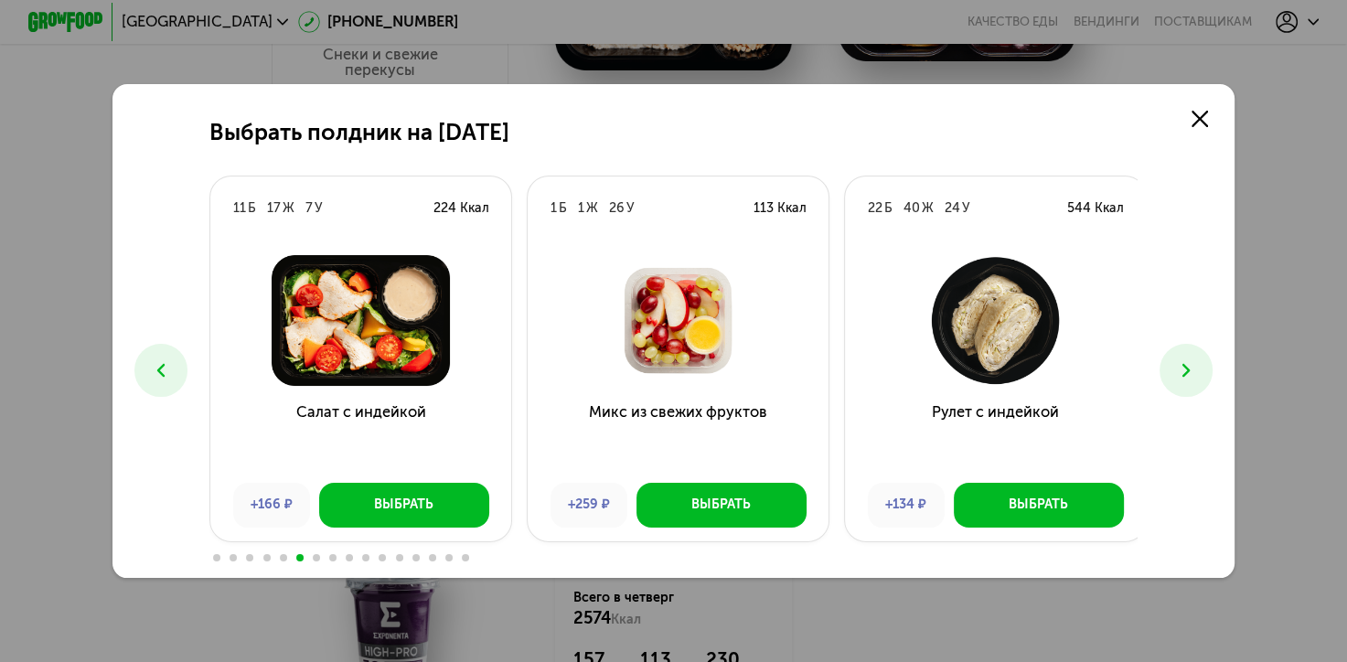
click at [157, 382] on button at bounding box center [160, 370] width 52 height 52
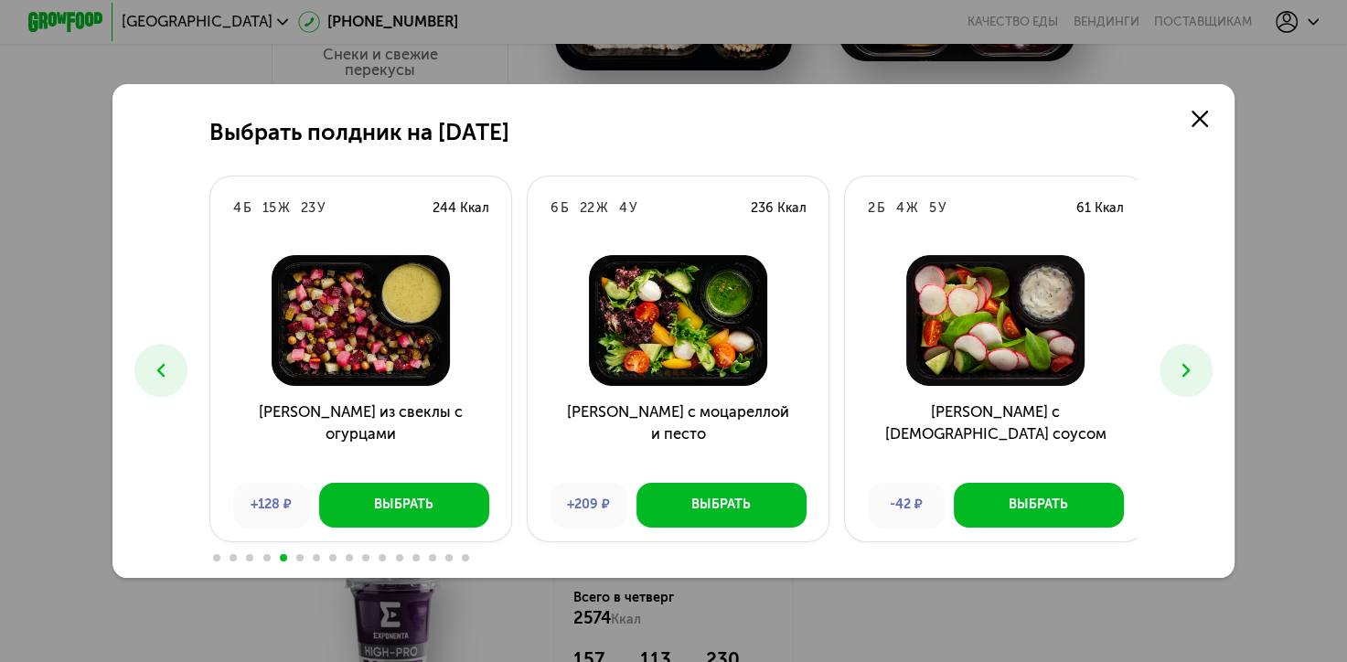
click at [1182, 355] on button at bounding box center [1185, 370] width 52 height 52
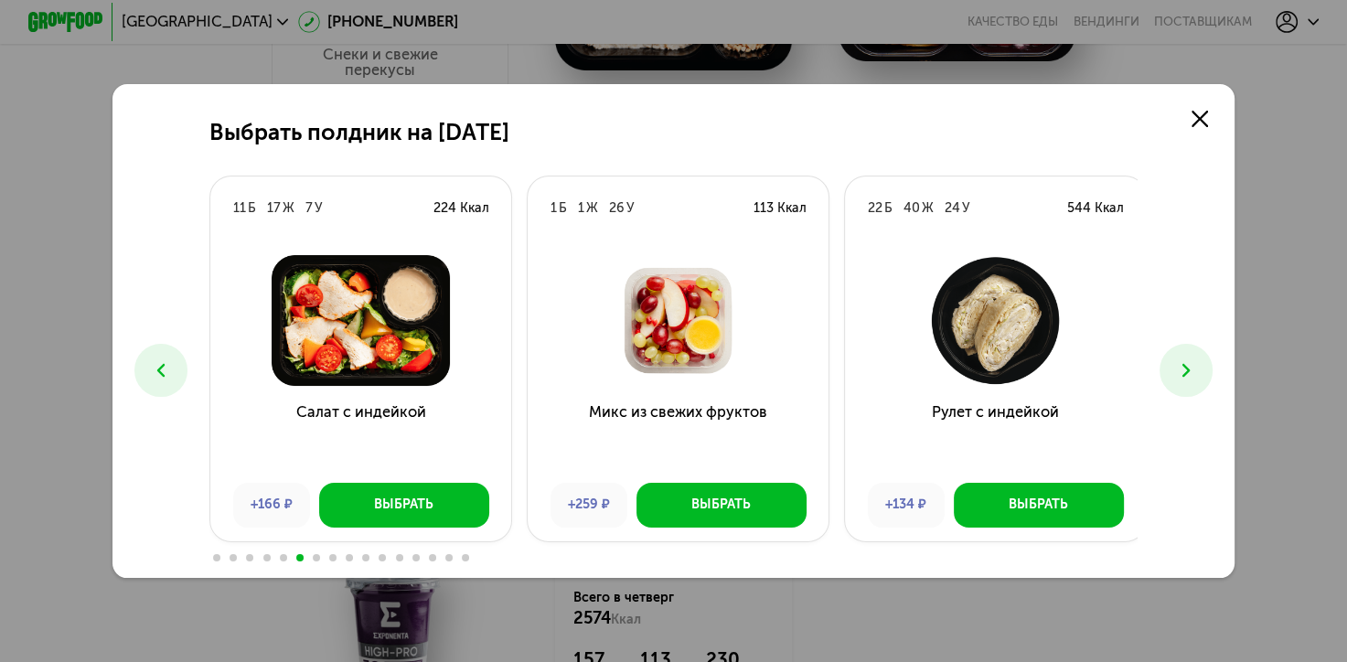
click at [1186, 351] on button at bounding box center [1185, 370] width 52 height 52
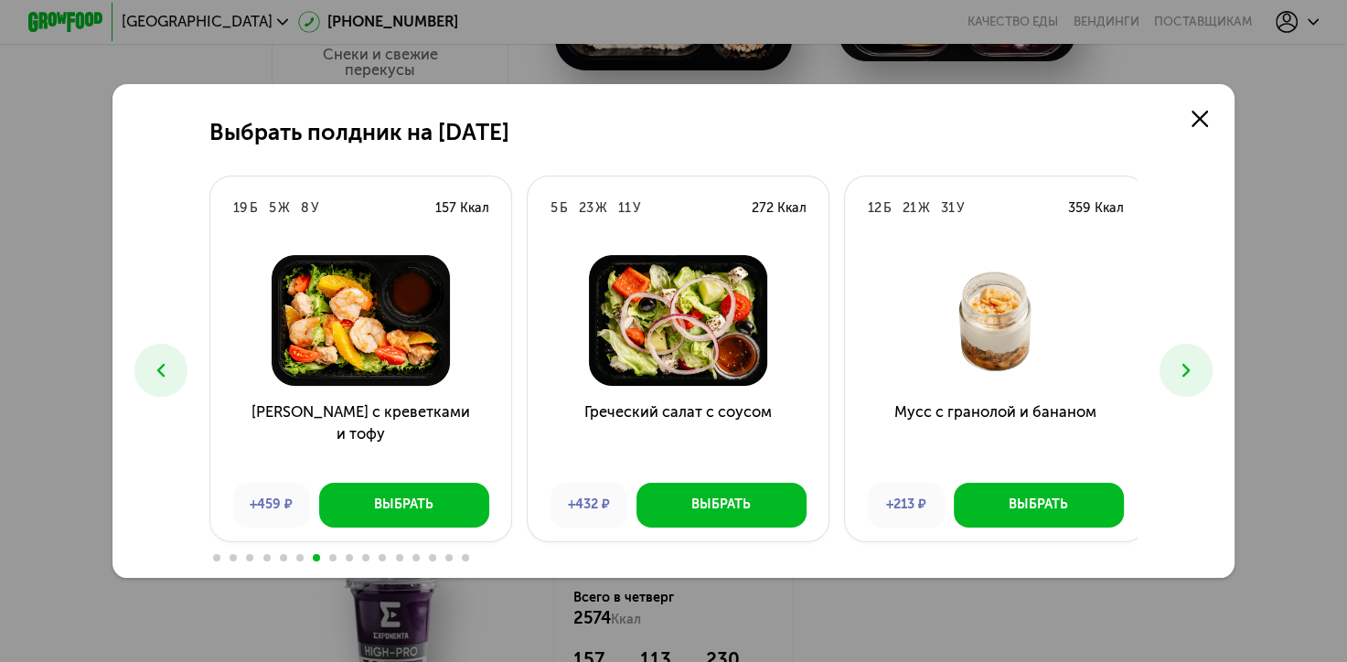
click at [1188, 351] on button at bounding box center [1185, 370] width 52 height 52
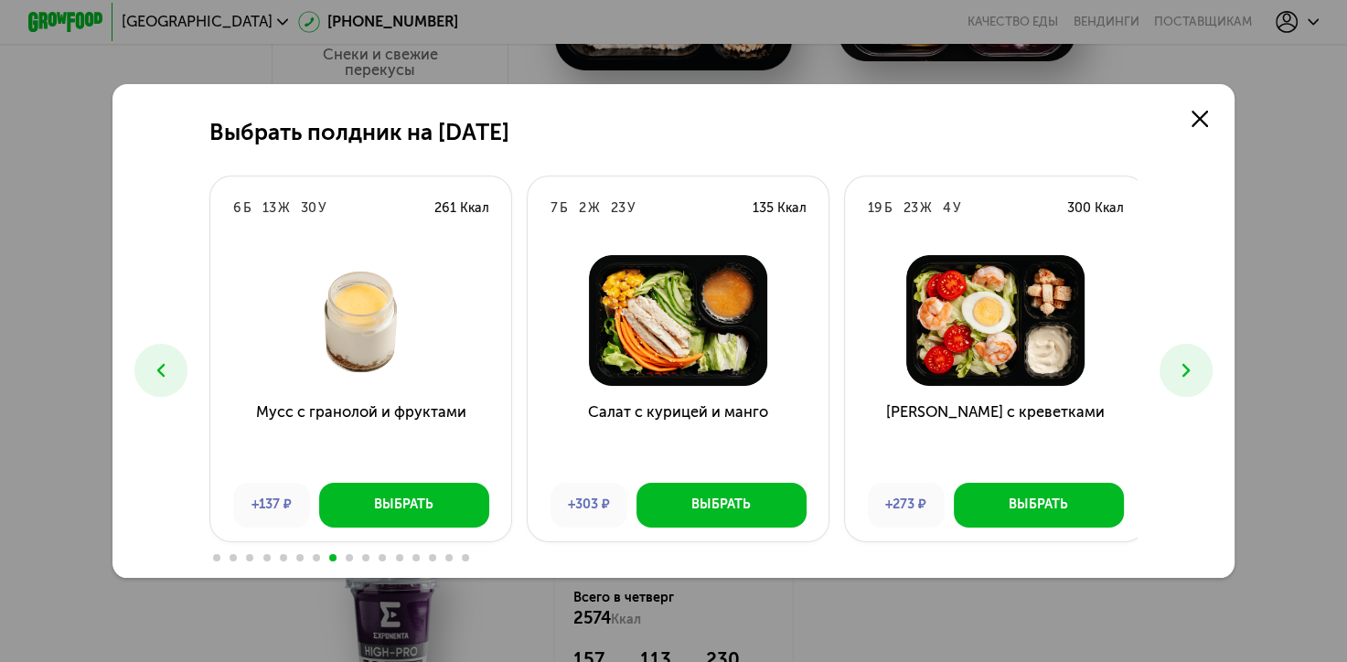
click at [1189, 348] on button at bounding box center [1185, 370] width 52 height 52
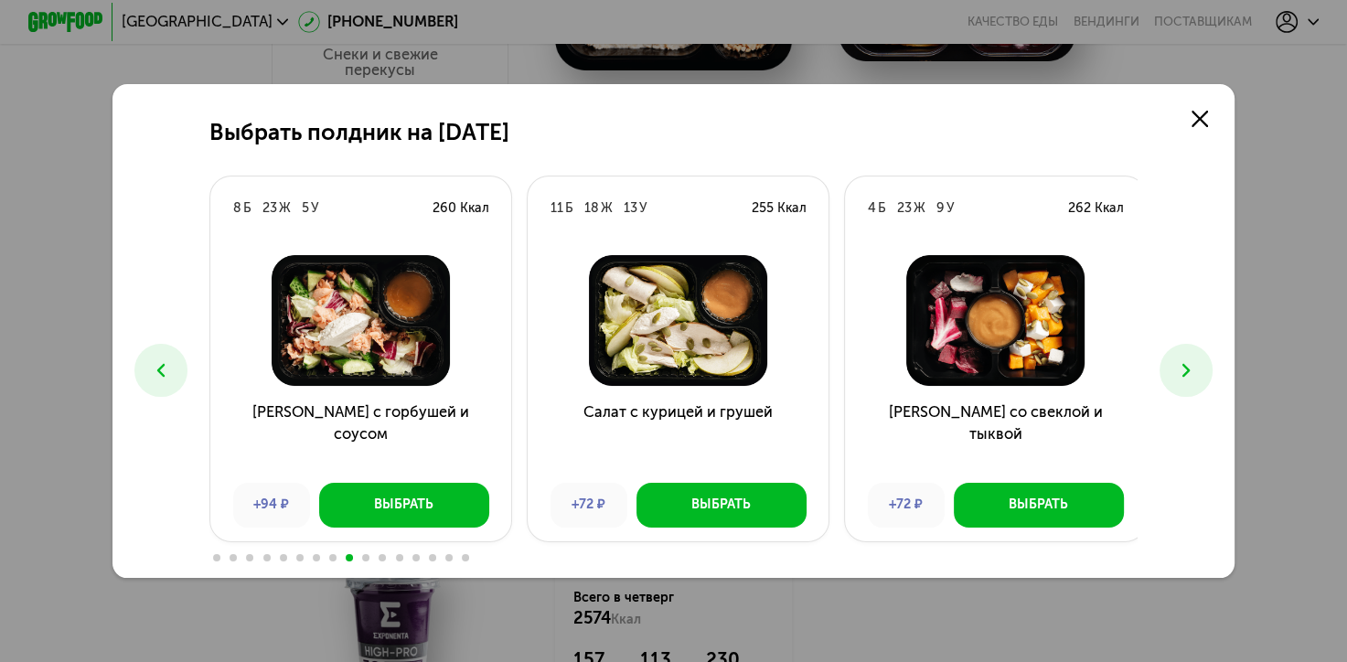
click at [1191, 347] on button at bounding box center [1185, 370] width 52 height 52
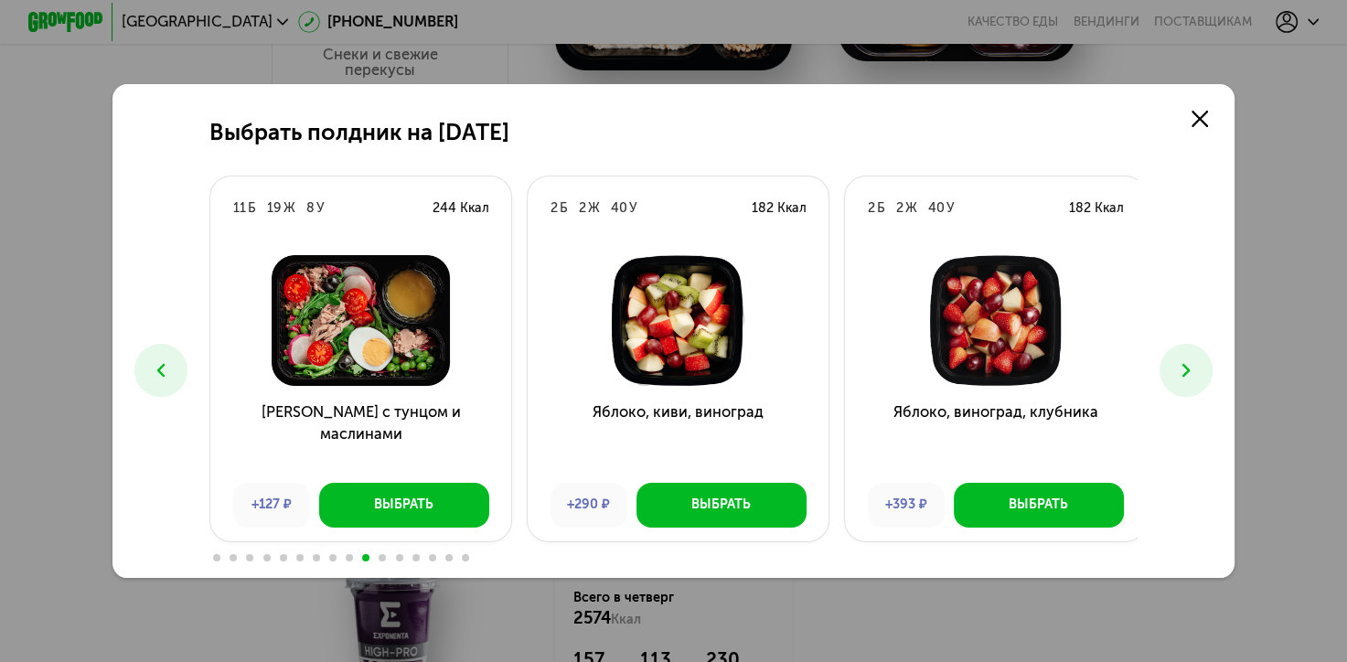
click at [155, 378] on icon at bounding box center [161, 370] width 23 height 23
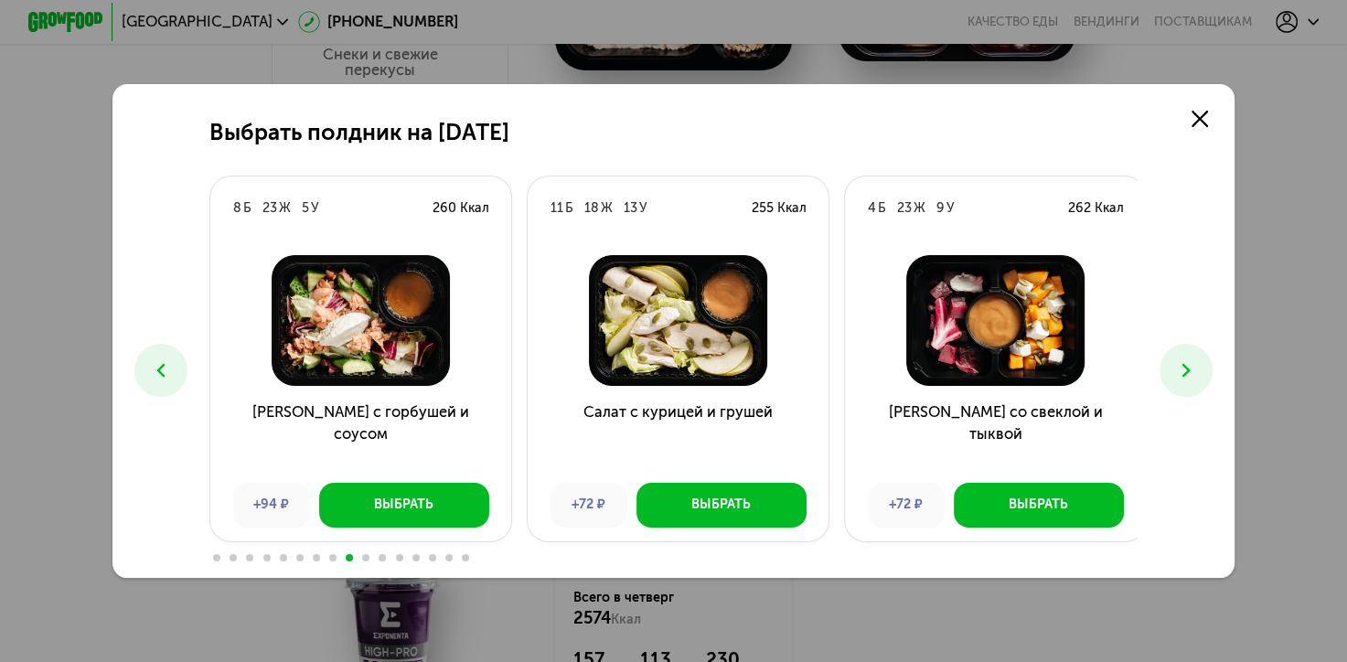
click at [1177, 358] on button at bounding box center [1185, 370] width 52 height 52
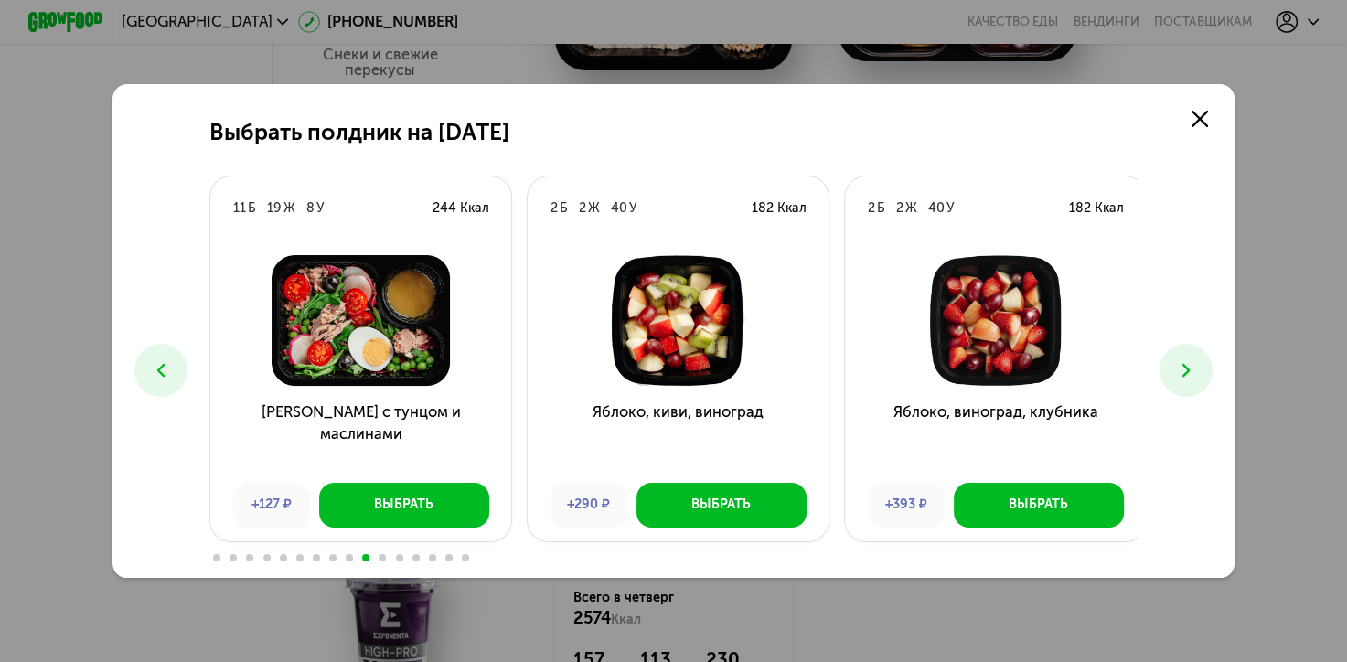
click at [1191, 370] on icon at bounding box center [1186, 370] width 23 height 23
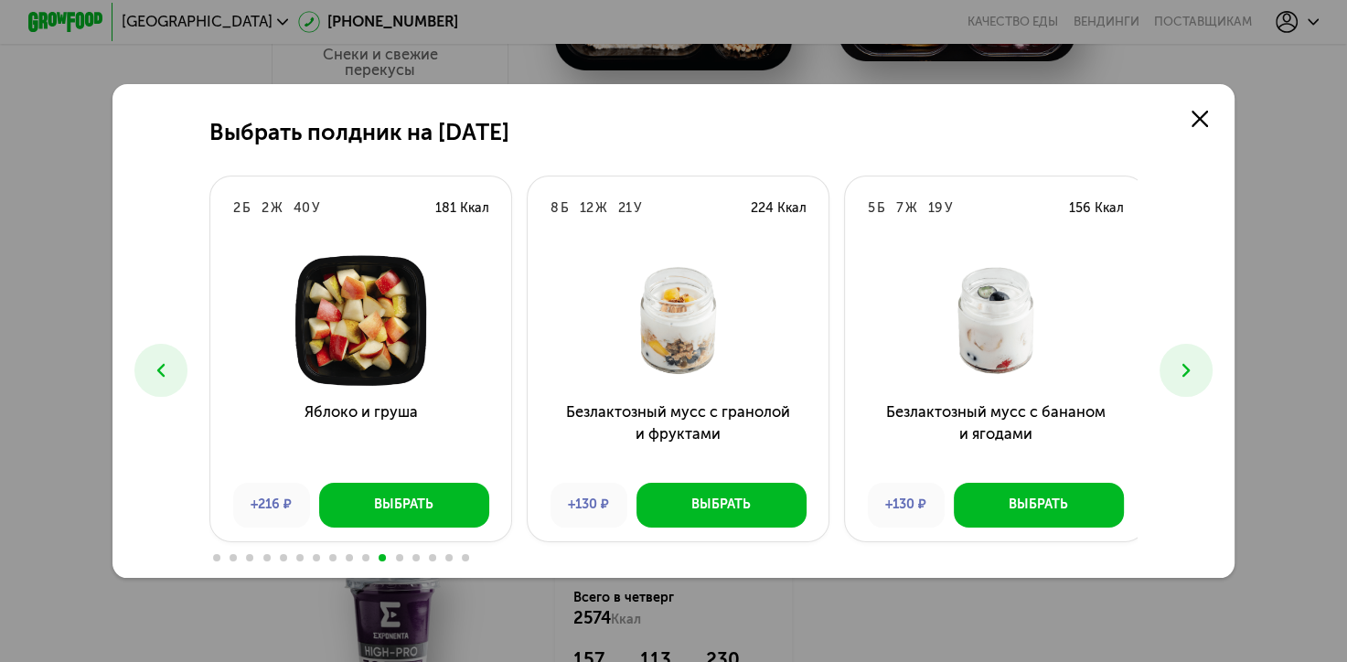
click at [1191, 370] on icon at bounding box center [1186, 370] width 23 height 23
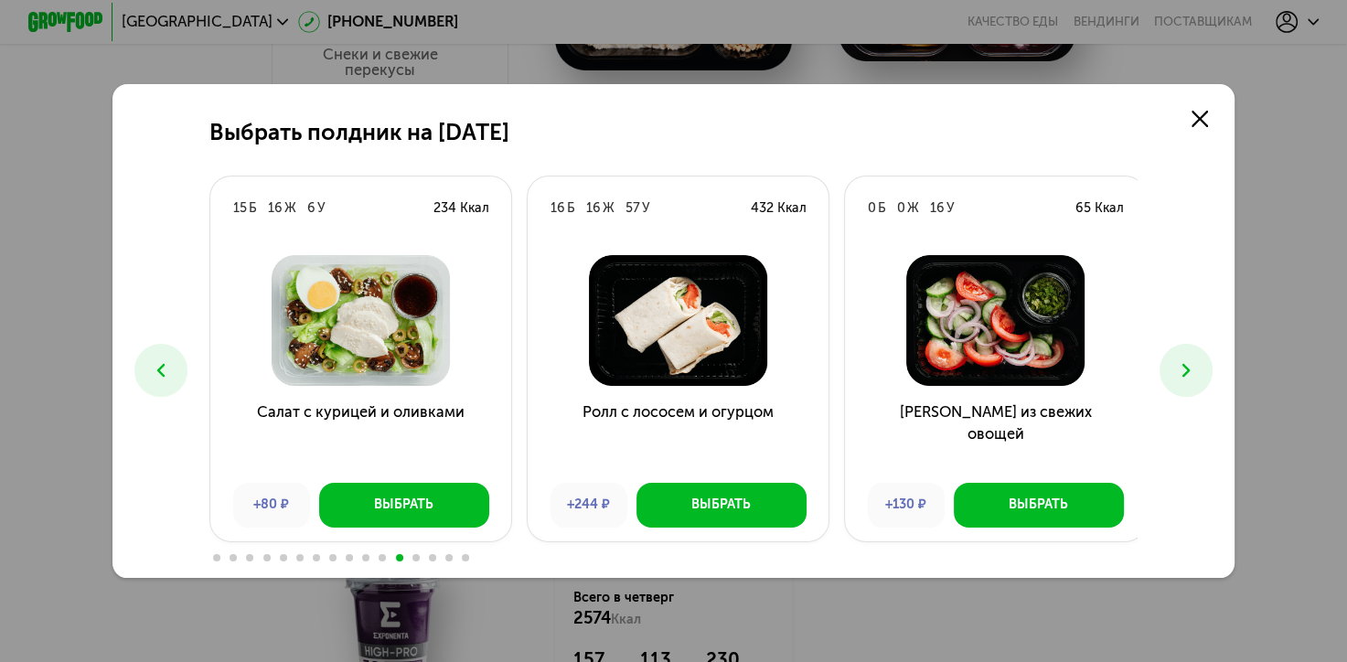
click at [1191, 370] on icon at bounding box center [1186, 370] width 23 height 23
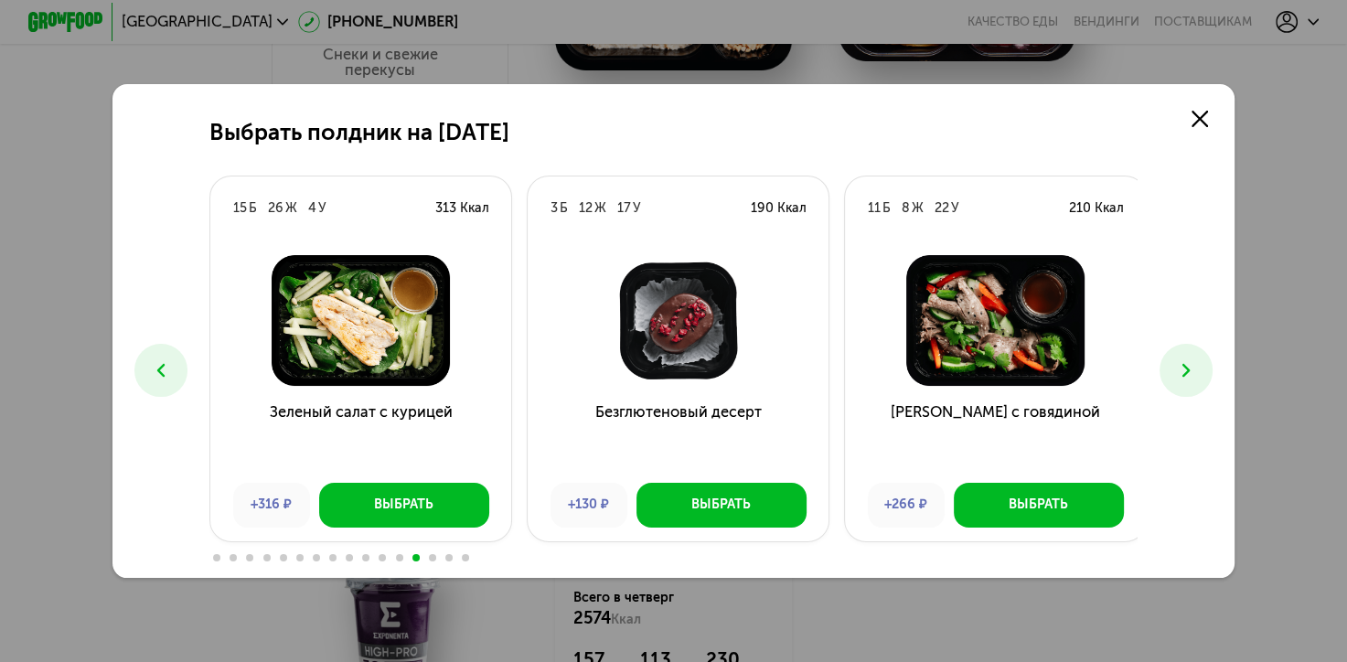
click at [1190, 369] on use at bounding box center [1186, 371] width 8 height 14
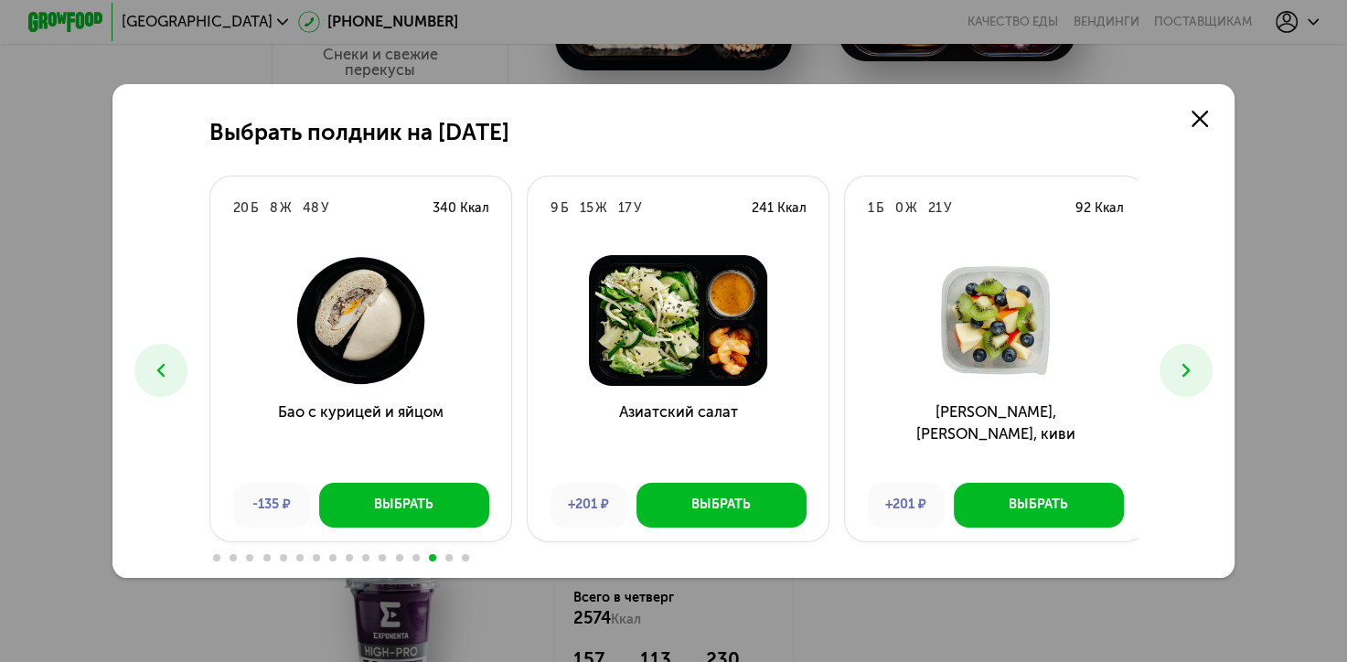
click at [1190, 369] on use at bounding box center [1186, 371] width 8 height 14
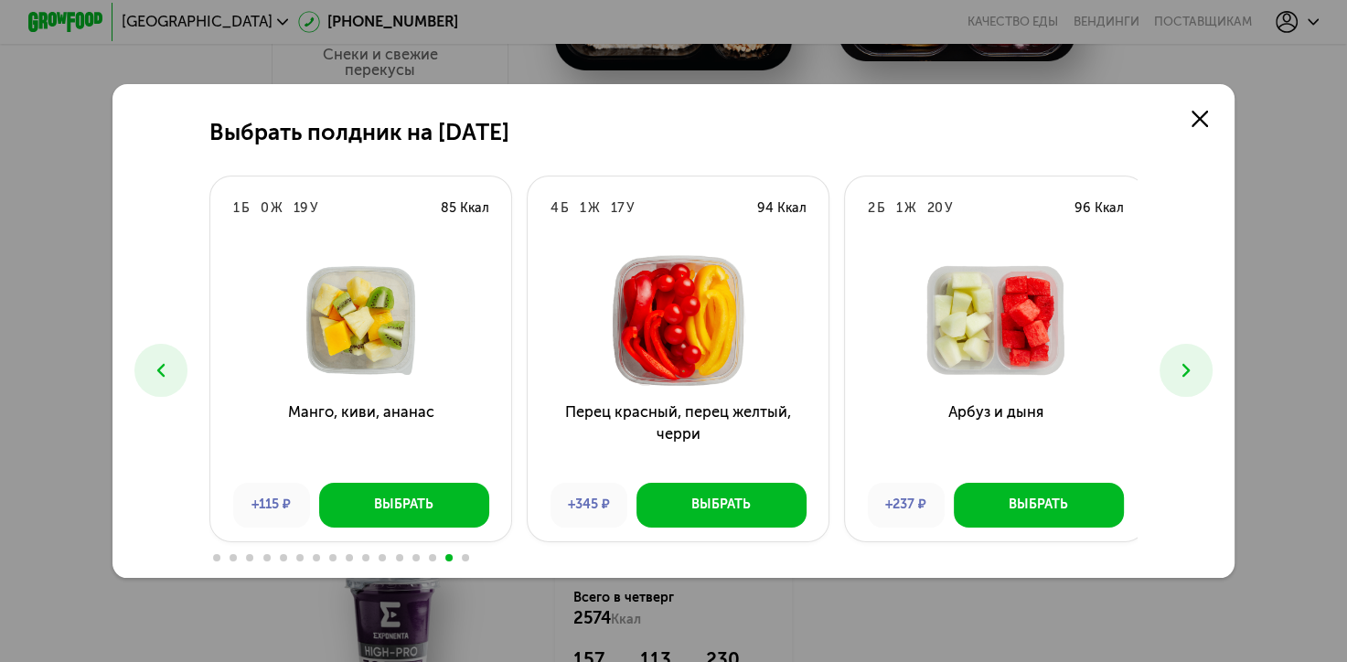
click at [1190, 369] on use at bounding box center [1186, 371] width 8 height 14
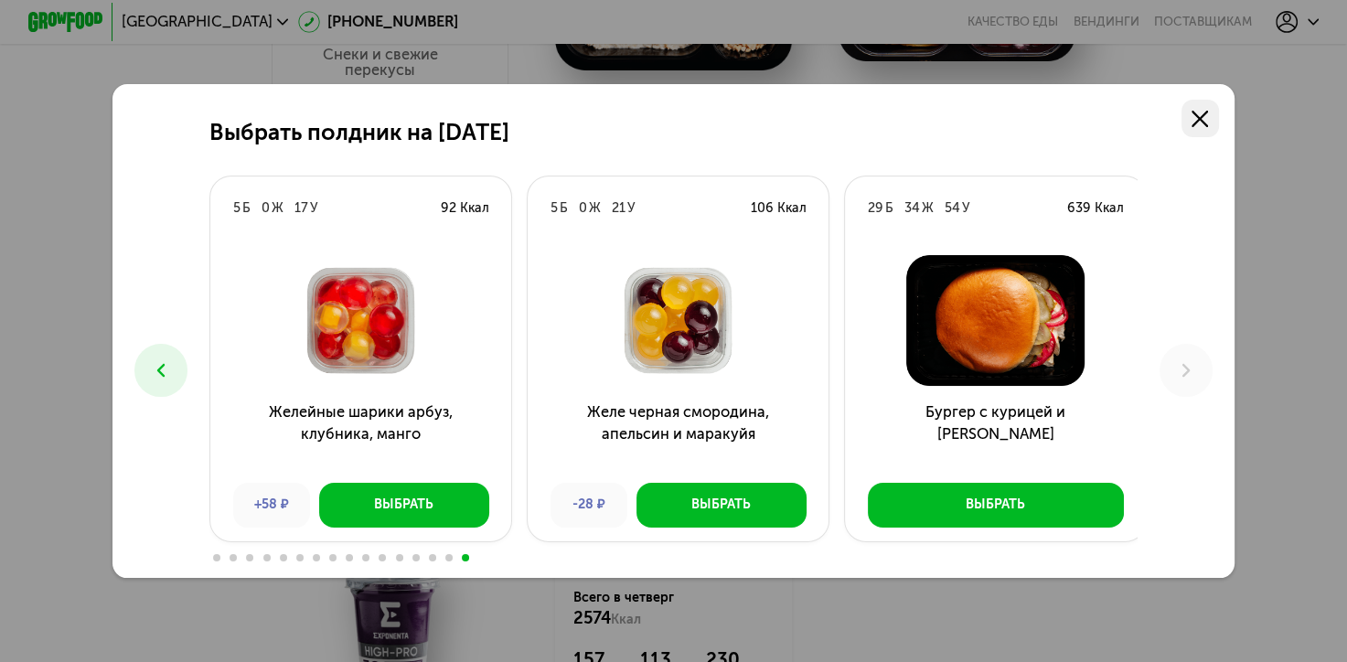
click at [1195, 112] on link at bounding box center [1199, 118] width 37 height 37
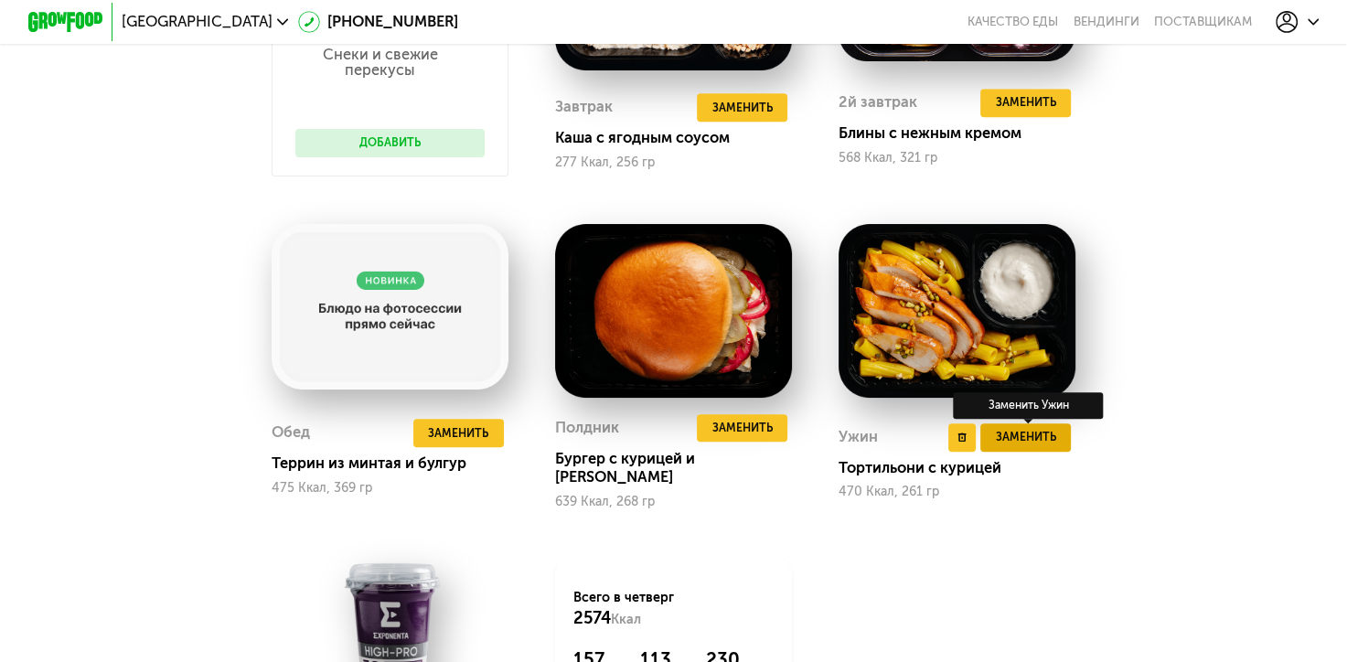
click at [1025, 446] on span "Заменить" at bounding box center [1026, 437] width 60 height 18
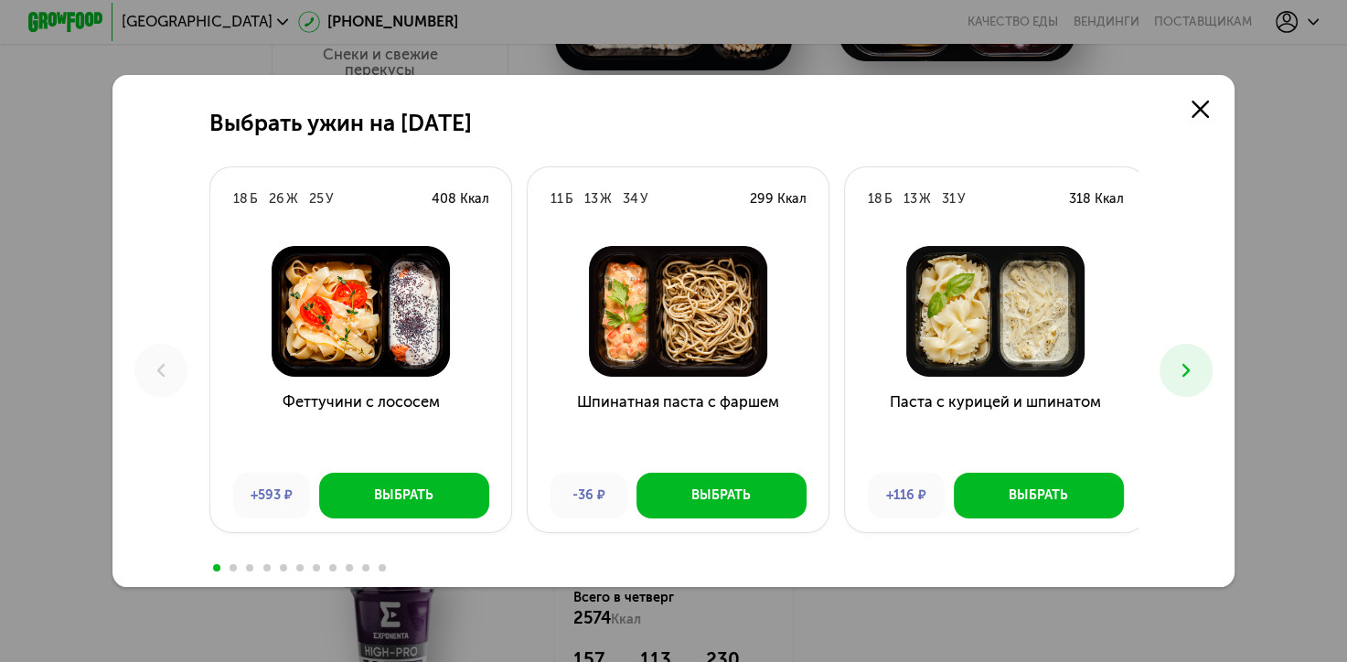
click at [1198, 376] on icon at bounding box center [1186, 370] width 23 height 23
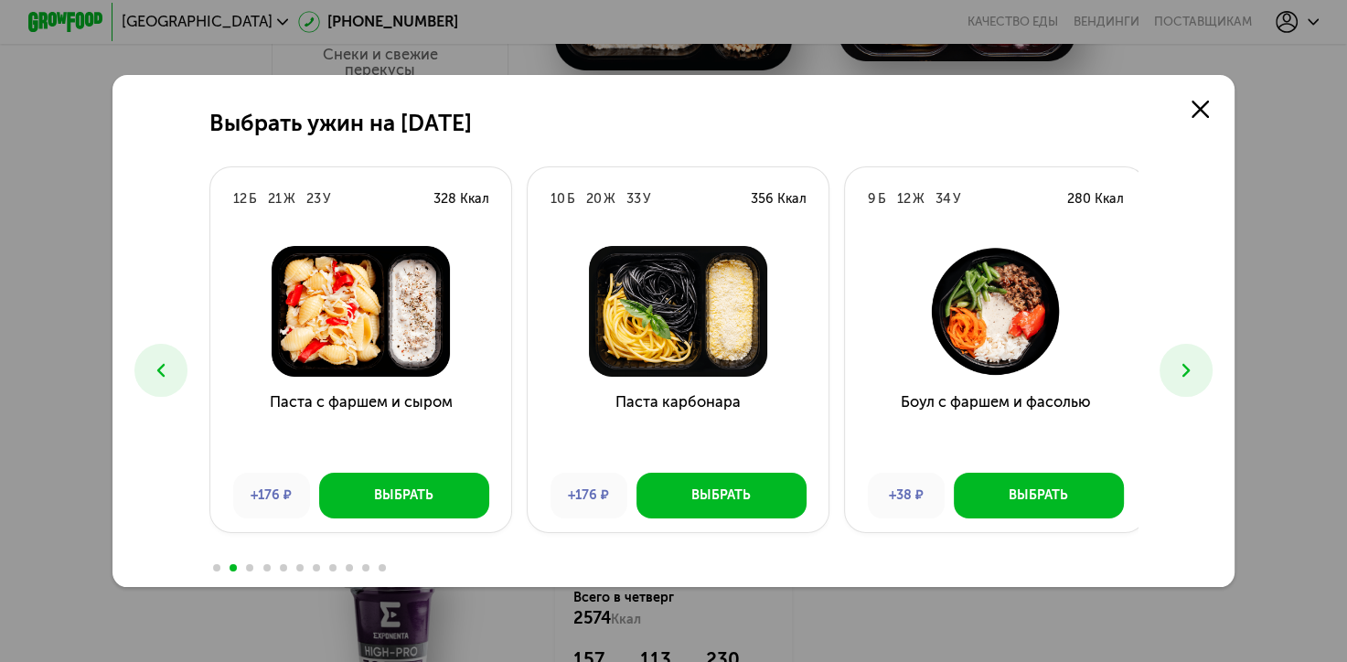
click at [1198, 375] on icon at bounding box center [1186, 370] width 23 height 23
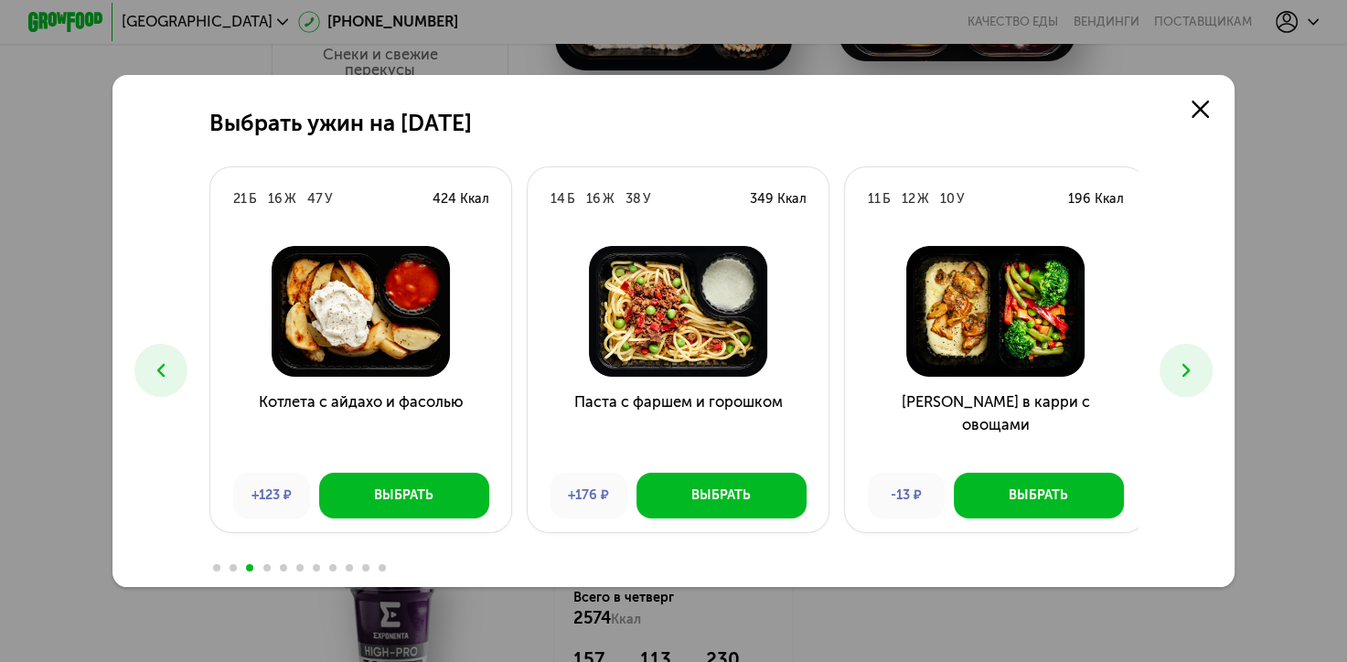
click at [1198, 374] on icon at bounding box center [1186, 370] width 23 height 23
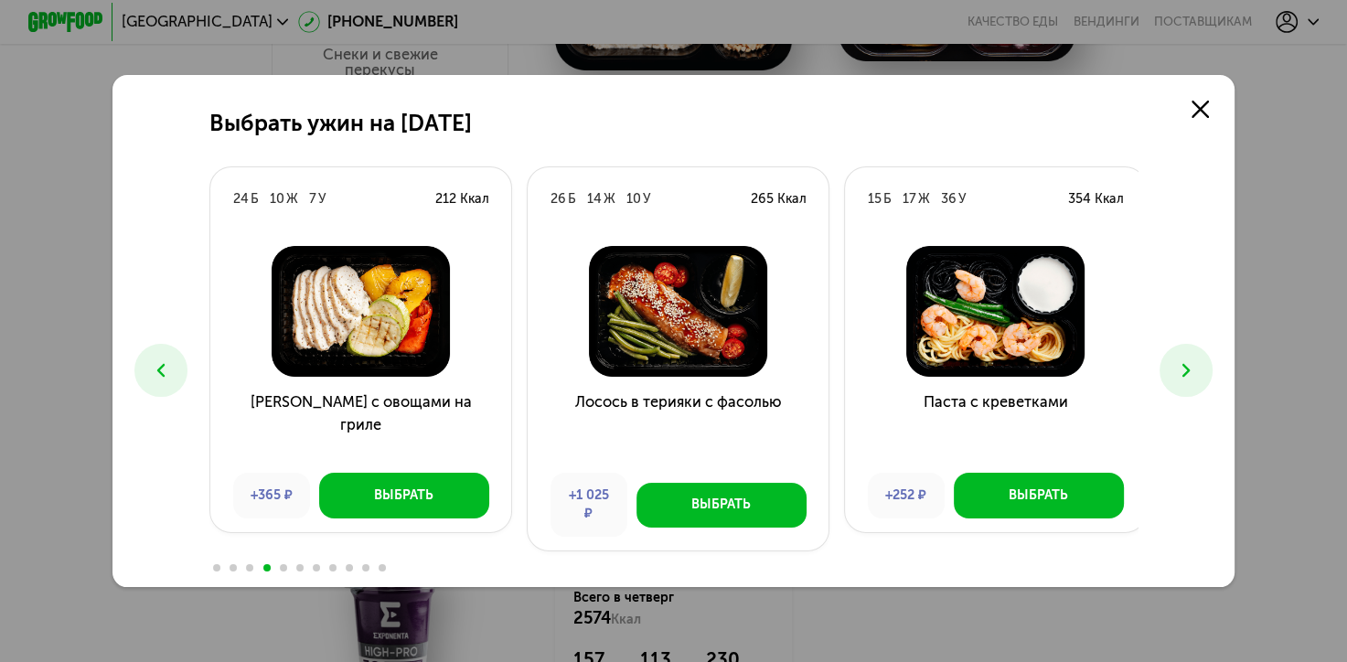
click at [121, 382] on div "Выбрать ужин на [DATE] Б 26 Ж 25 У 408 Ккал Феттучини с лососем +593 ₽ Выбрать …" at bounding box center [673, 331] width 1123 height 512
click at [163, 380] on icon at bounding box center [161, 370] width 23 height 23
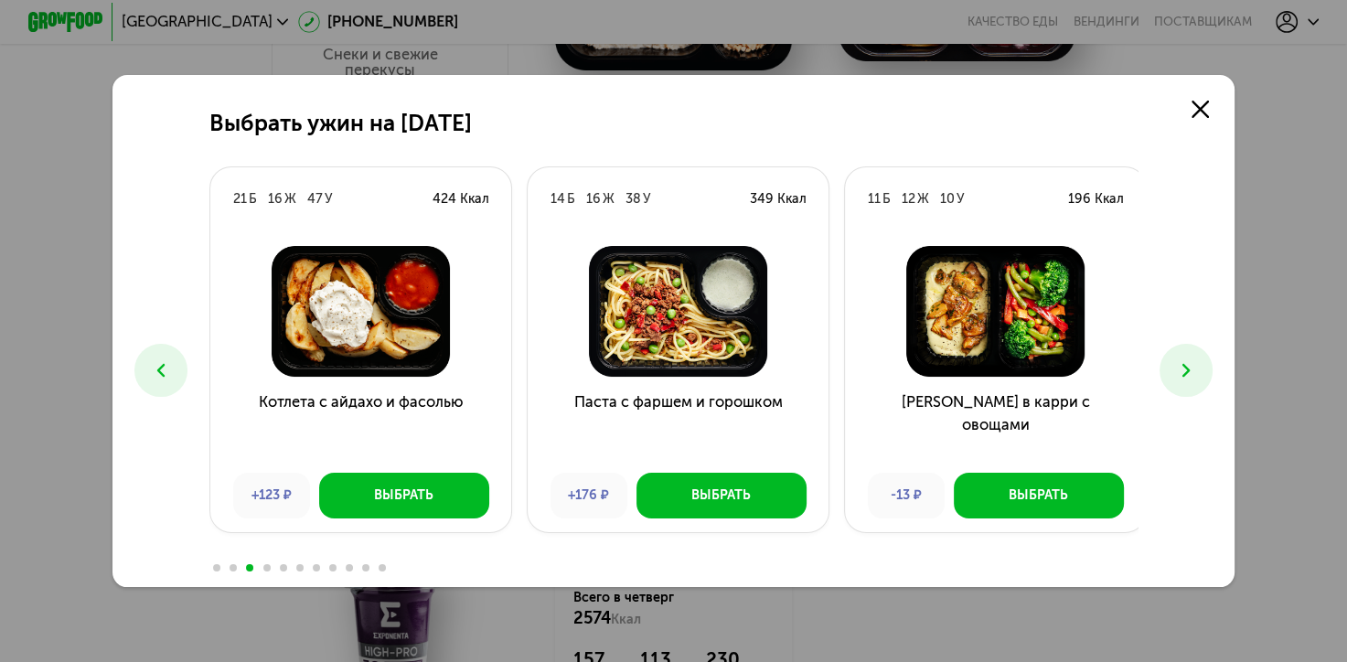
click at [1186, 371] on icon at bounding box center [1186, 370] width 23 height 23
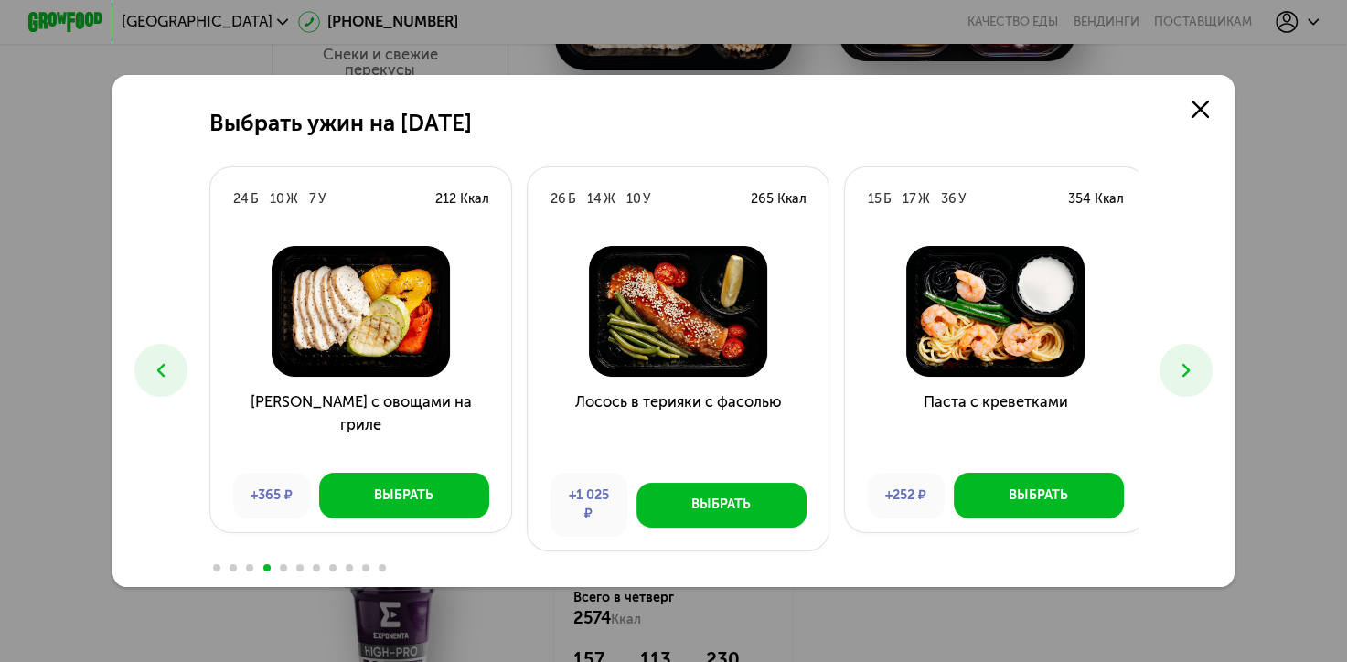
click at [1187, 363] on icon at bounding box center [1186, 370] width 23 height 23
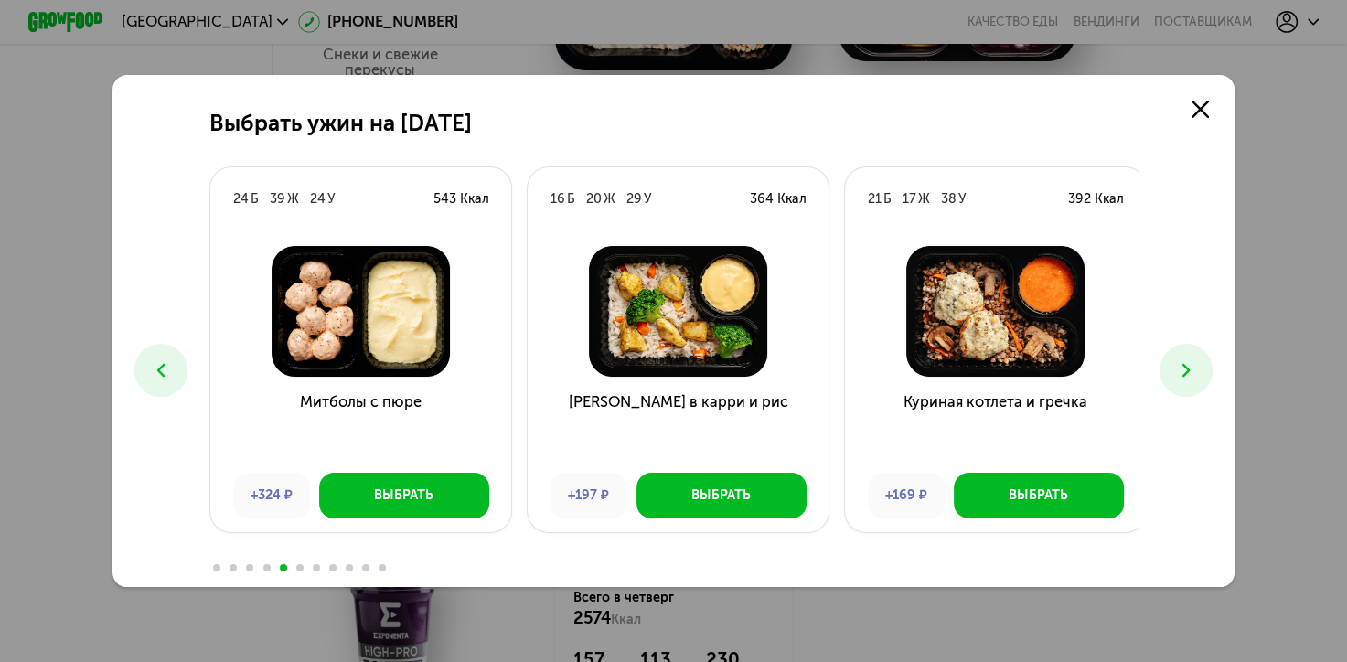
click at [1187, 363] on icon at bounding box center [1186, 370] width 23 height 23
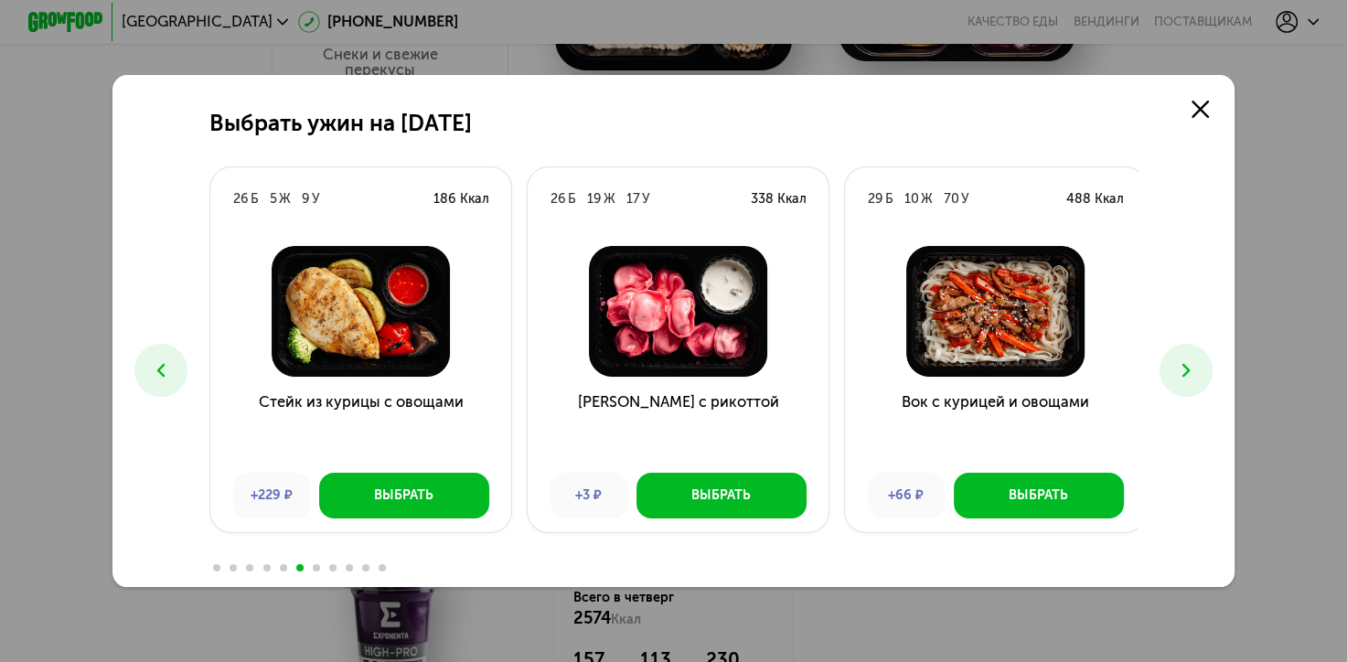
click at [1186, 362] on icon at bounding box center [1186, 370] width 23 height 23
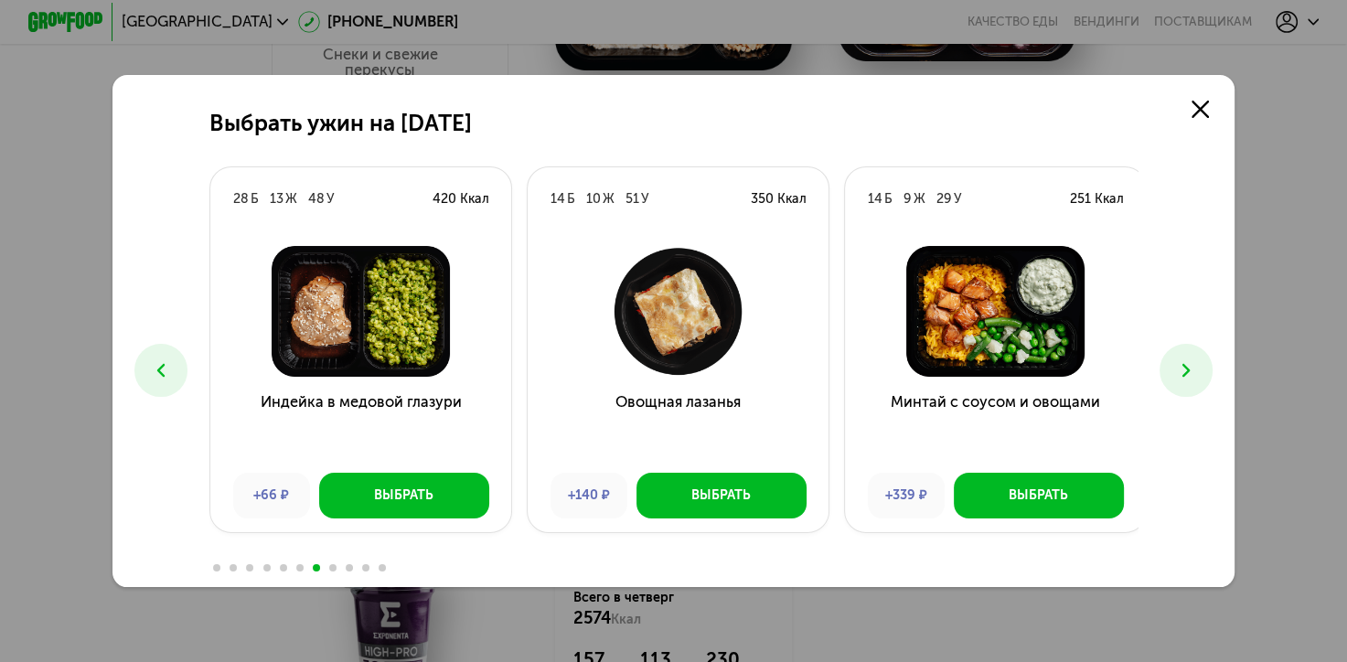
click at [1184, 363] on icon at bounding box center [1186, 370] width 23 height 23
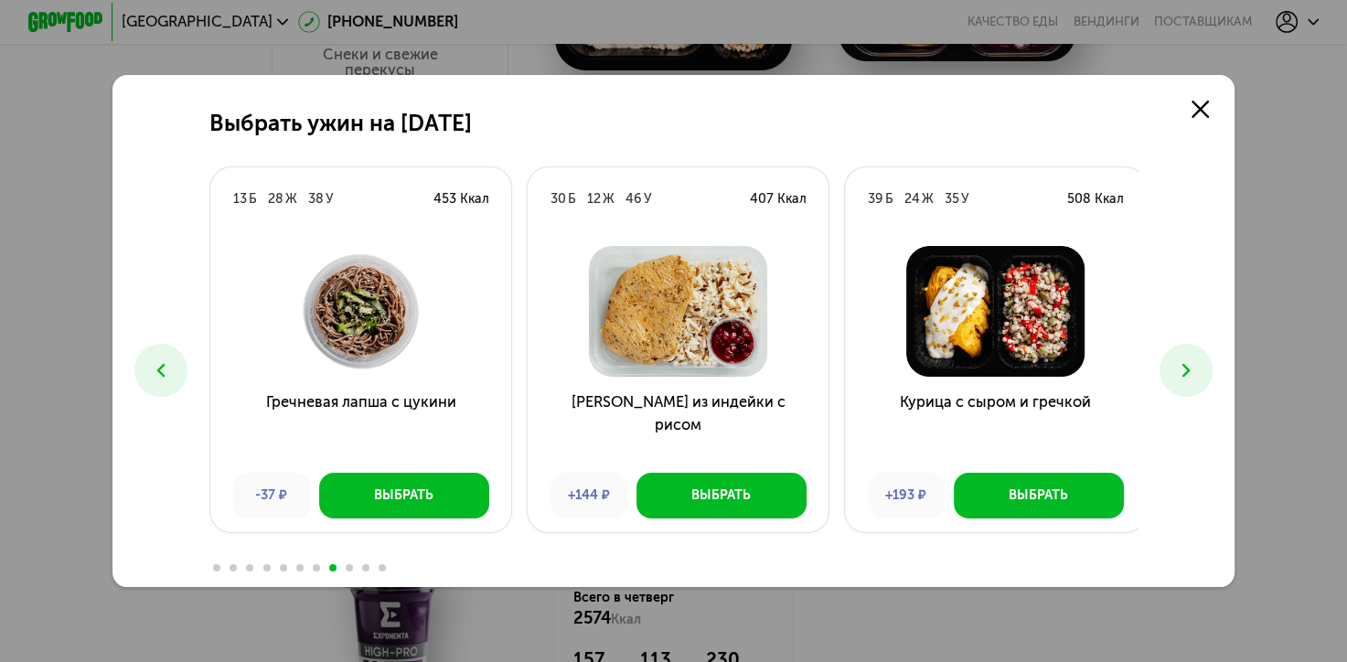
click at [1184, 363] on icon at bounding box center [1186, 370] width 23 height 23
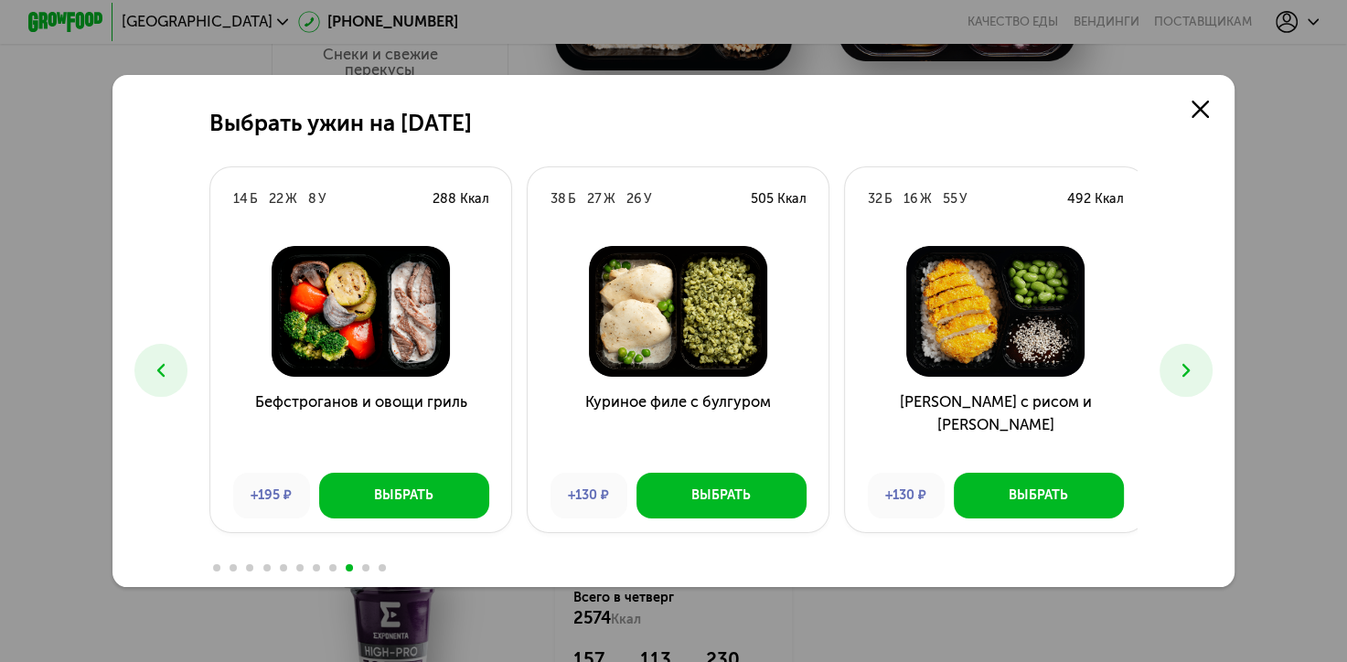
click at [1185, 376] on icon at bounding box center [1186, 370] width 23 height 23
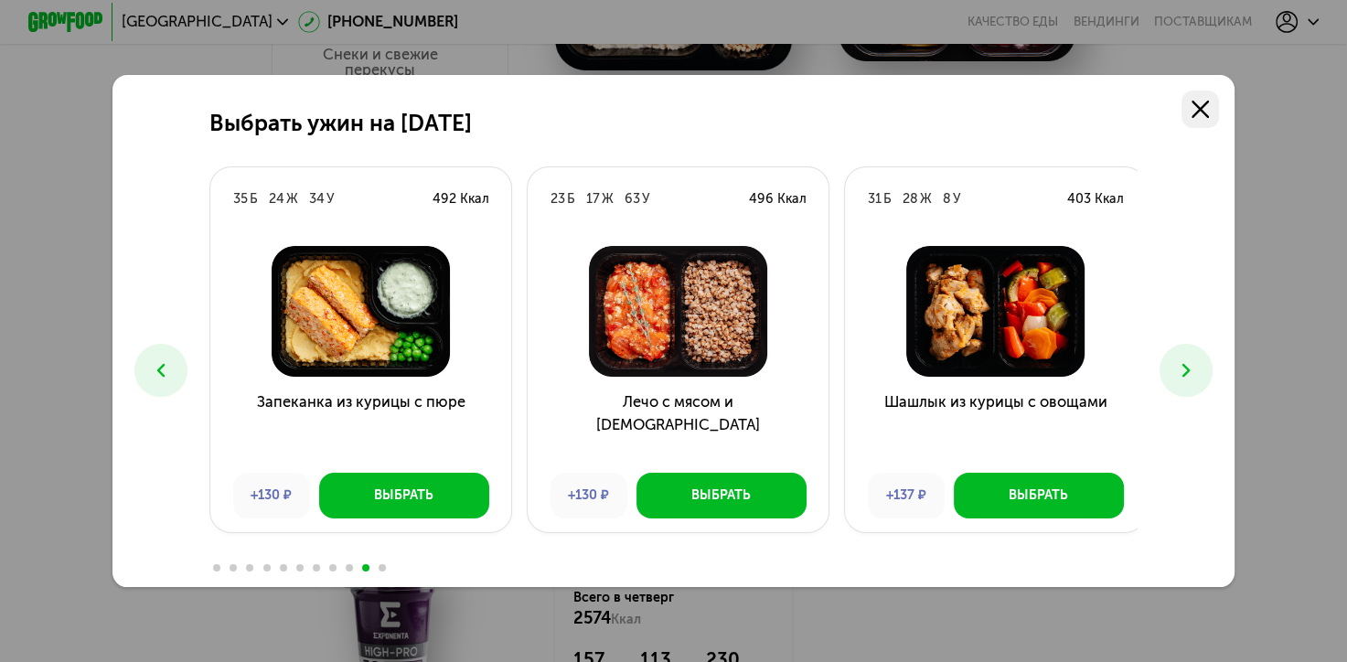
click at [1194, 104] on link at bounding box center [1199, 109] width 37 height 37
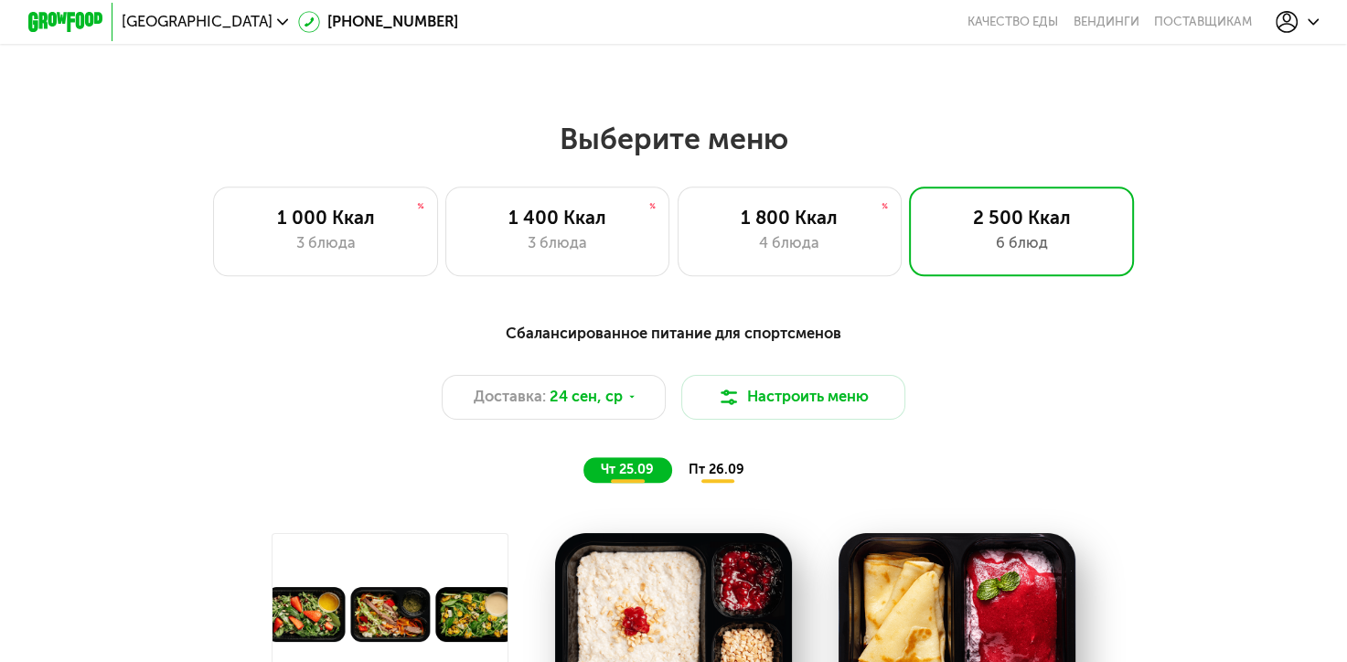
scroll to position [1097, 0]
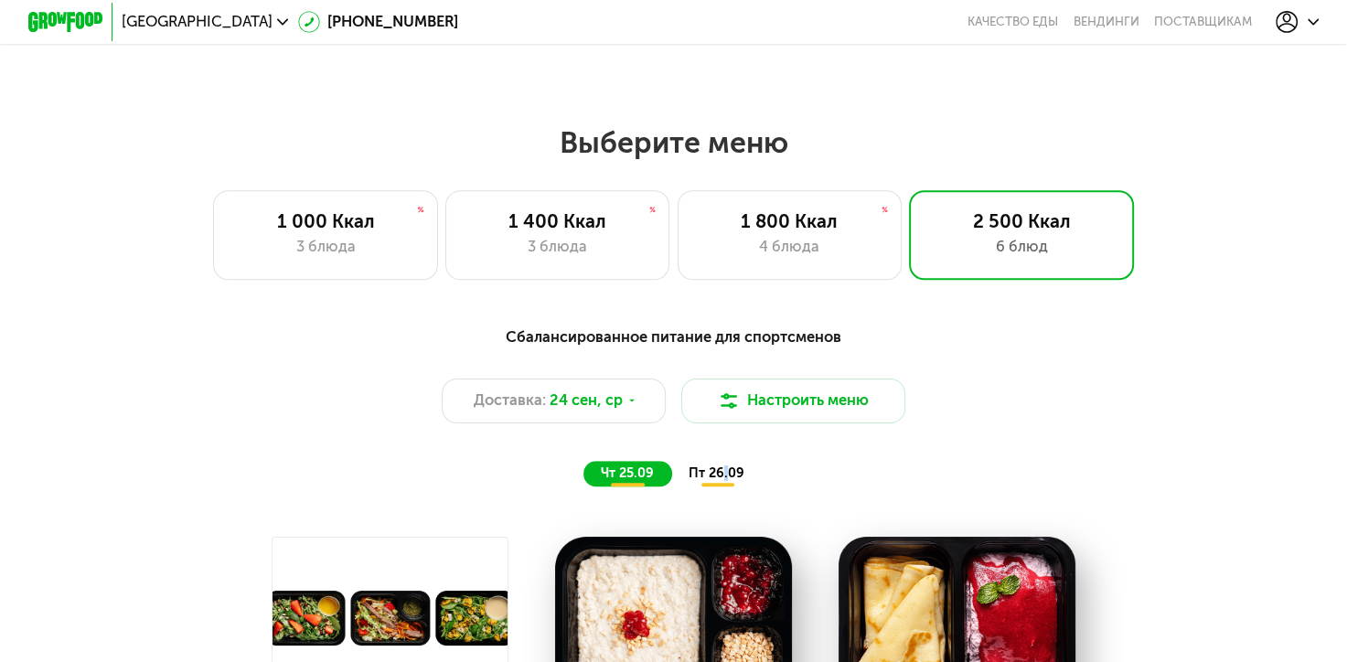
click at [726, 479] on span "пт 26.09" at bounding box center [716, 473] width 56 height 16
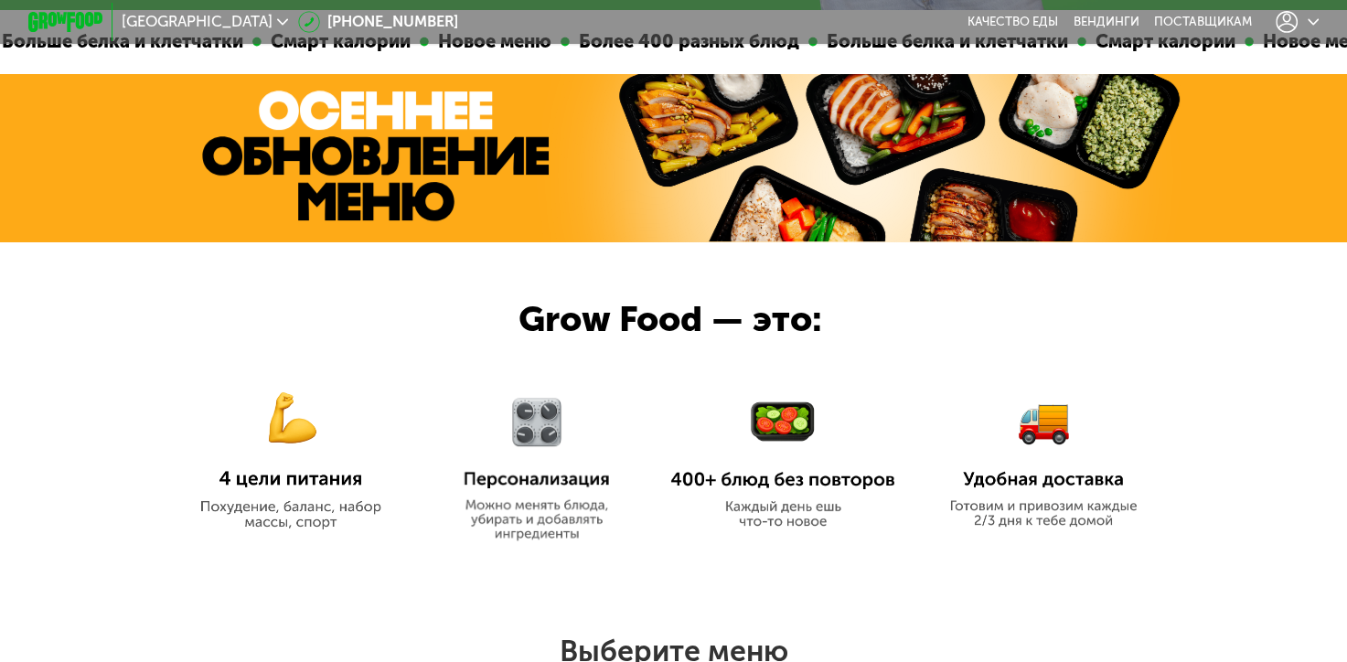
scroll to position [549, 0]
